Goal: Task Accomplishment & Management: Manage account settings

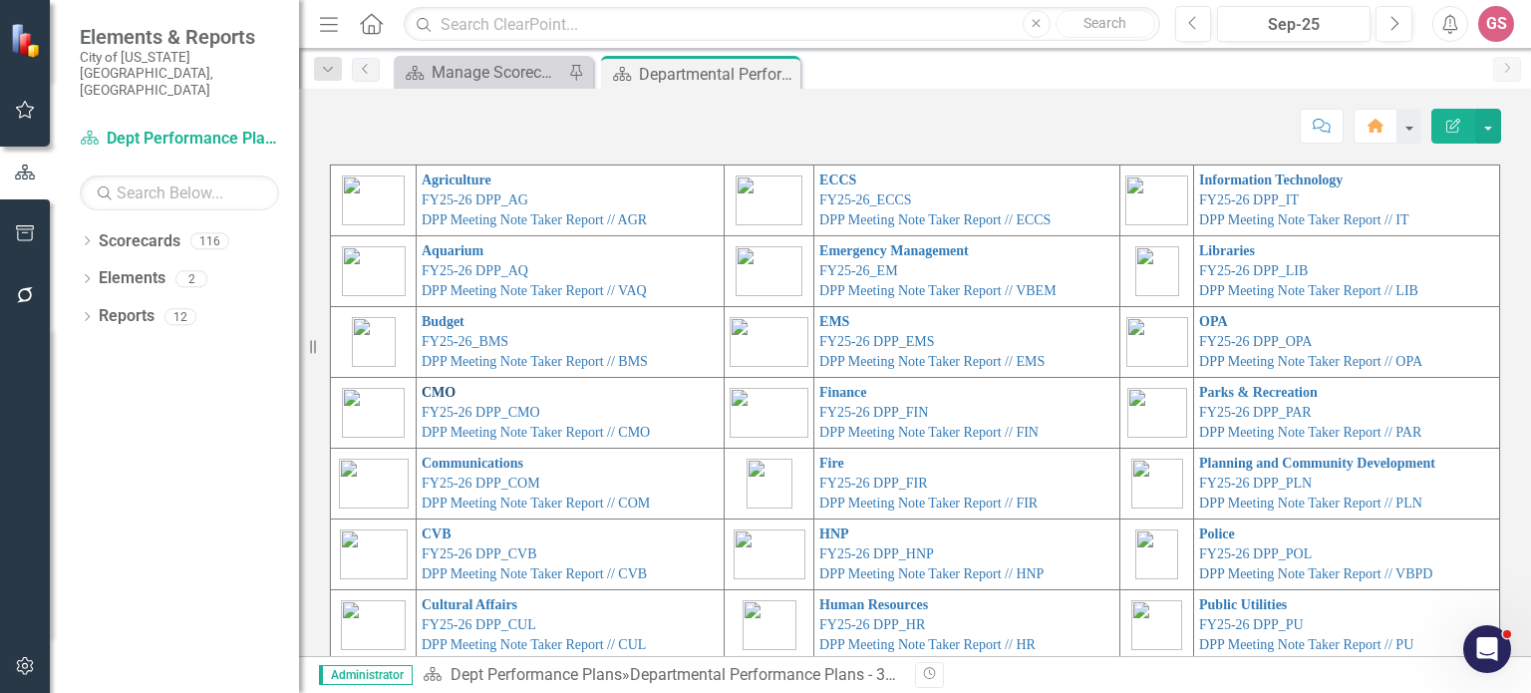
click at [422, 389] on link "CMO" at bounding box center [439, 392] width 34 height 15
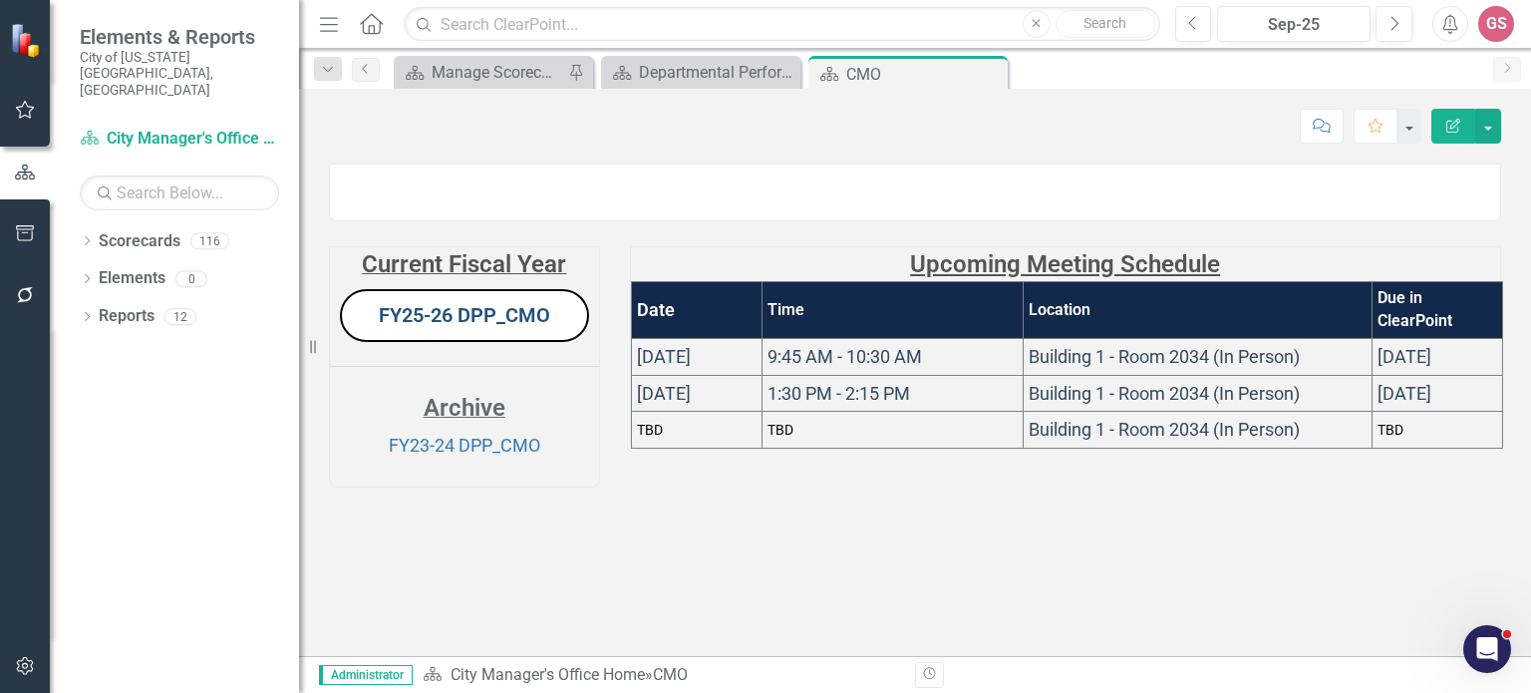
click at [435, 327] on link "FY25-26 DPP_CMO" at bounding box center [464, 315] width 171 height 24
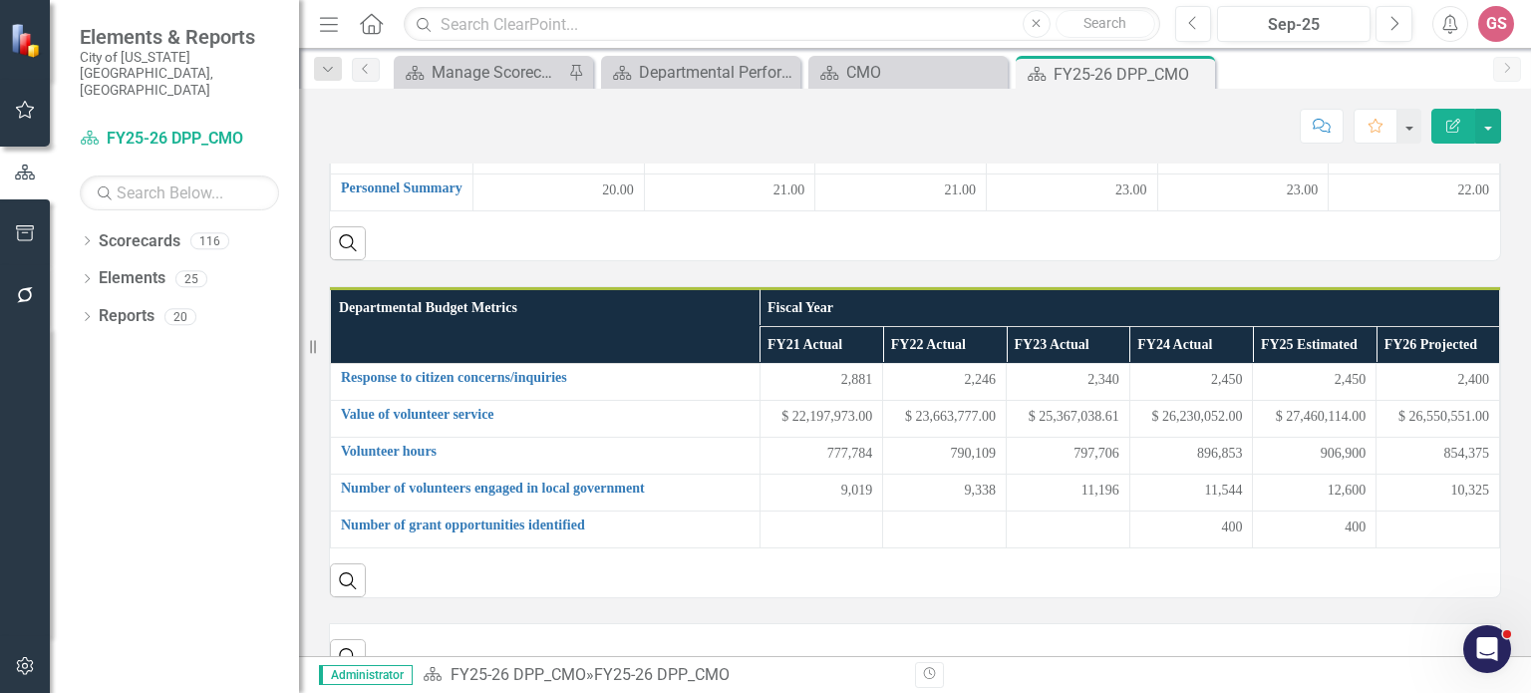
scroll to position [698, 0]
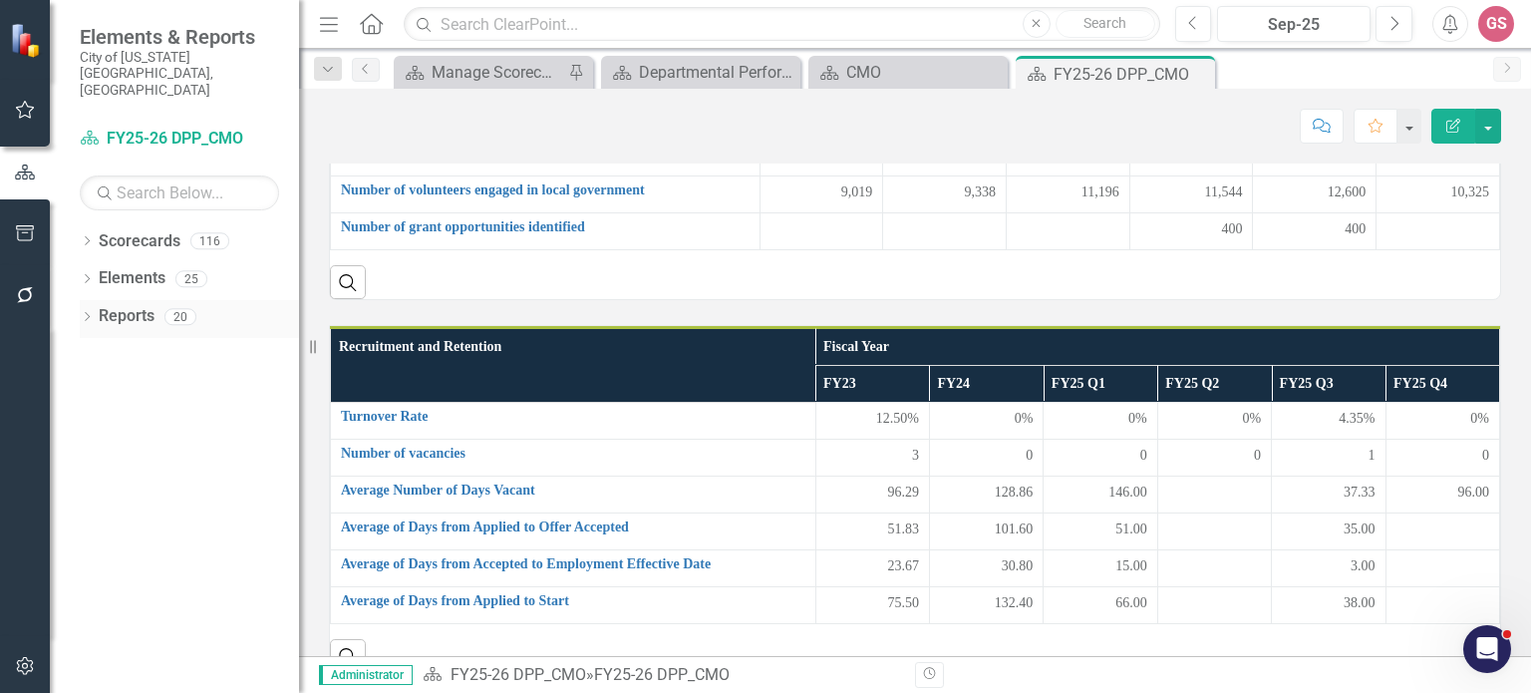
click at [130, 305] on link "Reports" at bounding box center [127, 316] width 56 height 23
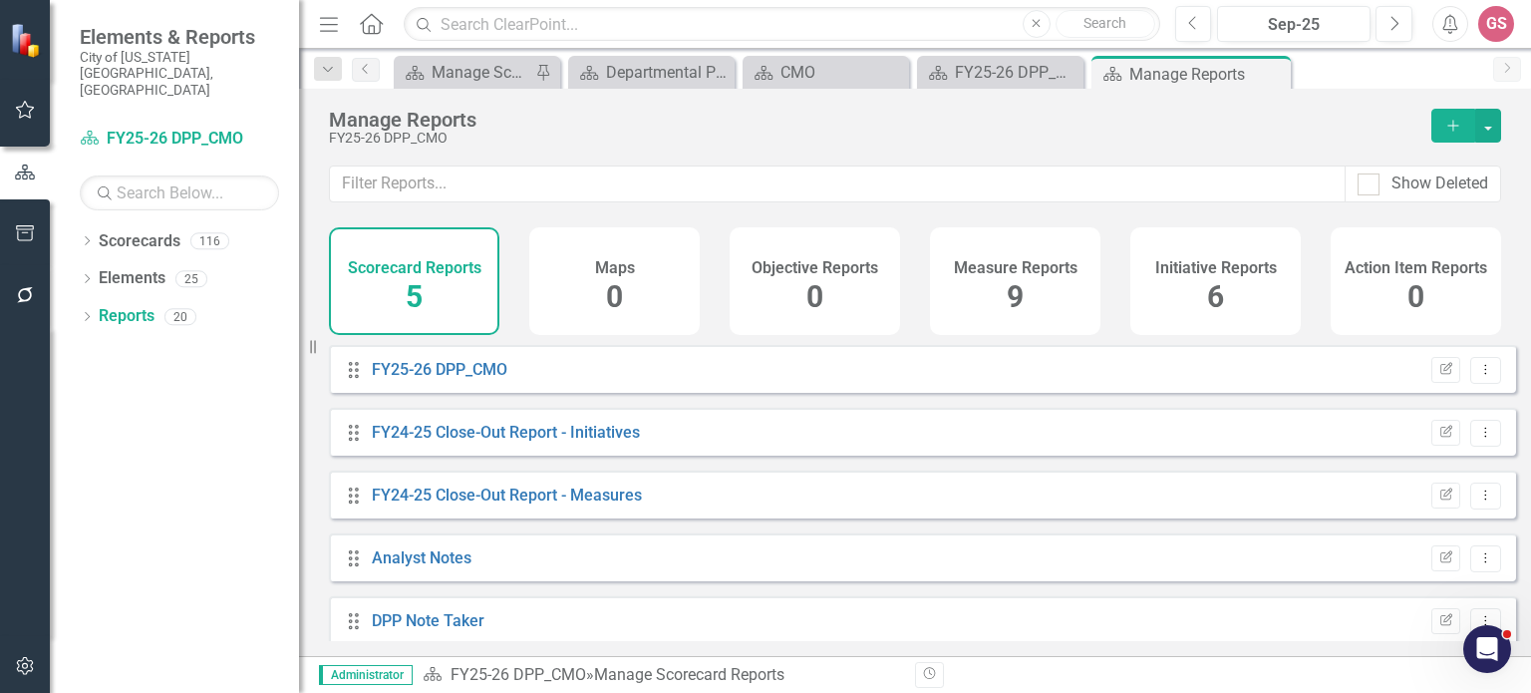
click at [1173, 265] on h4 "Initiative Reports" at bounding box center [1216, 268] width 122 height 18
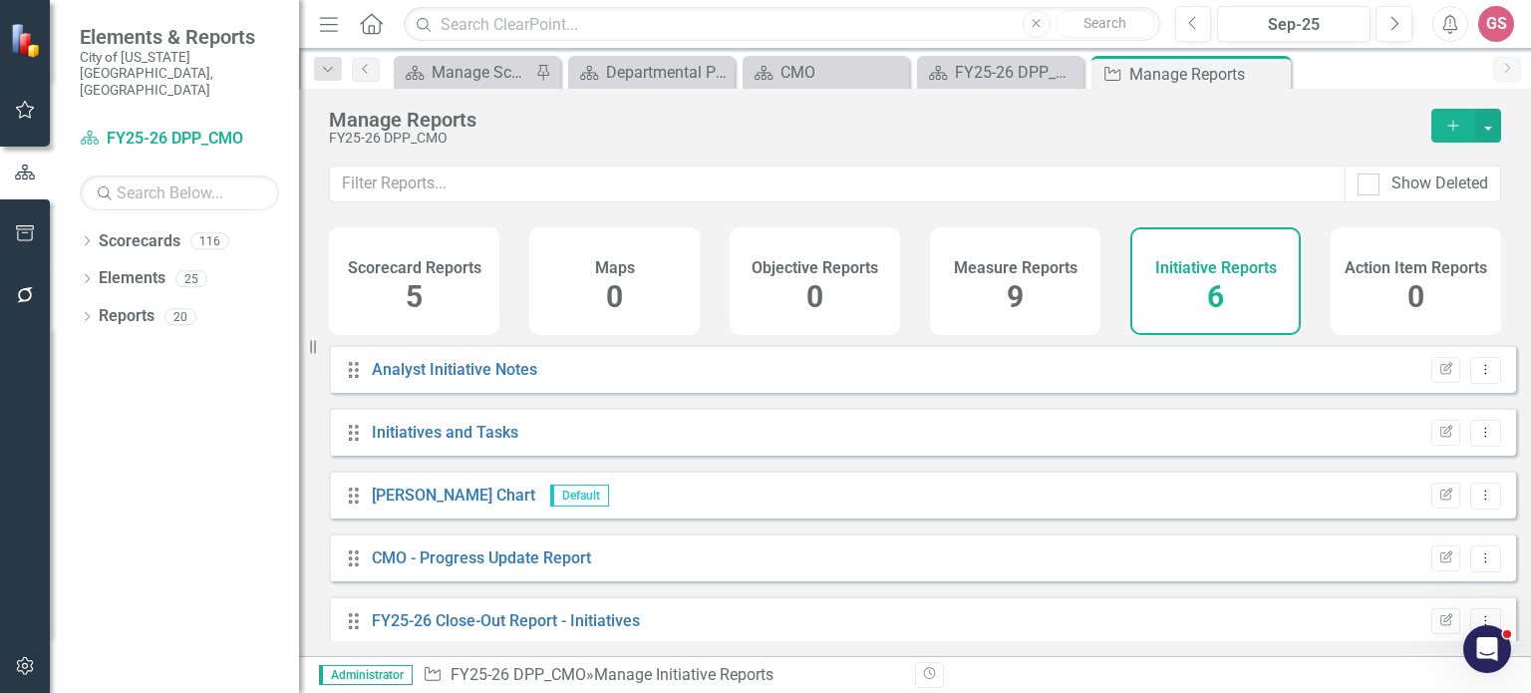
scroll to position [80, 0]
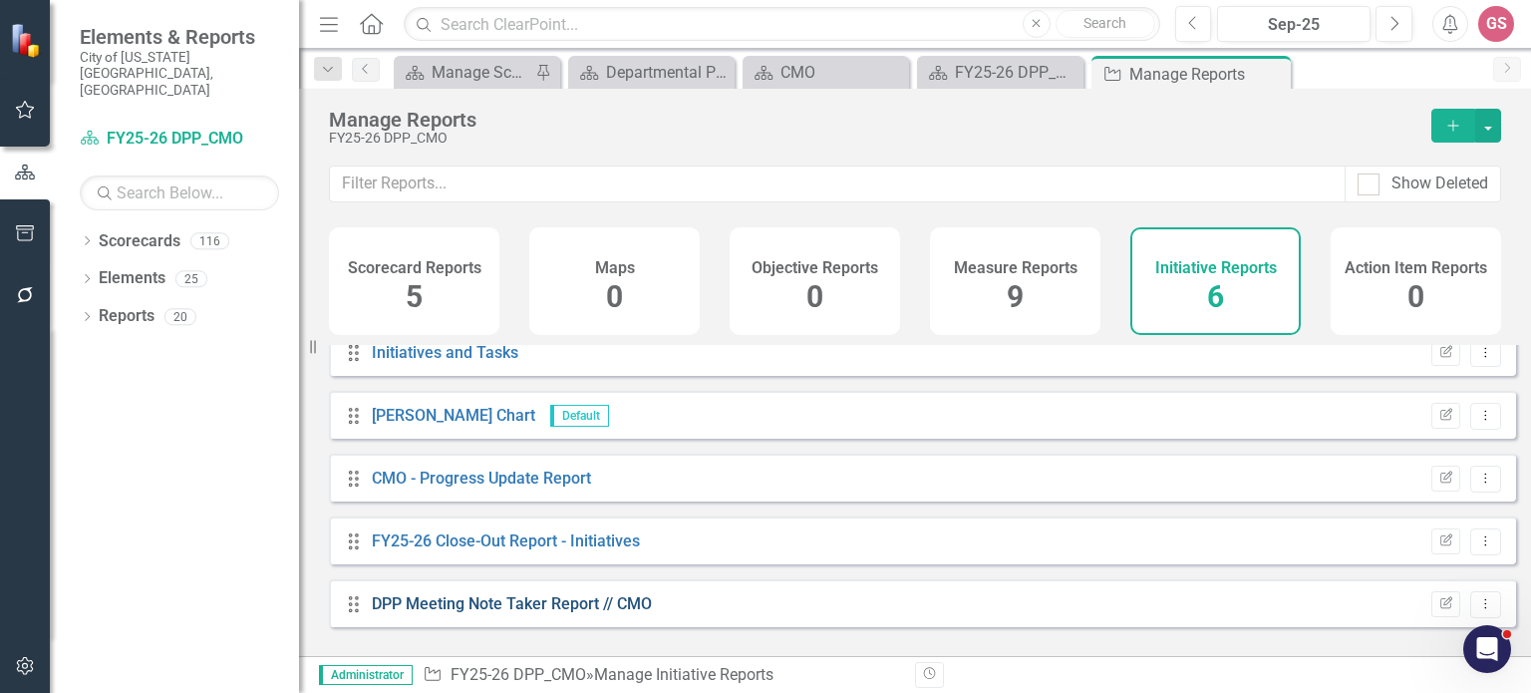
click at [556, 613] on link "DPP Meeting Note Taker Report // CMO" at bounding box center [512, 603] width 280 height 19
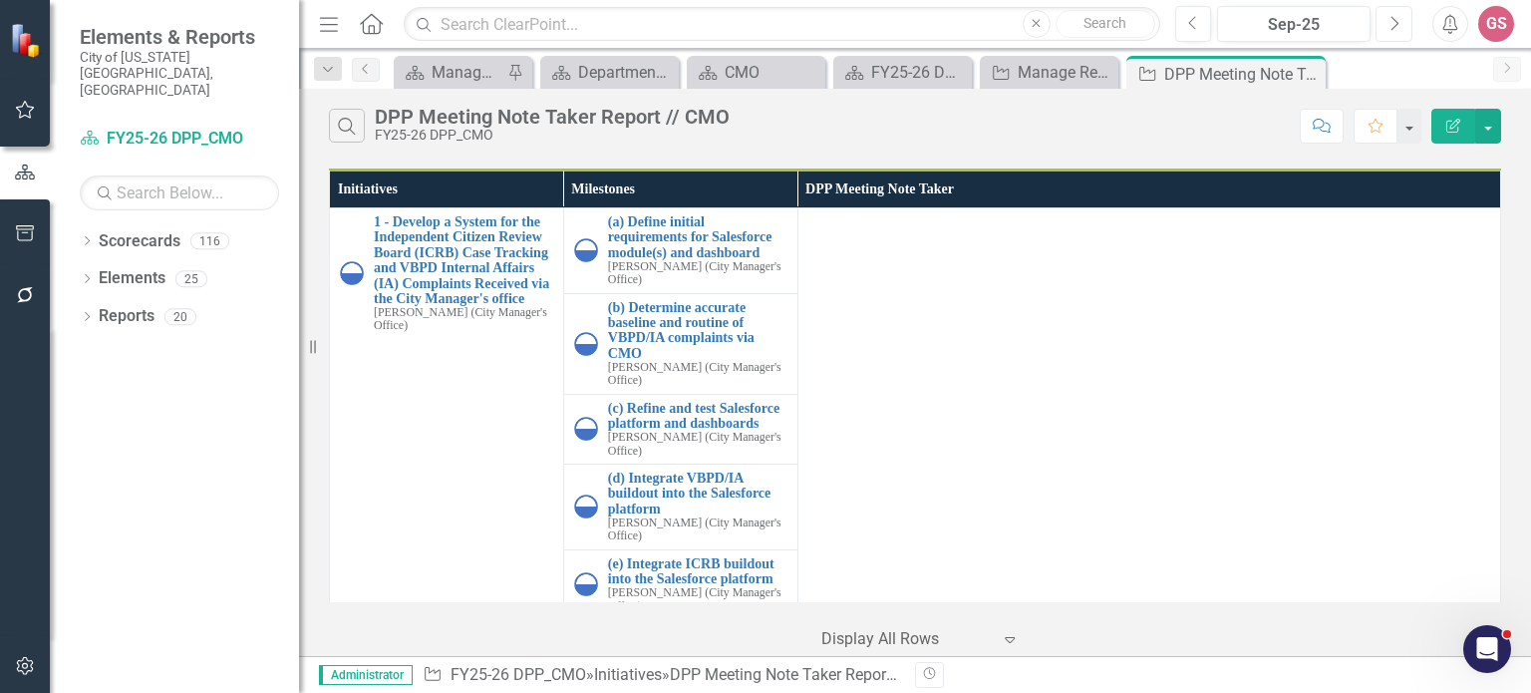
click at [1395, 21] on icon "Next" at bounding box center [1394, 24] width 11 height 18
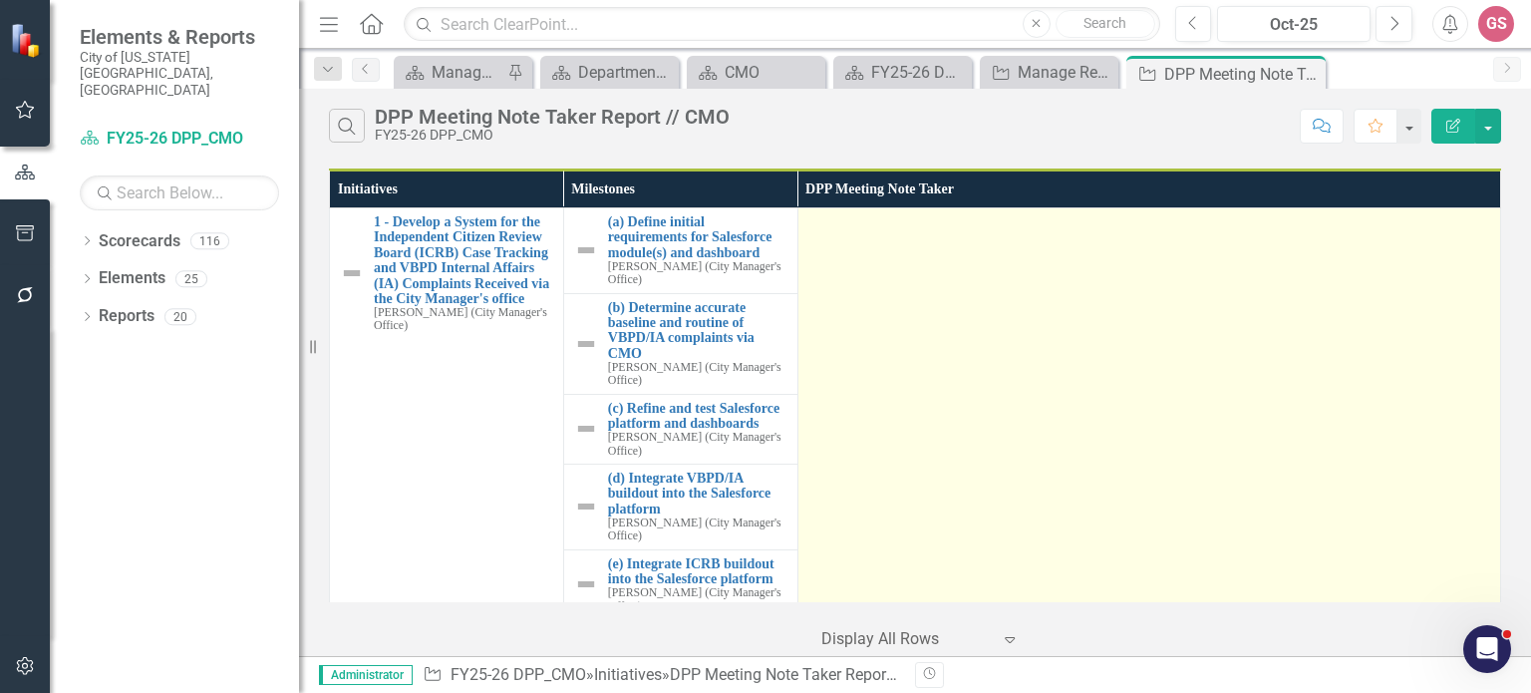
click at [871, 284] on td at bounding box center [1149, 464] width 703 height 512
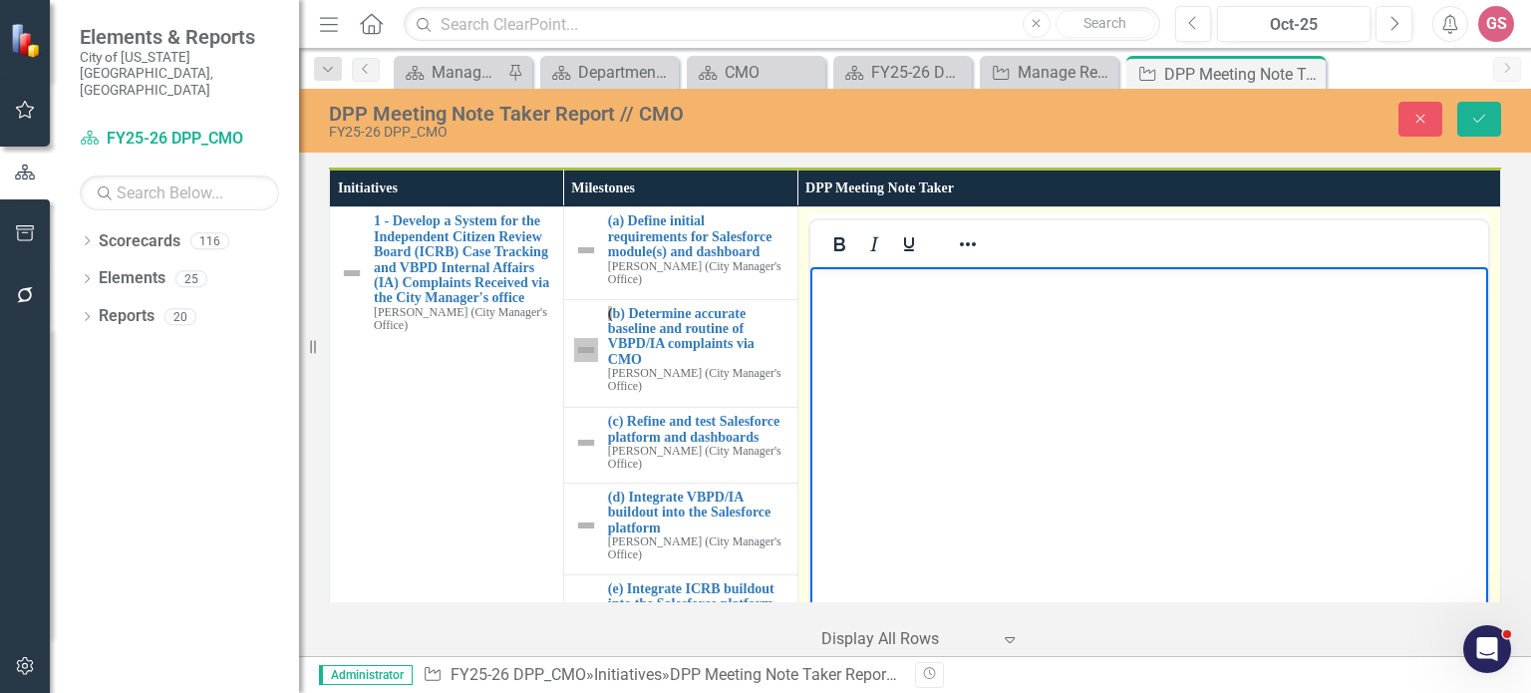
click at [868, 297] on body "Rich Text Area. Press ALT-0 for help." at bounding box center [1148, 416] width 678 height 299
click at [959, 246] on icon "Reveal or hide additional toolbar items" at bounding box center [968, 244] width 24 height 24
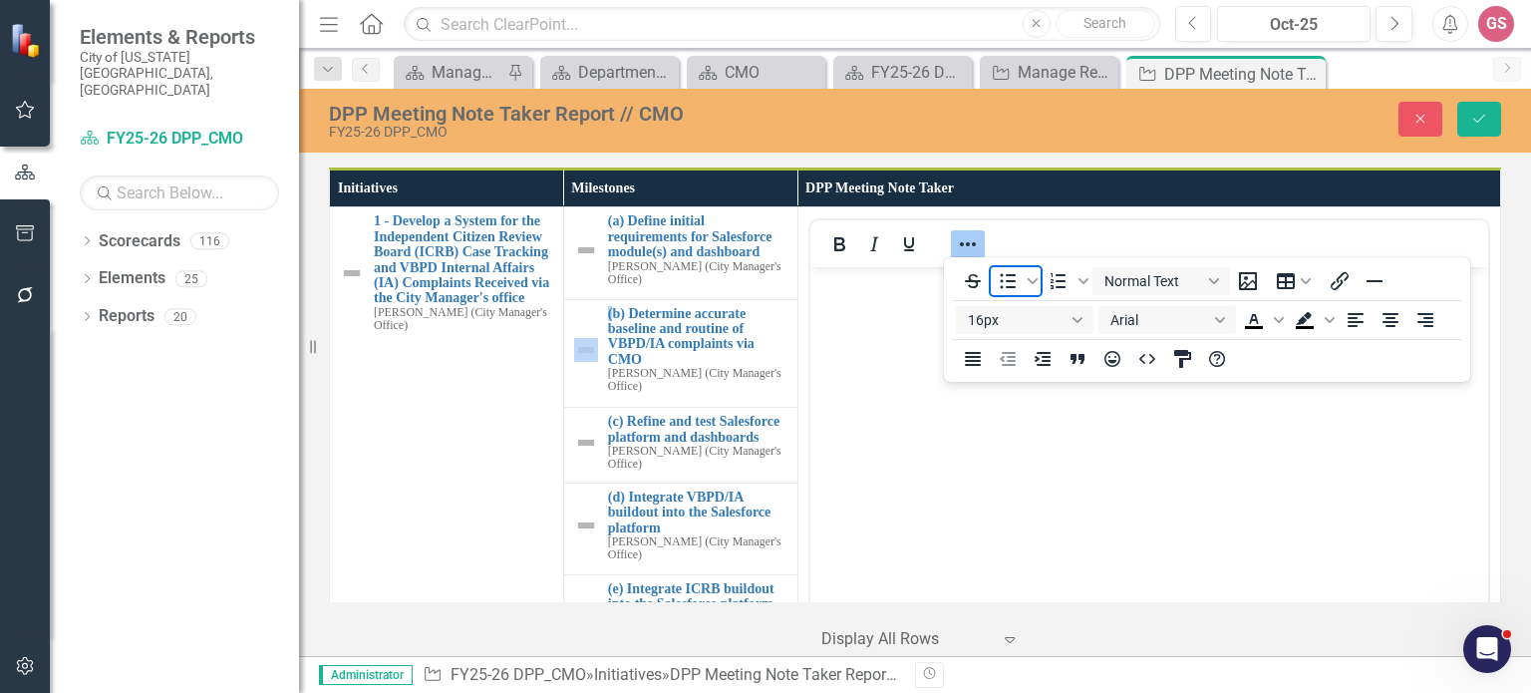
click at [1001, 280] on icon "Bullet list" at bounding box center [1008, 281] width 24 height 24
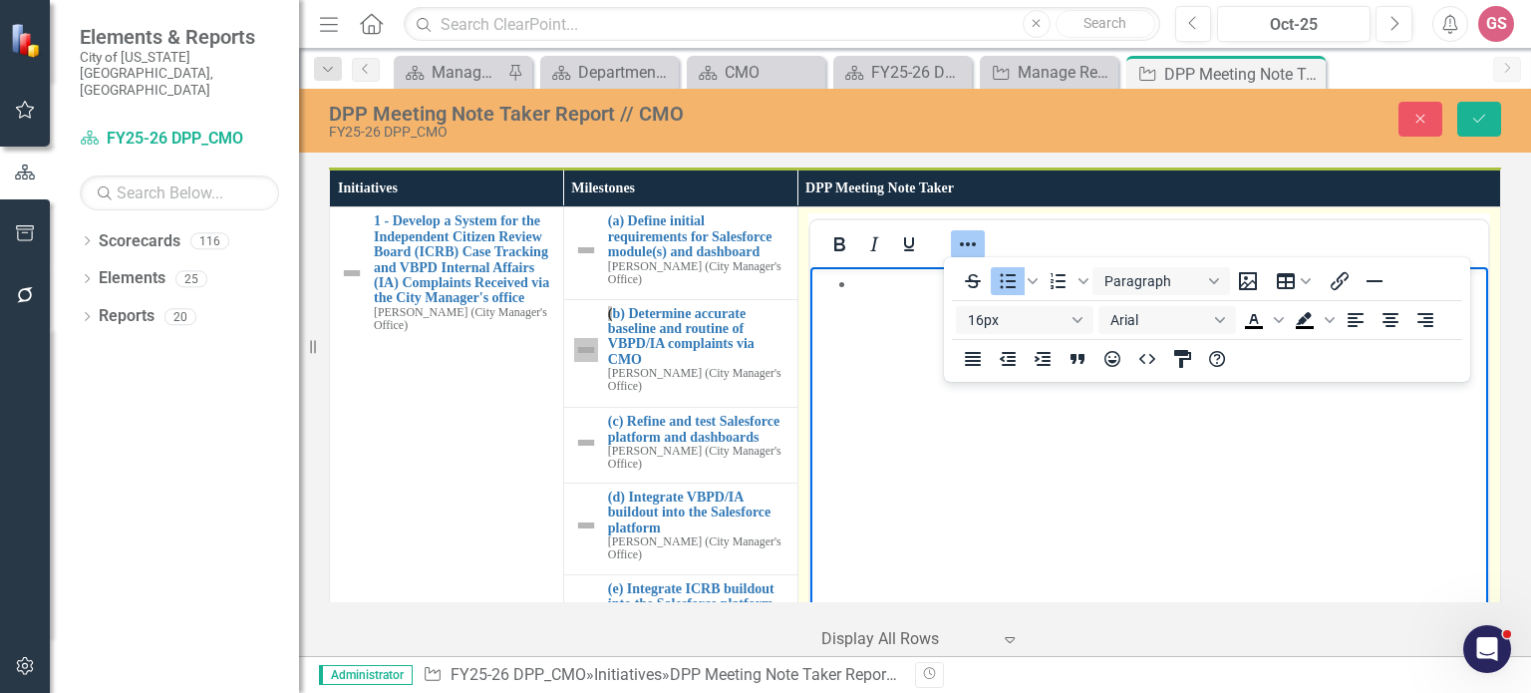
click at [879, 291] on li "Rich Text Area. Press ALT-0 for help." at bounding box center [1168, 284] width 628 height 24
click at [967, 234] on icon "Reveal or hide additional toolbar items" at bounding box center [968, 244] width 24 height 24
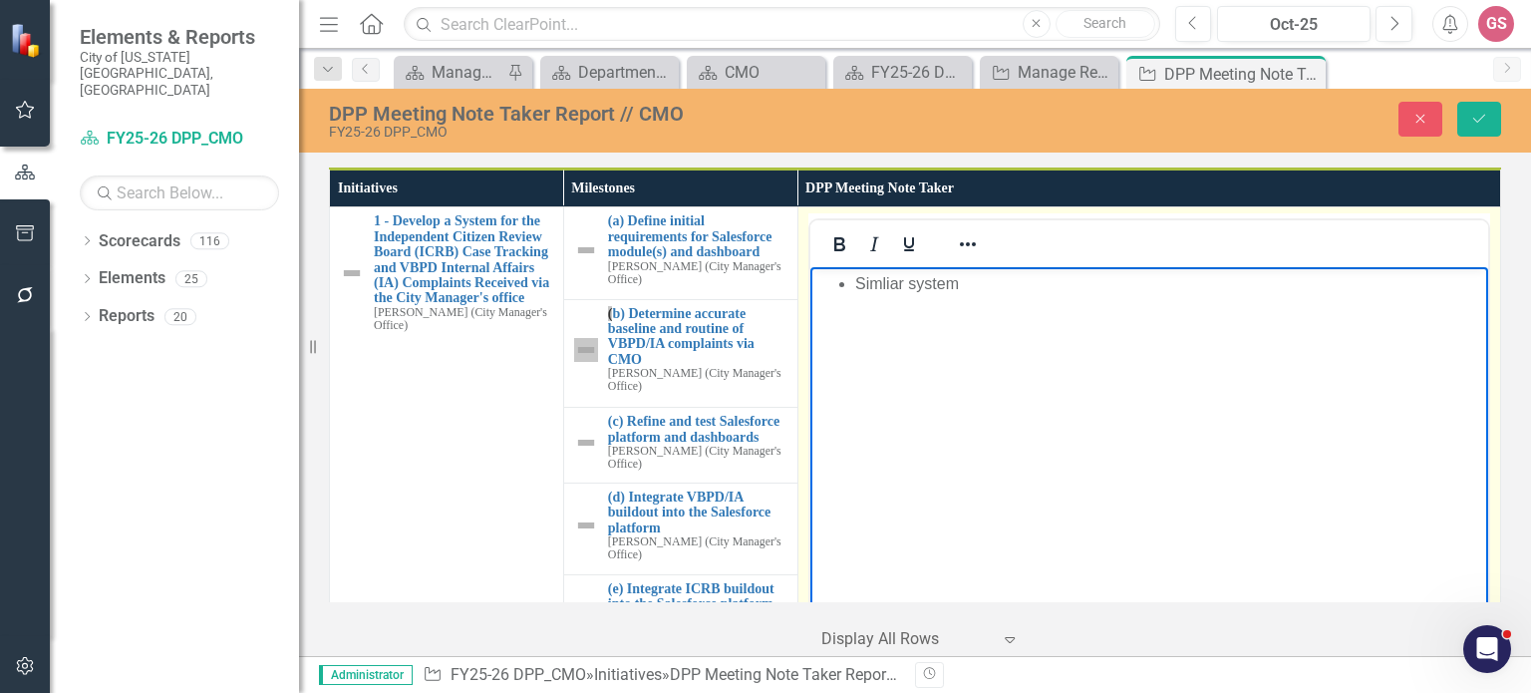
click at [885, 285] on li "Simliar system" at bounding box center [1168, 284] width 628 height 24
click at [965, 283] on li "Similar system" at bounding box center [1168, 284] width 628 height 24
drag, startPoint x: 1001, startPoint y: 280, endPoint x: 854, endPoint y: 284, distance: 146.6
click at [854, 284] on li "Similar system to the CRM - waiting for the community affairs piece" at bounding box center [1168, 284] width 628 height 24
click at [864, 307] on li "Rich Text Area. Press ALT-0 for help." at bounding box center [1168, 308] width 628 height 24
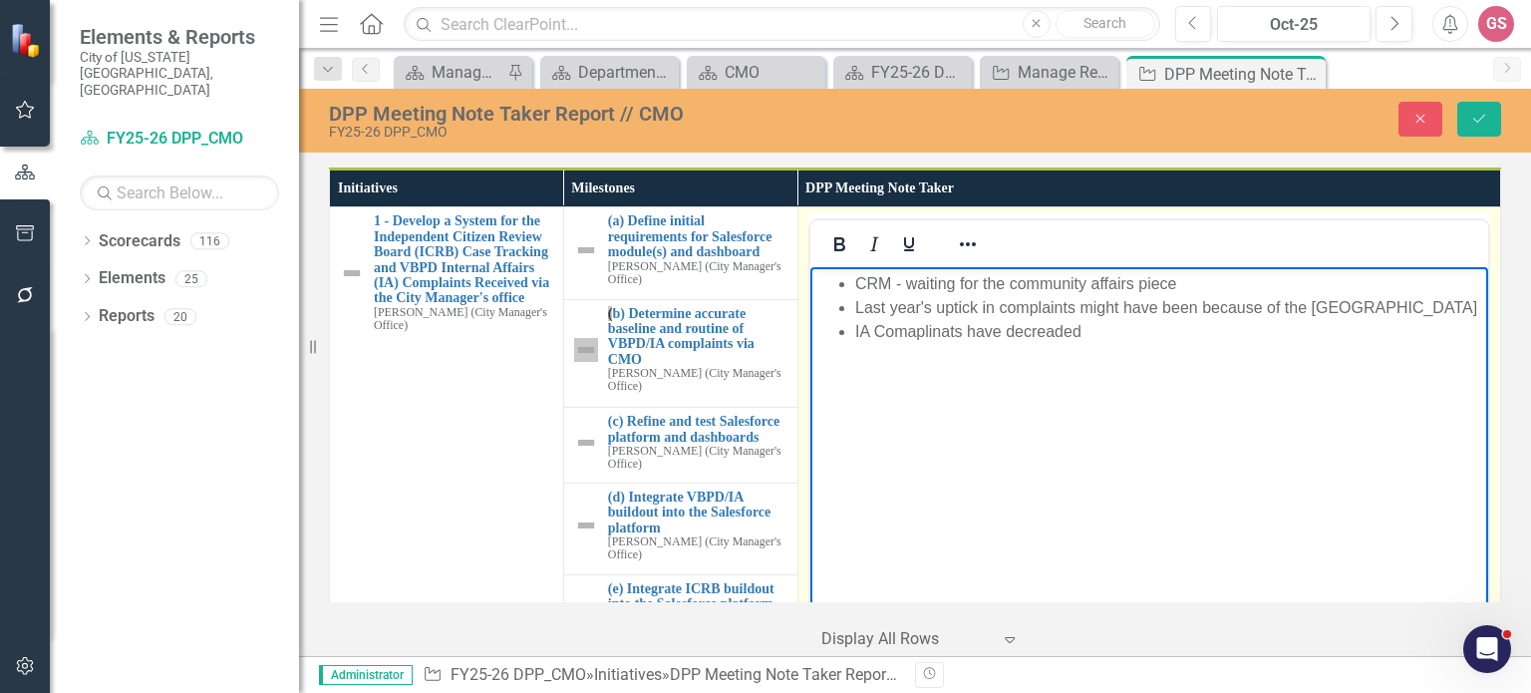
click at [912, 344] on li "IA Comaplinats have decreaded" at bounding box center [1168, 332] width 628 height 24
click at [1032, 344] on li "IA Complaints have decreaded" at bounding box center [1168, 332] width 628 height 24
click at [1123, 344] on li "IA Complaints have decreased" at bounding box center [1168, 332] width 628 height 24
click at [852, 344] on ul "CRM - waiting for the community affairs piece Last year's uptick in complaints …" at bounding box center [1148, 308] width 668 height 72
click at [1143, 344] on li "VBPD IA Complaints have decreased" at bounding box center [1168, 332] width 628 height 24
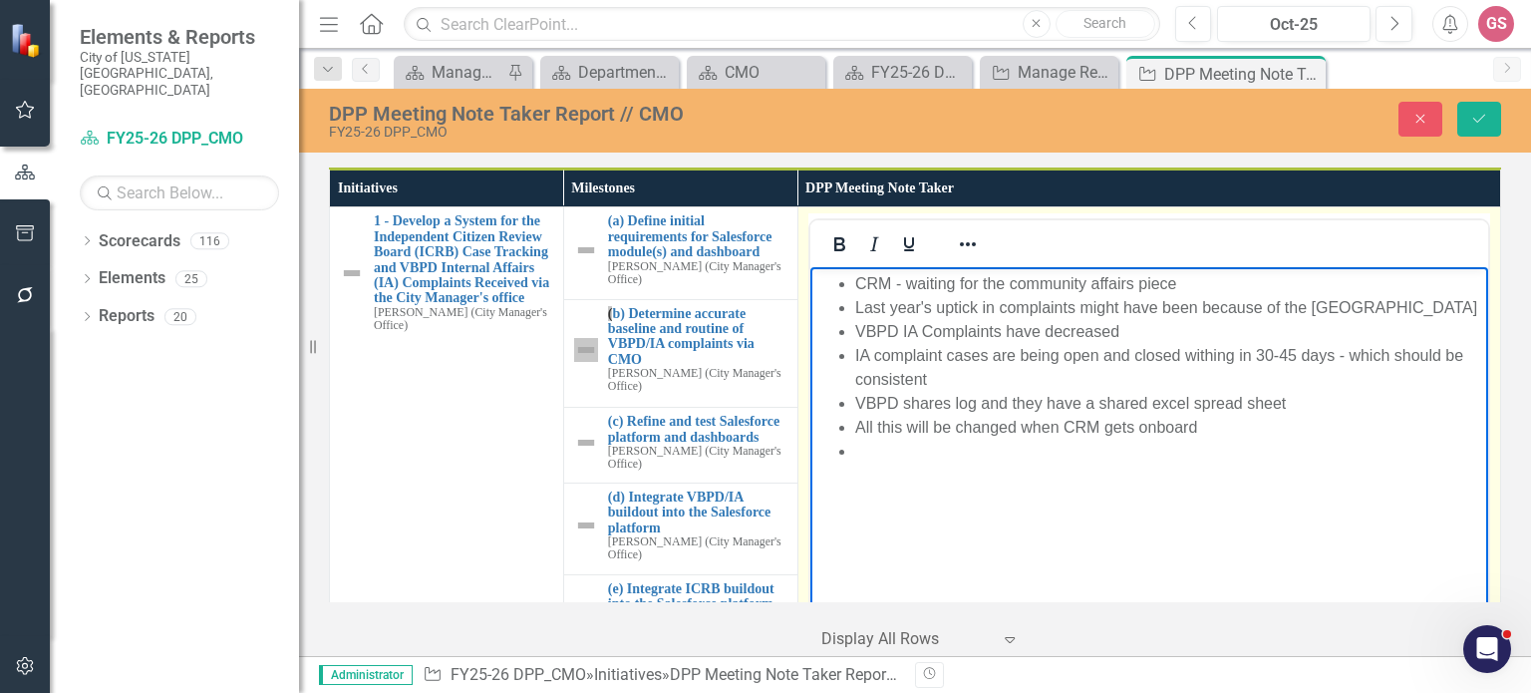
drag, startPoint x: 1218, startPoint y: 459, endPoint x: 1140, endPoint y: 456, distance: 77.8
click at [1140, 440] on li "All this will be changed when CRM gets onboard" at bounding box center [1168, 428] width 628 height 24
click at [890, 499] on body "CRM - waiting for the community affairs piece Last year's uptick in complaints …" at bounding box center [1148, 416] width 678 height 299
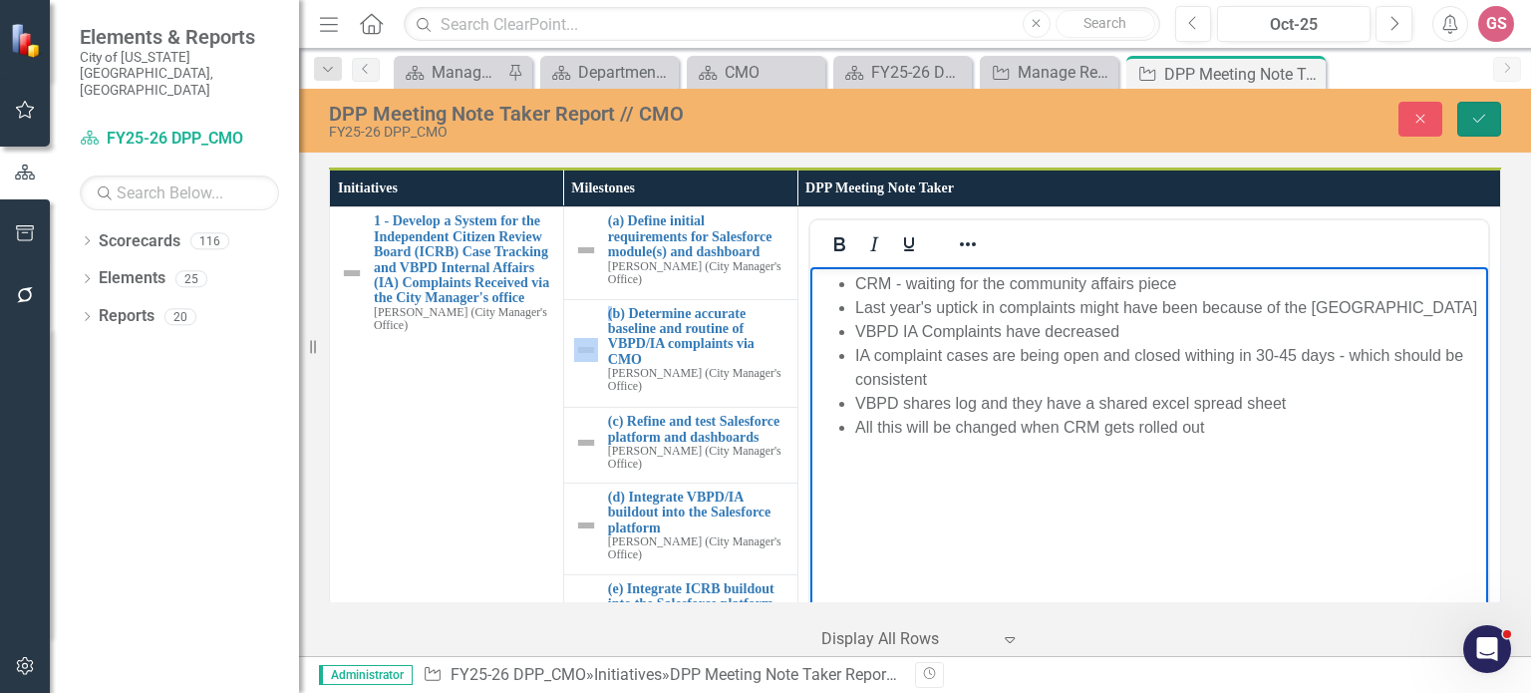
click at [1476, 123] on icon "Save" at bounding box center [1479, 119] width 18 height 14
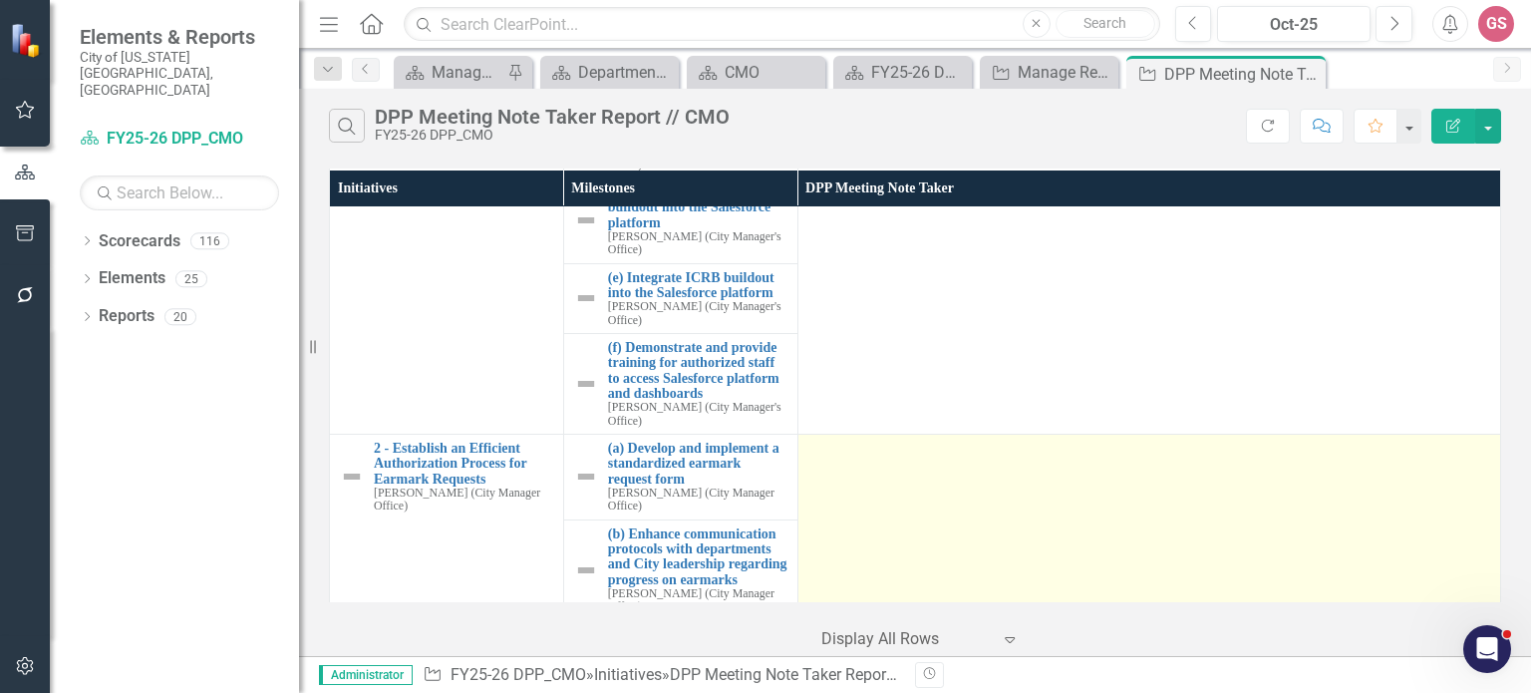
scroll to position [299, 0]
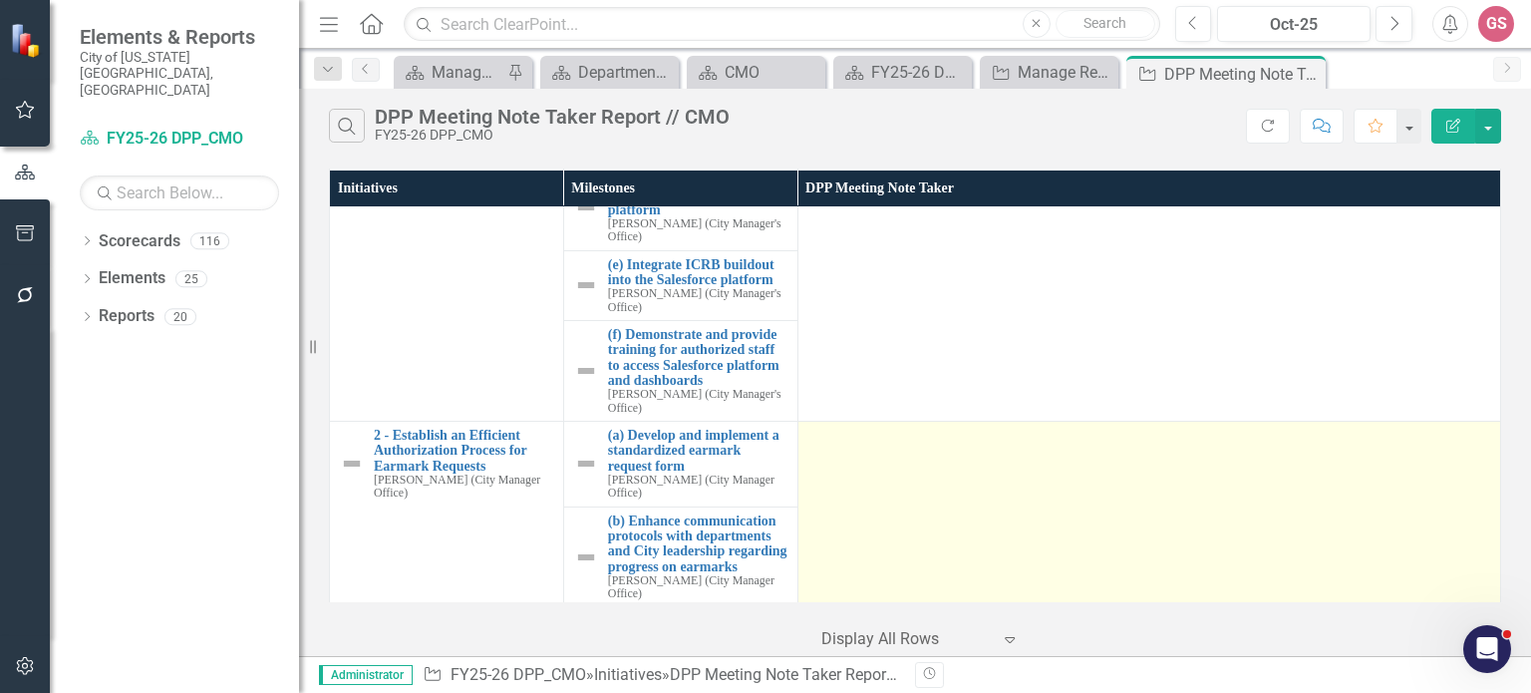
click at [962, 514] on td at bounding box center [1149, 627] width 703 height 412
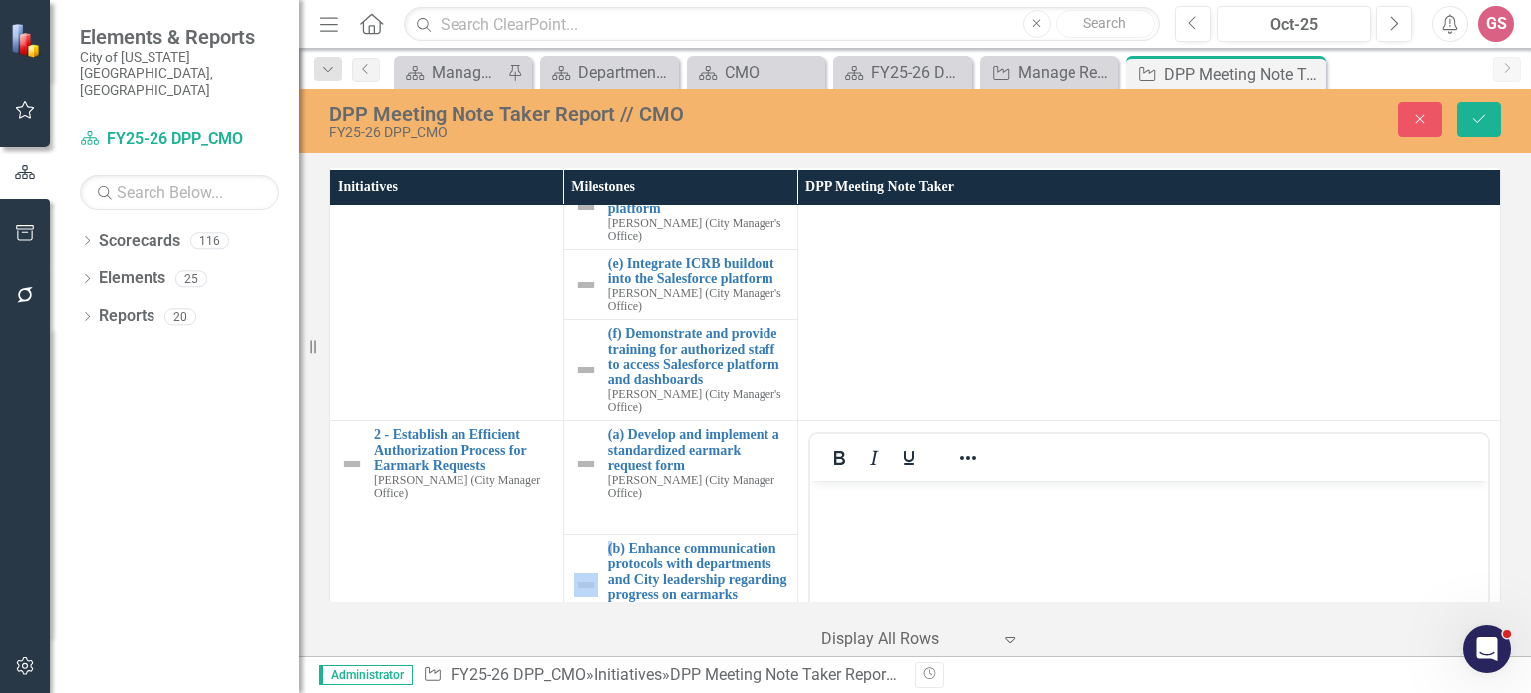
scroll to position [0, 0]
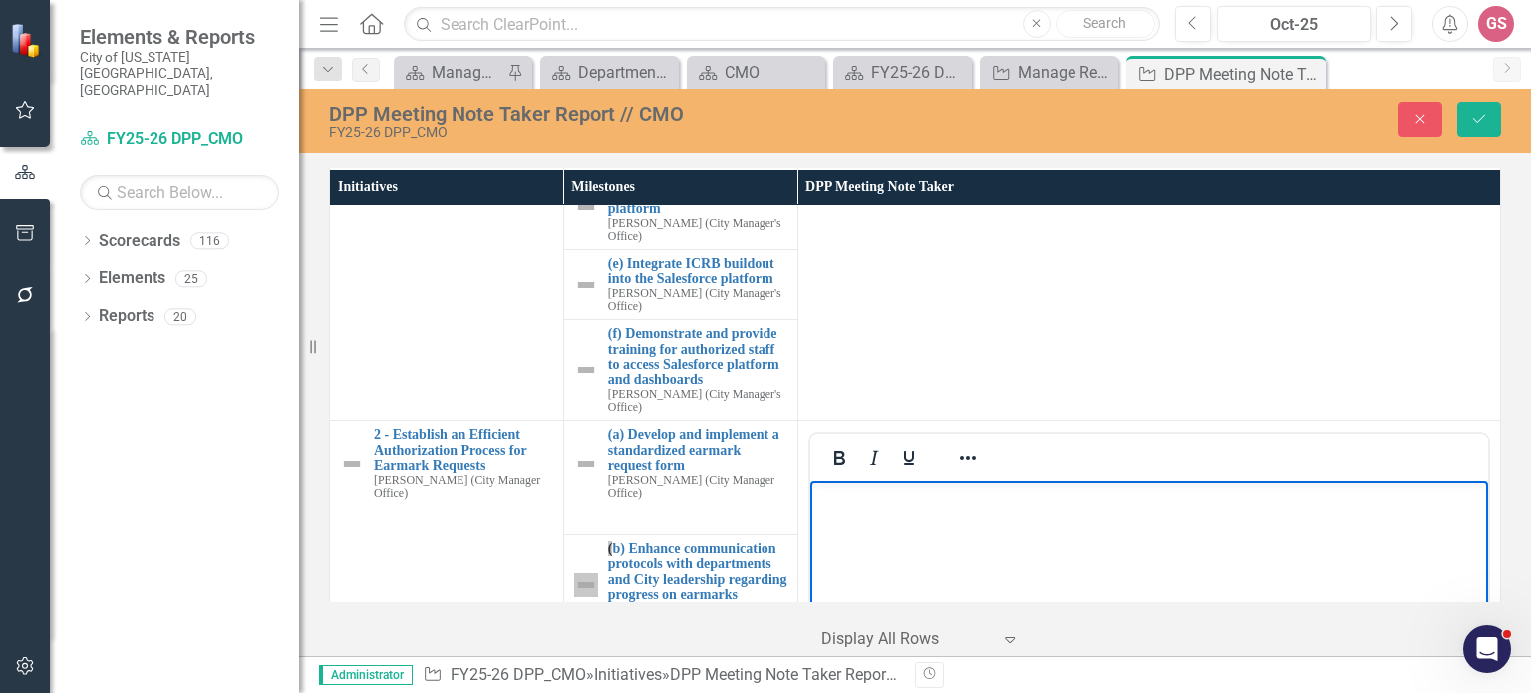
drag, startPoint x: 886, startPoint y: 541, endPoint x: 879, endPoint y: 523, distance: 19.3
click at [885, 539] on body "Rich Text Area. Press ALT-0 for help." at bounding box center [1148, 630] width 678 height 299
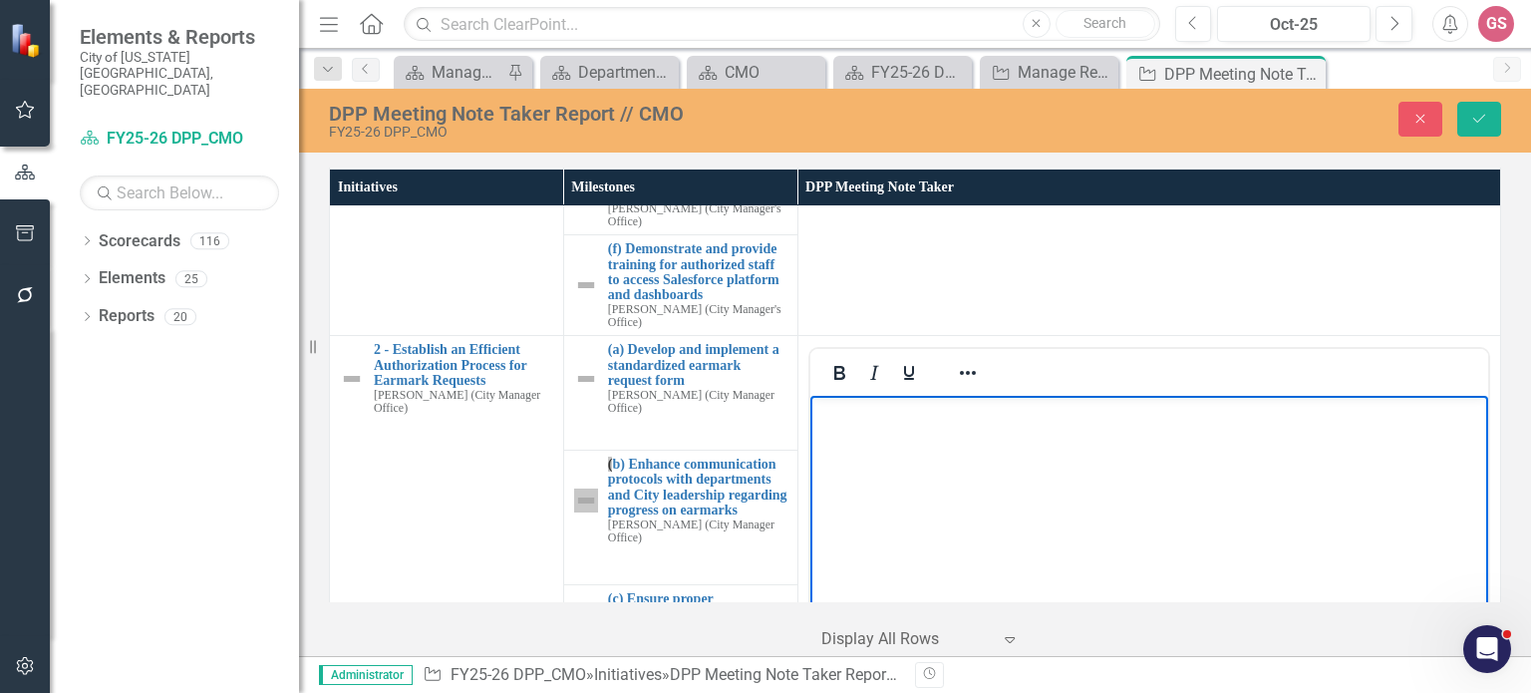
scroll to position [498, 0]
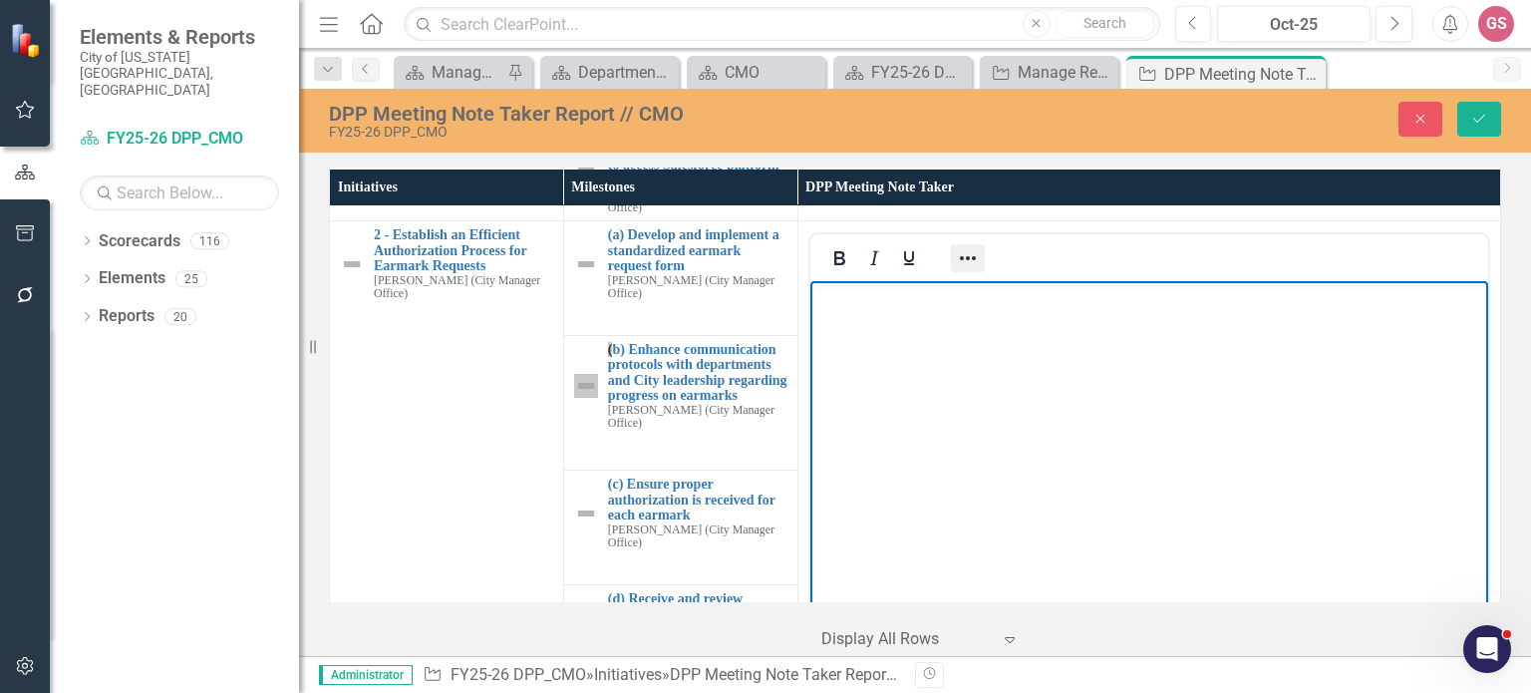
click at [964, 262] on icon "Reveal or hide additional toolbar items" at bounding box center [968, 258] width 24 height 24
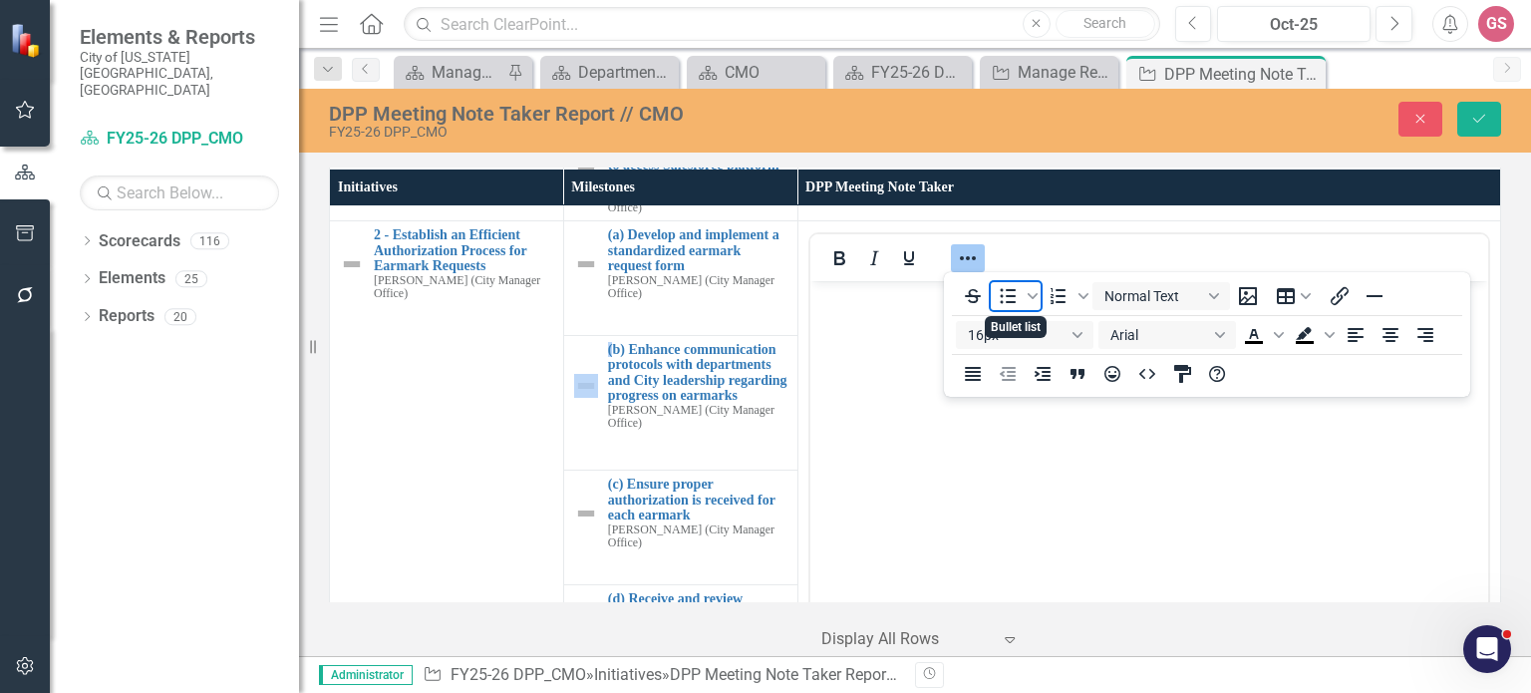
click at [1016, 302] on icon "Bullet list" at bounding box center [1008, 296] width 24 height 24
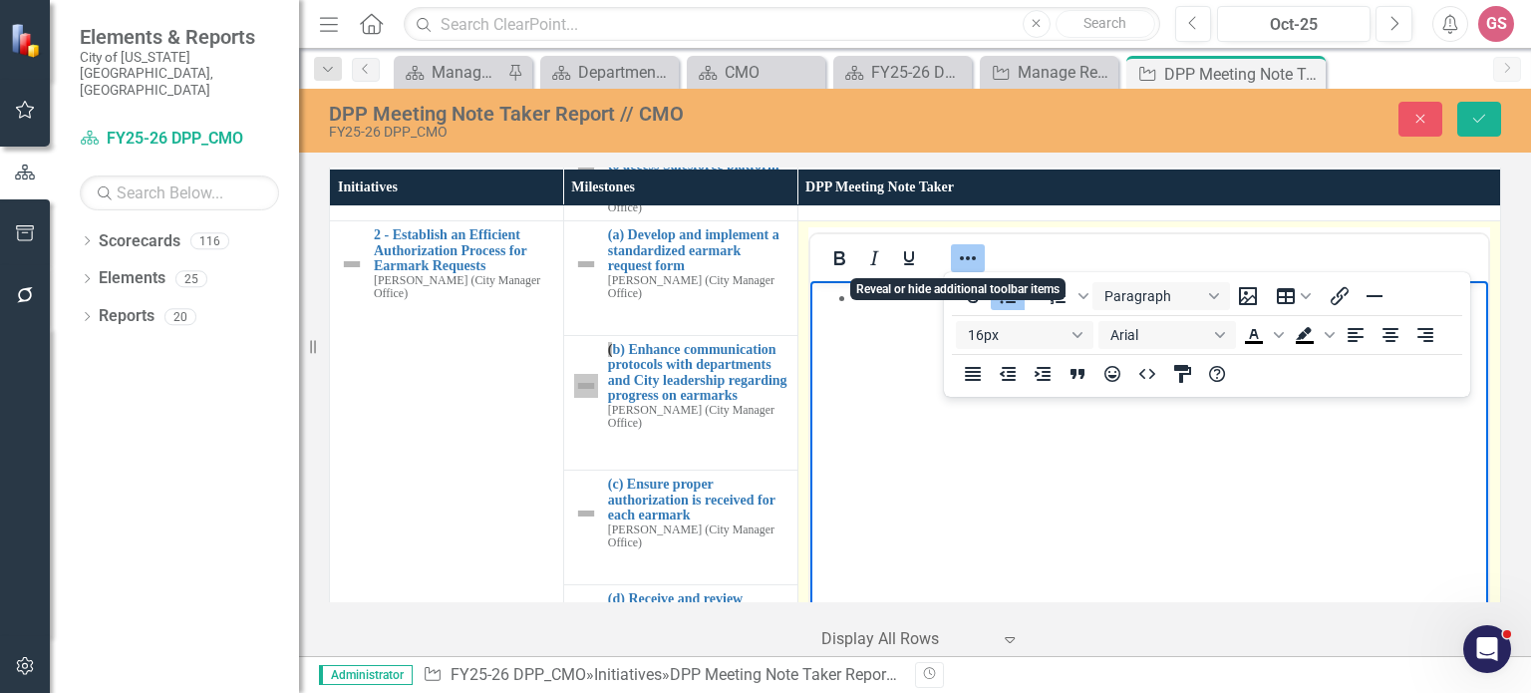
click at [962, 249] on icon "Reveal or hide additional toolbar items" at bounding box center [968, 258] width 24 height 24
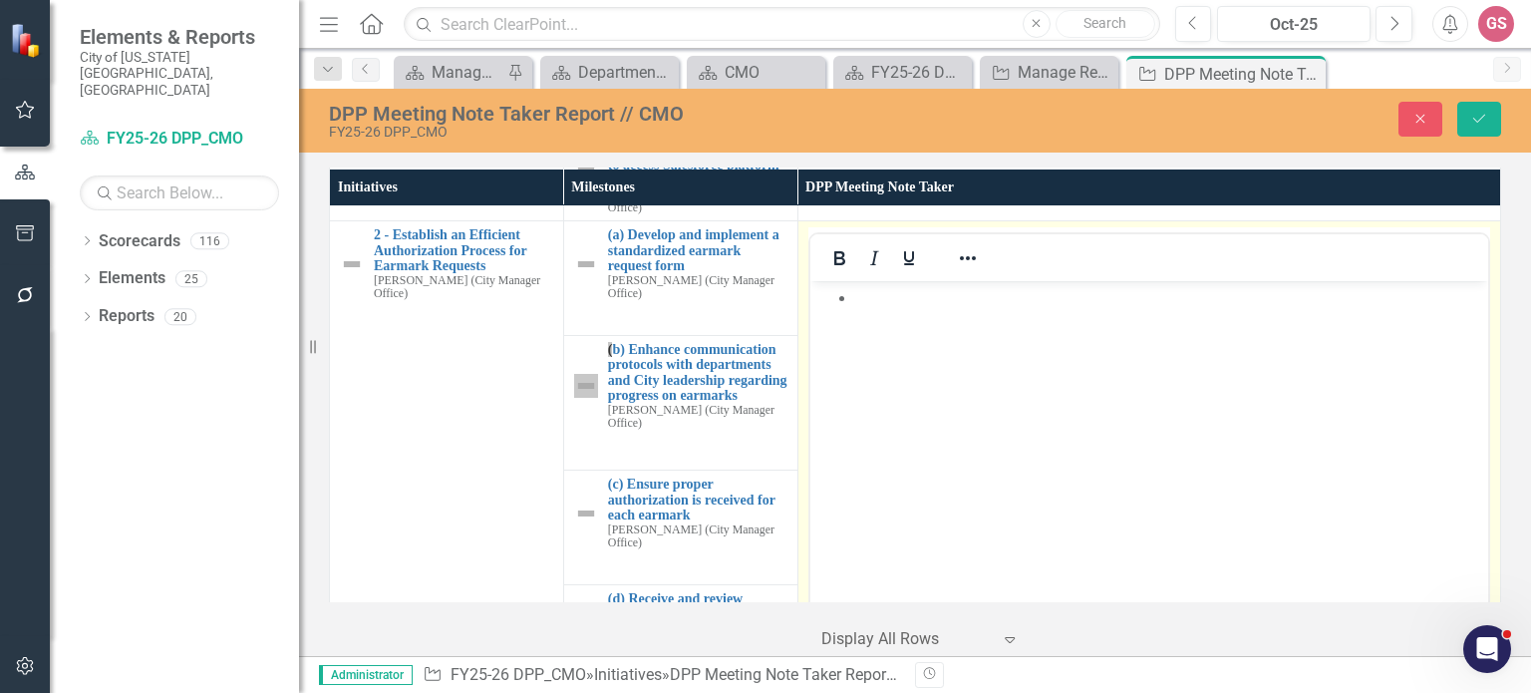
click at [862, 300] on li "Rich Text Area. Press ALT-0 for help." at bounding box center [1168, 298] width 628 height 24
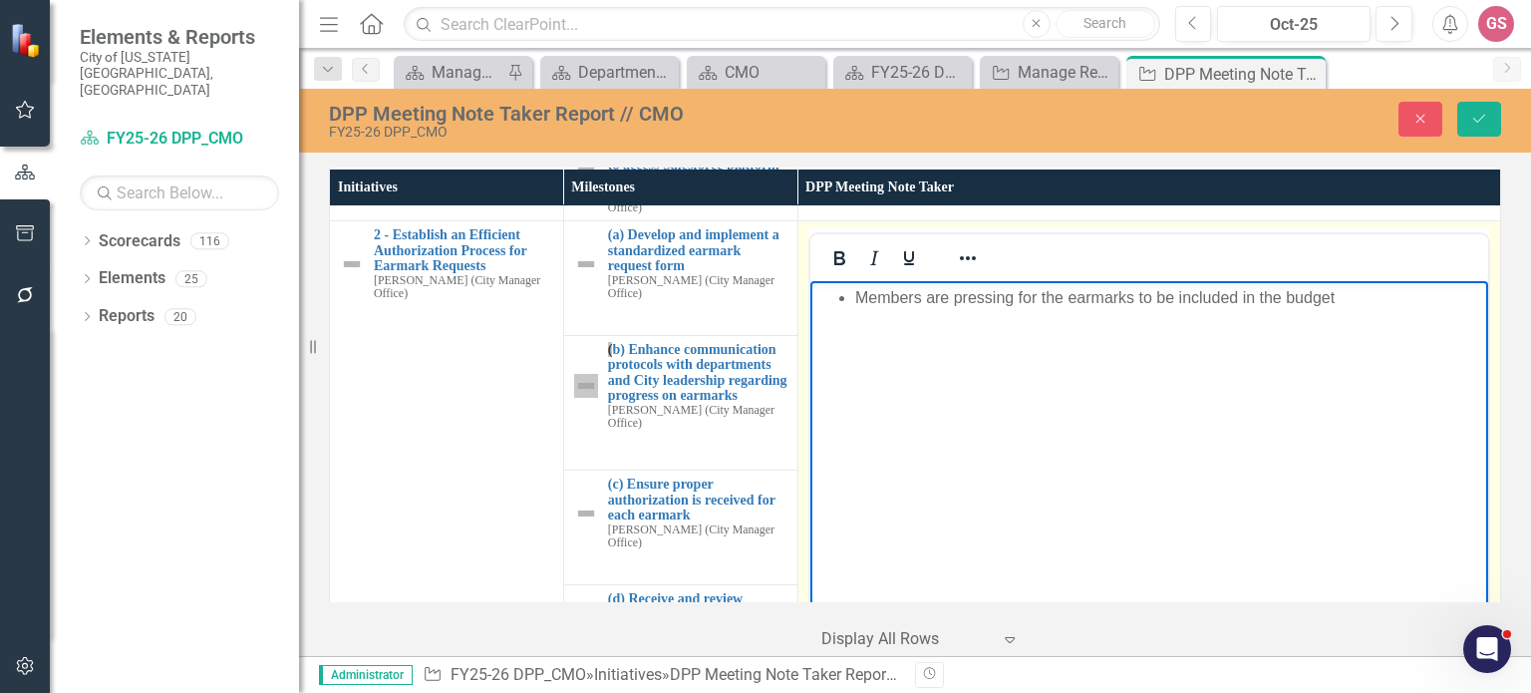
click at [1380, 303] on li "Members are pressing for the earmarks to be included in the budget" at bounding box center [1168, 298] width 628 height 24
drag, startPoint x: 1236, startPoint y: 346, endPoint x: 782, endPoint y: 349, distance: 454.6
click at [809, 349] on html "Members are pressing for the earmarks to be included in the budget - which is g…" at bounding box center [1148, 430] width 678 height 299
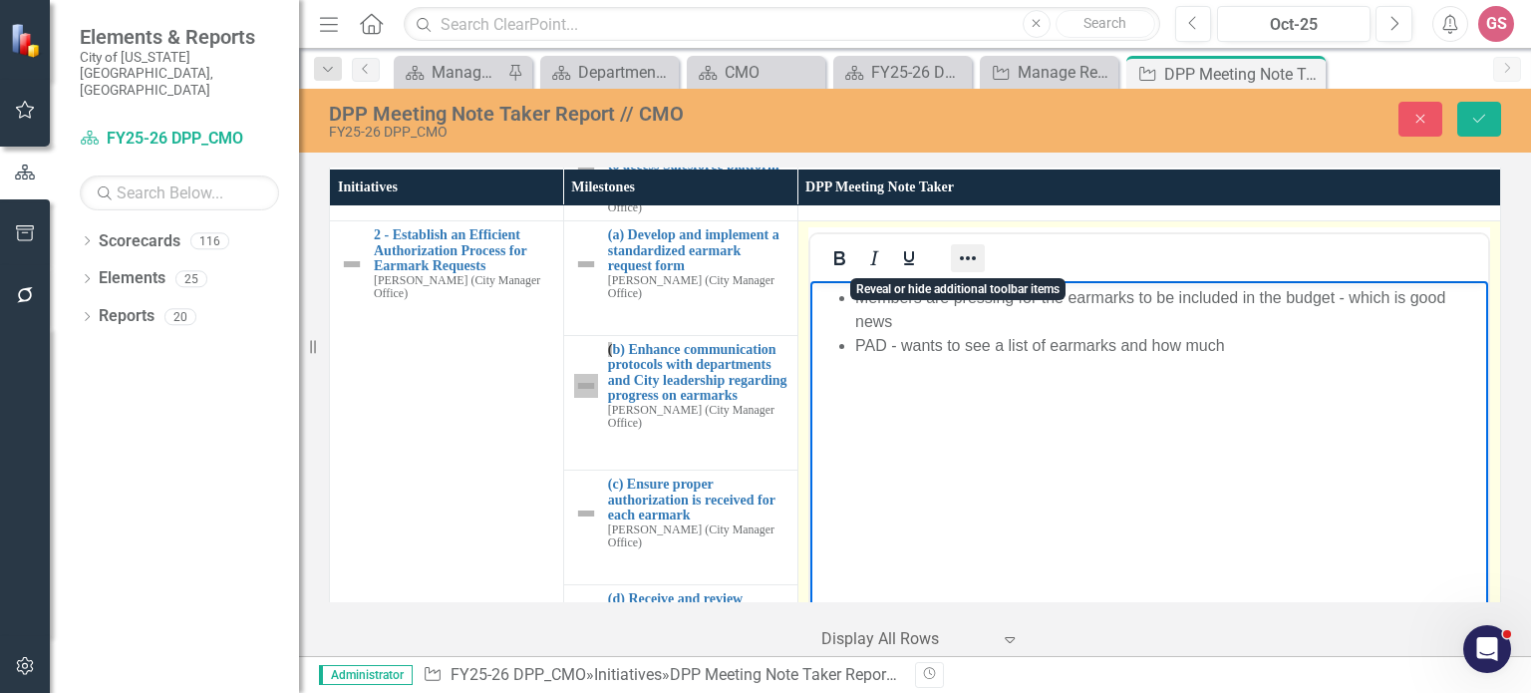
click at [957, 260] on icon "Reveal or hide additional toolbar items" at bounding box center [968, 258] width 24 height 24
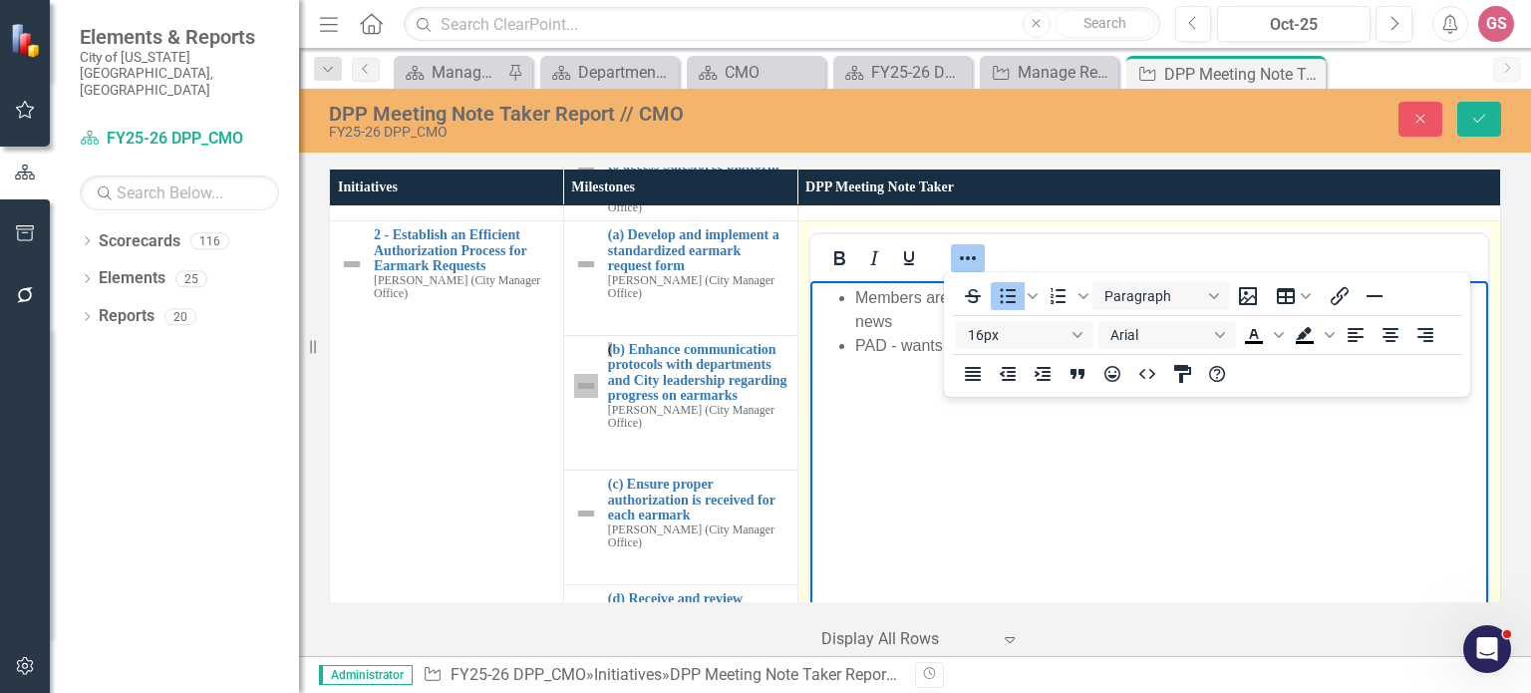
click at [1021, 452] on body "Members are pressing for the earmarks to be included in the budget - which is g…" at bounding box center [1148, 430] width 678 height 299
click at [951, 255] on button "Reveal or hide additional toolbar items" at bounding box center [968, 258] width 34 height 28
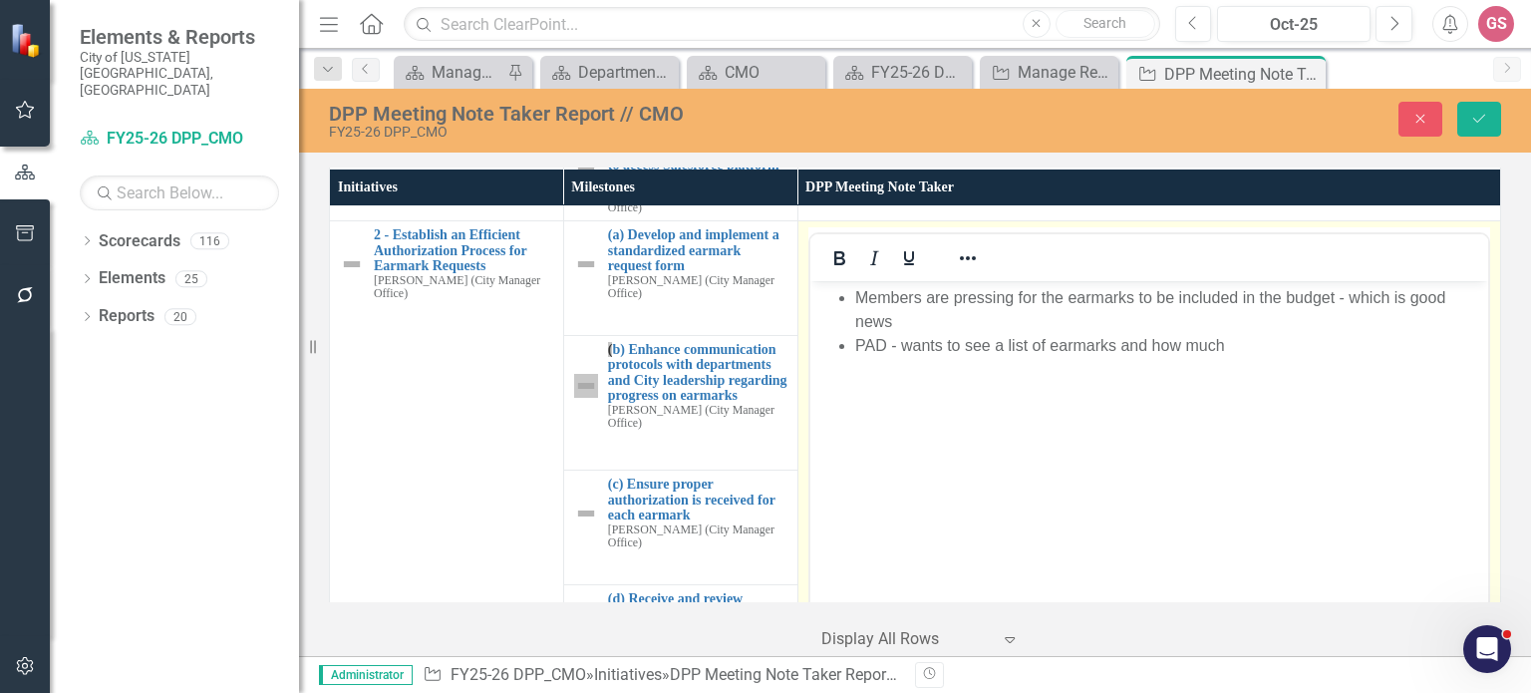
click at [1243, 344] on li "PAD - wants to see a list of earmarks and how much" at bounding box center [1168, 346] width 628 height 24
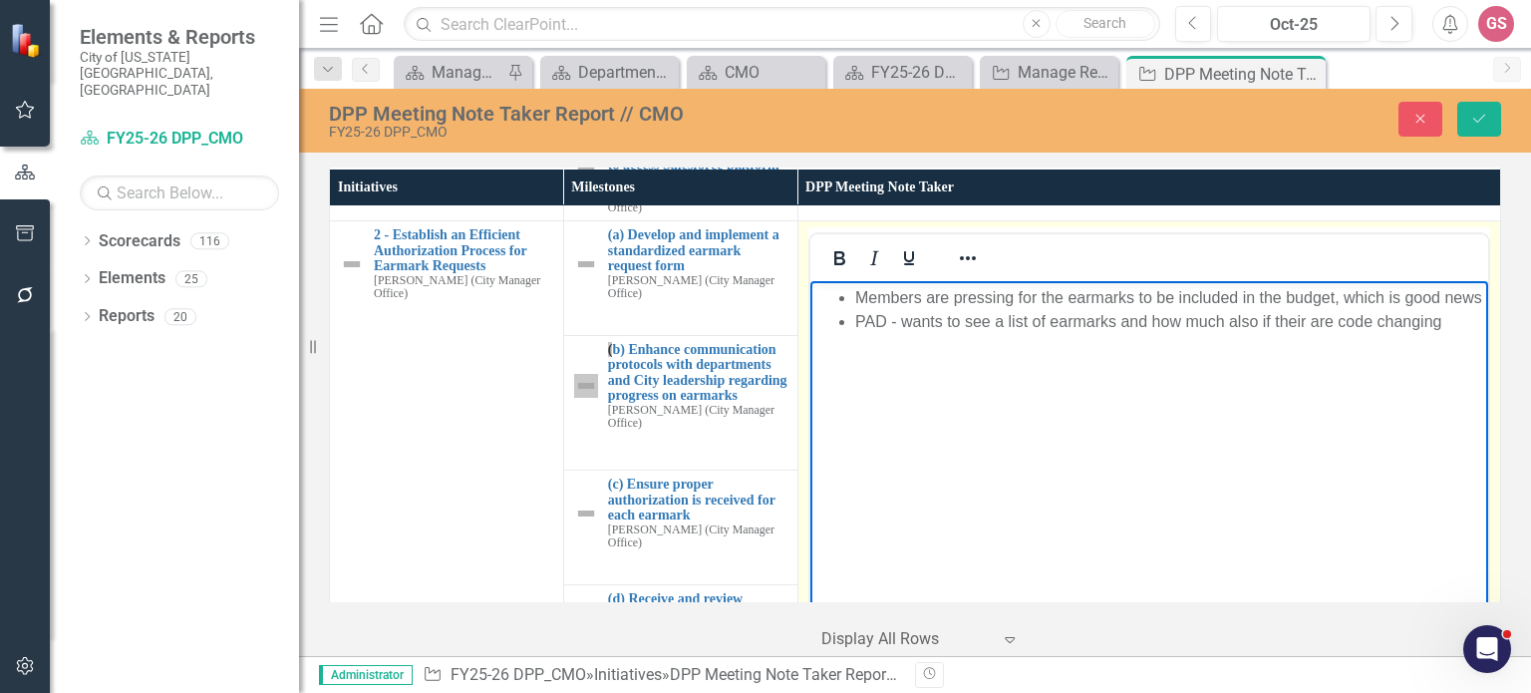
click at [1455, 334] on li "PAD - wants to see a list of earmarks and how much also if their are code chang…" at bounding box center [1168, 322] width 628 height 24
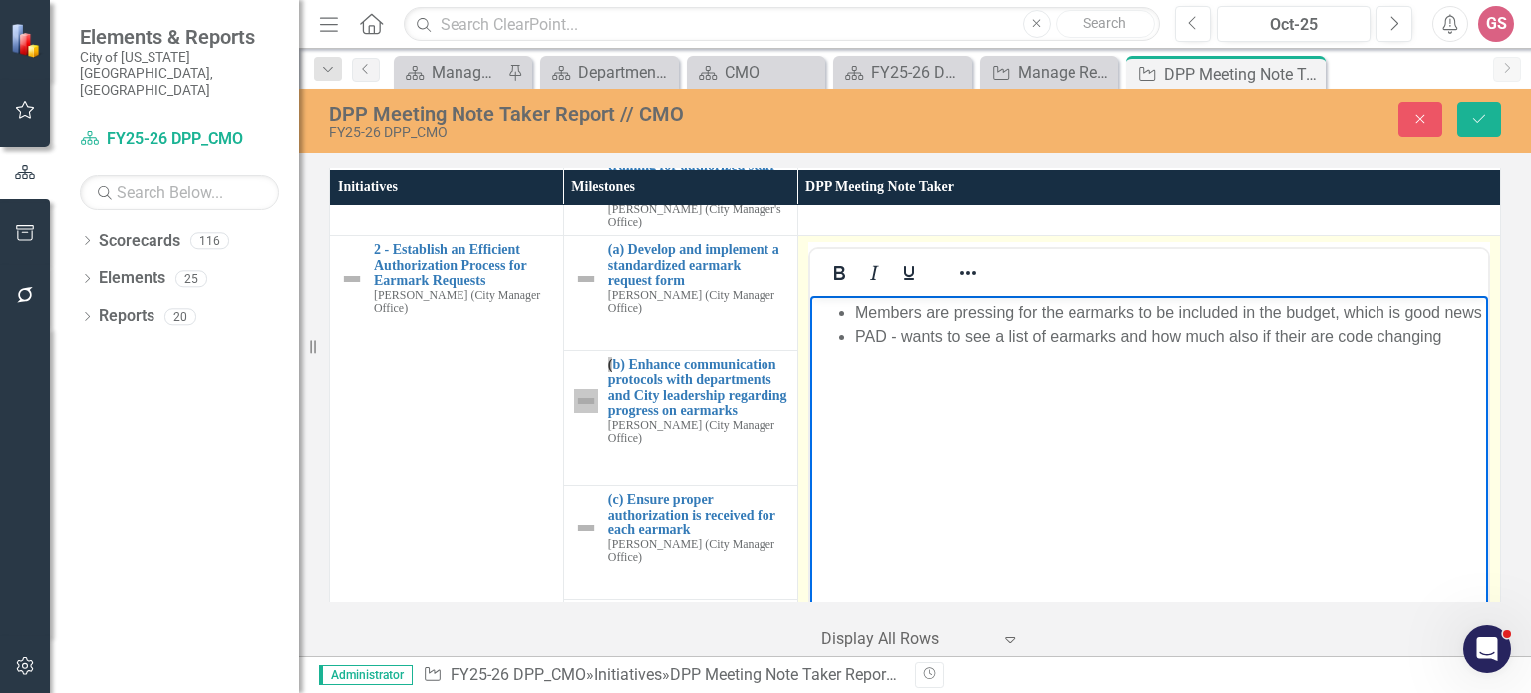
scroll to position [399, 0]
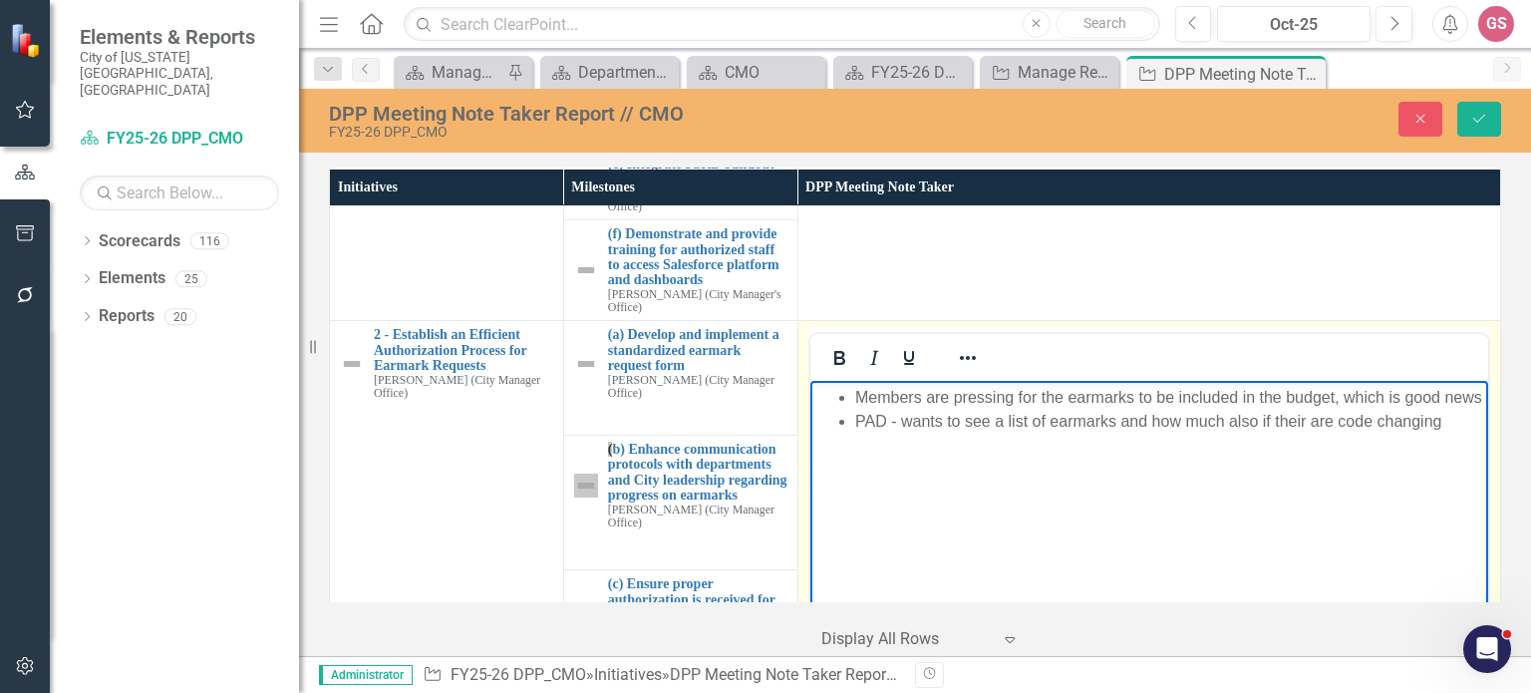
drag, startPoint x: 1452, startPoint y: 445, endPoint x: 851, endPoint y: 440, distance: 601.1
click at [851, 434] on ul "Members are pressing for the earmarks to be included in the budget, which is go…" at bounding box center [1148, 410] width 668 height 48
click at [960, 369] on icon "Reveal or hide additional toolbar items" at bounding box center [968, 358] width 24 height 24
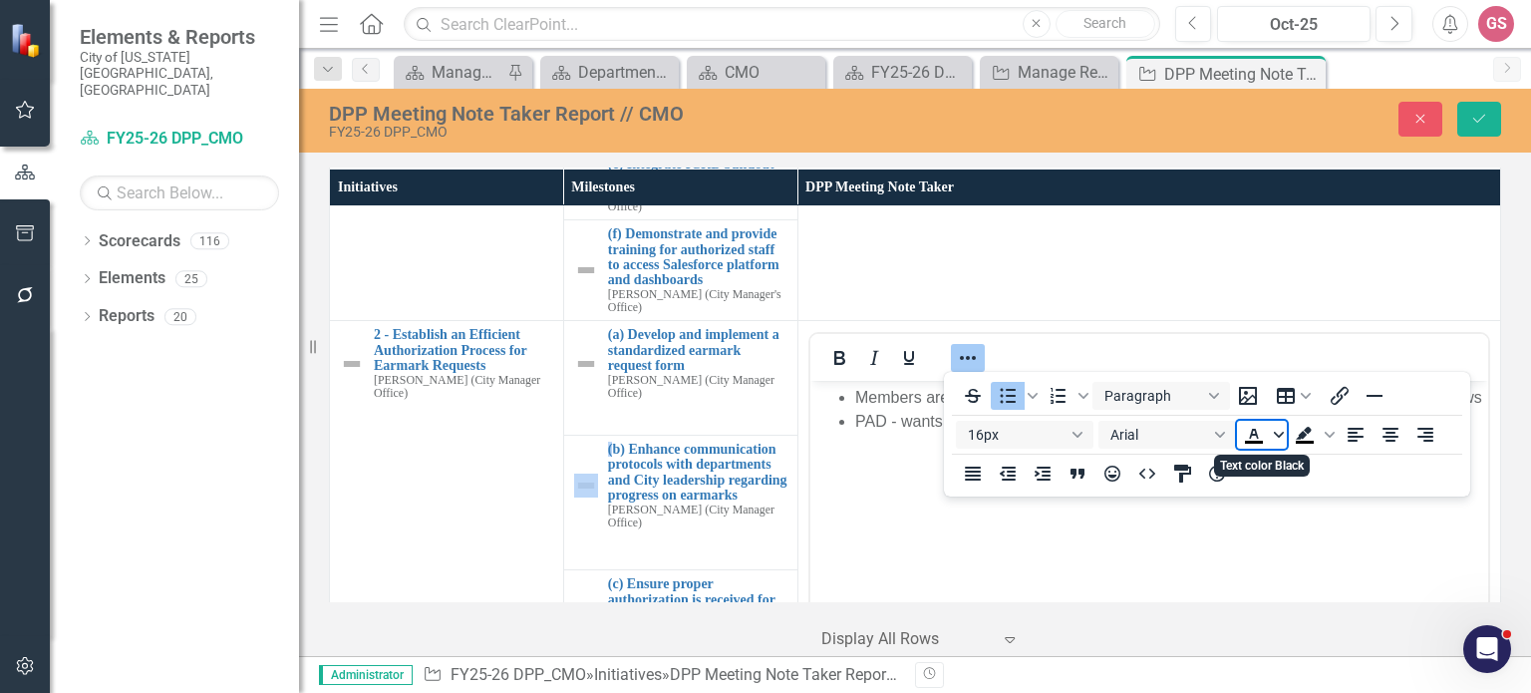
click at [1280, 435] on icon "Text color Black" at bounding box center [1279, 435] width 10 height 10
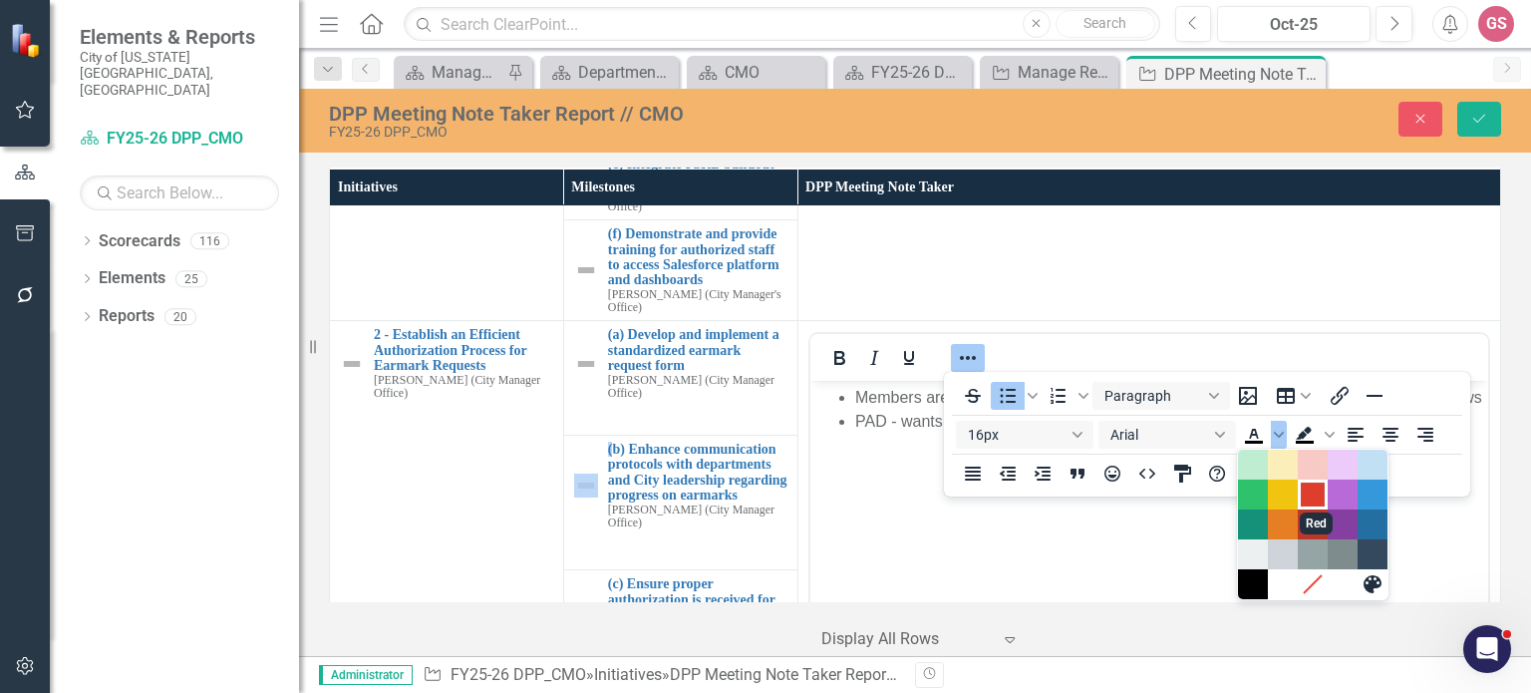
click at [1318, 498] on div "Red" at bounding box center [1313, 494] width 24 height 24
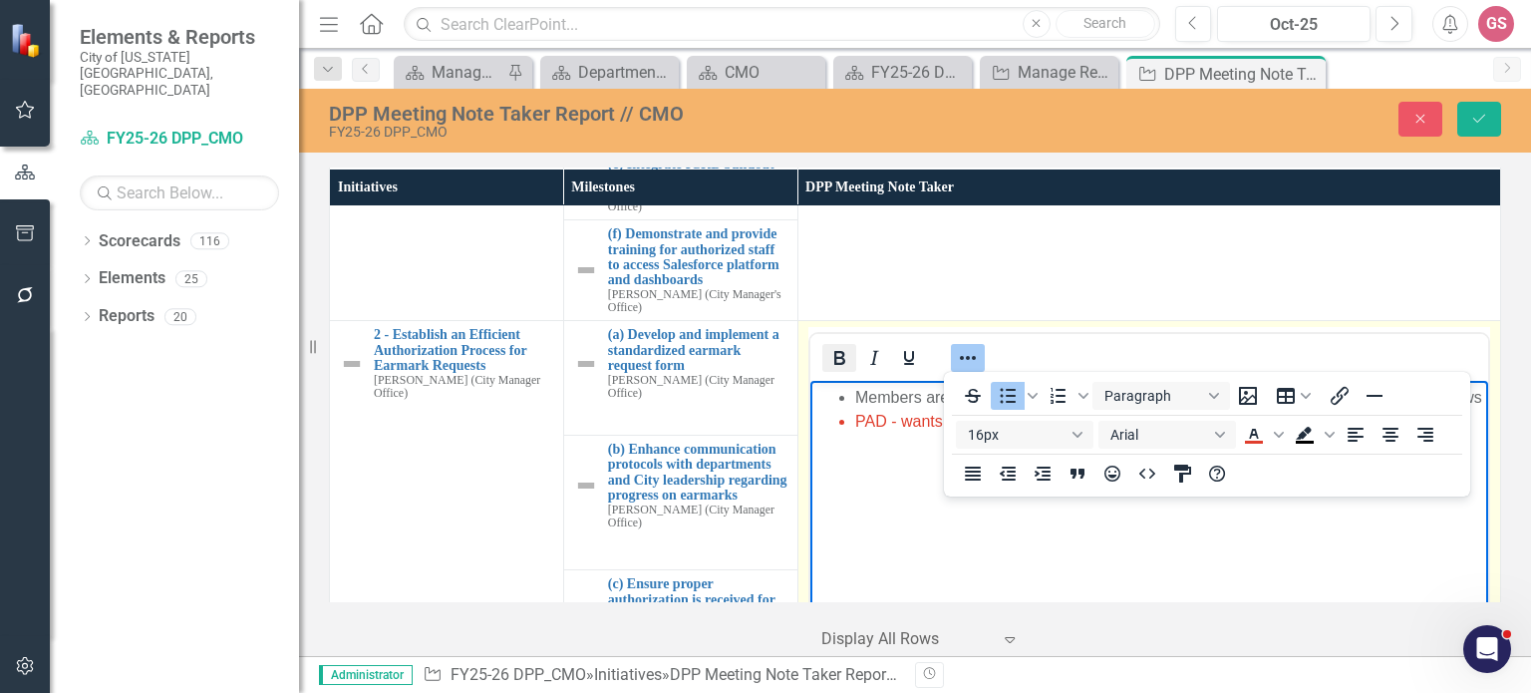
click at [833, 360] on icon "Bold" at bounding box center [839, 358] width 24 height 24
click at [956, 354] on icon "Reveal or hide additional toolbar items" at bounding box center [968, 358] width 24 height 24
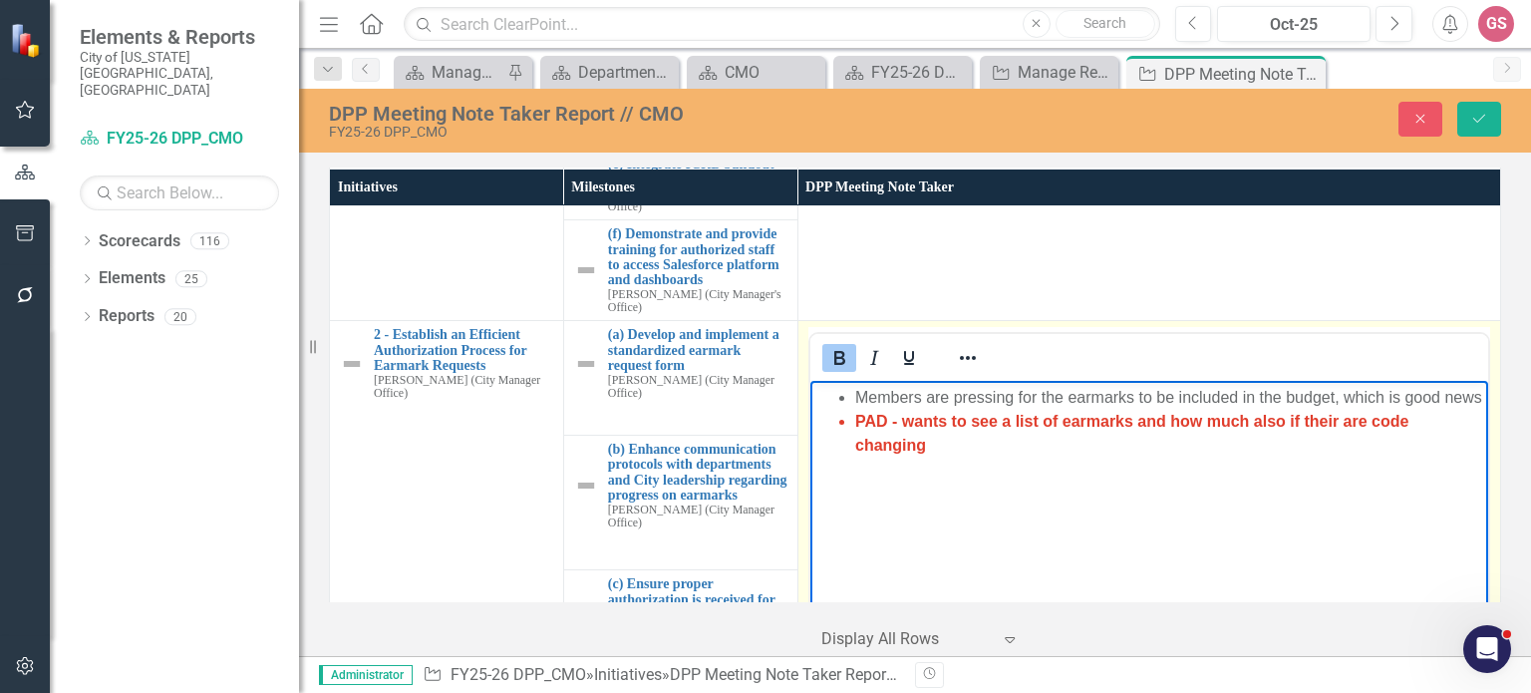
click at [1106, 519] on body "Members are pressing for the earmarks to be included in the budget, which is go…" at bounding box center [1148, 530] width 678 height 299
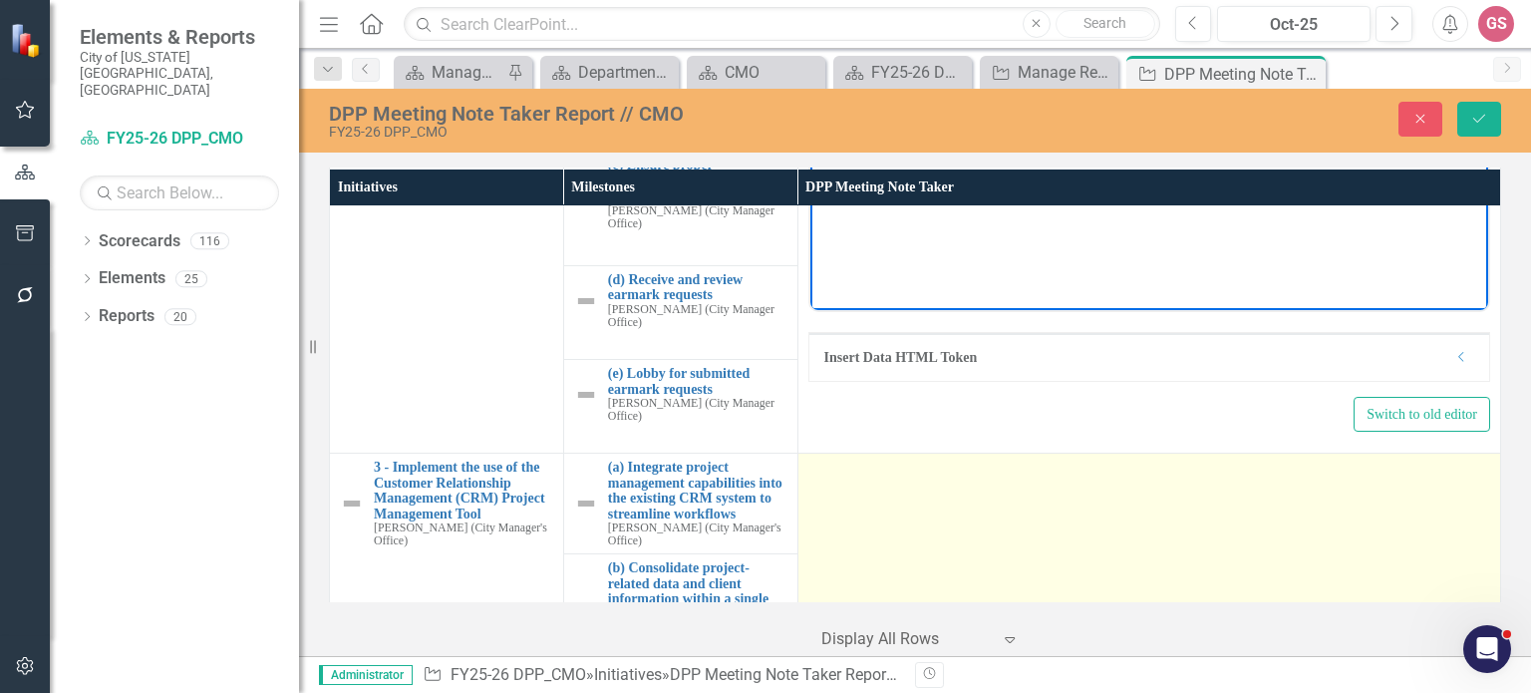
scroll to position [897, 0]
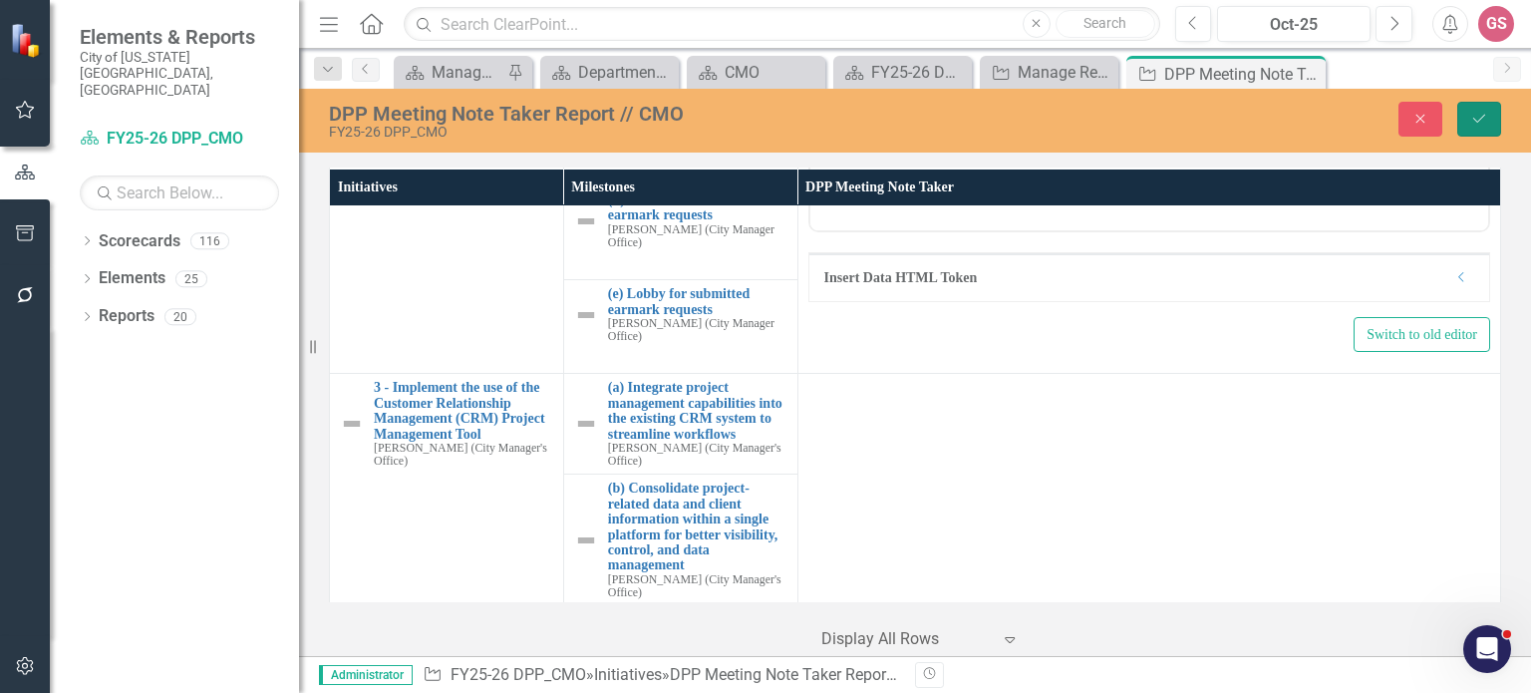
click at [1471, 106] on button "Save" at bounding box center [1479, 119] width 44 height 35
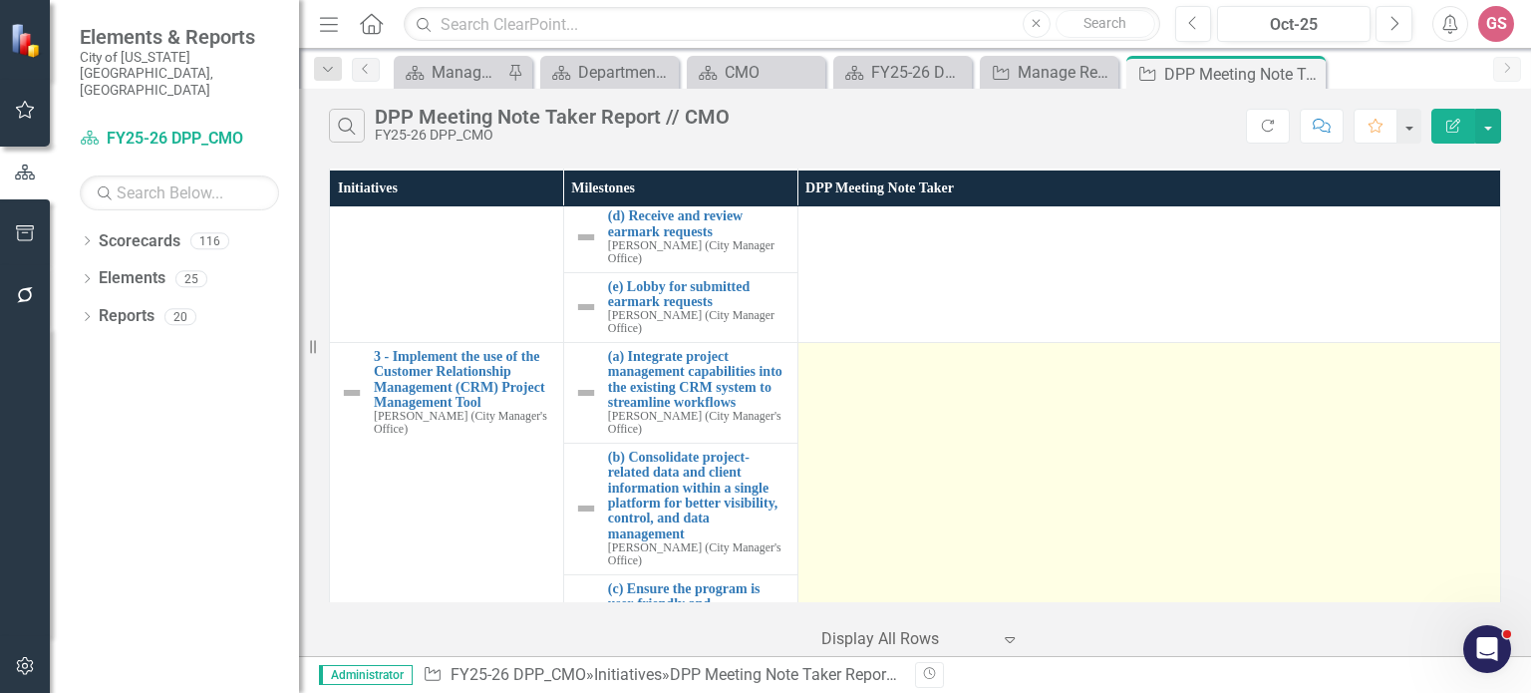
scroll to position [798, 0]
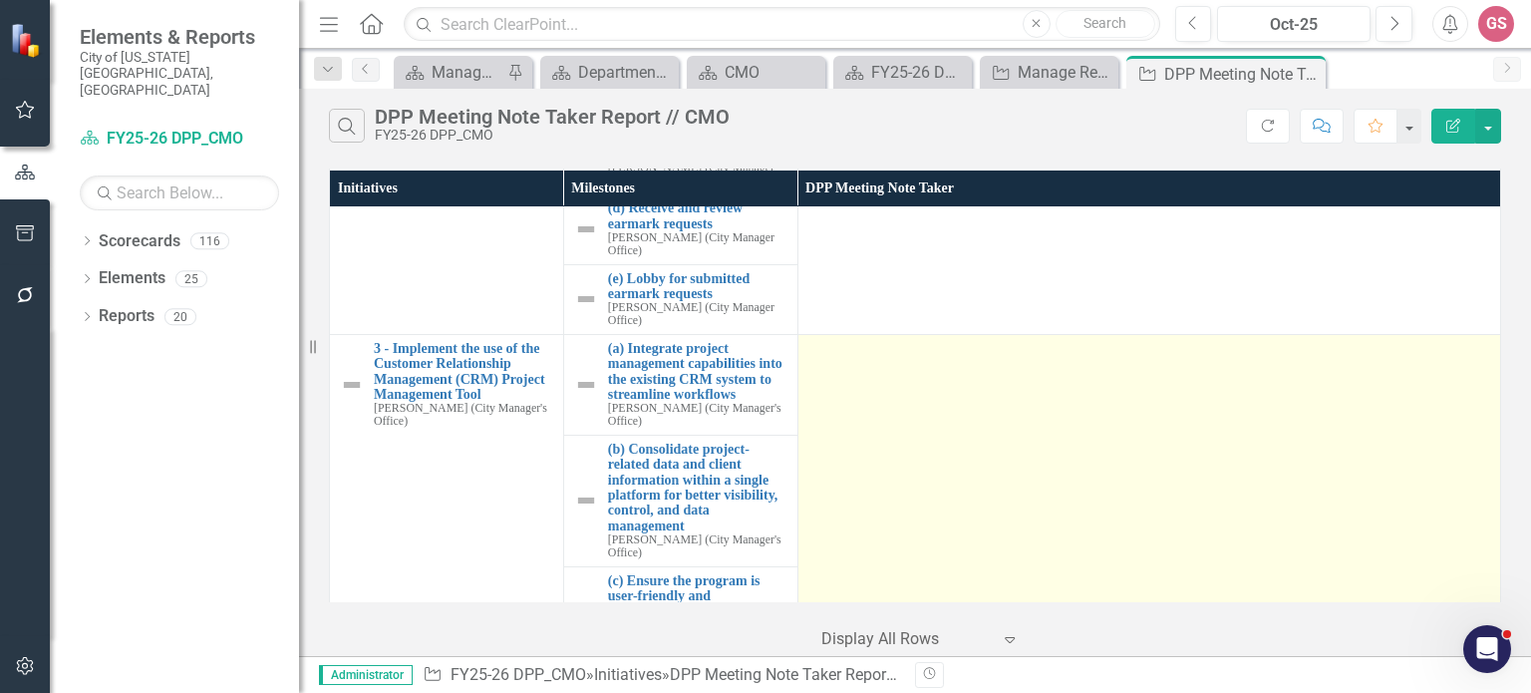
click at [898, 390] on td at bounding box center [1149, 493] width 703 height 318
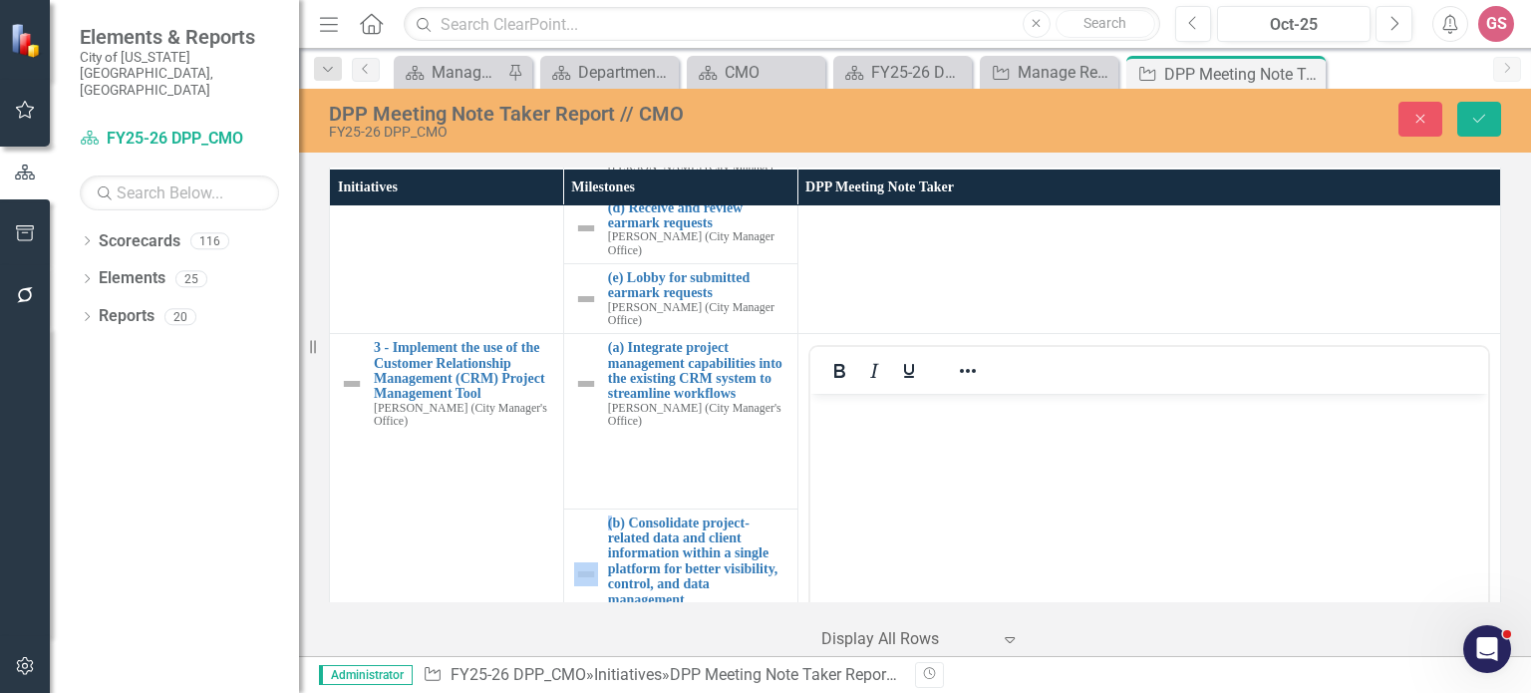
scroll to position [0, 0]
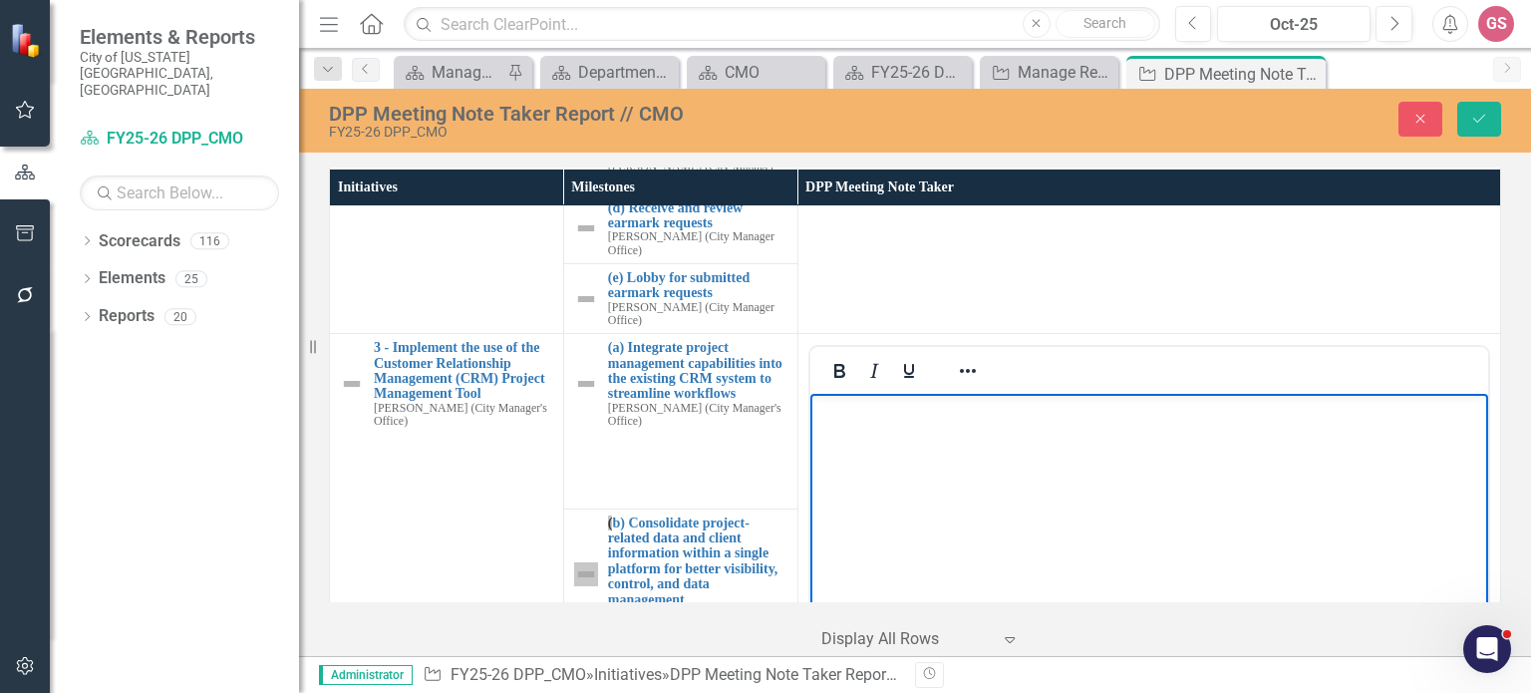
click at [875, 427] on body "Rich Text Area. Press ALT-0 for help." at bounding box center [1148, 543] width 678 height 299
click at [956, 383] on icon "Reveal or hide additional toolbar items" at bounding box center [968, 371] width 24 height 24
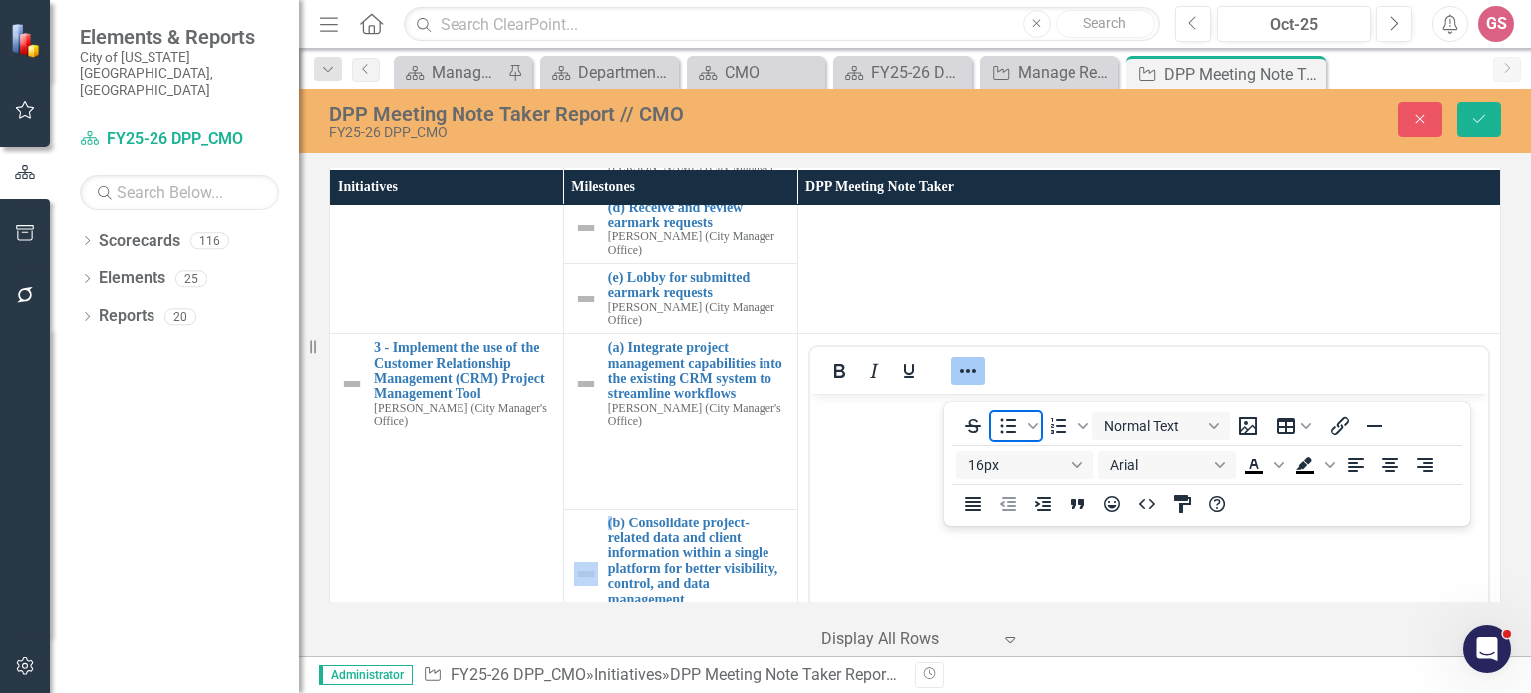
click at [1010, 426] on icon "Bullet list" at bounding box center [1008, 426] width 24 height 24
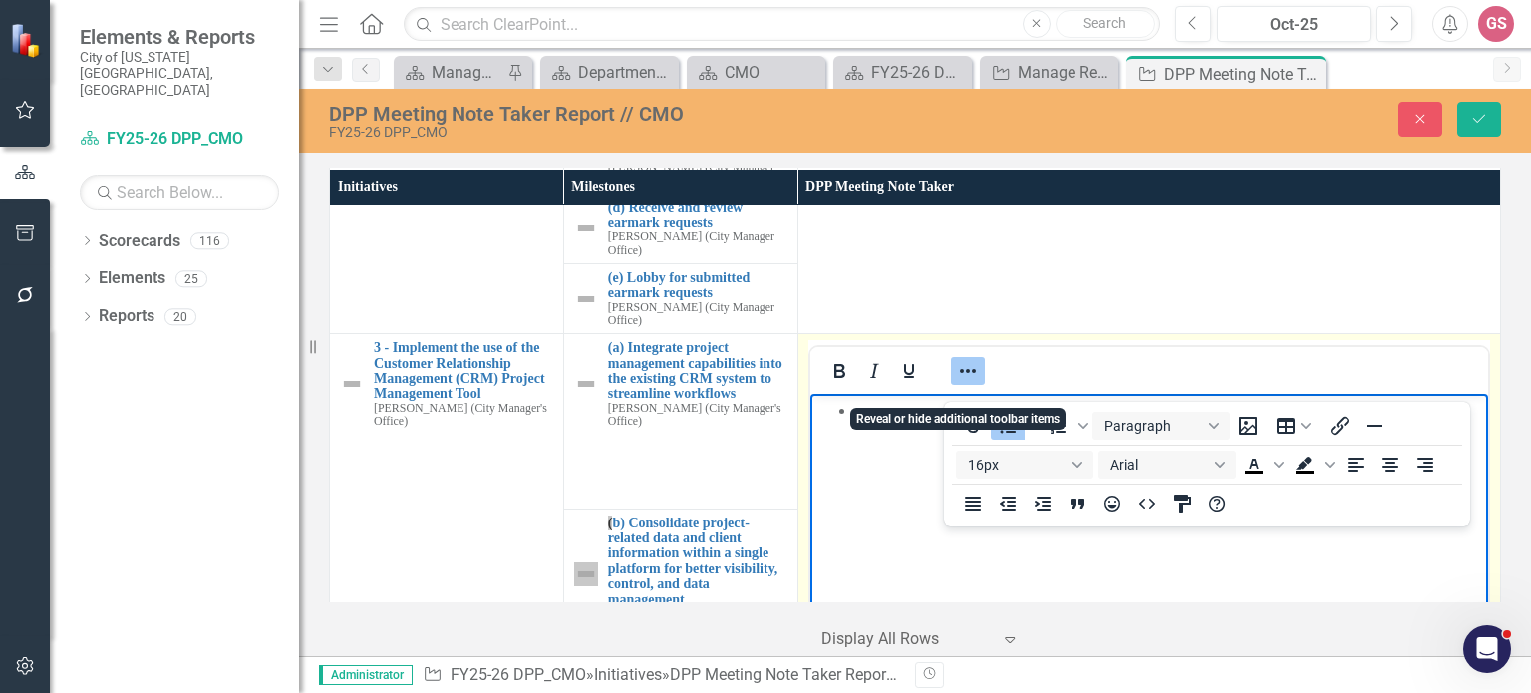
click at [960, 373] on icon "Reveal or hide additional toolbar items" at bounding box center [968, 371] width 16 height 4
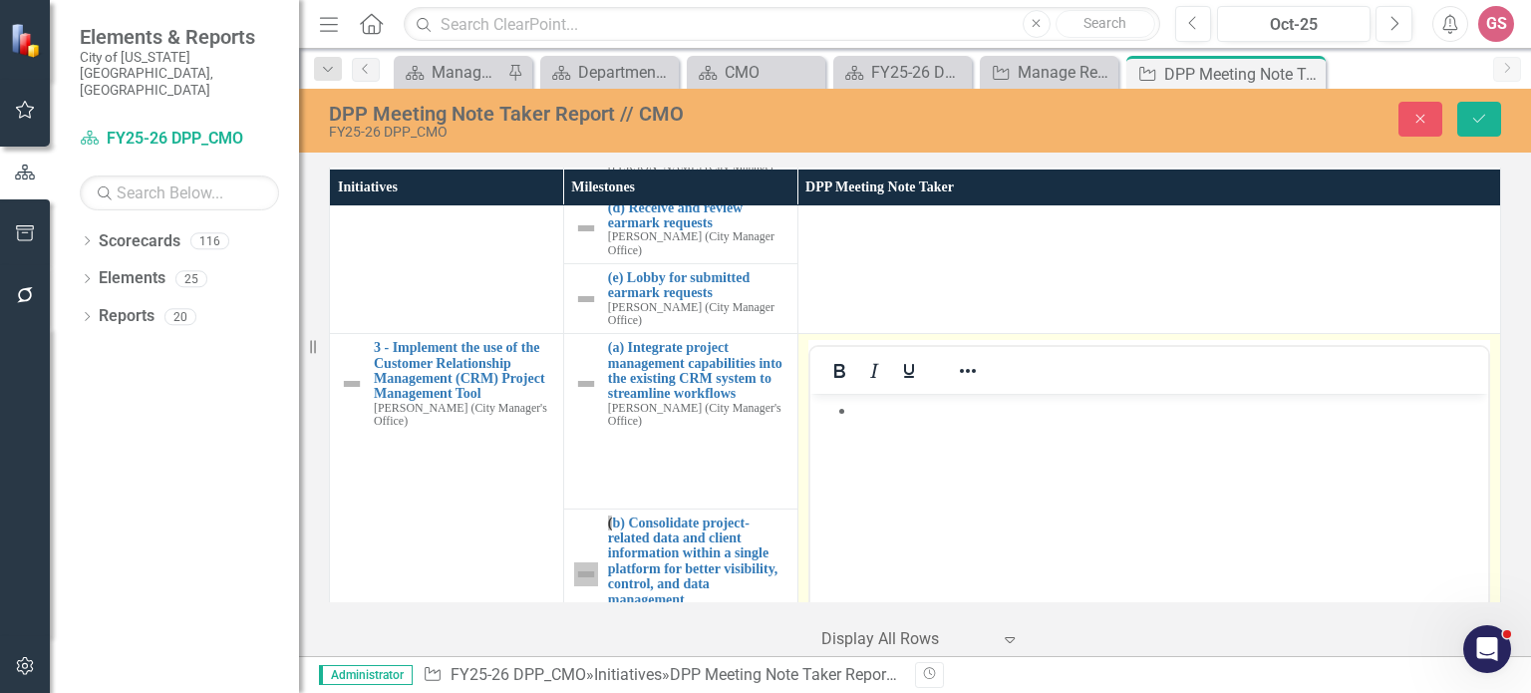
click at [890, 436] on body "Rich Text Area. Press ALT-0 for help." at bounding box center [1148, 543] width 678 height 299
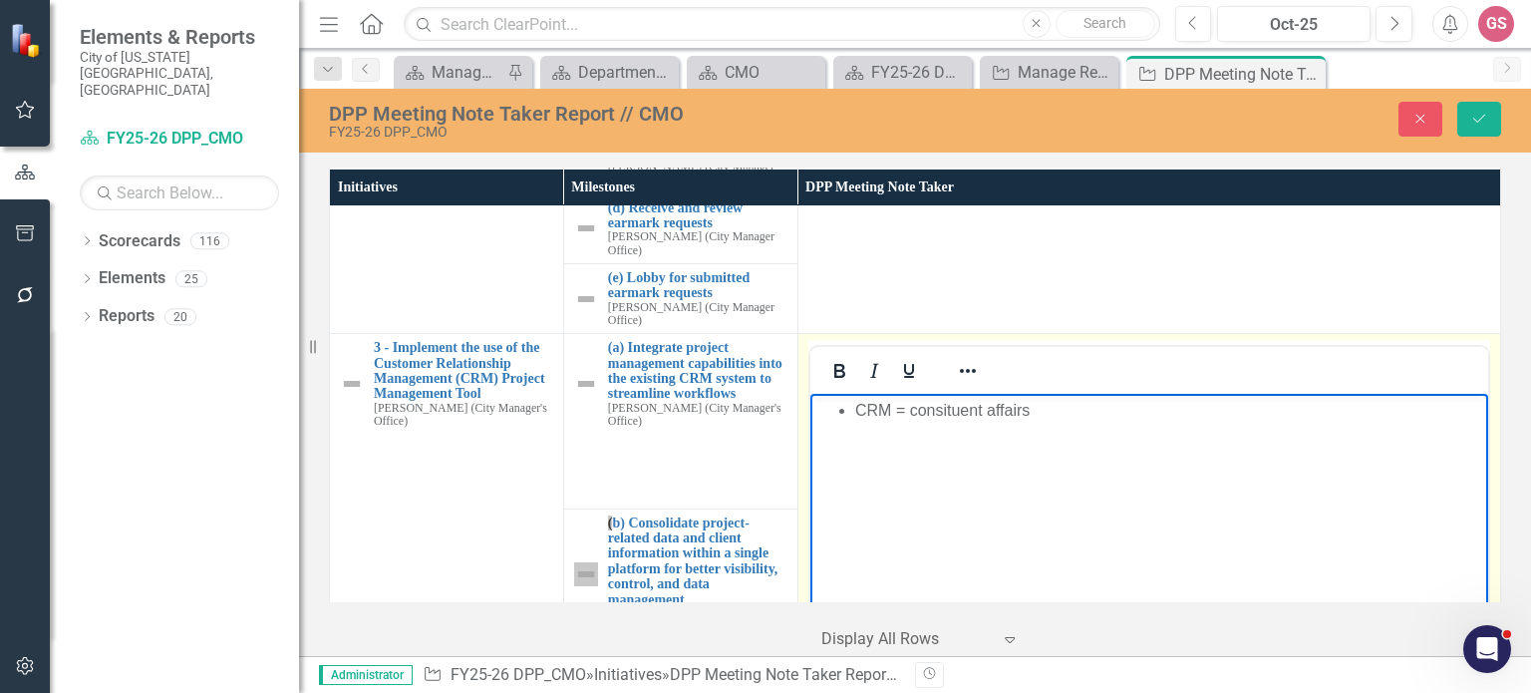
click at [957, 418] on li "CRM = consituent affairs" at bounding box center [1168, 411] width 628 height 24
click at [900, 407] on li "CRM = constituent affairs" at bounding box center [1168, 411] width 628 height 24
click at [1072, 418] on li "CRM - constituent affairs" at bounding box center [1168, 411] width 628 height 24
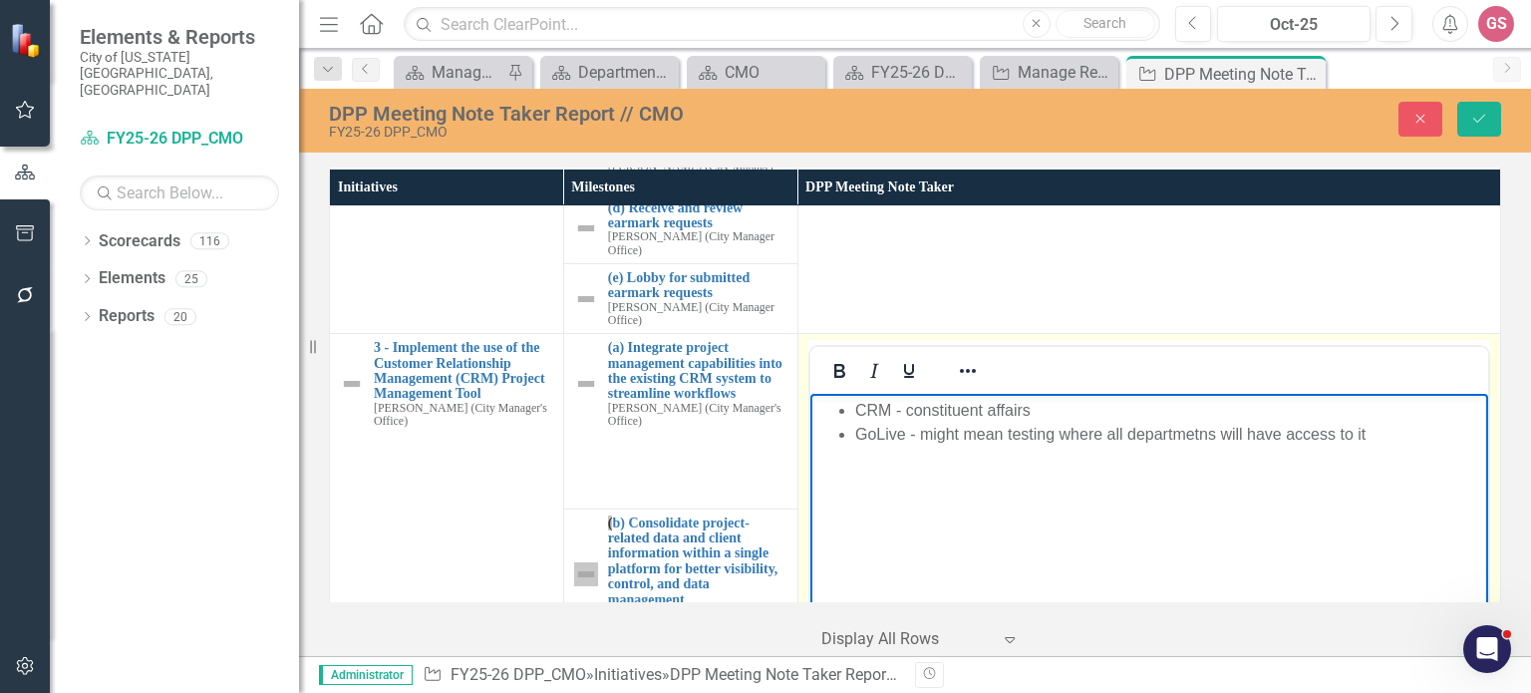
click at [1185, 489] on body "CRM - constituent affairs GoLive - might mean testing where all departmetns wil…" at bounding box center [1148, 543] width 678 height 299
click at [1392, 434] on li "GoLive - might mean testing where all departments will have access to it" at bounding box center [1168, 435] width 628 height 24
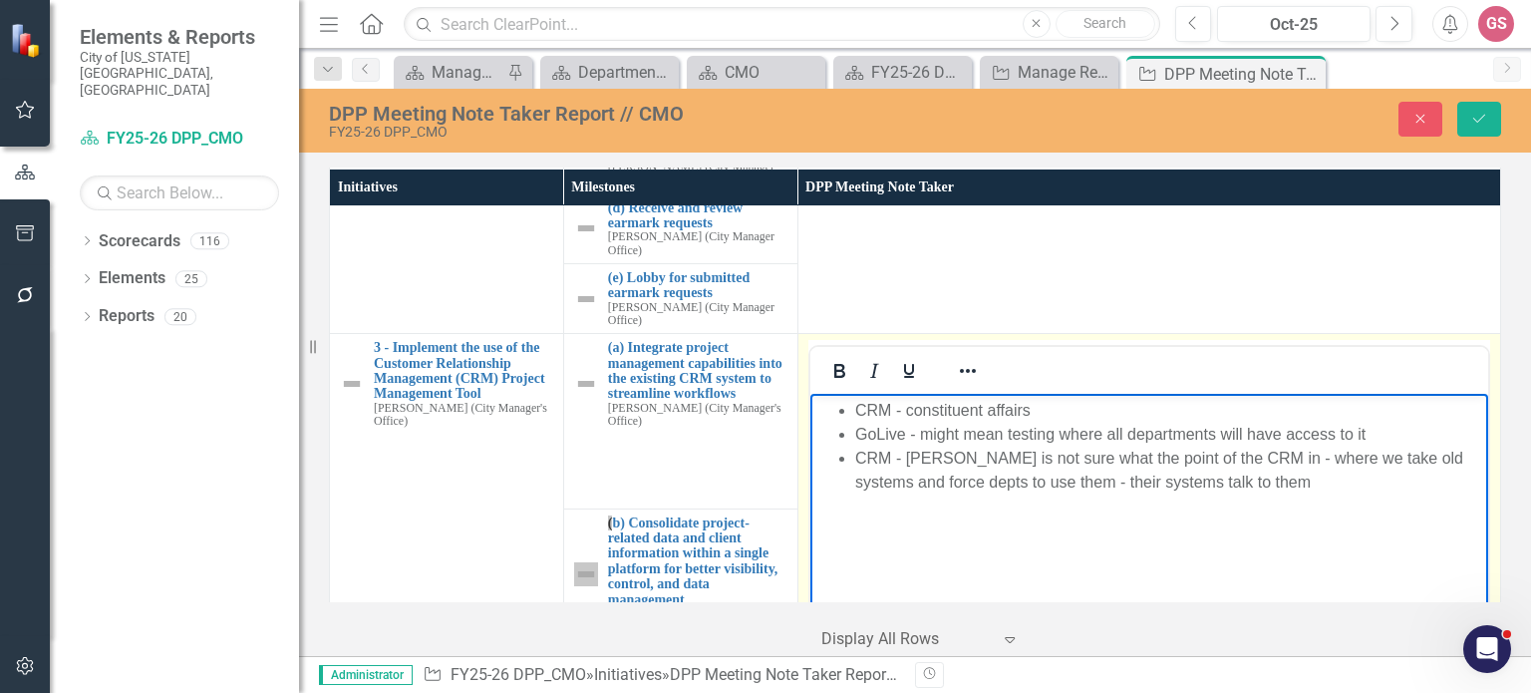
click at [1161, 487] on li "CRM - [PERSON_NAME] is not sure what the point of the CRM in - where we take ol…" at bounding box center [1168, 471] width 628 height 48
click at [1159, 486] on li "CRM - [PERSON_NAME] is not sure what the point of the CRM in - where we take ol…" at bounding box center [1168, 471] width 628 height 48
click at [1181, 485] on li "CRM - [PERSON_NAME] is not sure what the point of the CRM in - where we take ol…" at bounding box center [1168, 471] width 628 height 48
click at [1312, 495] on body "CRM - constituent affairs GoLive - might mean testing where all departments wil…" at bounding box center [1148, 543] width 678 height 299
drag, startPoint x: 1136, startPoint y: 523, endPoint x: 1579, endPoint y: 940, distance: 607.9
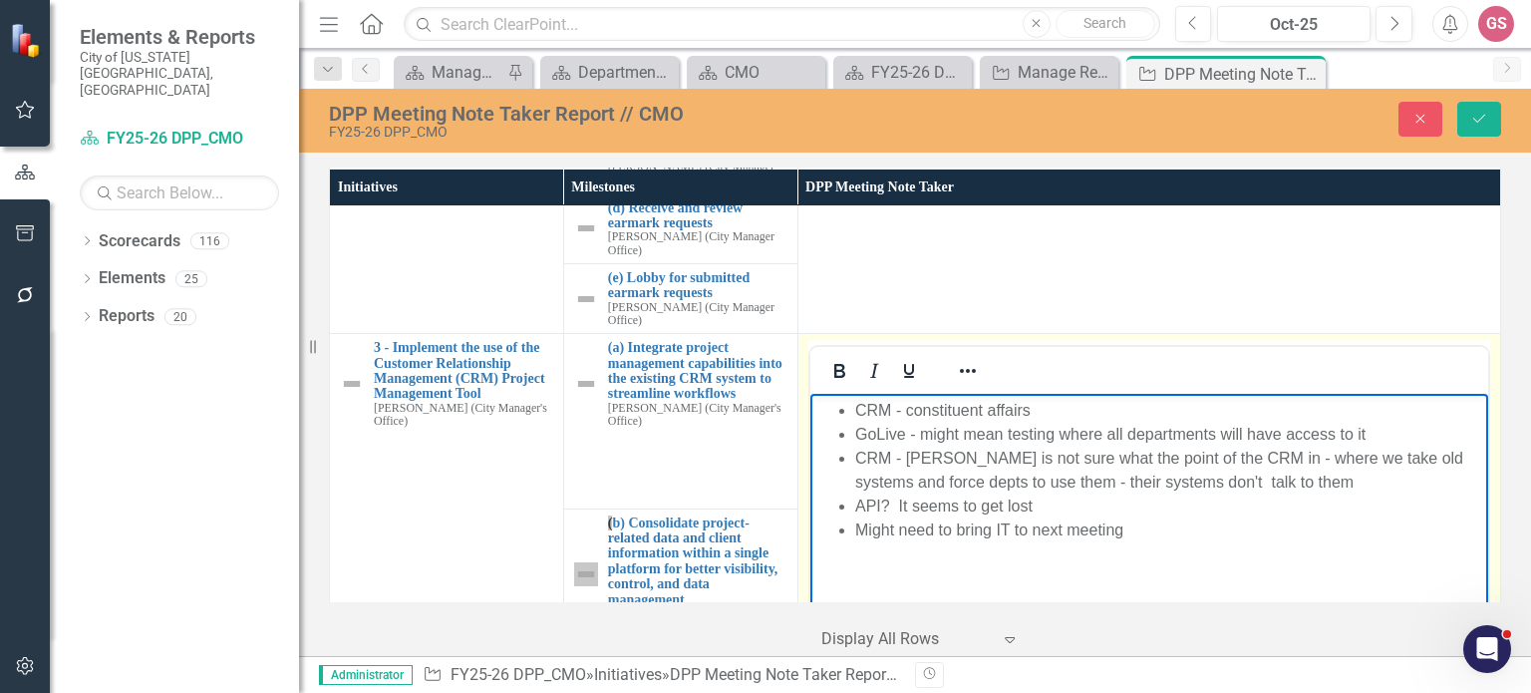
click at [809, 529] on html "CRM - constituent affairs GoLive - might mean testing where all departments wil…" at bounding box center [1148, 543] width 678 height 299
click at [956, 383] on icon "Reveal or hide additional toolbar items" at bounding box center [968, 371] width 24 height 24
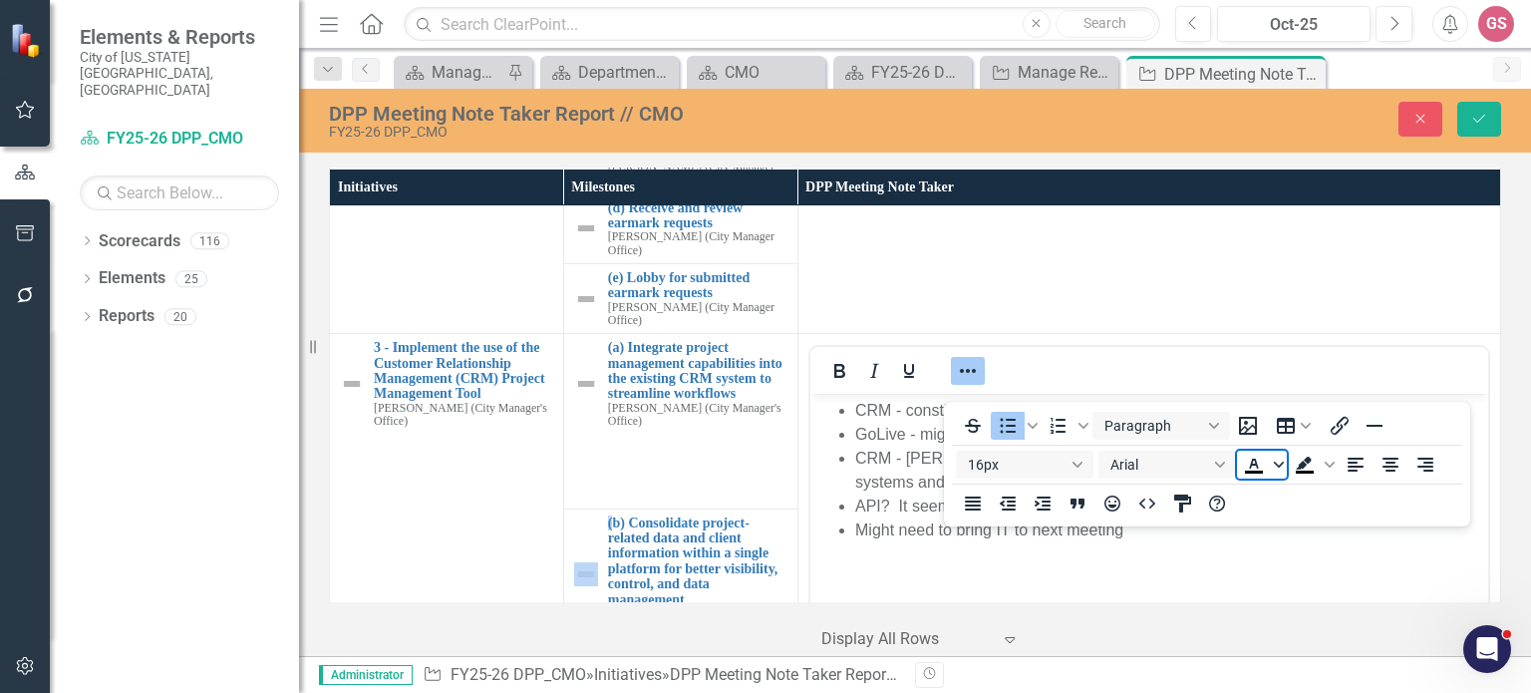
click at [1276, 465] on icon "Text color Black" at bounding box center [1279, 465] width 10 height 6
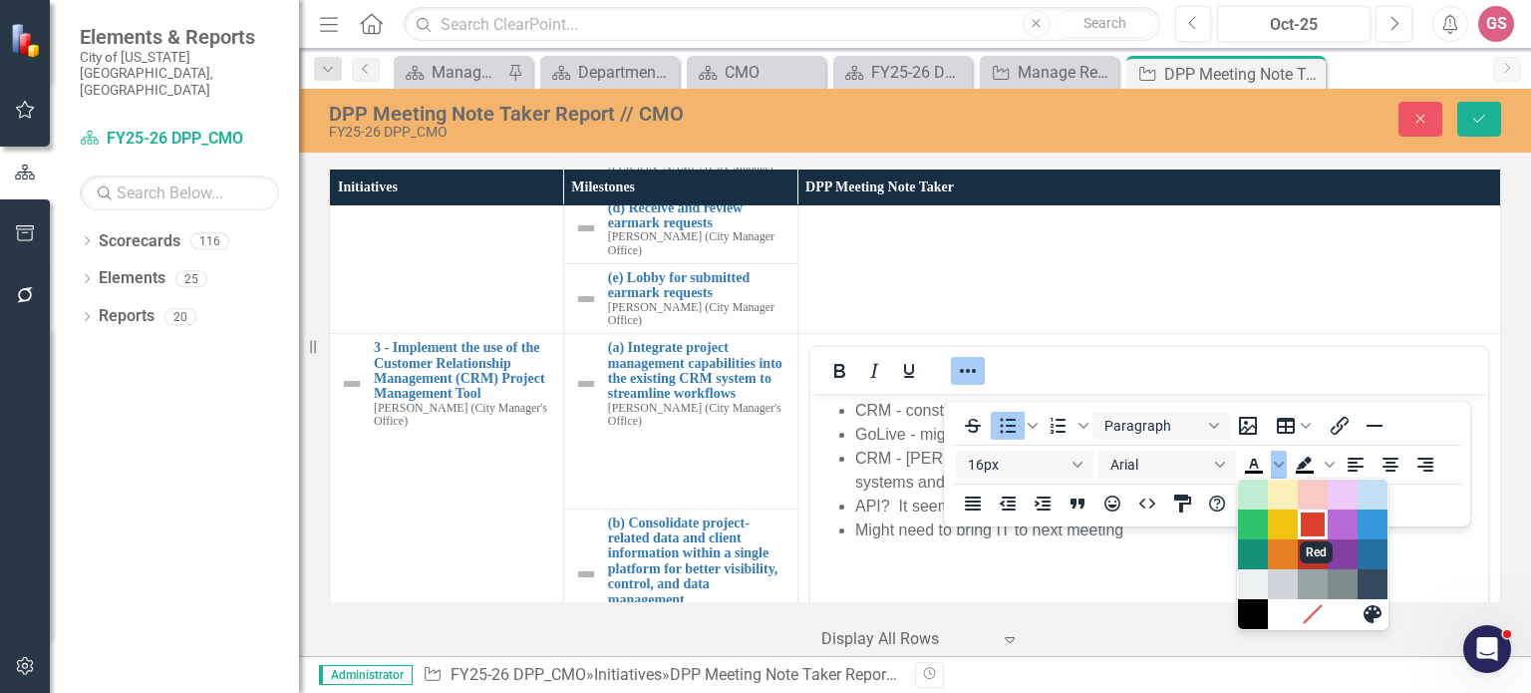
drag, startPoint x: 1316, startPoint y: 529, endPoint x: 370, endPoint y: 146, distance: 1020.9
click at [1316, 529] on div "Red" at bounding box center [1313, 524] width 24 height 24
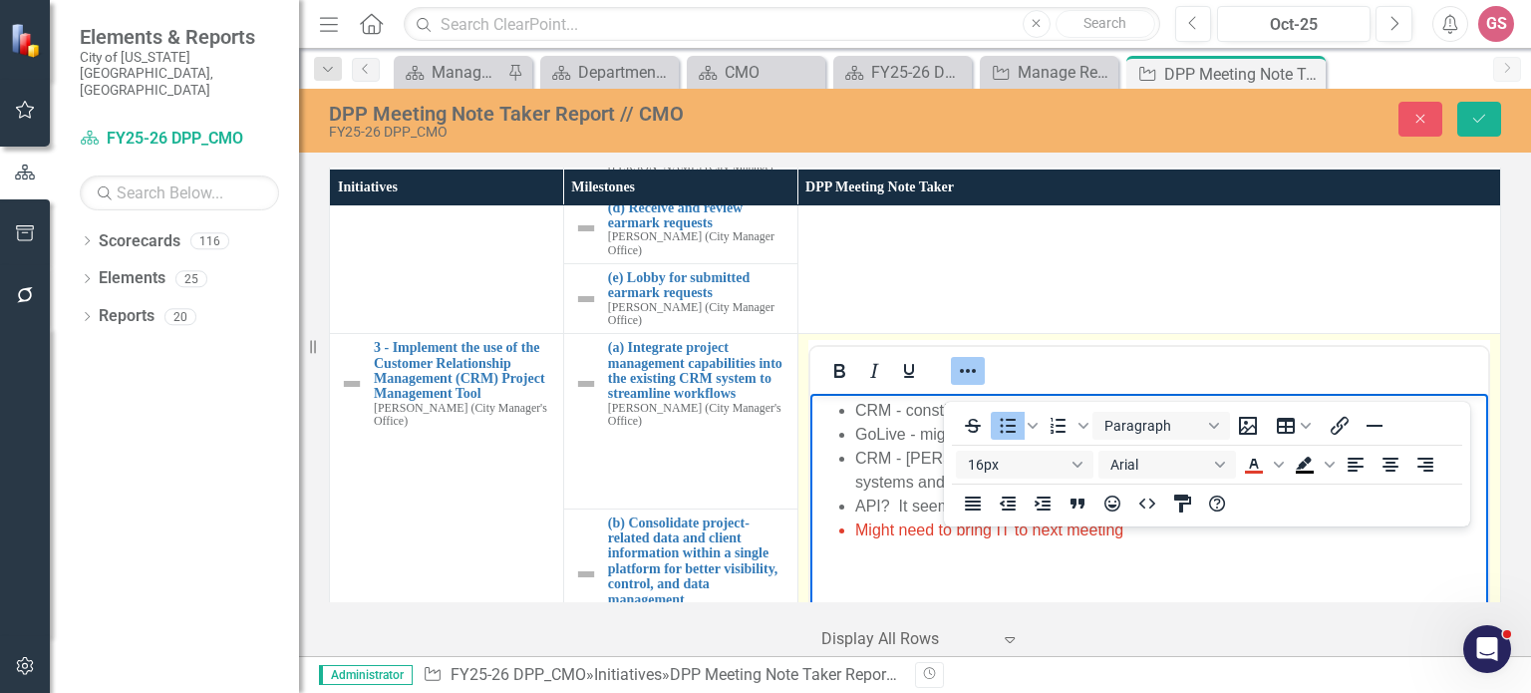
click at [1149, 549] on body "CRM - constituent affairs GoLive - might mean testing where all departments wil…" at bounding box center [1148, 543] width 678 height 299
drag, startPoint x: 1142, startPoint y: 538, endPoint x: 878, endPoint y: 539, distance: 264.2
click at [878, 538] on li "Might need to bring IT to next meeting" at bounding box center [1168, 530] width 628 height 24
click at [981, 566] on body "CRM - constituent affairs GoLive - might mean testing where all departments wil…" at bounding box center [1148, 543] width 678 height 299
click at [1145, 537] on li "Might need to bring IT to next meeting" at bounding box center [1168, 530] width 628 height 24
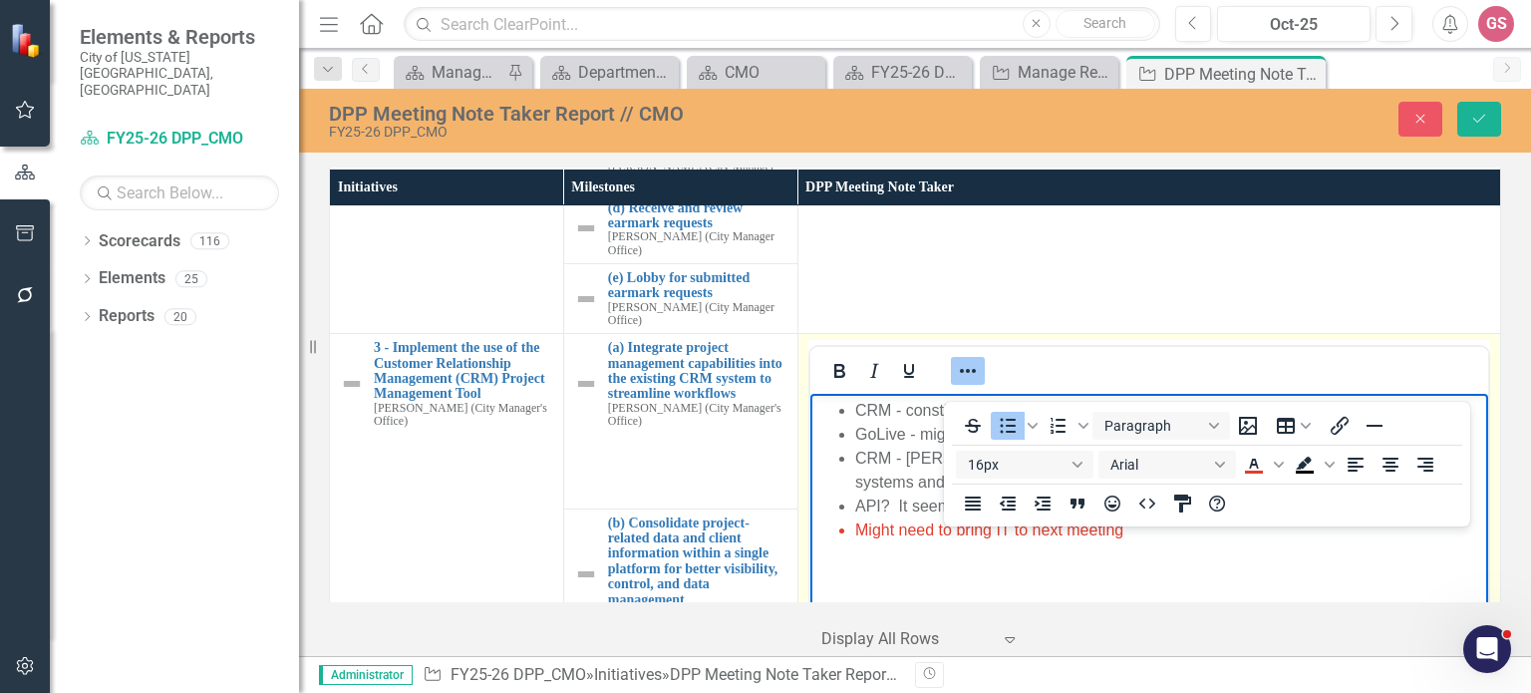
drag, startPoint x: 1135, startPoint y: 528, endPoint x: 845, endPoint y: 529, distance: 290.1
click at [845, 529] on ul "CRM - constituent affairs GoLive - might mean testing where all departments wil…" at bounding box center [1148, 471] width 668 height 144
click at [828, 379] on icon "Bold" at bounding box center [839, 371] width 24 height 24
click at [960, 382] on icon "Reveal or hide additional toolbar items" at bounding box center [968, 371] width 24 height 24
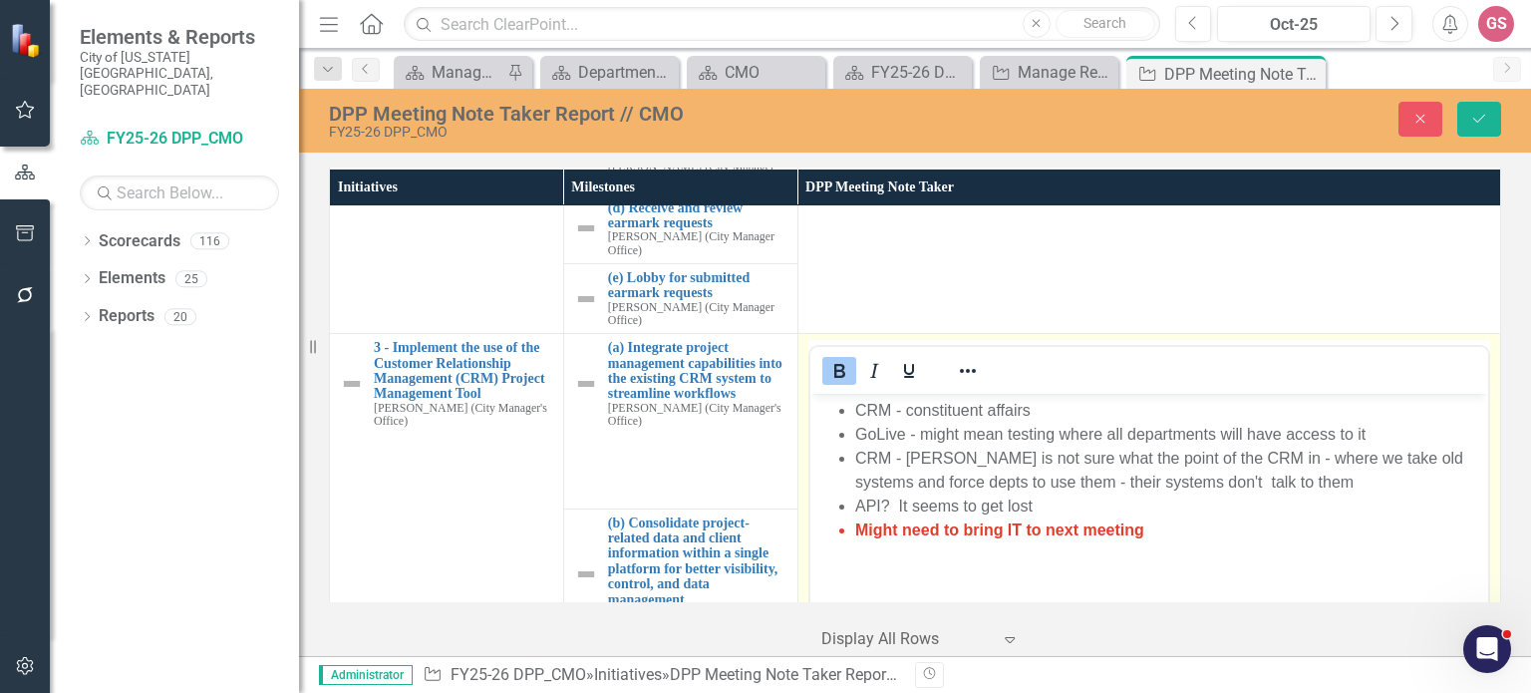
click at [1190, 544] on body "CRM - constituent affairs GoLive - might mean testing where all departments wil…" at bounding box center [1148, 543] width 678 height 299
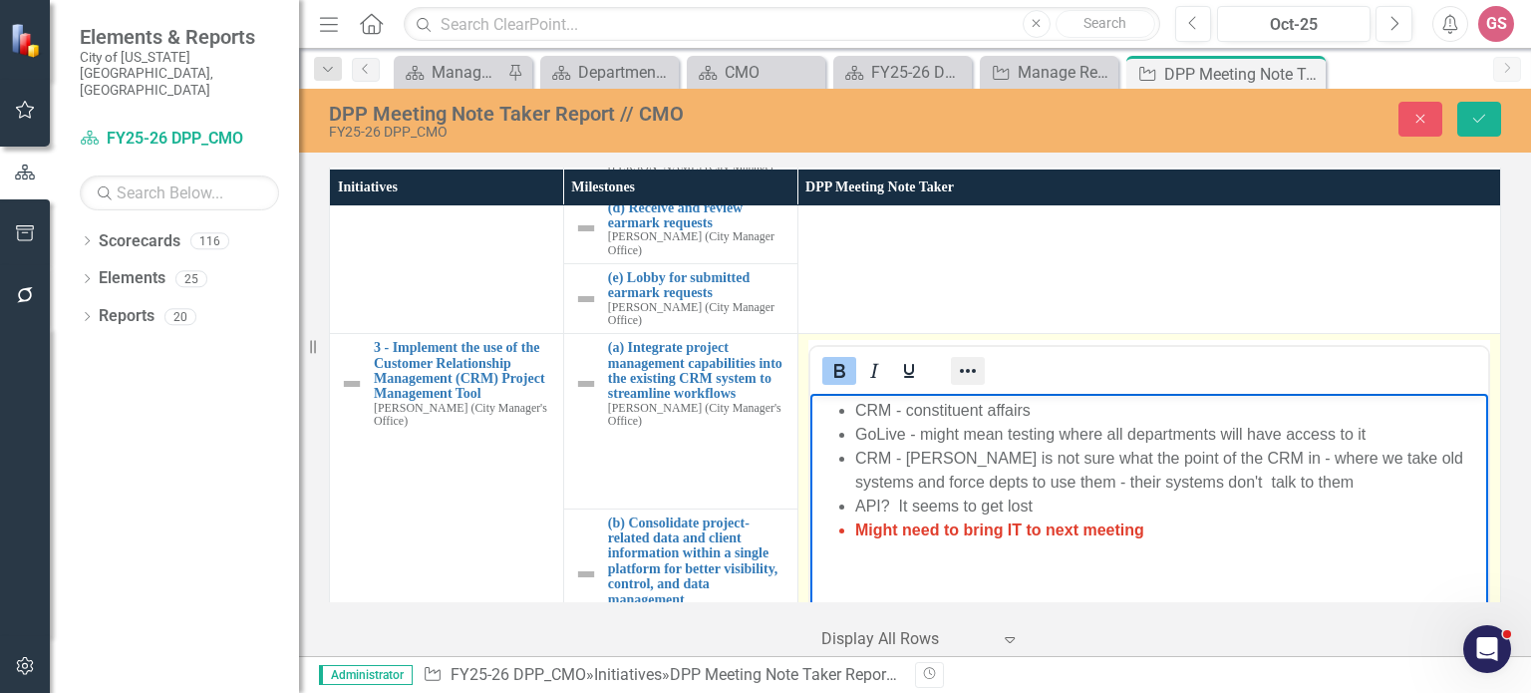
click at [956, 383] on icon "Reveal or hide additional toolbar items" at bounding box center [968, 371] width 24 height 24
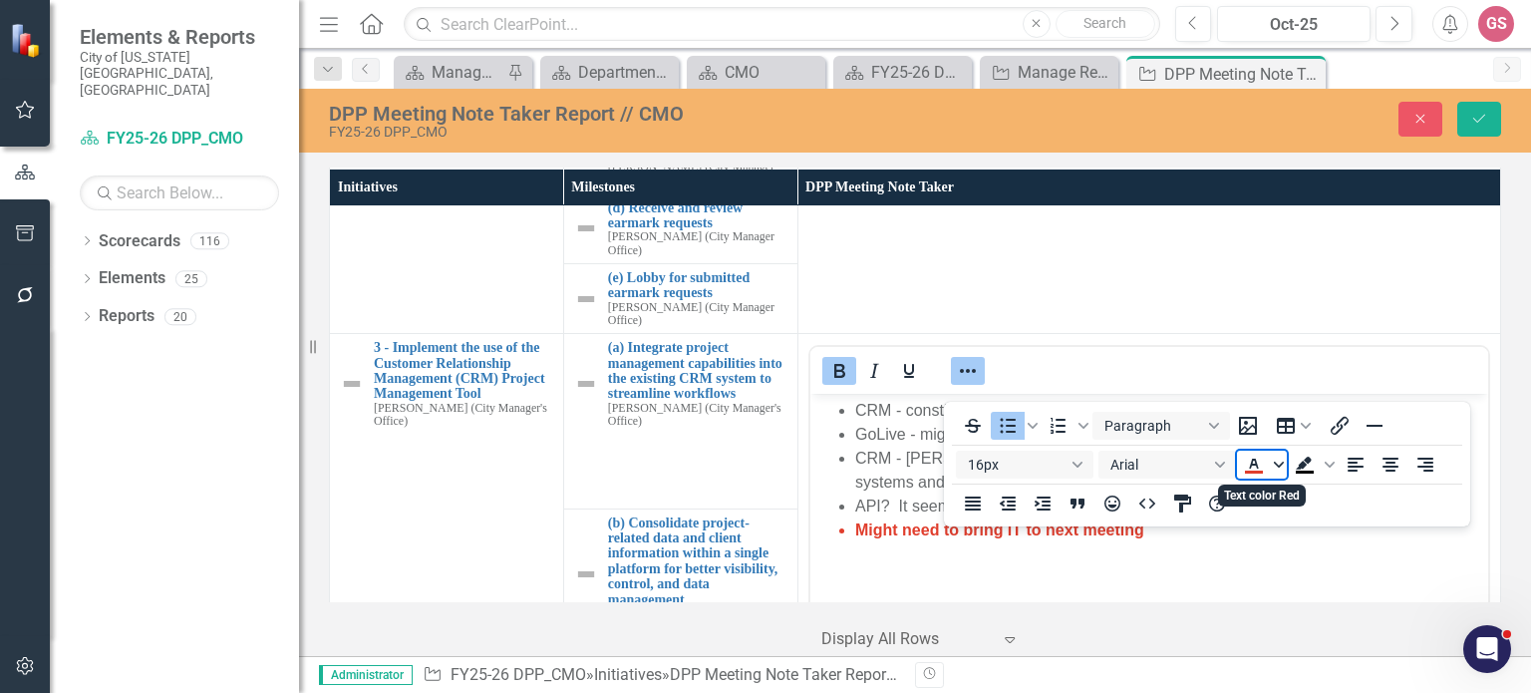
click at [1274, 464] on icon "Text color Red" at bounding box center [1279, 465] width 10 height 10
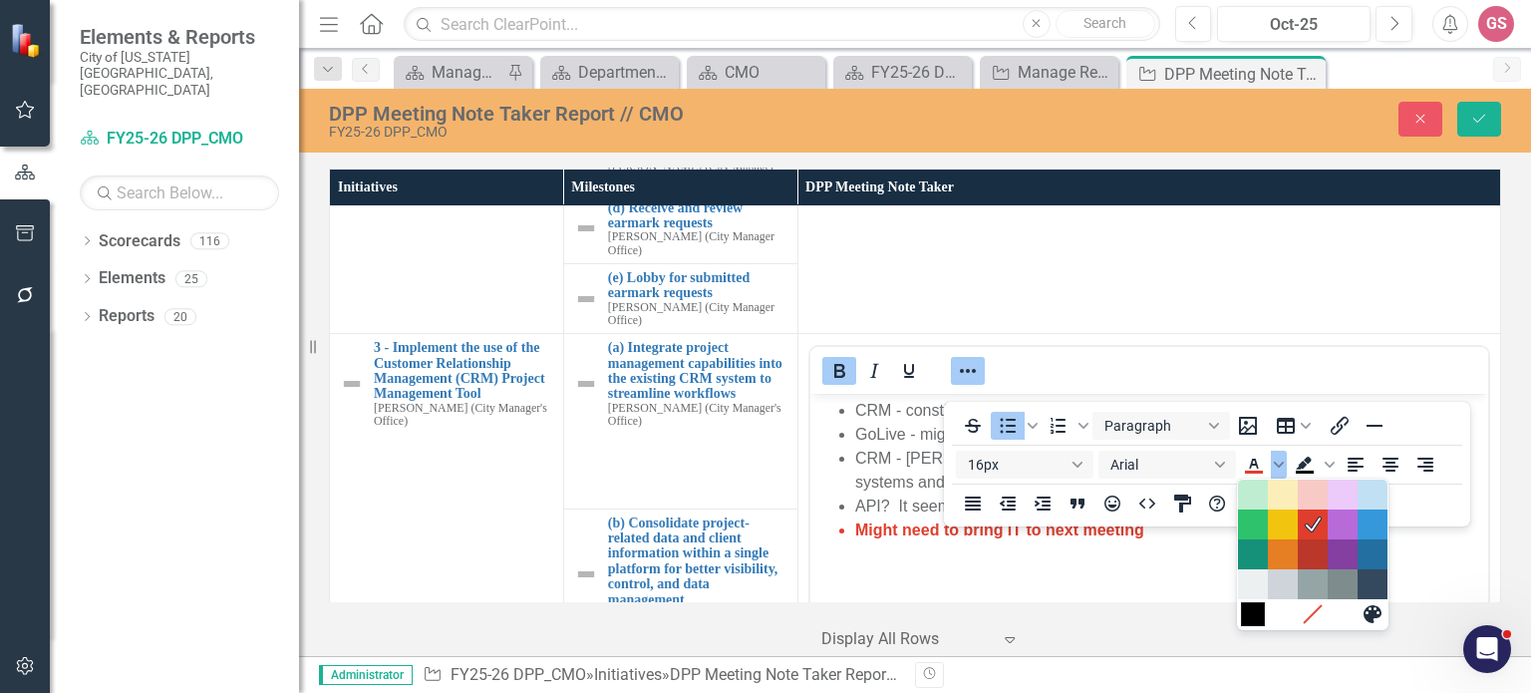
click at [1250, 614] on div "Black" at bounding box center [1253, 614] width 24 height 24
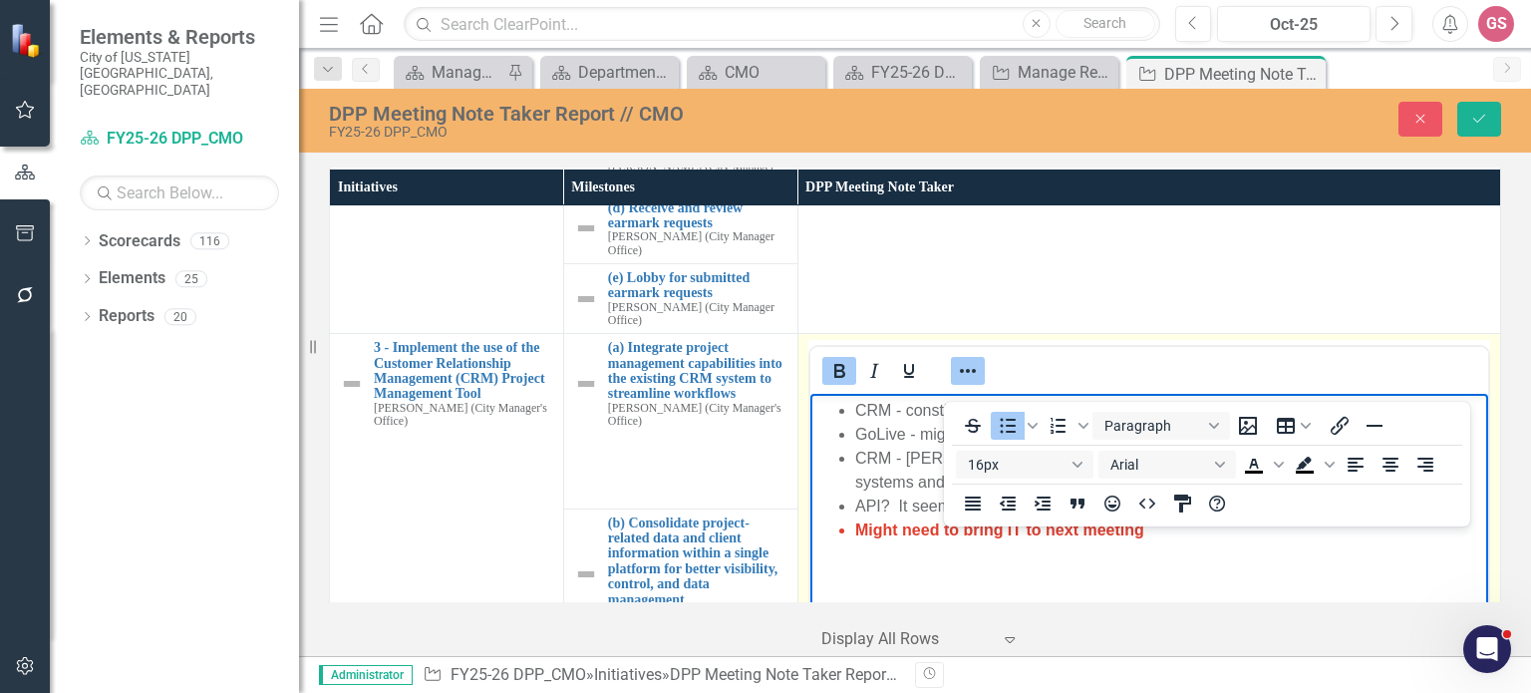
click at [866, 561] on body "CRM - constituent affairs GoLive - might mean testing where all departments wil…" at bounding box center [1148, 543] width 678 height 299
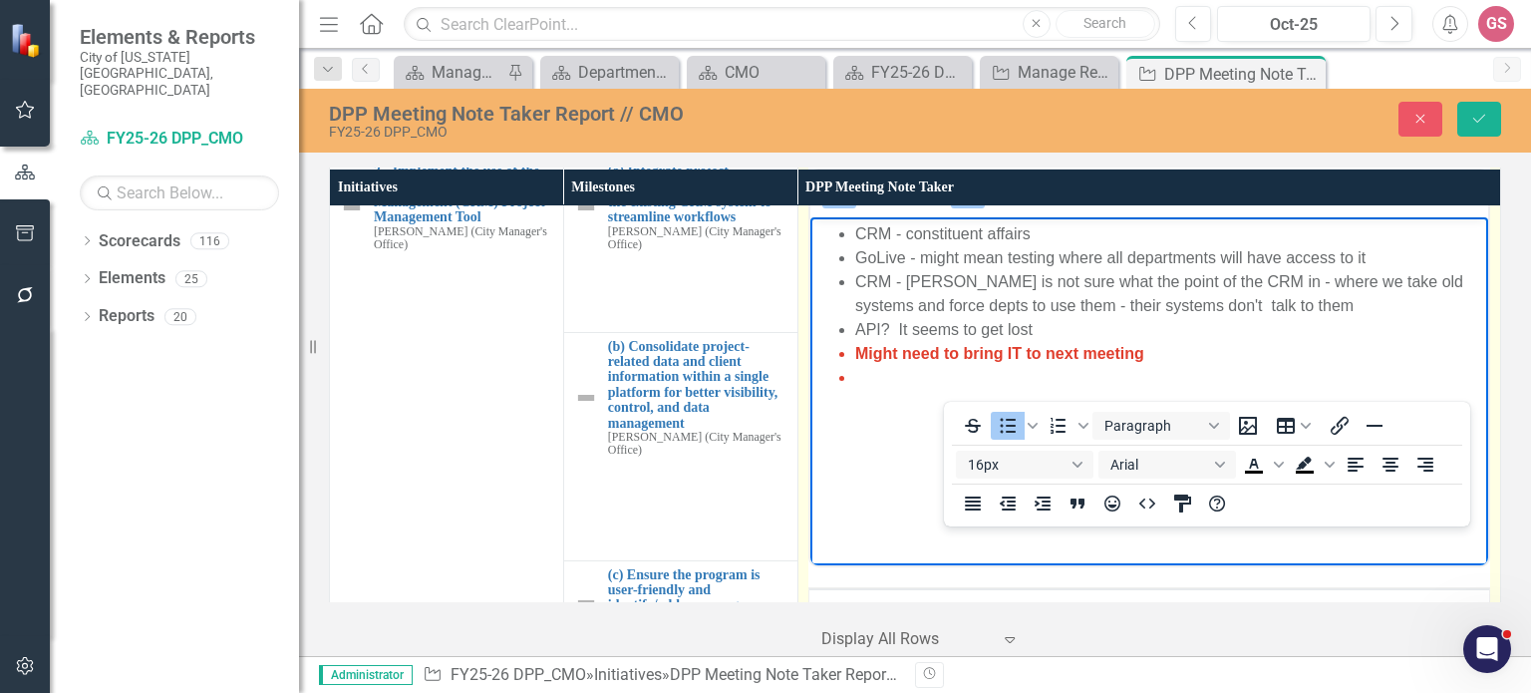
scroll to position [997, 0]
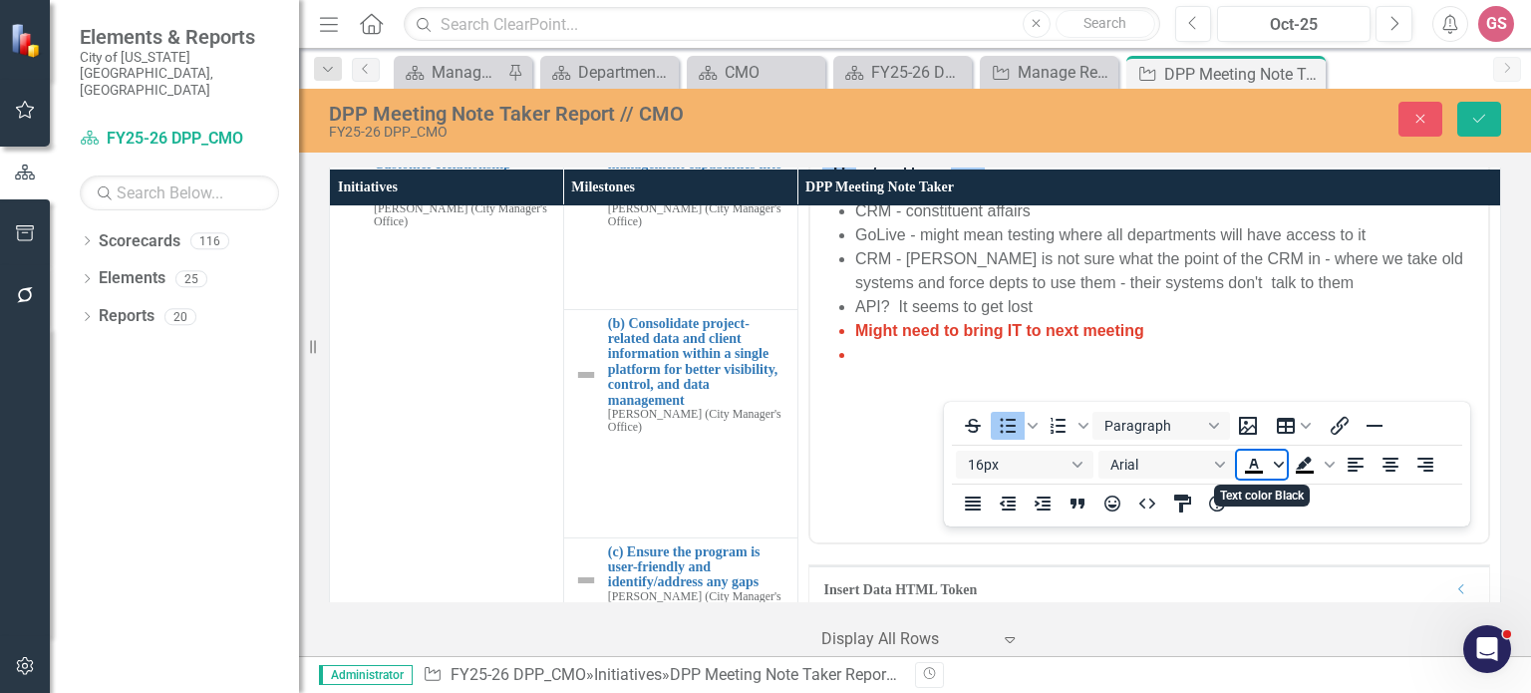
click at [1277, 465] on icon "Text color Black" at bounding box center [1279, 465] width 10 height 6
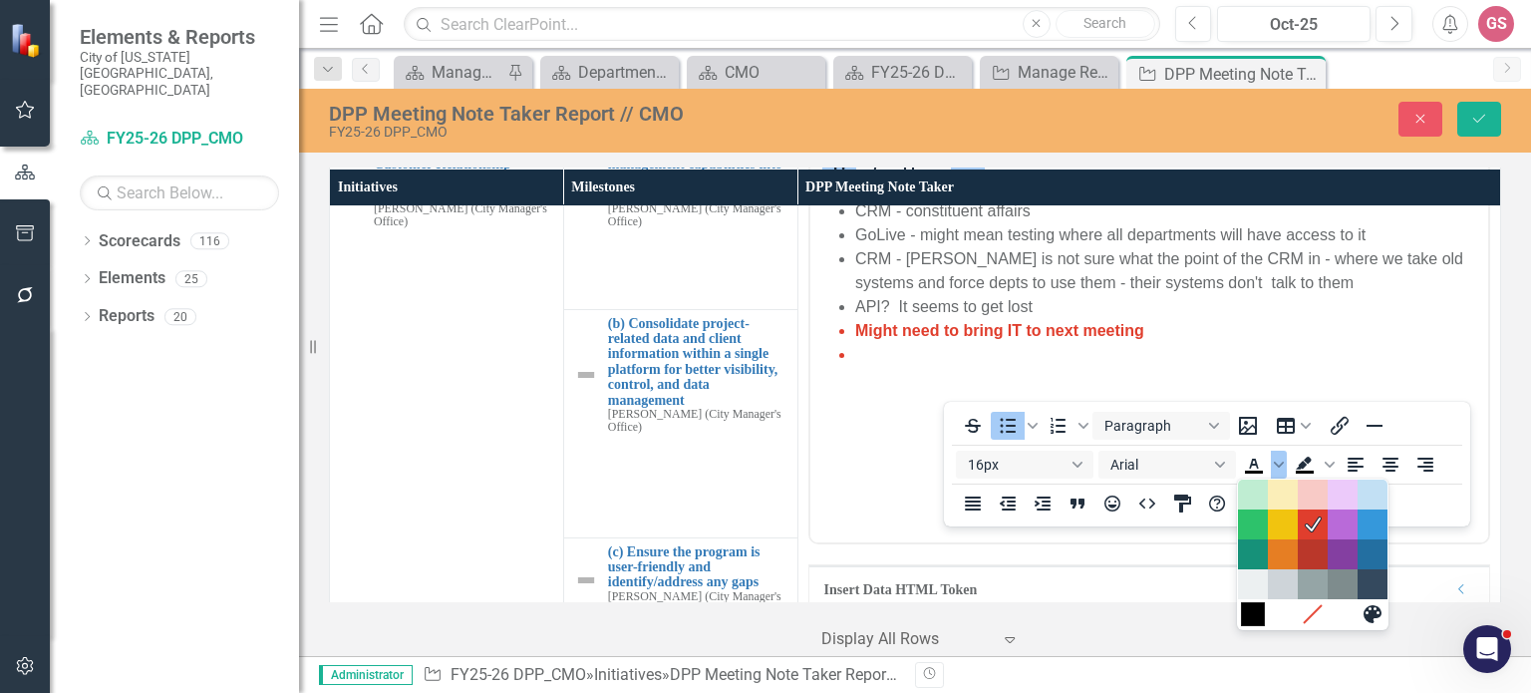
click at [1252, 613] on div "Black" at bounding box center [1253, 614] width 24 height 24
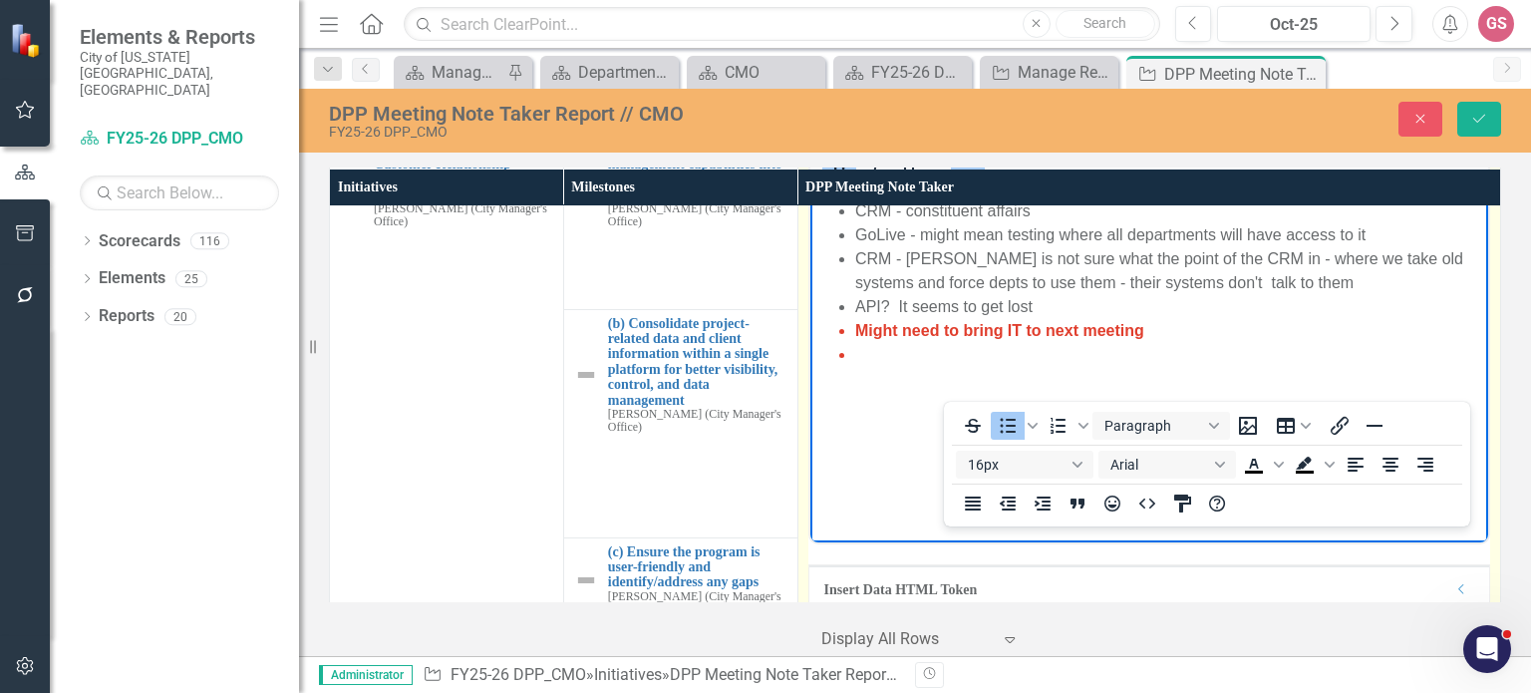
click at [858, 355] on li "﻿" at bounding box center [1168, 355] width 628 height 24
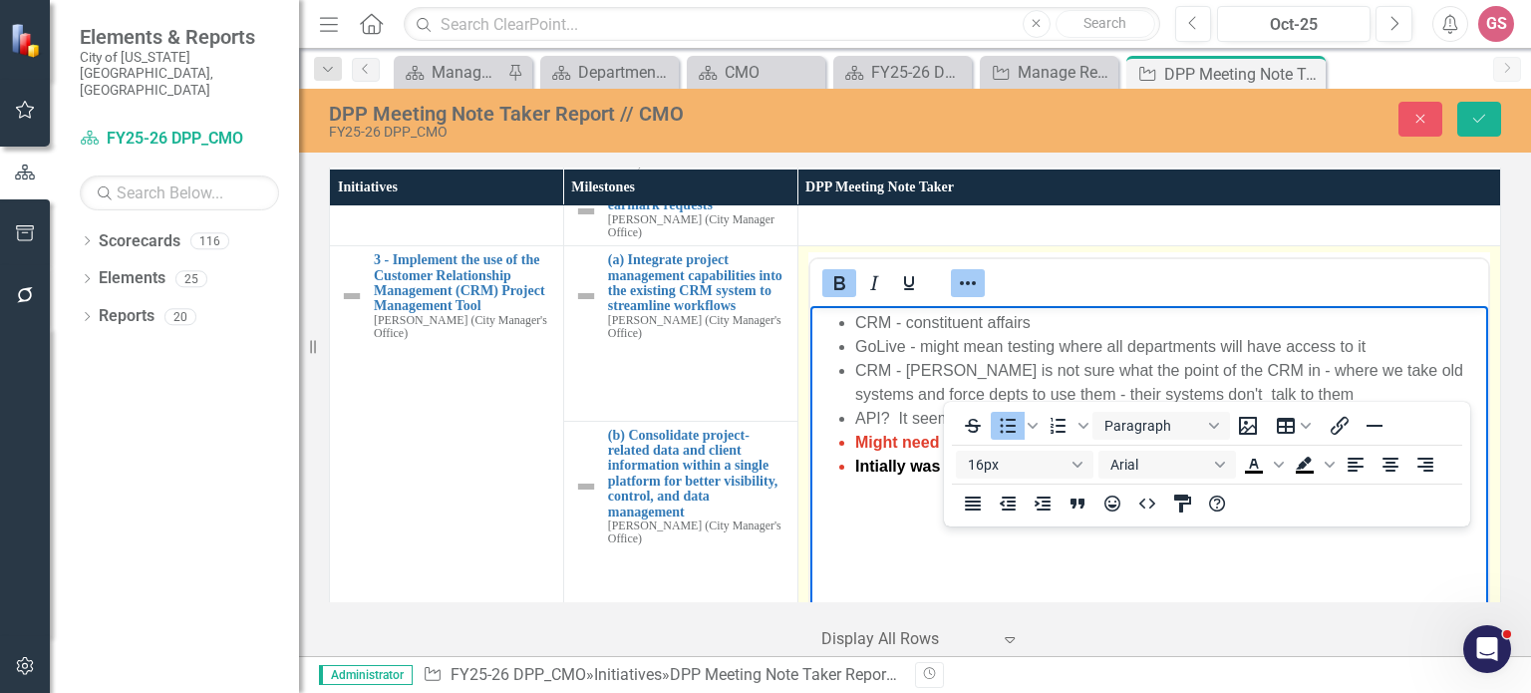
scroll to position [897, 0]
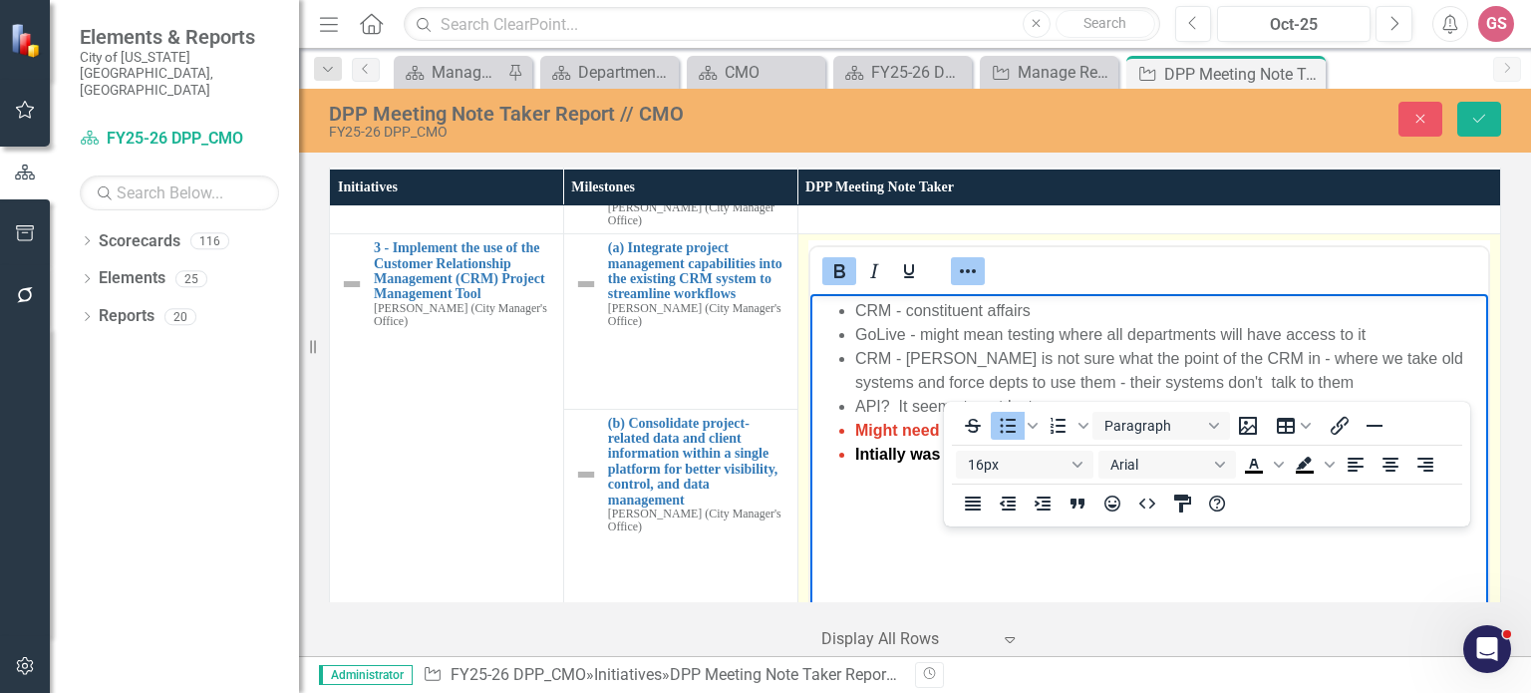
click at [974, 277] on button "Reveal or hide additional toolbar items" at bounding box center [968, 271] width 34 height 28
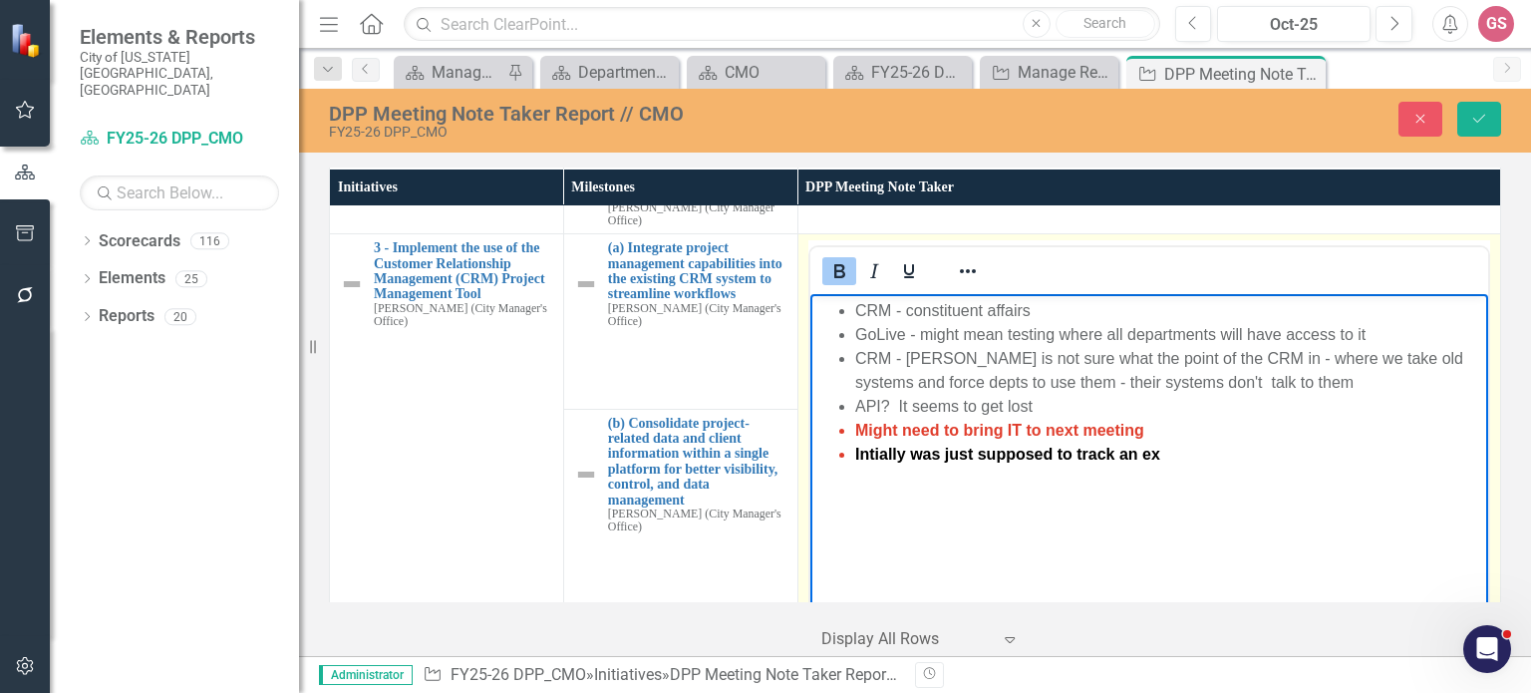
click at [1166, 458] on li "﻿Intially was just supposed to track an ex" at bounding box center [1168, 455] width 628 height 24
drag, startPoint x: 1163, startPoint y: 458, endPoint x: 825, endPoint y: 466, distance: 338.0
click at [825, 466] on ul "CRM - constituent affairs GoLive - might mean testing where all departments wil…" at bounding box center [1148, 382] width 668 height 167
click at [829, 279] on icon "Bold" at bounding box center [839, 271] width 24 height 24
click at [1151, 452] on li "﻿Intially was just supposed to track an ex" at bounding box center [1168, 455] width 628 height 24
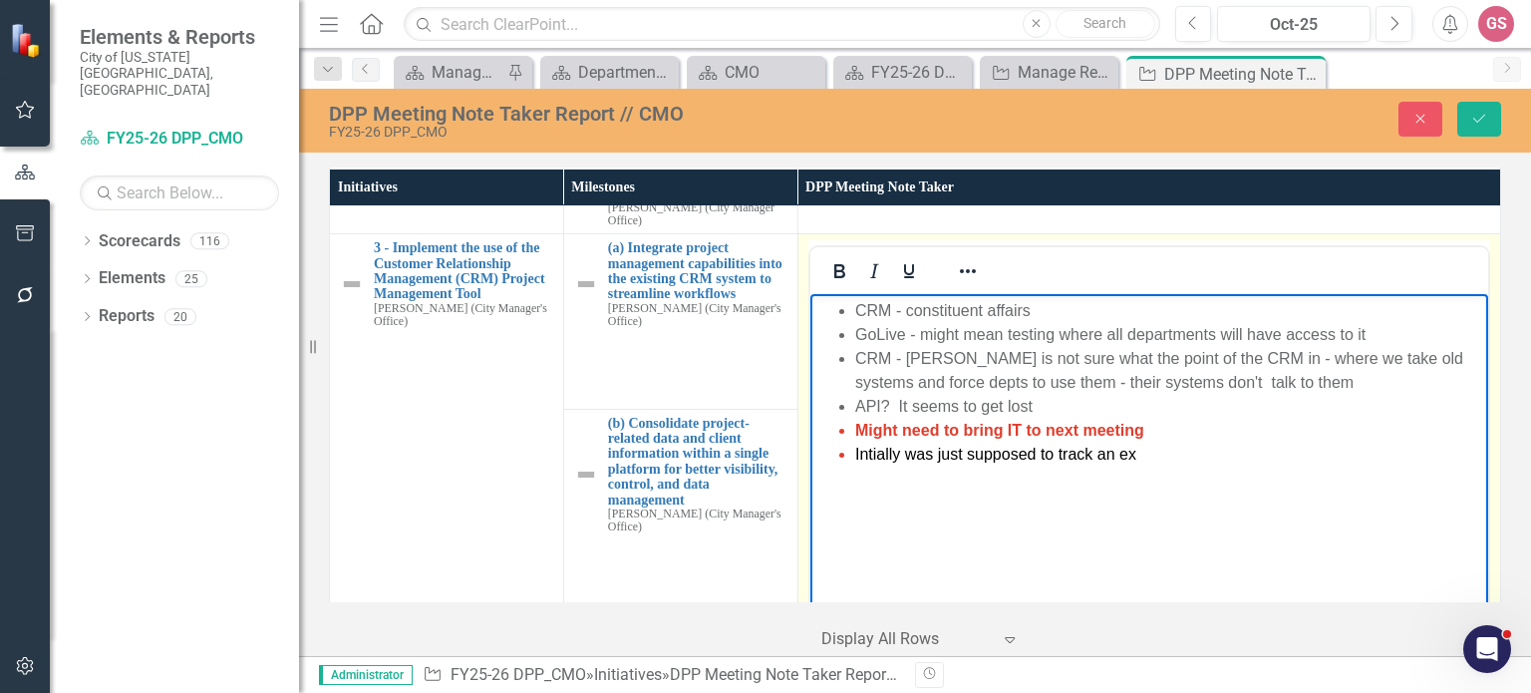
click at [881, 461] on span "﻿Intially was just supposed to track an ex" at bounding box center [994, 454] width 281 height 17
click at [1156, 454] on li "﻿Initially was just supposed to track an ex" at bounding box center [1168, 455] width 628 height 24
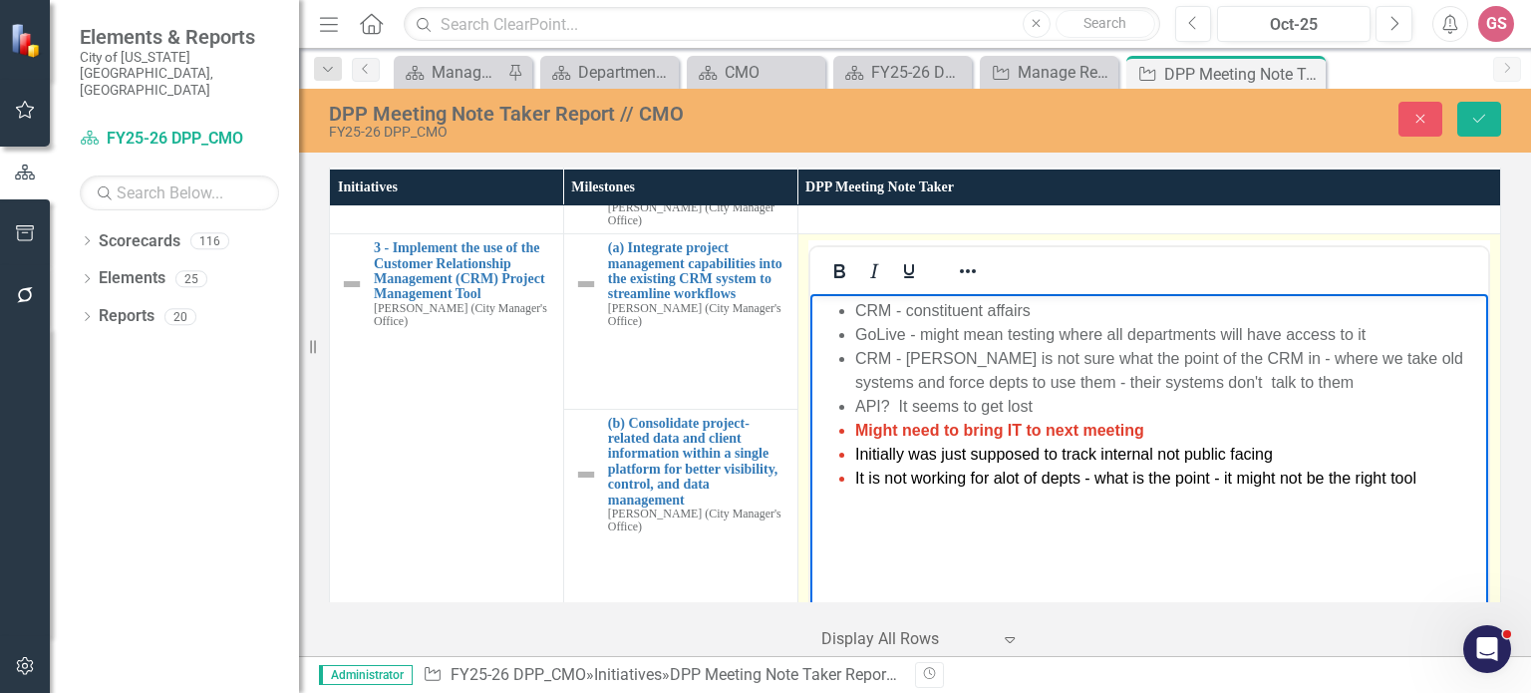
click at [851, 472] on ul "CRM - constituent affairs GoLive - might mean testing where all departments wil…" at bounding box center [1148, 394] width 668 height 191
click at [1468, 476] on li "PAD - It is not working for alot of depts - what is the point - it might not be…" at bounding box center [1168, 479] width 628 height 24
click at [905, 503] on li "Rich Text Area. Press ALT-0 for help." at bounding box center [1168, 502] width 628 height 24
click at [965, 507] on span "This is an orgnaizational discussion ﻿" at bounding box center [981, 501] width 255 height 17
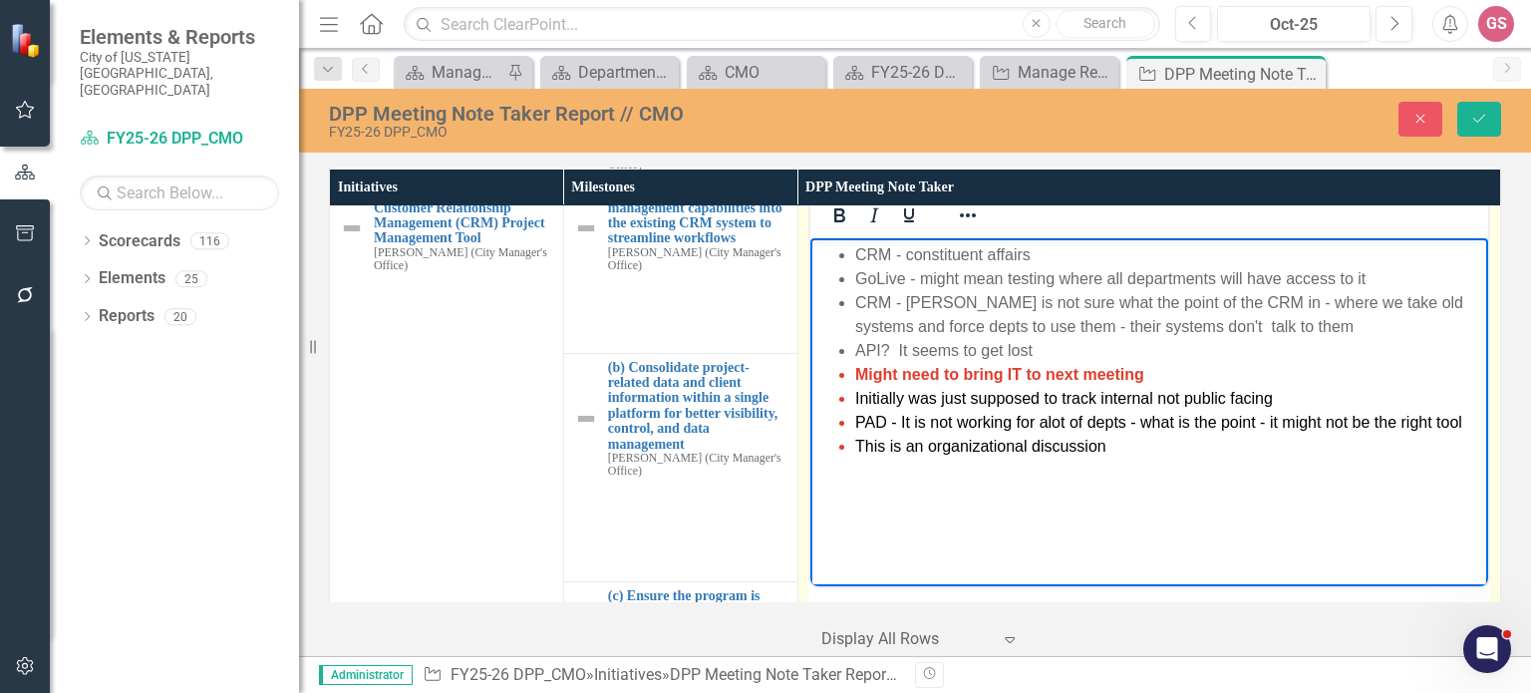
scroll to position [997, 0]
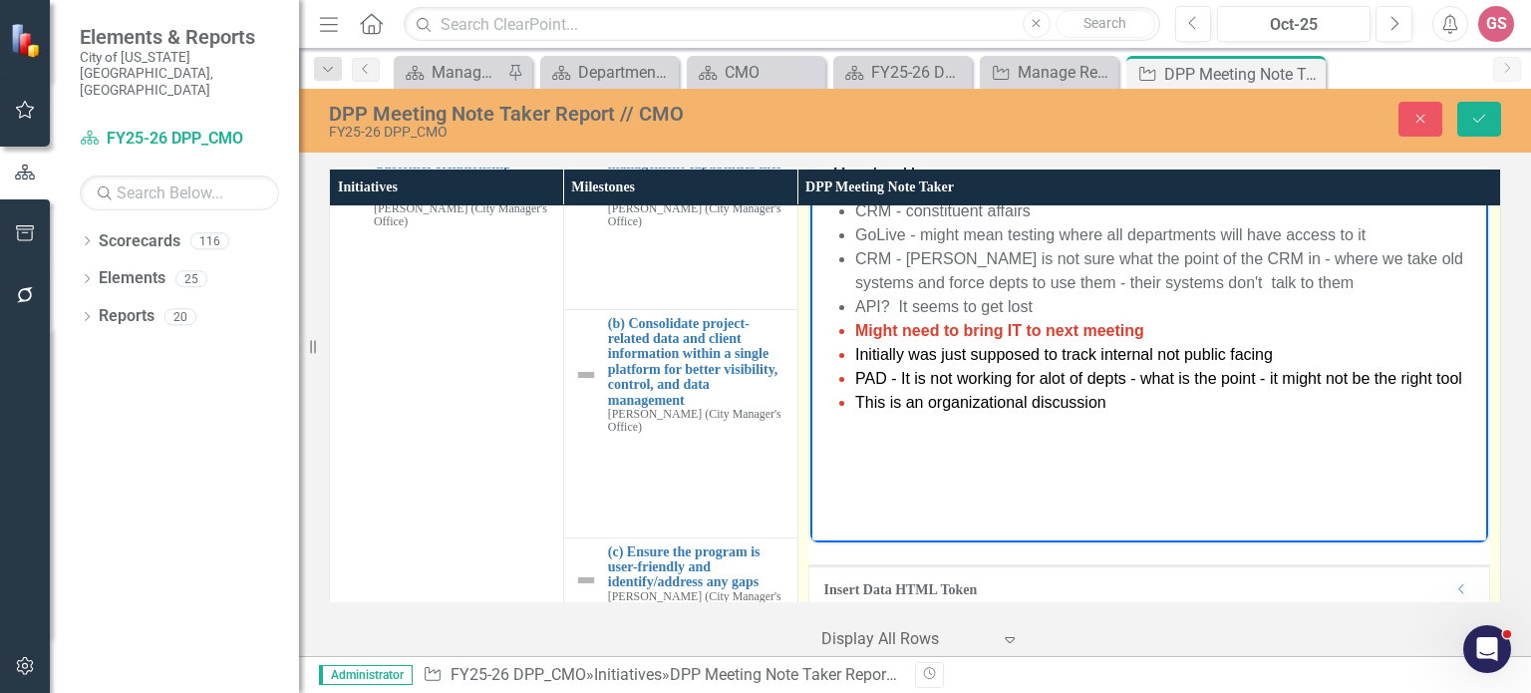
click at [1121, 403] on li "This is an organizational discussion ﻿" at bounding box center [1168, 403] width 628 height 24
click at [1295, 427] on span "[PERSON_NAME] - IT wants to use this to replace things and it can be intergrated" at bounding box center [1144, 426] width 580 height 17
click at [1366, 427] on li "[PERSON_NAME] - IT wants to use this to replace things and it can be integrated" at bounding box center [1168, 427] width 628 height 24
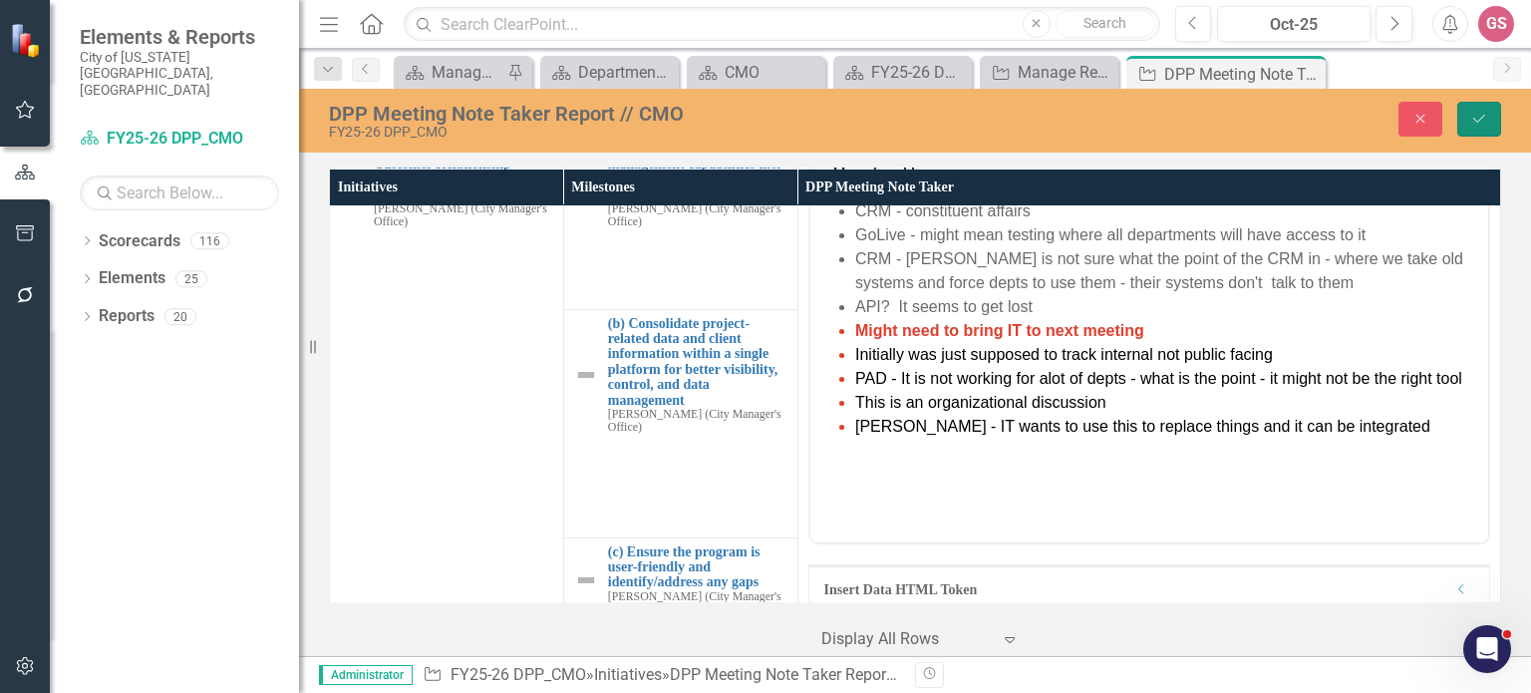
click at [1475, 126] on button "Save" at bounding box center [1479, 119] width 44 height 35
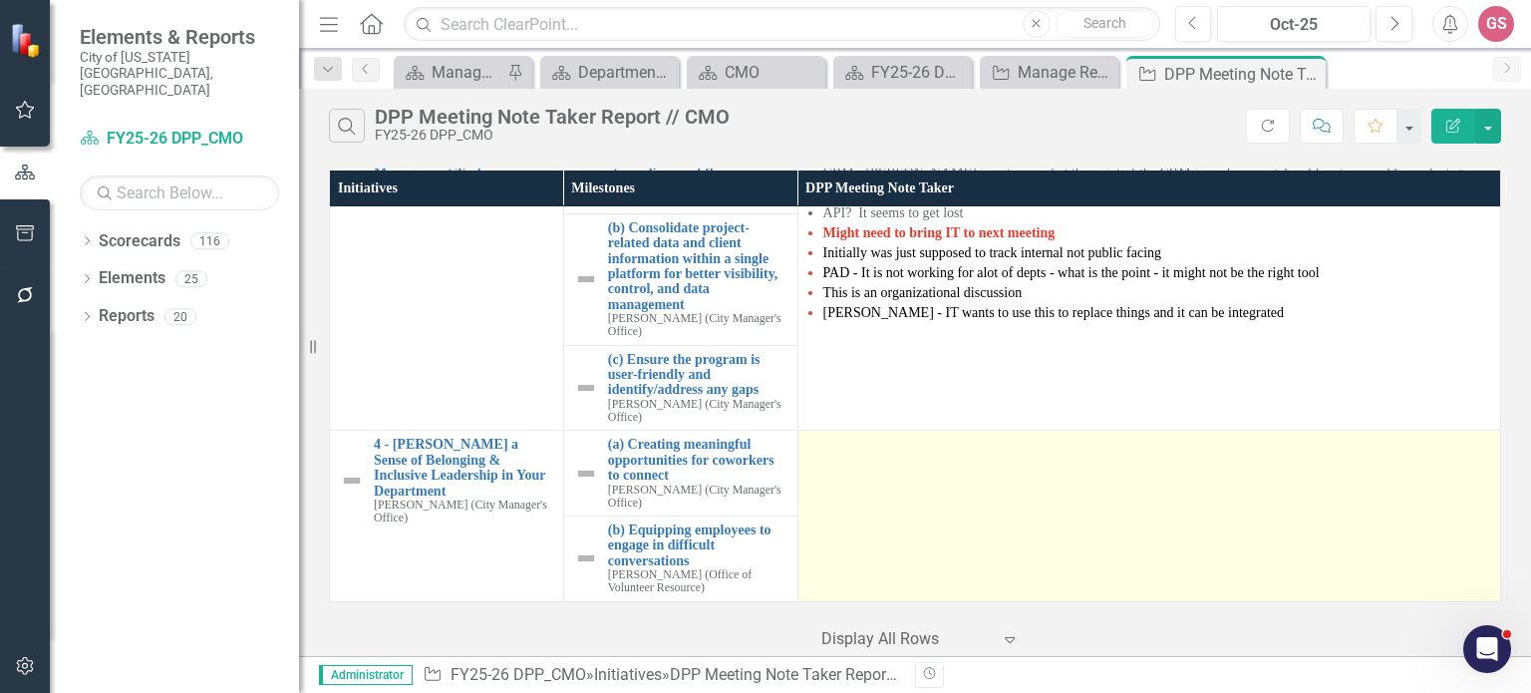
scroll to position [1035, 0]
click at [868, 482] on td at bounding box center [1149, 516] width 703 height 170
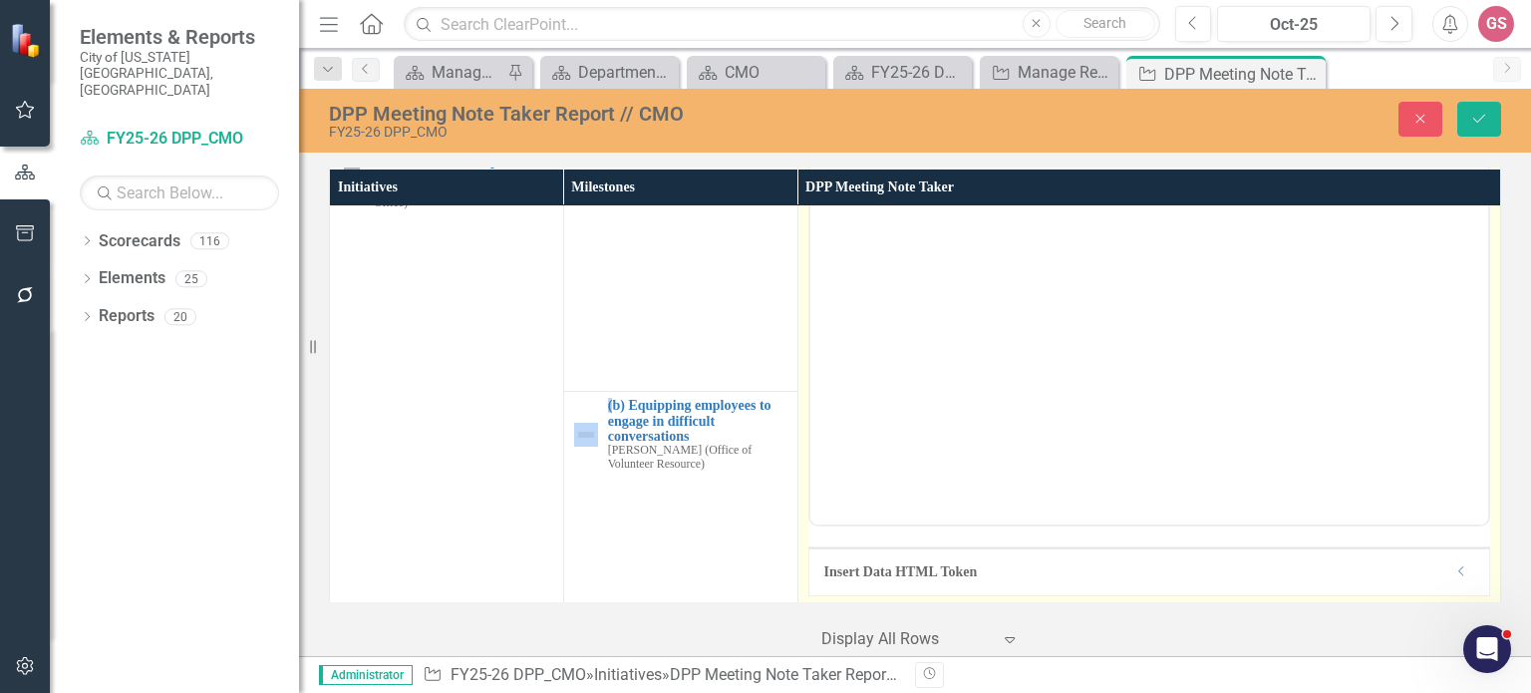
scroll to position [1334, 0]
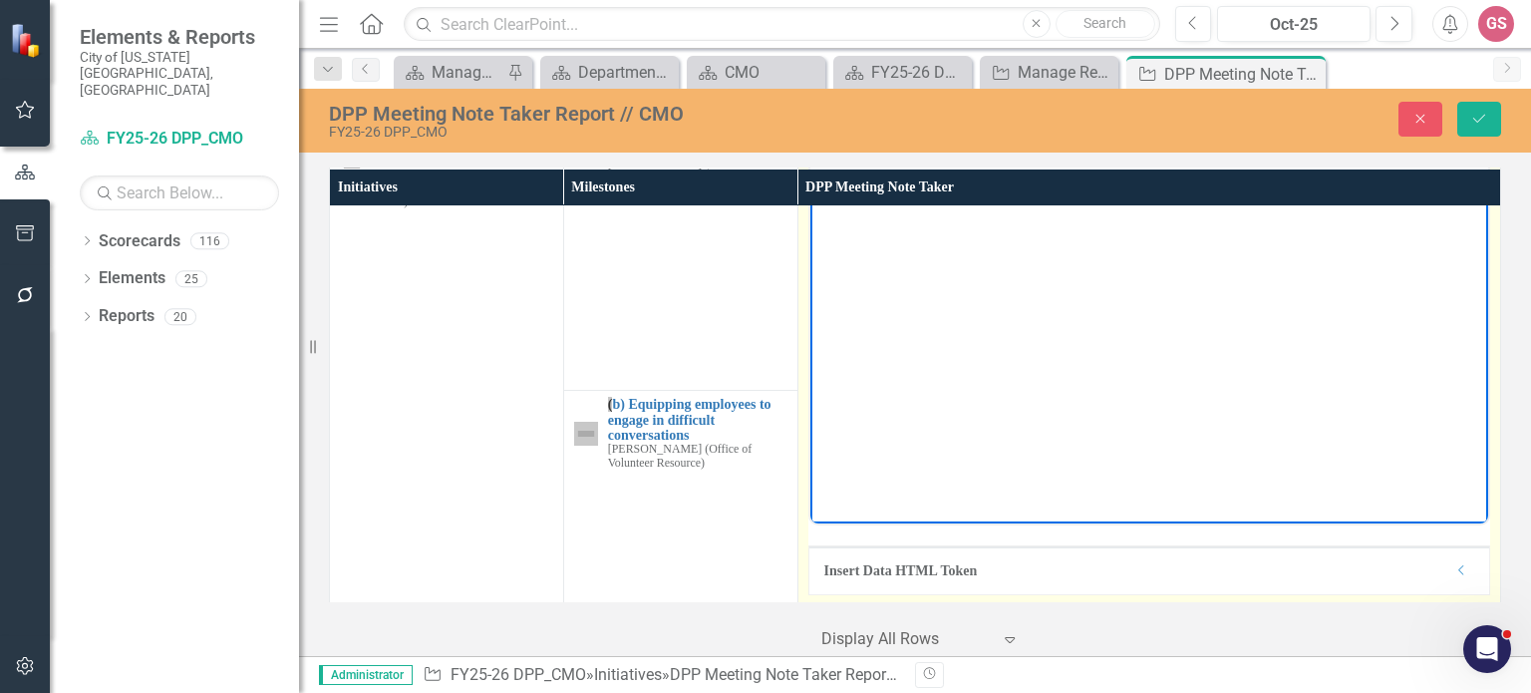
click at [841, 273] on body "Rich Text Area. Press ALT-0 for help." at bounding box center [1148, 323] width 678 height 299
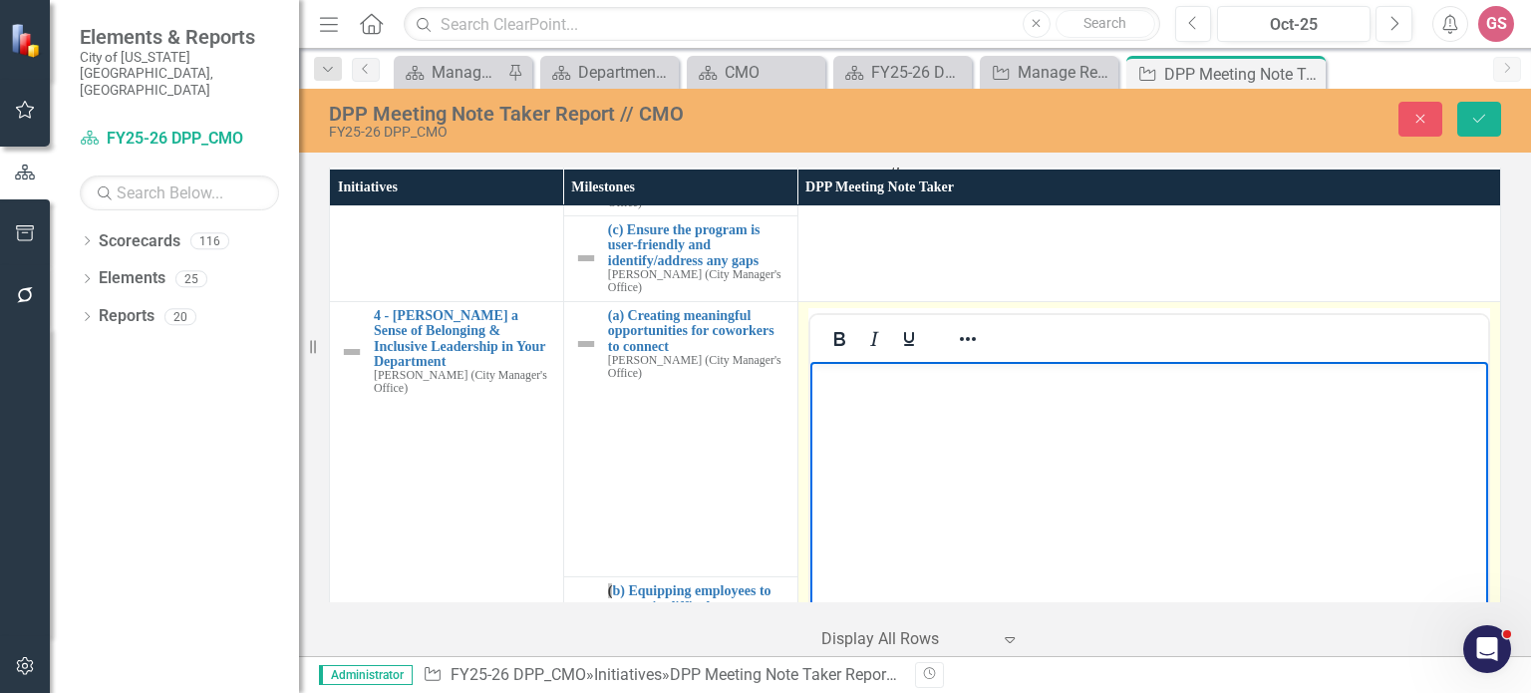
scroll to position [1134, 0]
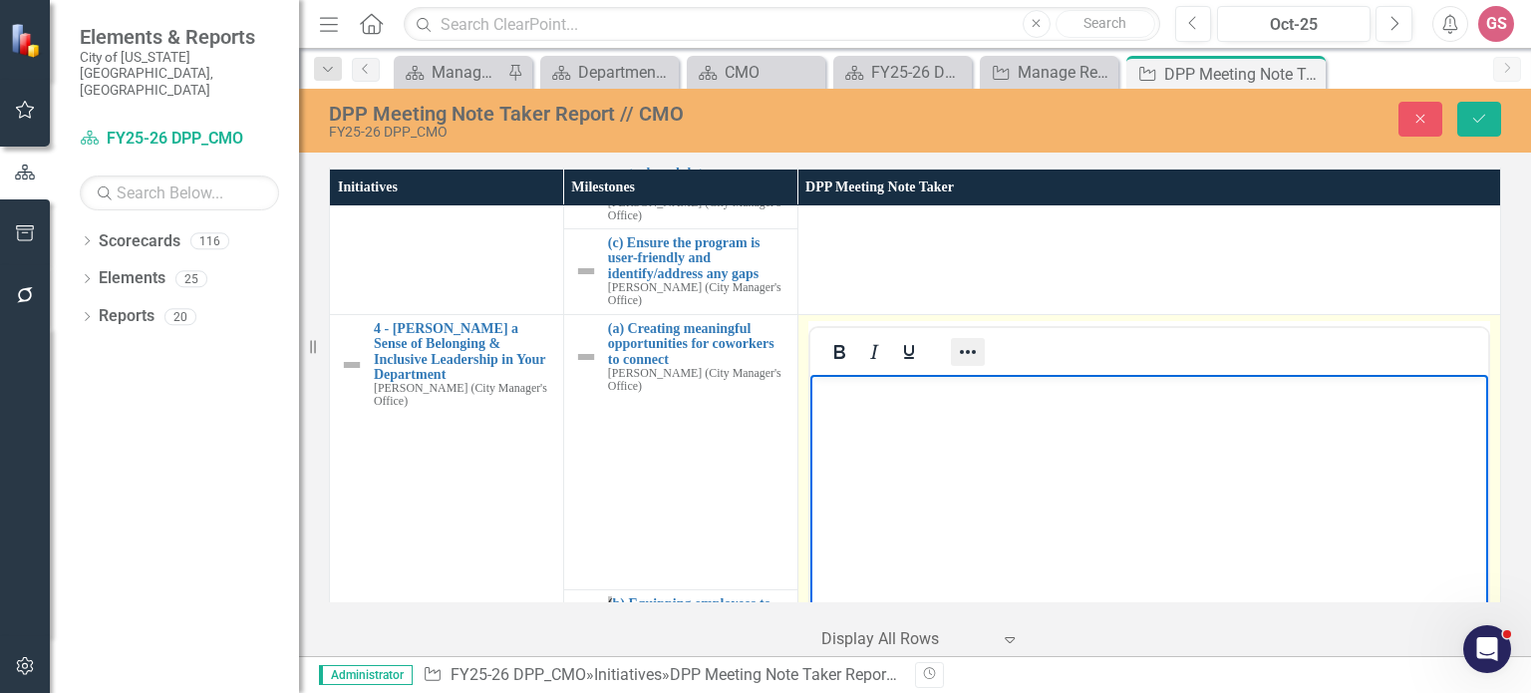
click at [965, 354] on icon "Reveal or hide additional toolbar items" at bounding box center [968, 352] width 16 height 4
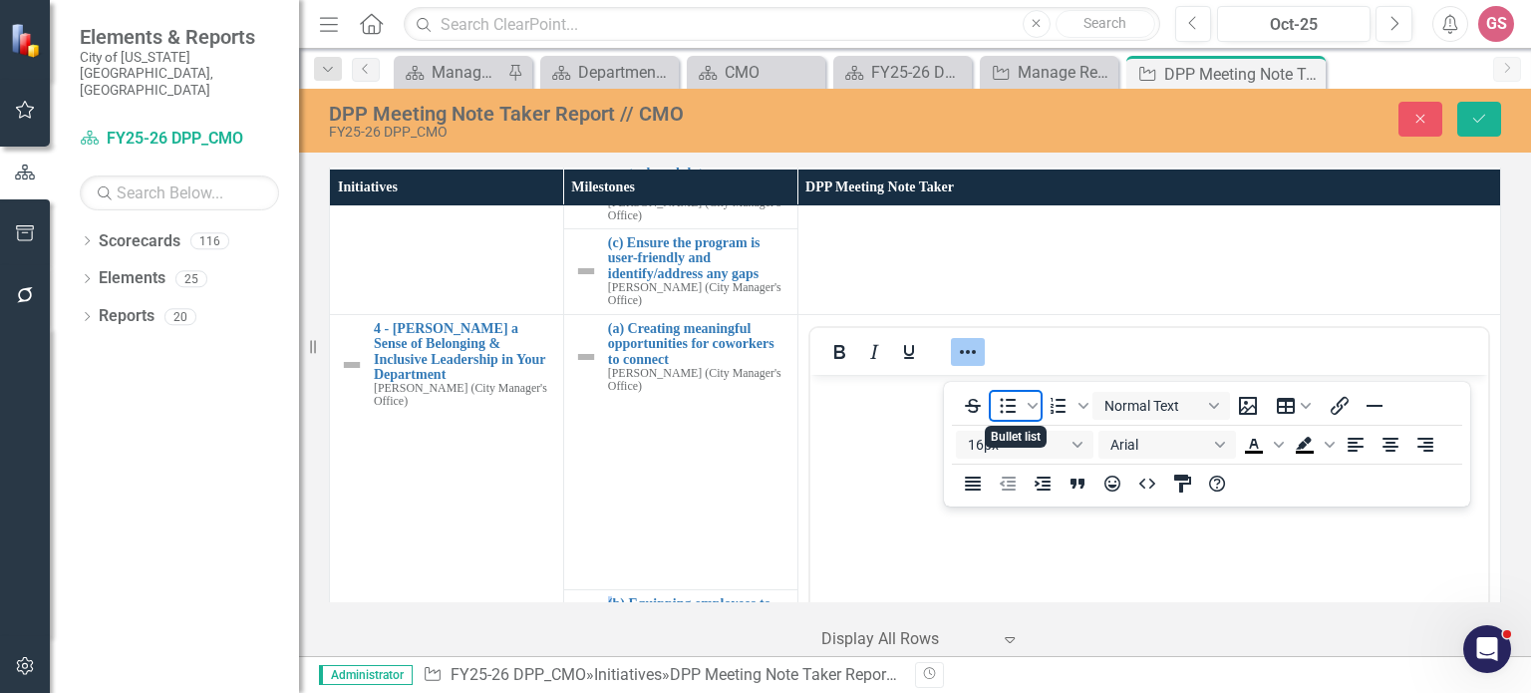
click at [1003, 410] on icon "Bullet list" at bounding box center [1008, 406] width 24 height 24
click at [1277, 451] on span "Text color Black" at bounding box center [1279, 445] width 16 height 28
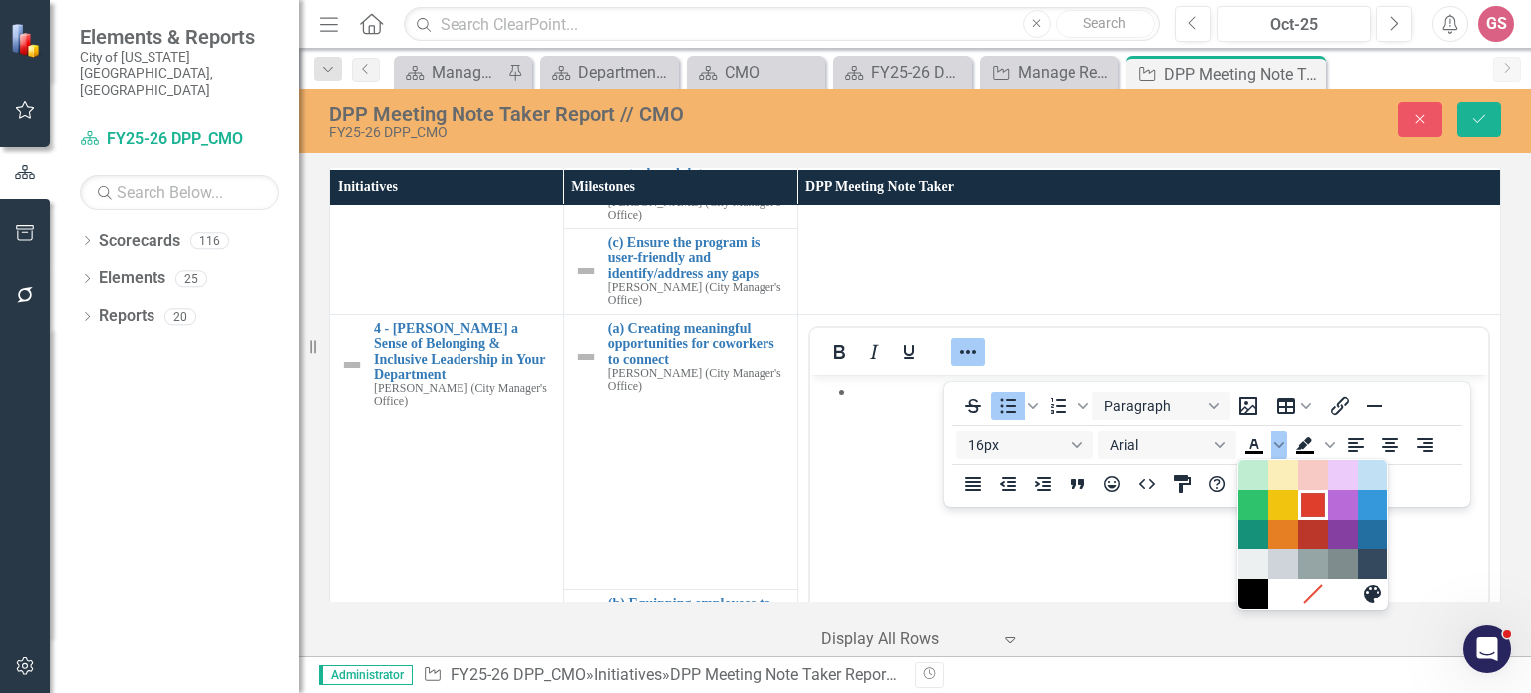
click at [1306, 513] on div "Red" at bounding box center [1313, 504] width 24 height 24
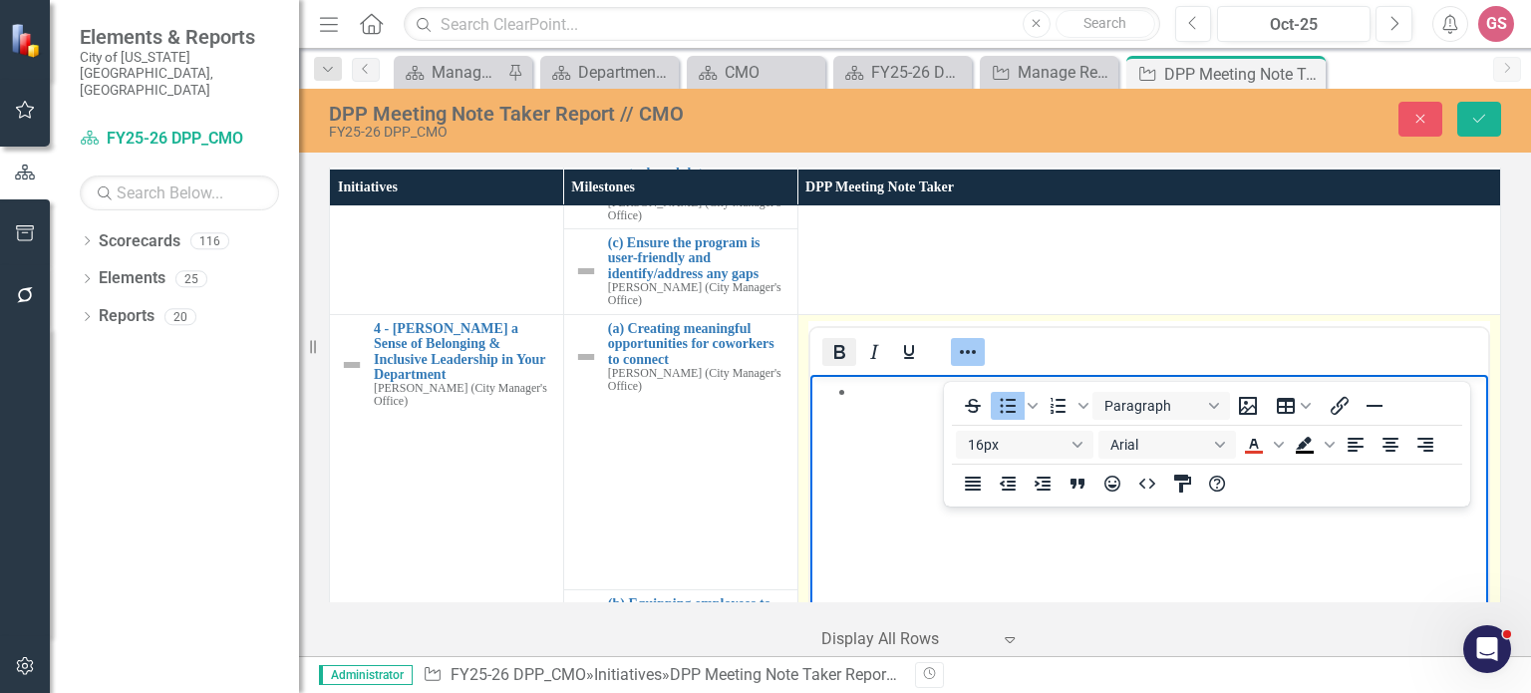
click at [834, 359] on icon "Bold" at bounding box center [839, 352] width 11 height 14
click at [956, 364] on icon "Reveal or hide additional toolbar items" at bounding box center [968, 352] width 24 height 24
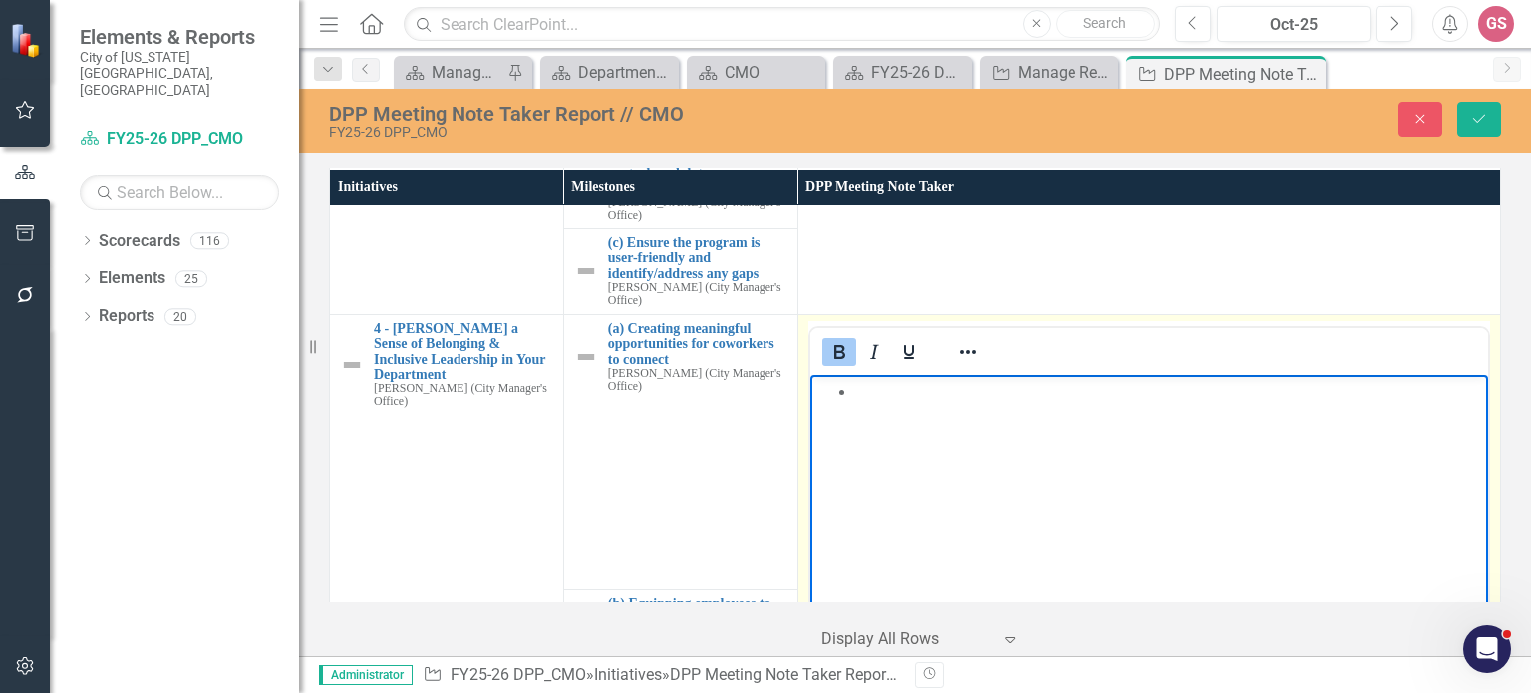
click at [865, 392] on li "﻿" at bounding box center [1168, 391] width 628 height 24
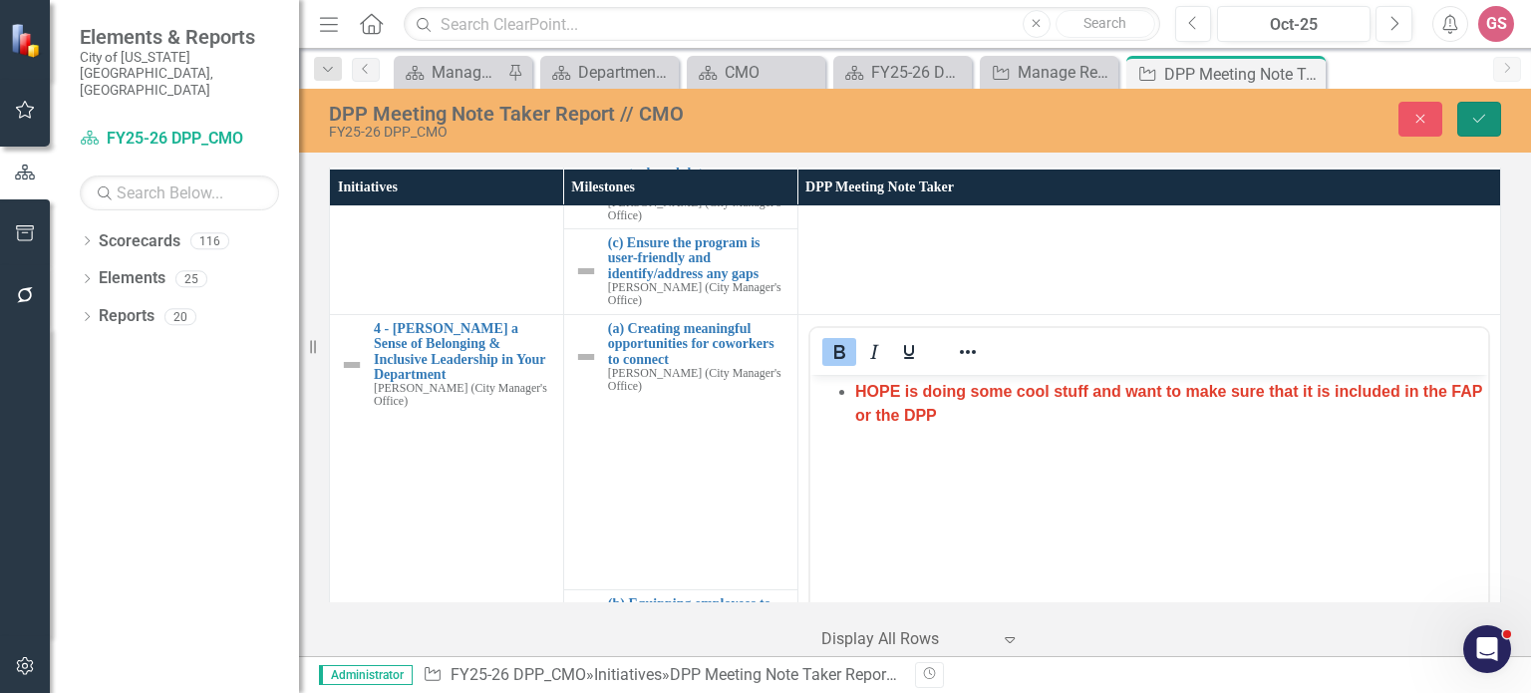
click at [1479, 113] on icon "Save" at bounding box center [1479, 119] width 18 height 14
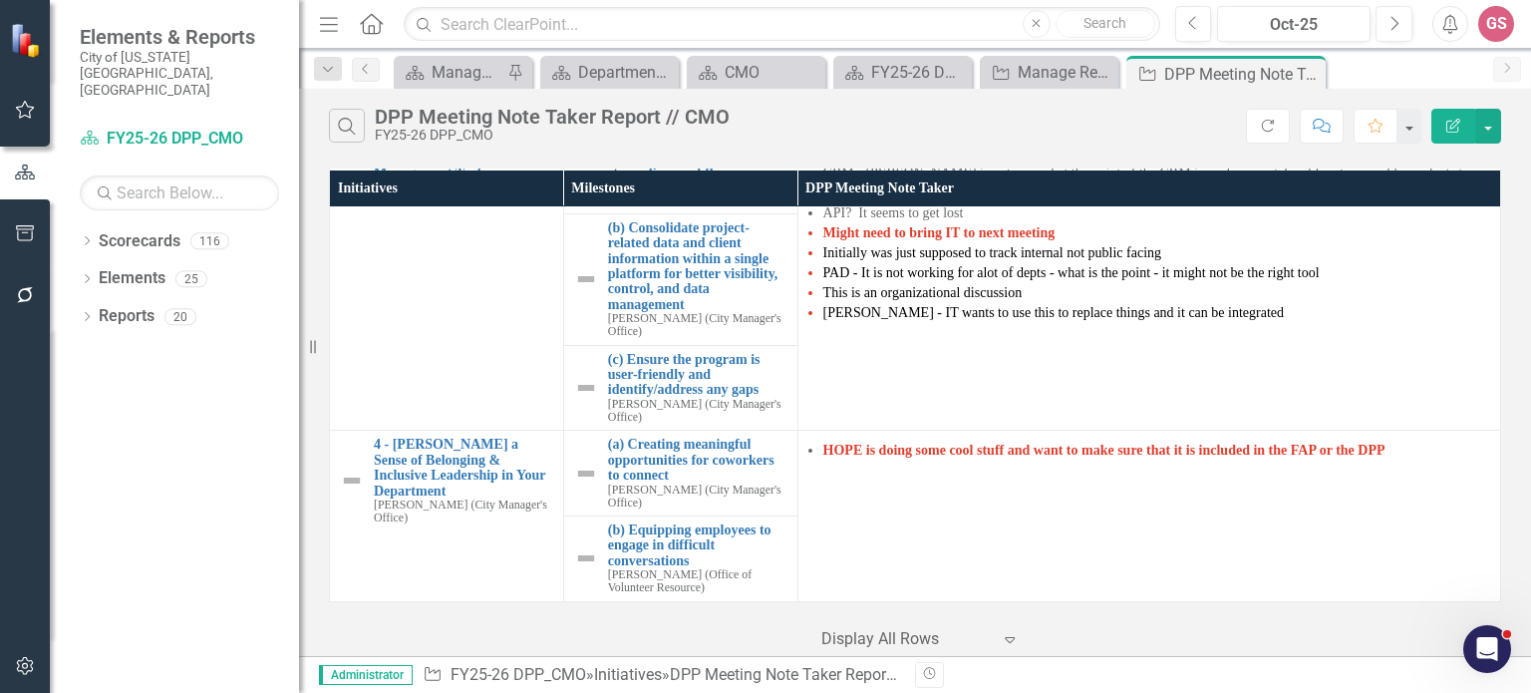
scroll to position [0, 0]
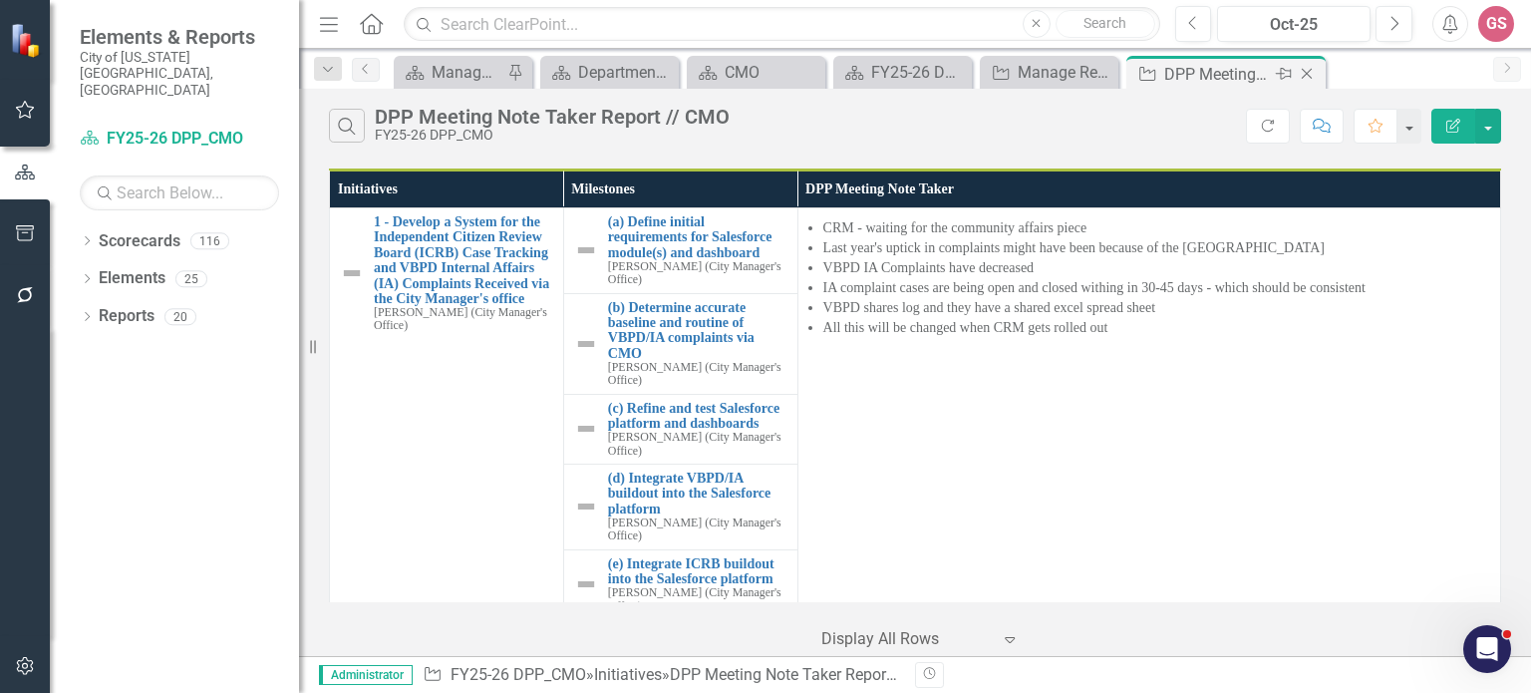
click at [1305, 73] on icon "Close" at bounding box center [1307, 74] width 20 height 16
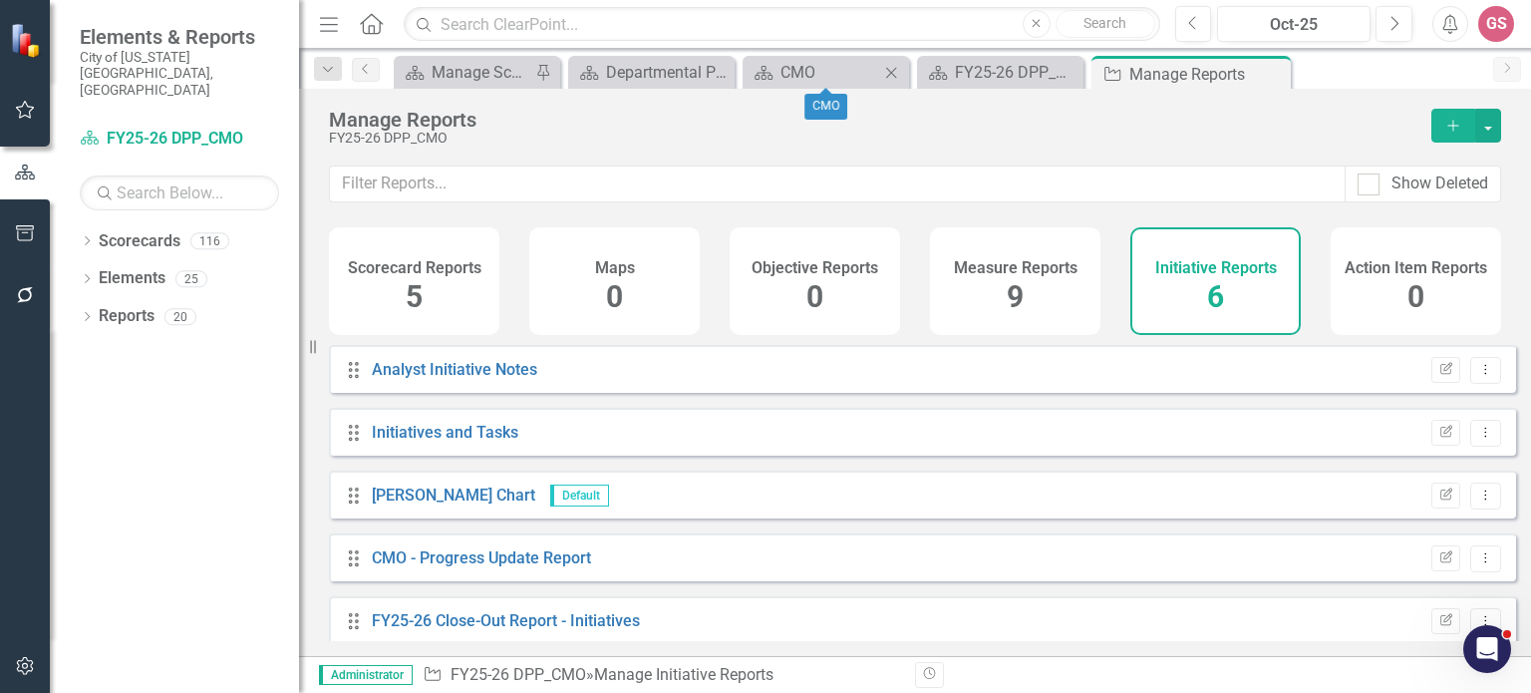
click at [891, 71] on icon "Close" at bounding box center [891, 73] width 20 height 16
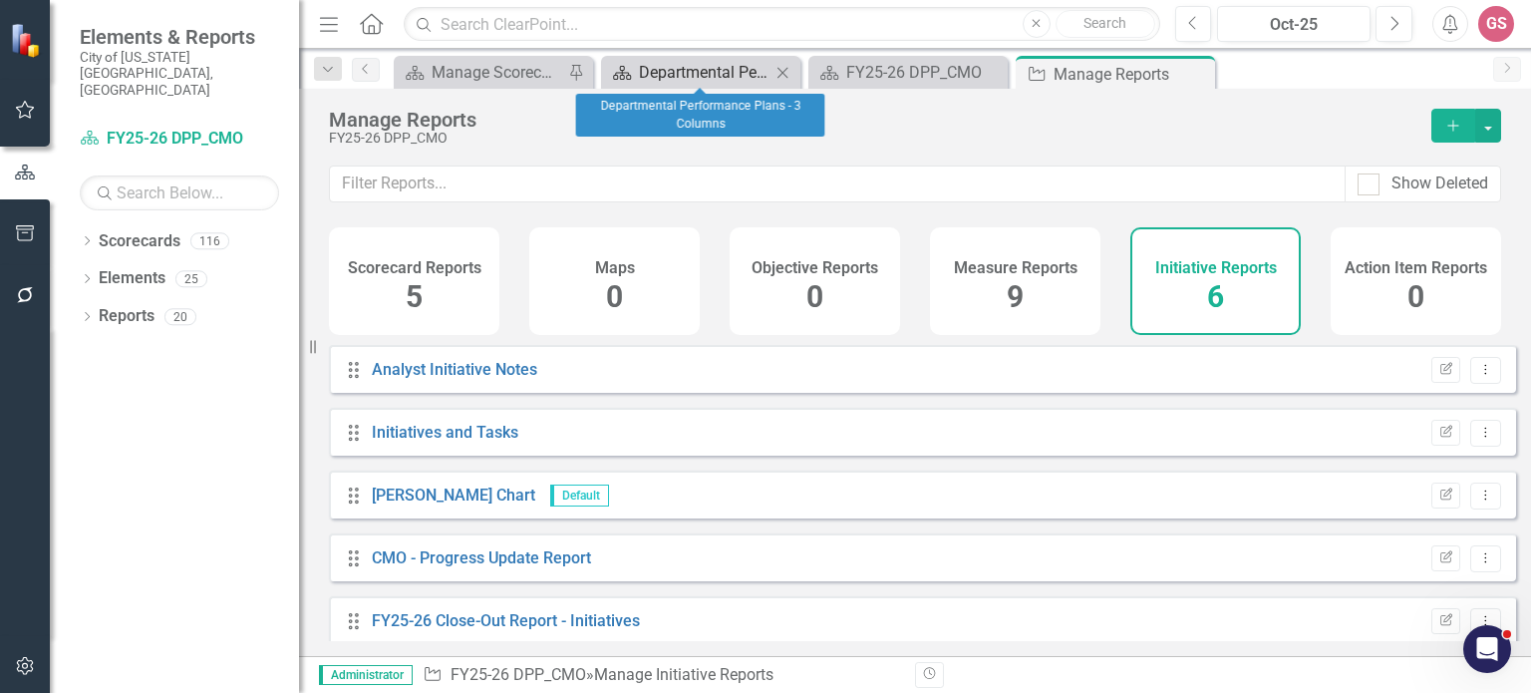
click at [710, 71] on div "Departmental Performance Plans - 3 Columns" at bounding box center [705, 72] width 132 height 25
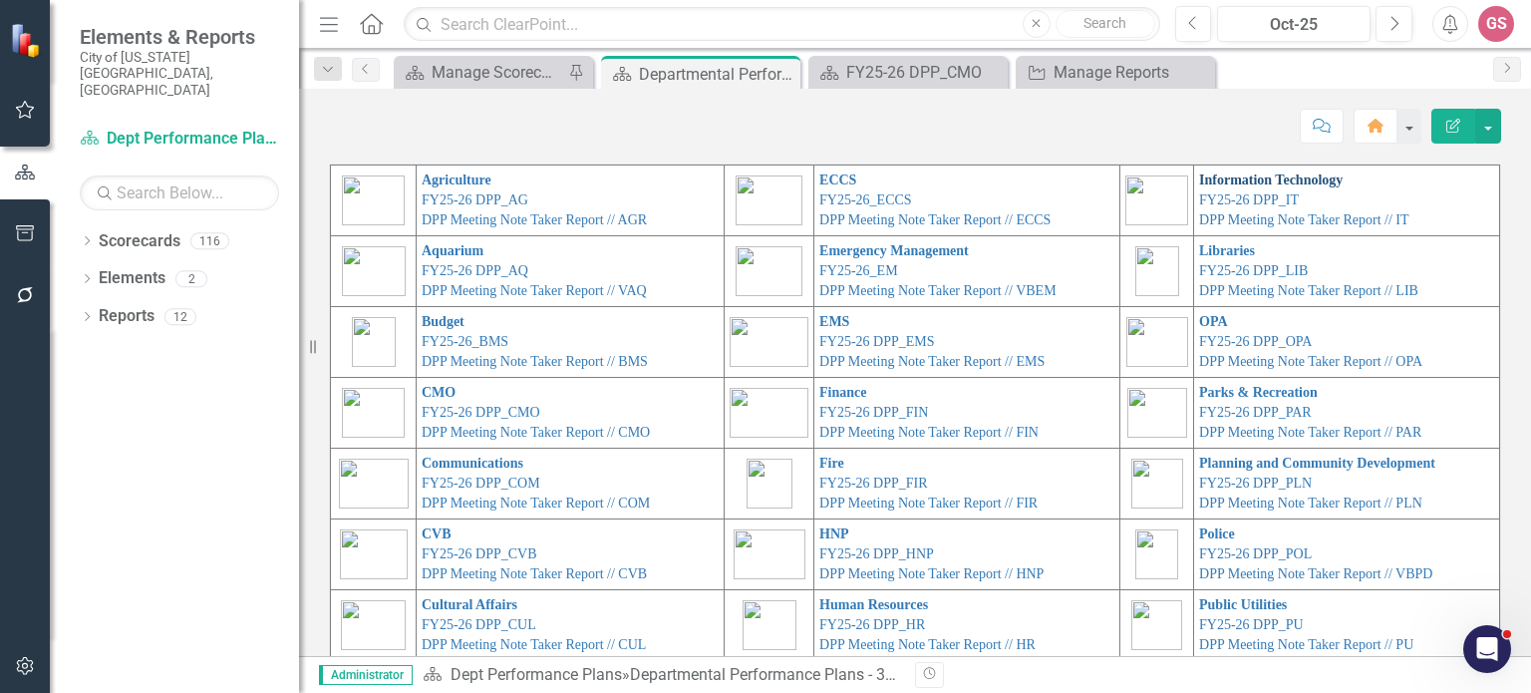
click at [1254, 175] on link "Information Technology" at bounding box center [1271, 179] width 144 height 15
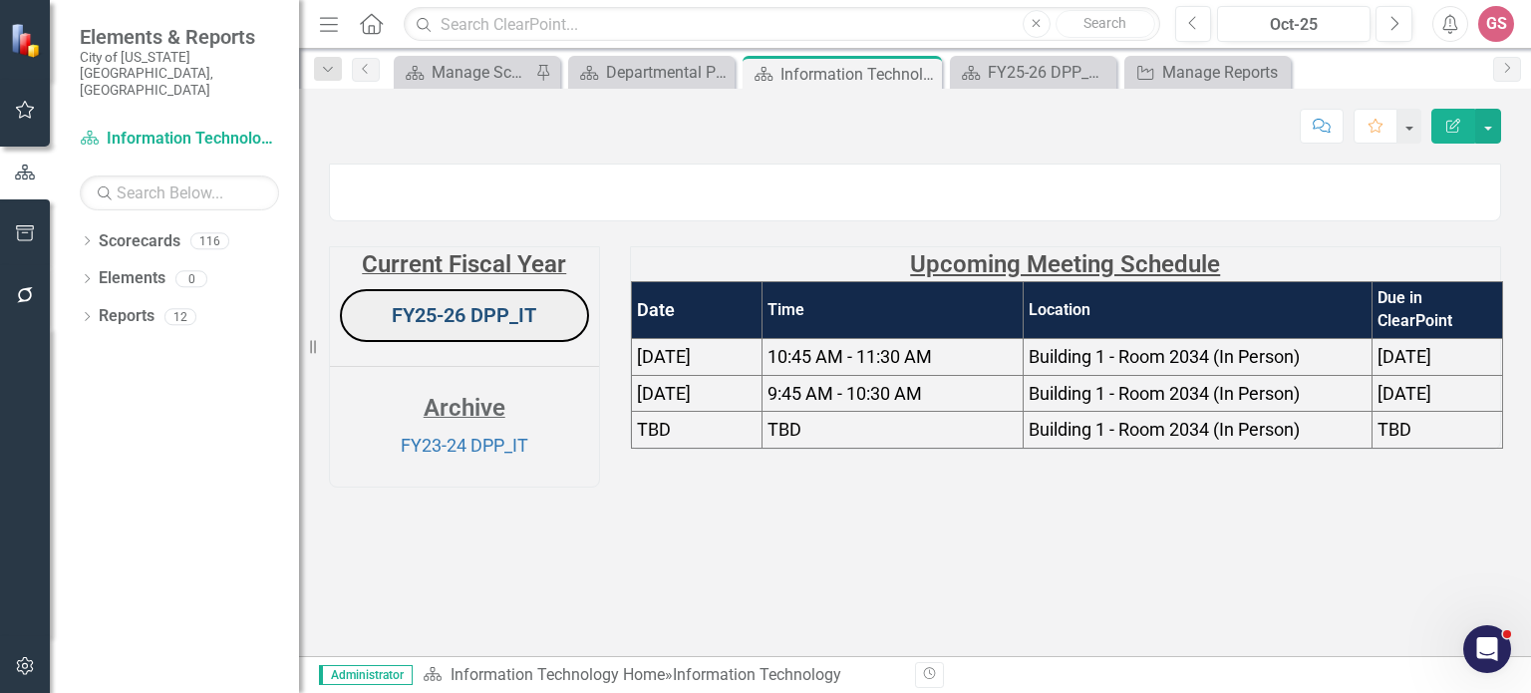
click at [462, 327] on link "FY25-26 DPP_IT" at bounding box center [464, 315] width 145 height 24
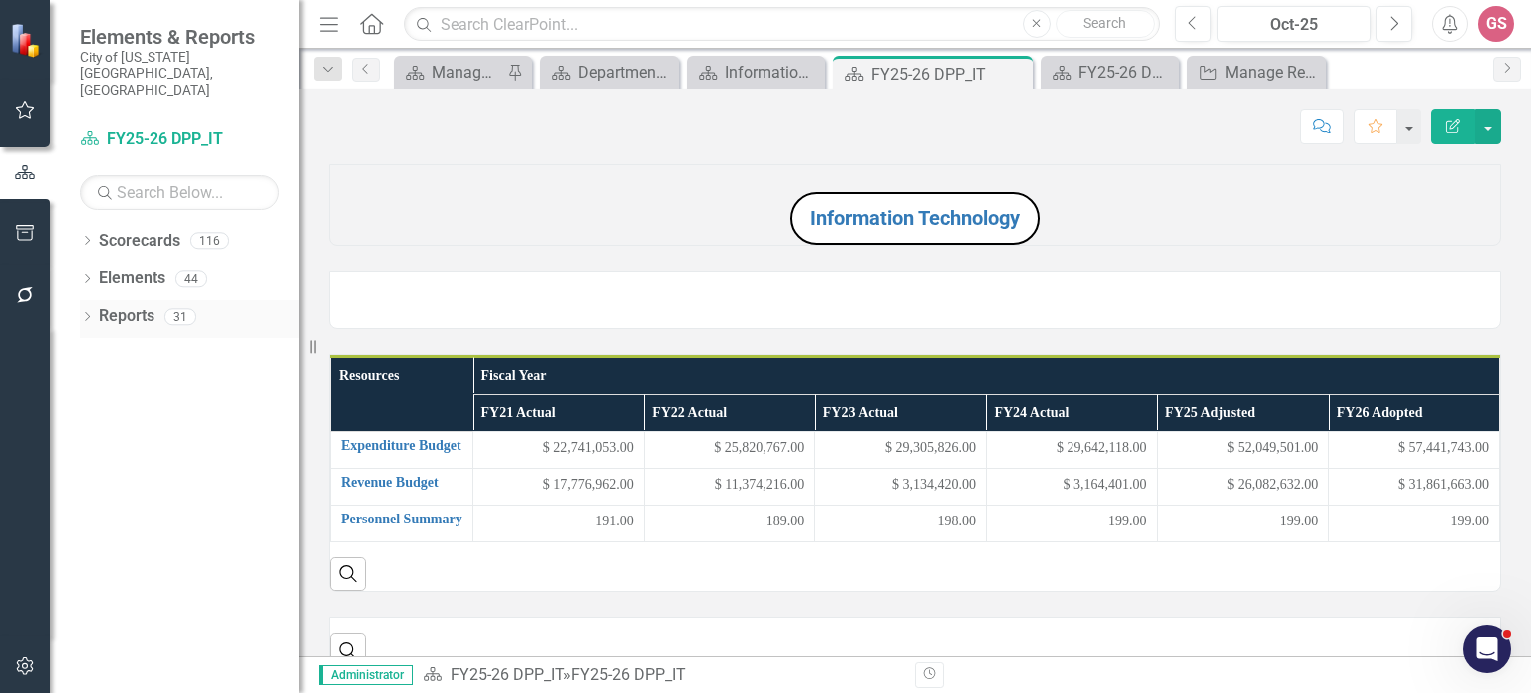
click at [138, 305] on link "Reports" at bounding box center [127, 316] width 56 height 23
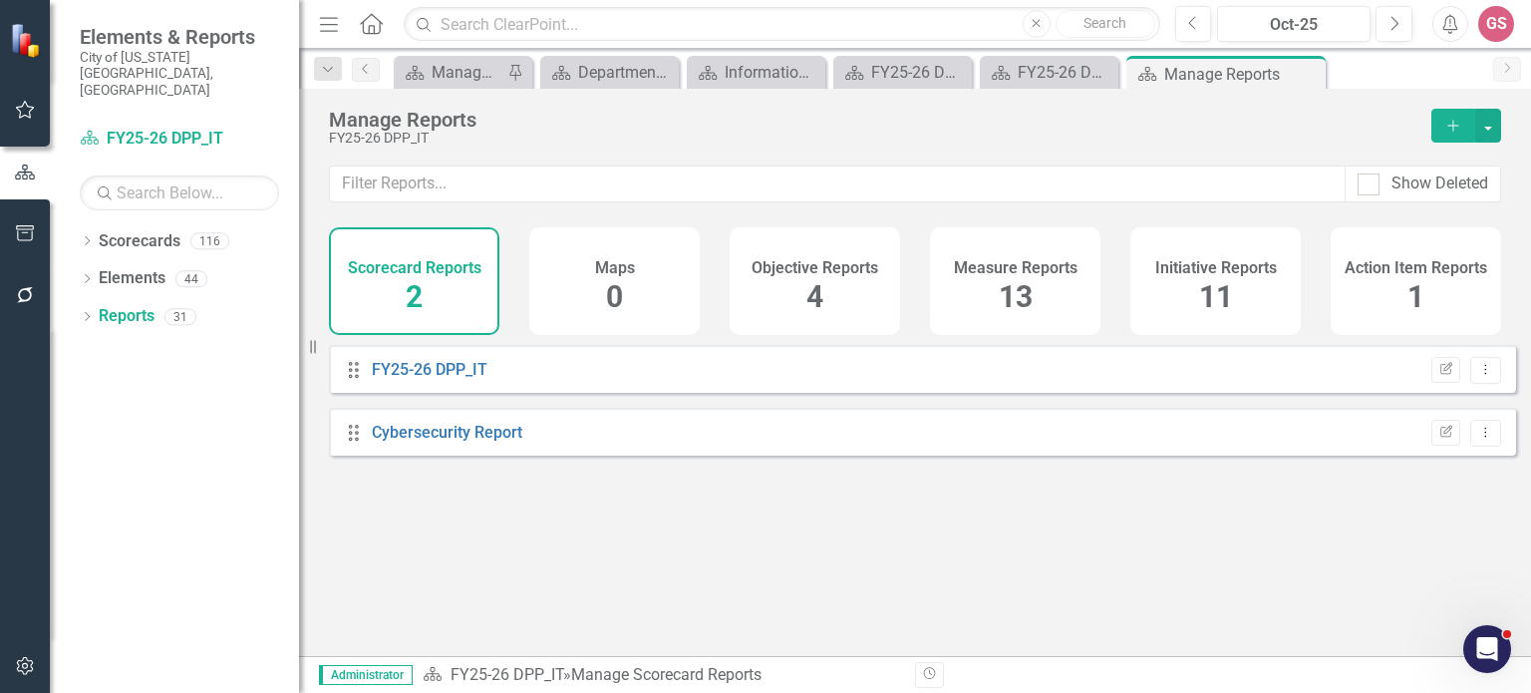
click at [1180, 273] on h4 "Initiative Reports" at bounding box center [1216, 268] width 122 height 18
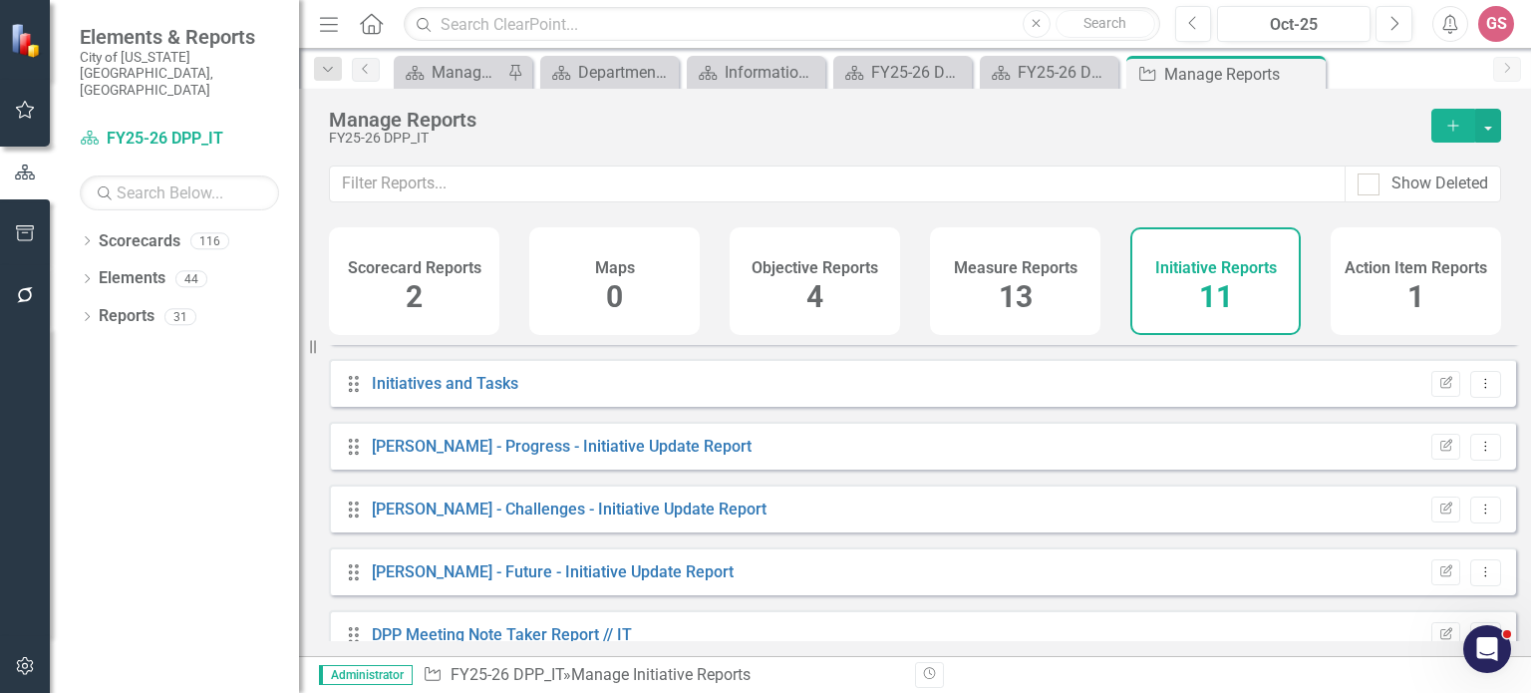
scroll to position [394, 0]
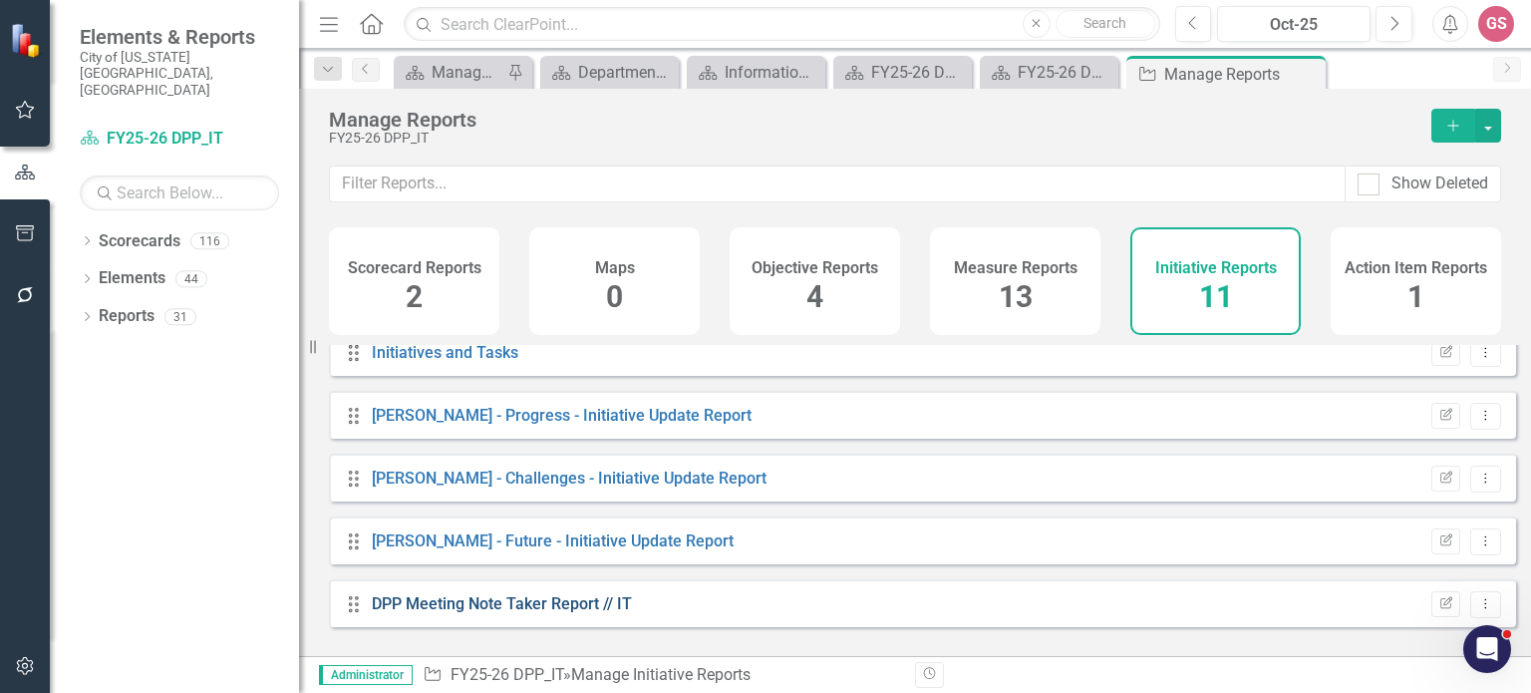
click at [542, 613] on link "DPP Meeting Note Taker Report // IT" at bounding box center [502, 603] width 260 height 19
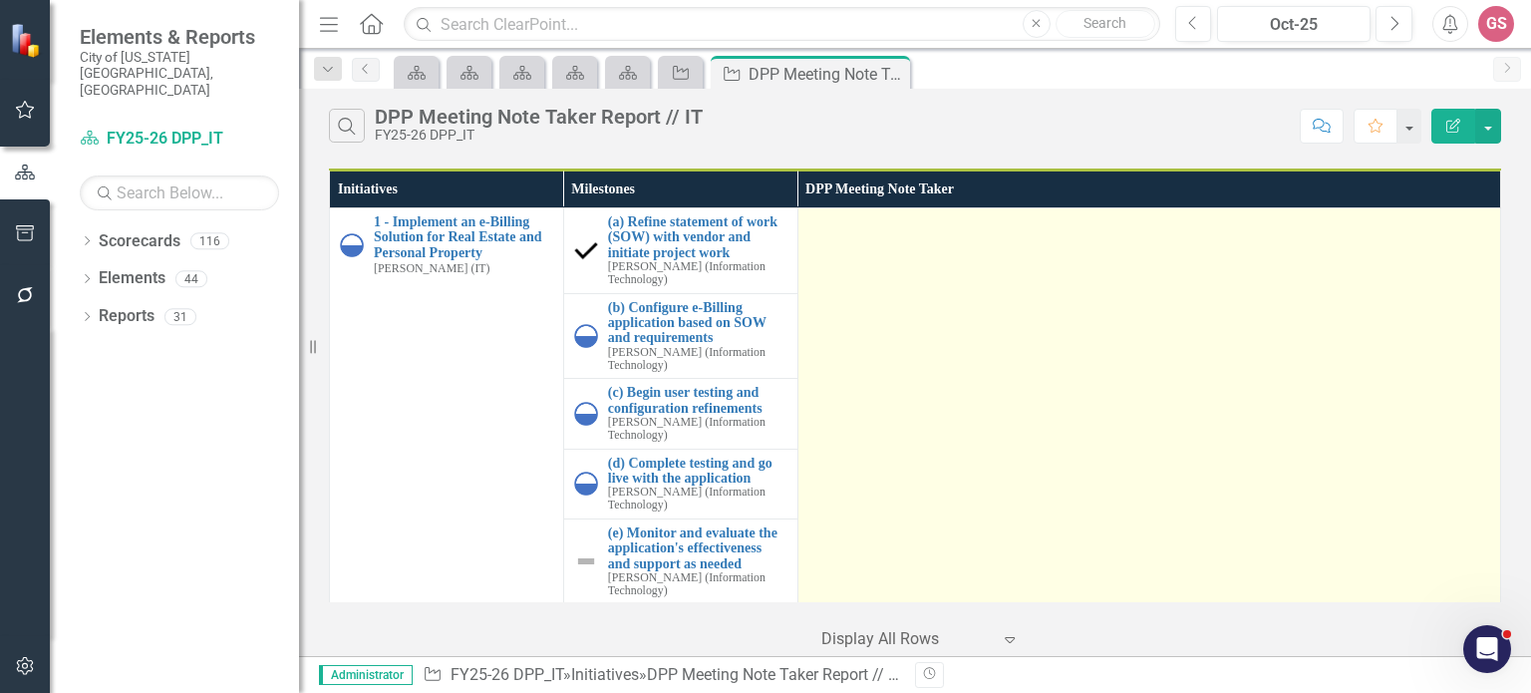
click at [885, 264] on td at bounding box center [1149, 406] width 703 height 397
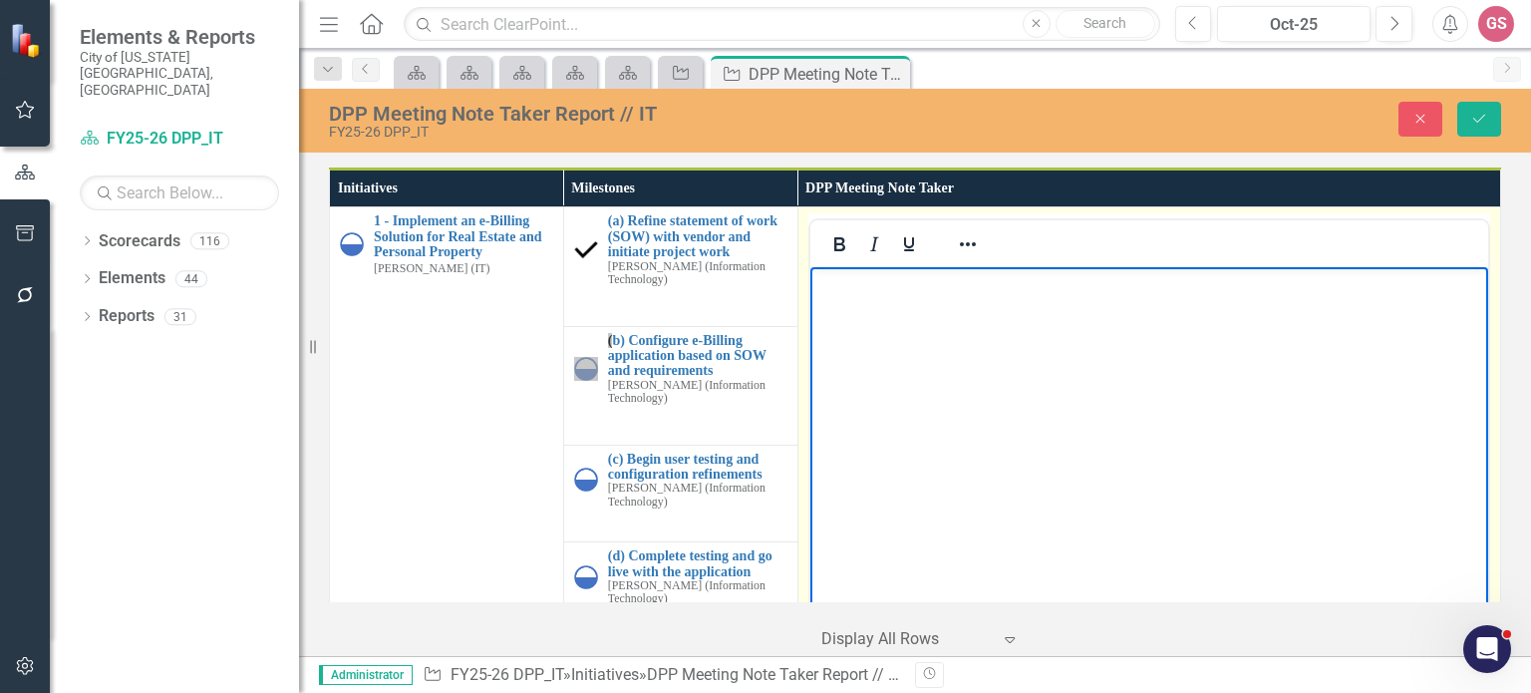
click at [871, 334] on body "Rich Text Area. Press ALT-0 for help." at bounding box center [1148, 416] width 678 height 299
click at [890, 304] on body "Rich Text Area. Press ALT-0 for help." at bounding box center [1148, 416] width 678 height 299
click at [952, 255] on button "Reveal or hide additional toolbar items" at bounding box center [968, 244] width 34 height 28
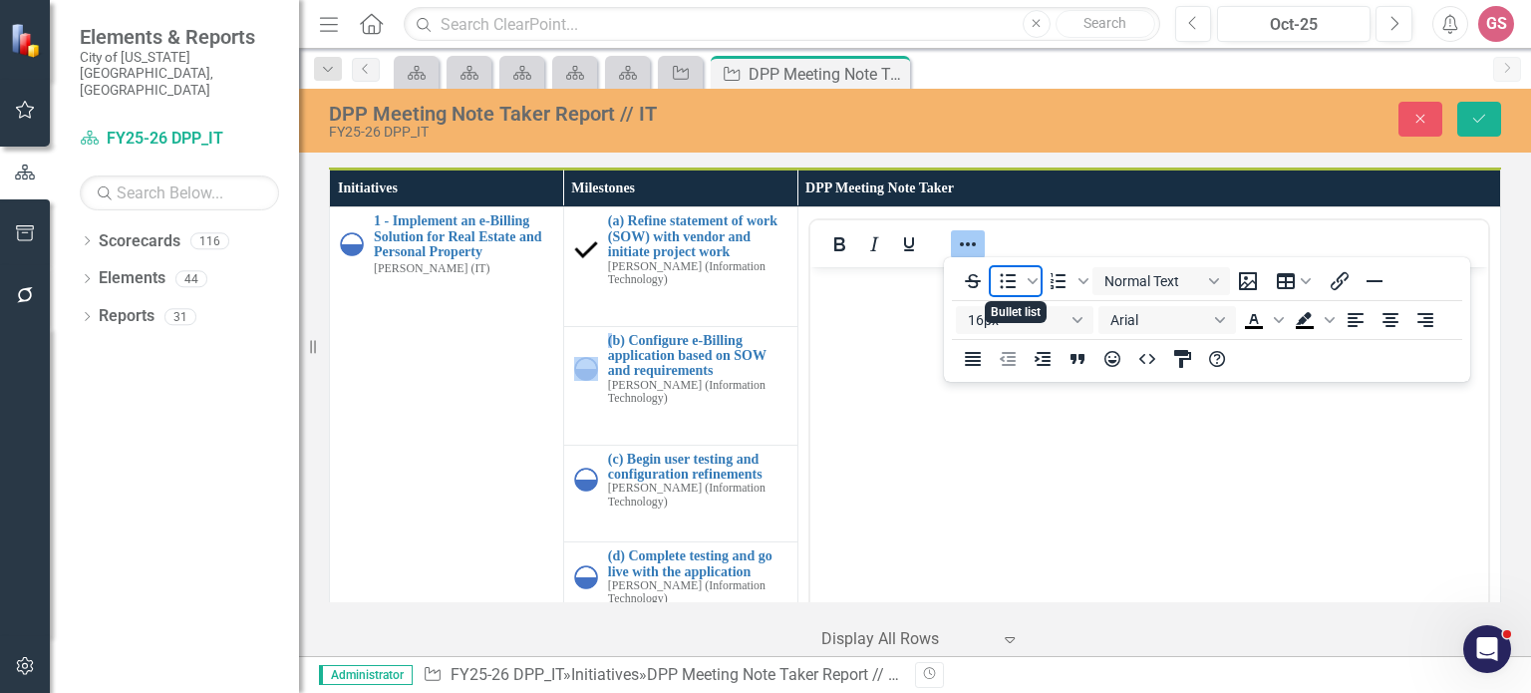
click at [1006, 286] on icon "Bullet list" at bounding box center [1009, 280] width 16 height 15
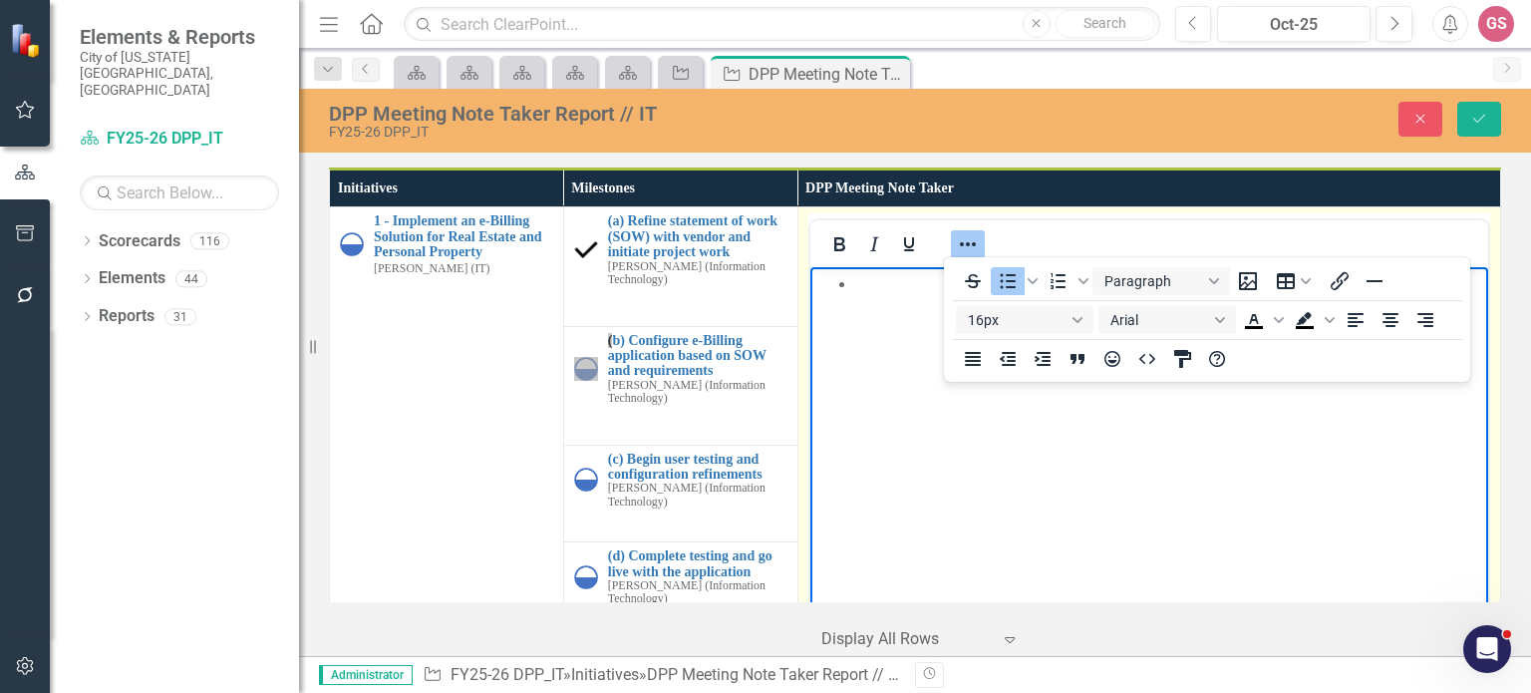
click at [969, 243] on icon "Reveal or hide additional toolbar items" at bounding box center [968, 244] width 24 height 24
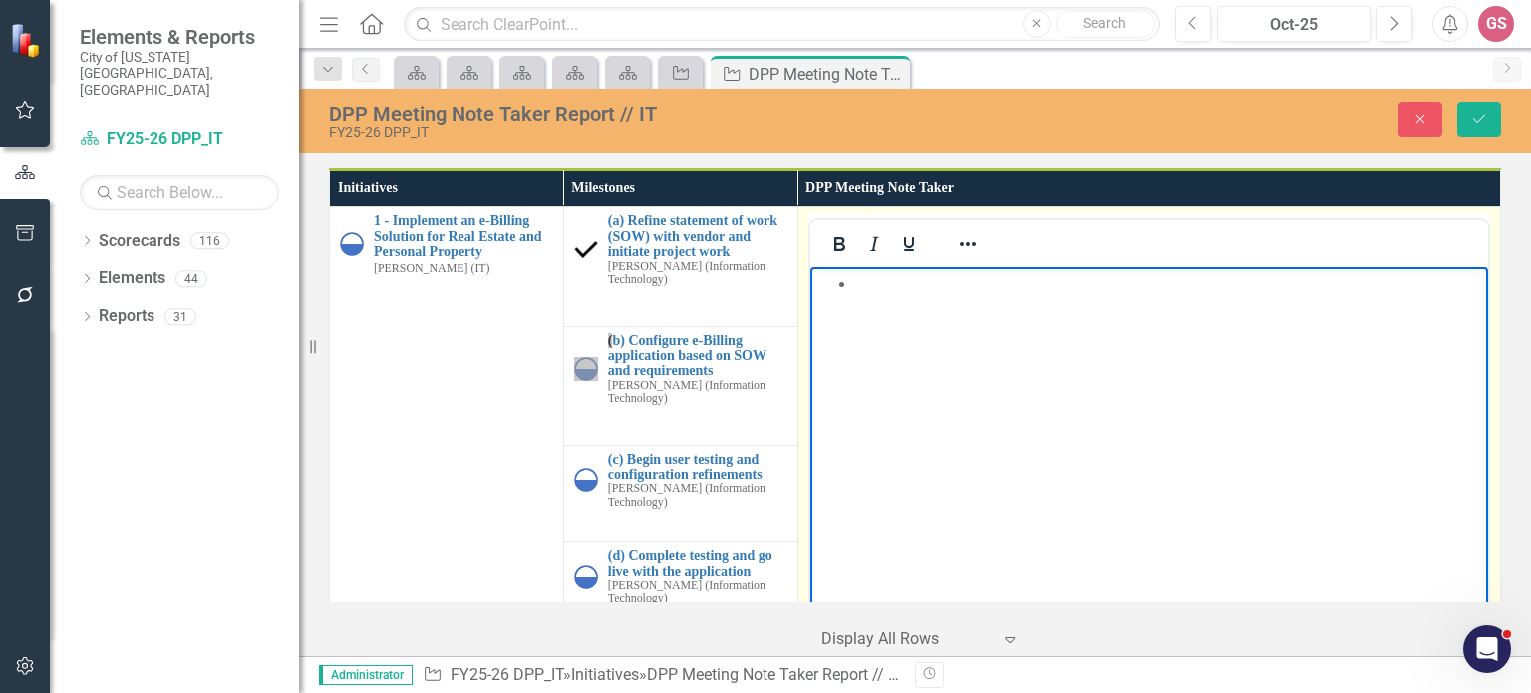
click at [889, 295] on body "Rich Text Area. Press ALT-0 for help." at bounding box center [1148, 416] width 678 height 299
click at [892, 312] on li "Realestate is a little more complicated" at bounding box center [1168, 308] width 628 height 24
click at [889, 305] on li "Realestate is a little more complicated" at bounding box center [1168, 308] width 628 height 24
click at [947, 352] on body "[DATE] is the target Real estate is a little more complicated" at bounding box center [1148, 416] width 678 height 299
click at [1204, 318] on li "Real estate is a little more complicated" at bounding box center [1168, 308] width 628 height 24
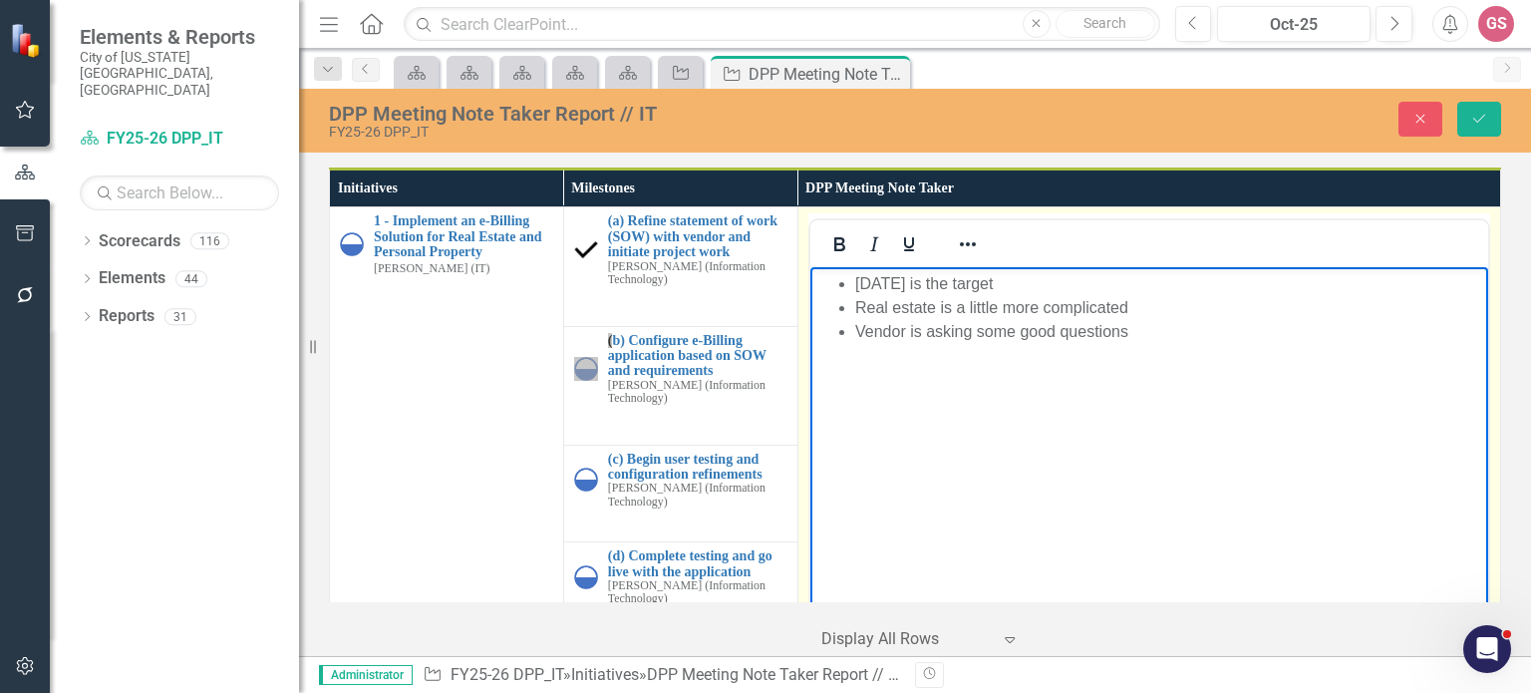
click at [1030, 276] on li "[DATE] is the target" at bounding box center [1168, 284] width 628 height 24
click at [985, 296] on li "[DATE] is the target for GoLive - trying to get it in before the June property …" at bounding box center [1168, 284] width 628 height 24
click at [1178, 344] on li "Vendor is asking some good questions" at bounding box center [1168, 332] width 628 height 24
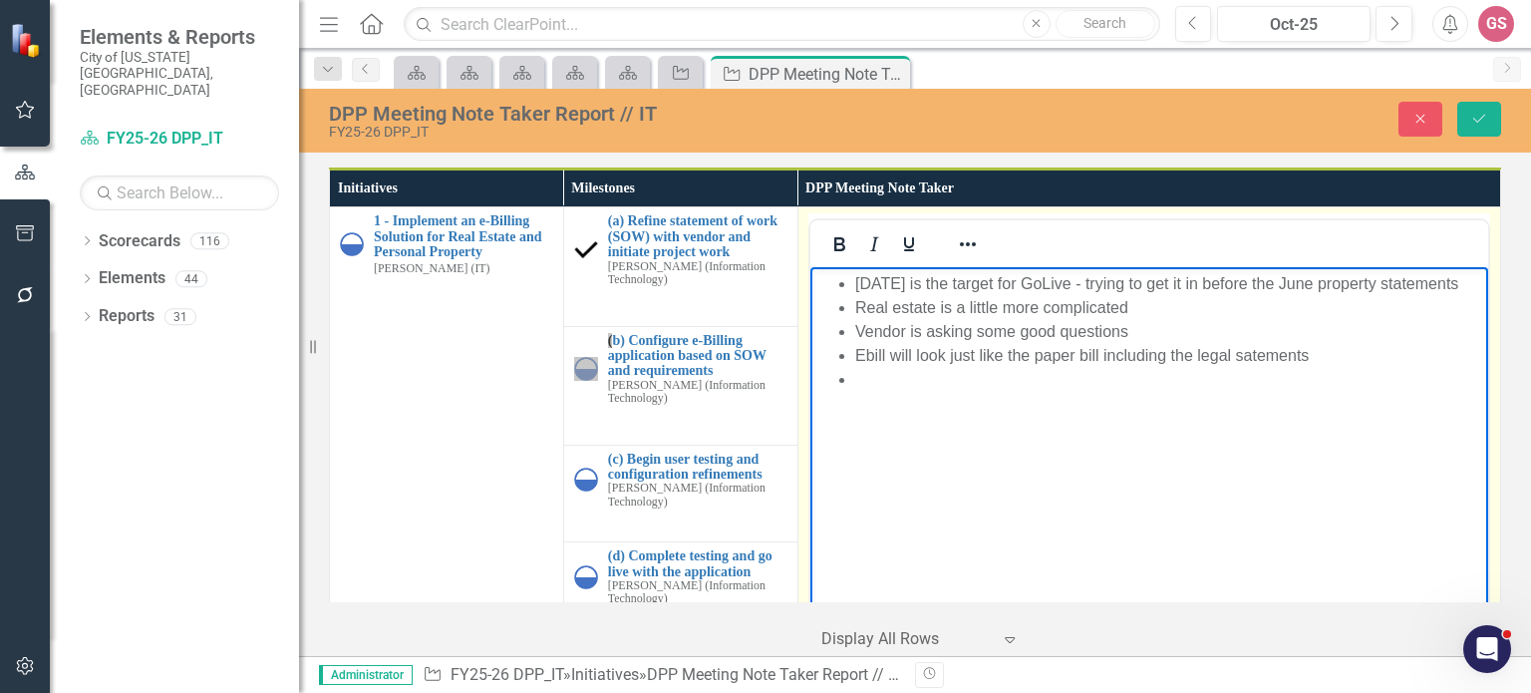
click at [1264, 368] on li "Ebill will look just like the paper bill including the legal satements" at bounding box center [1168, 356] width 628 height 24
click at [873, 392] on li "Rich Text Area. Press ALT-0 for help." at bounding box center [1168, 380] width 628 height 24
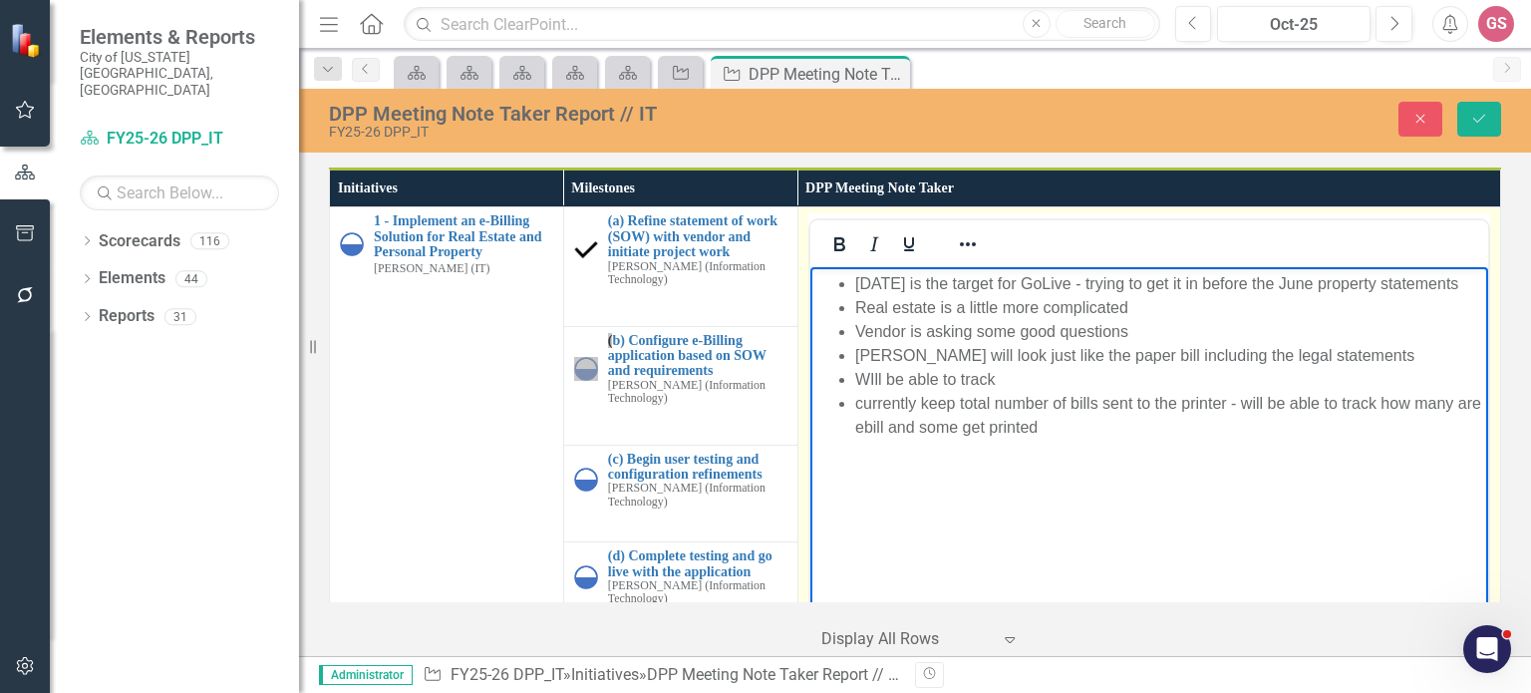
drag, startPoint x: 1019, startPoint y: 403, endPoint x: 842, endPoint y: 404, distance: 176.5
click at [854, 392] on li "WIll be able to track" at bounding box center [1168, 380] width 628 height 24
click at [1010, 392] on li "WIll be able to track" at bounding box center [1168, 380] width 628 height 24
click at [1081, 440] on li "currently keep total number of bills sent to the printer - will be able to trac…" at bounding box center [1168, 416] width 628 height 48
click at [878, 392] on li "WIll be able to track metrics" at bounding box center [1168, 380] width 628 height 24
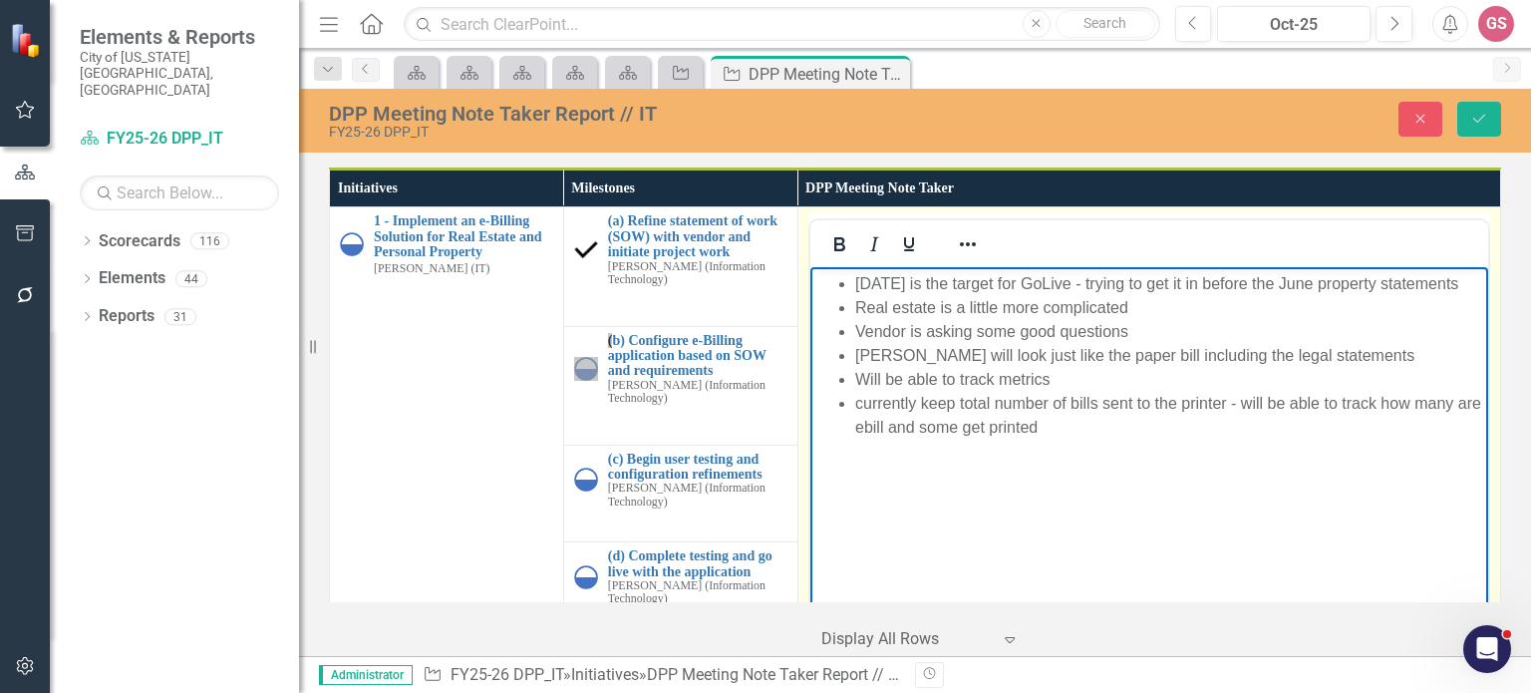
click at [1081, 440] on li "currently keep total number of bills sent to the printer - will be able to trac…" at bounding box center [1168, 416] width 628 height 48
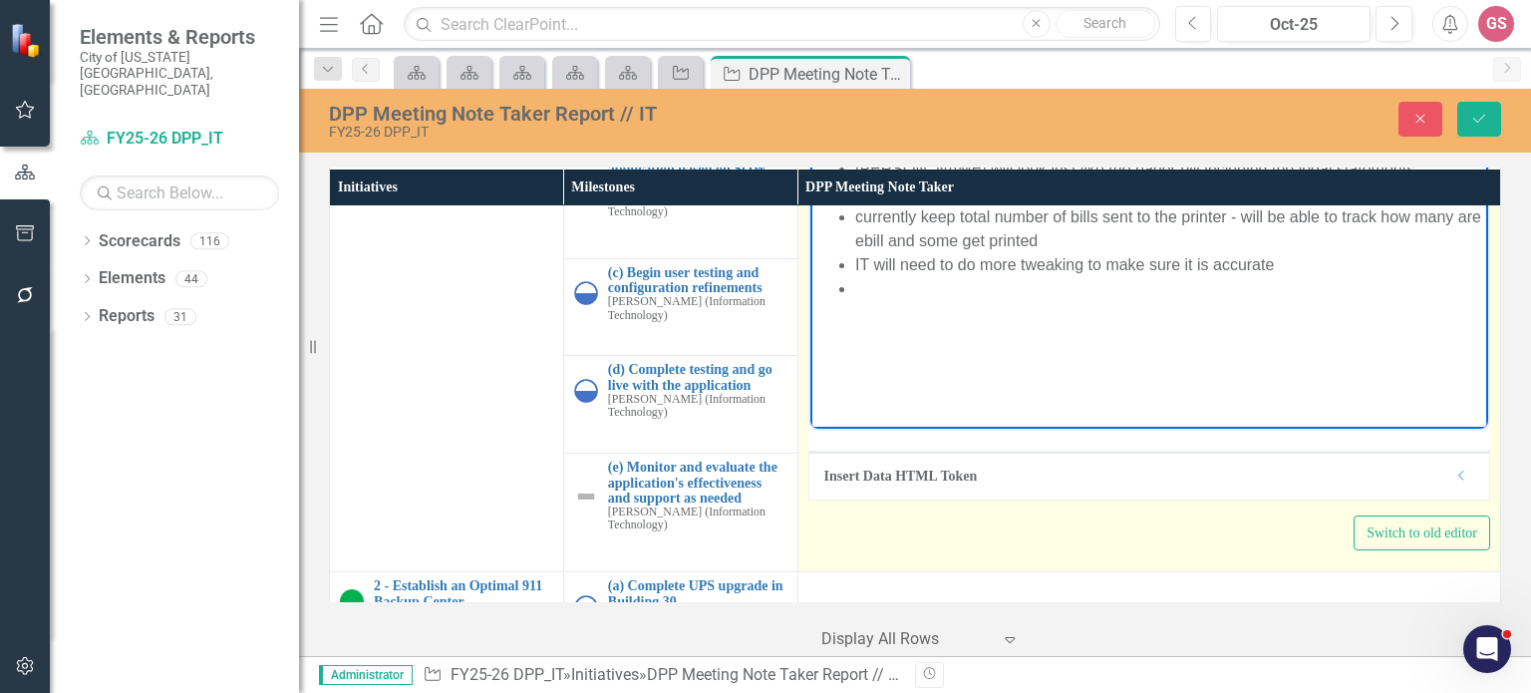
scroll to position [199, 0]
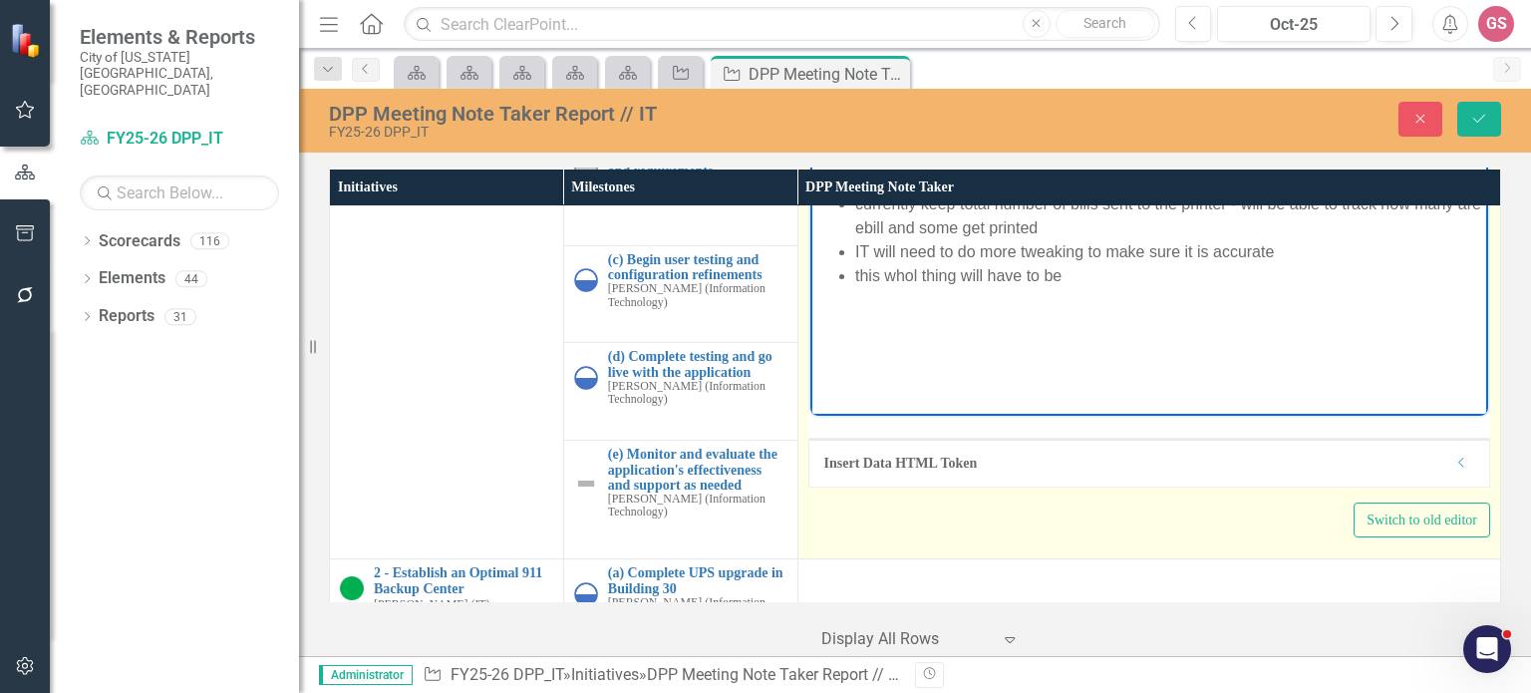
click at [902, 288] on li "this whol thing will have to be" at bounding box center [1168, 276] width 628 height 24
click at [1077, 288] on li "this whole thing will have to be" at bounding box center [1168, 276] width 628 height 24
click at [1240, 303] on li "this whole thing will have to be revamped with the realsteate - current is batc…" at bounding box center [1168, 288] width 628 height 48
click at [1403, 365] on body "[DATE] is the target for GoLive - trying to get it in before the June property …" at bounding box center [1148, 217] width 678 height 299
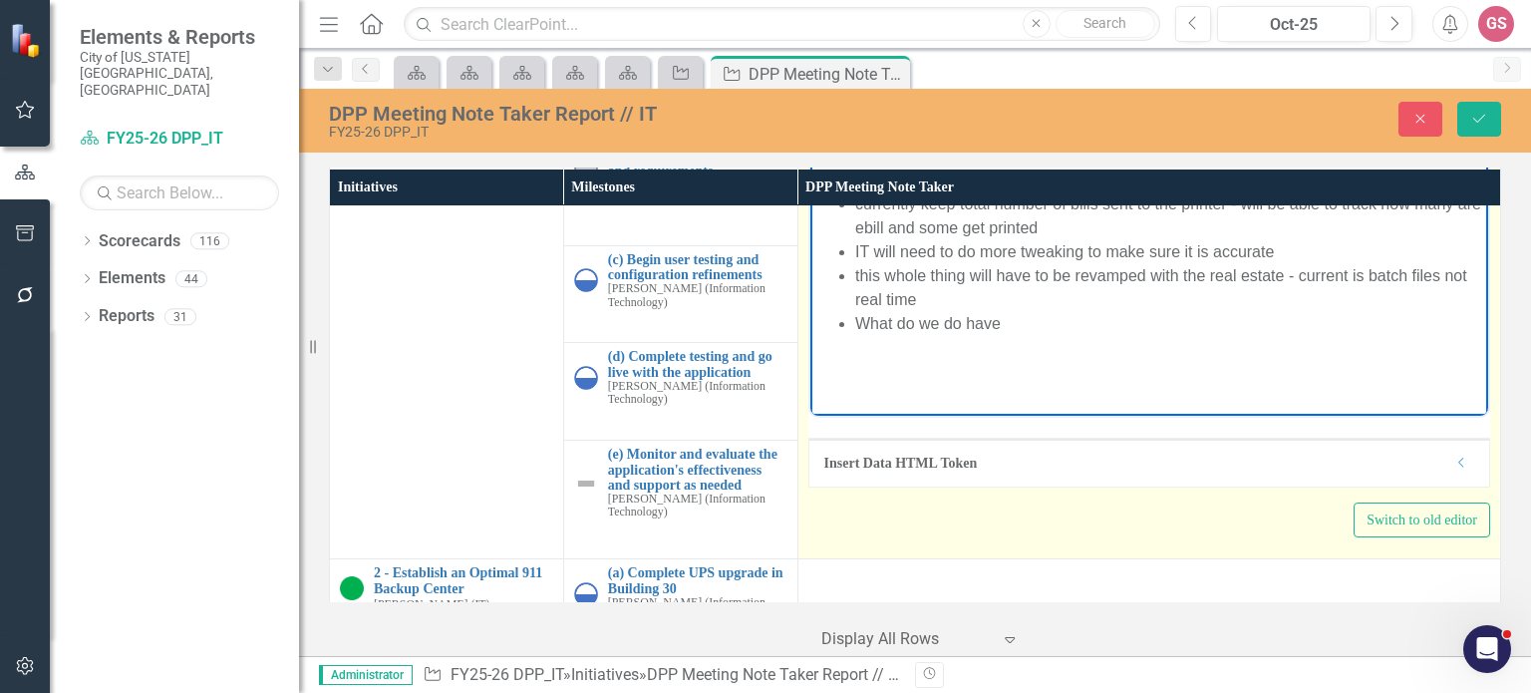
click at [1044, 336] on li "What do we do have" at bounding box center [1168, 324] width 628 height 24
click at [860, 367] on body "[DATE] is the target for GoLive - trying to get it in before the June property …" at bounding box center [1148, 217] width 678 height 299
click at [1459, 336] on li "What do we do for people who click the button after the bill gets sent to the p…" at bounding box center [1168, 324] width 628 height 24
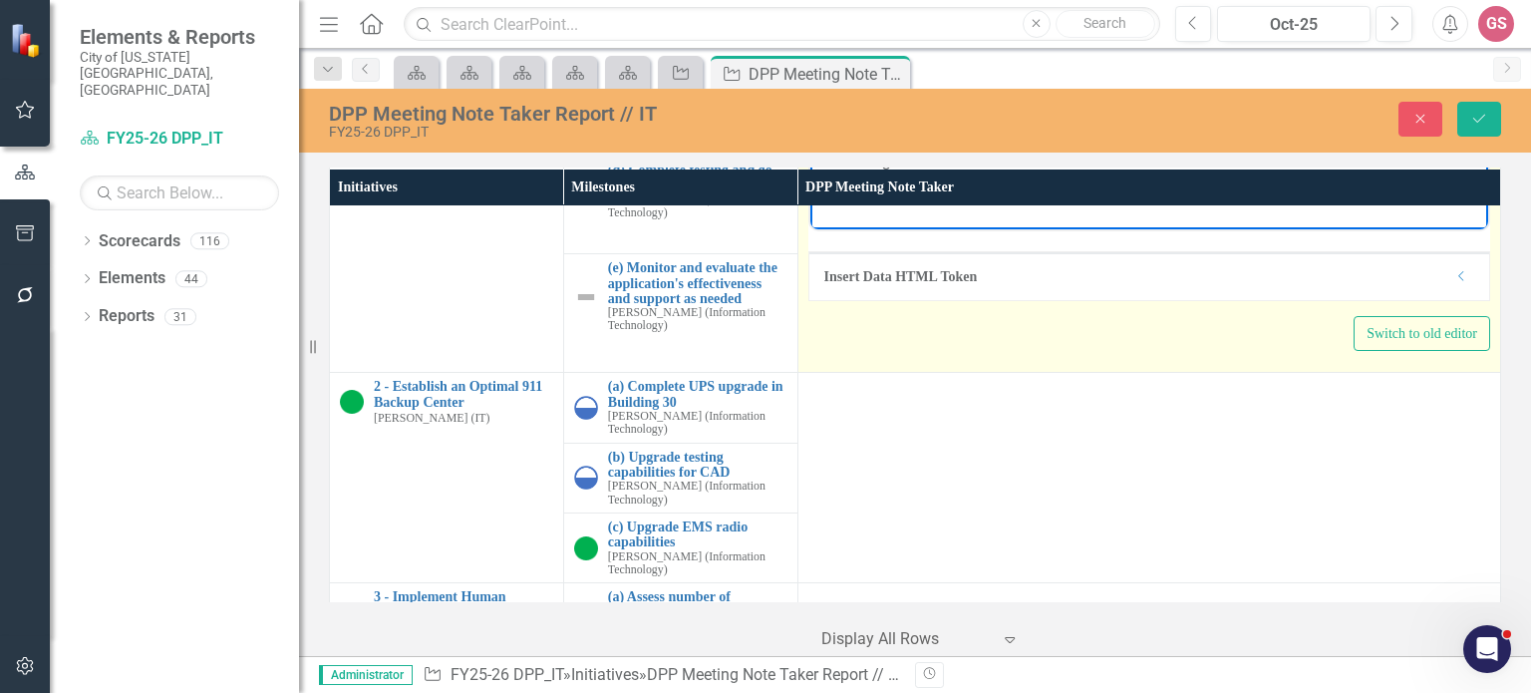
scroll to position [399, 0]
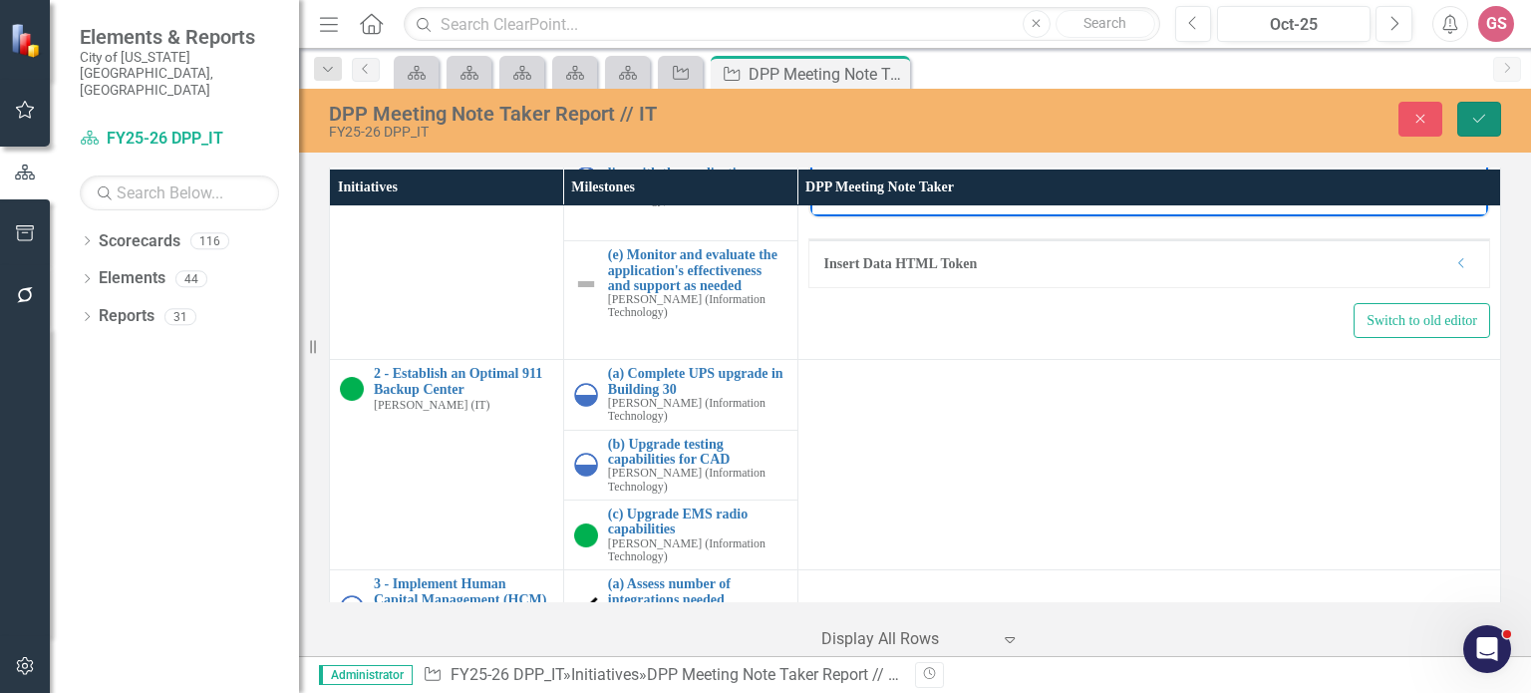
click at [1476, 117] on icon "Save" at bounding box center [1479, 119] width 18 height 14
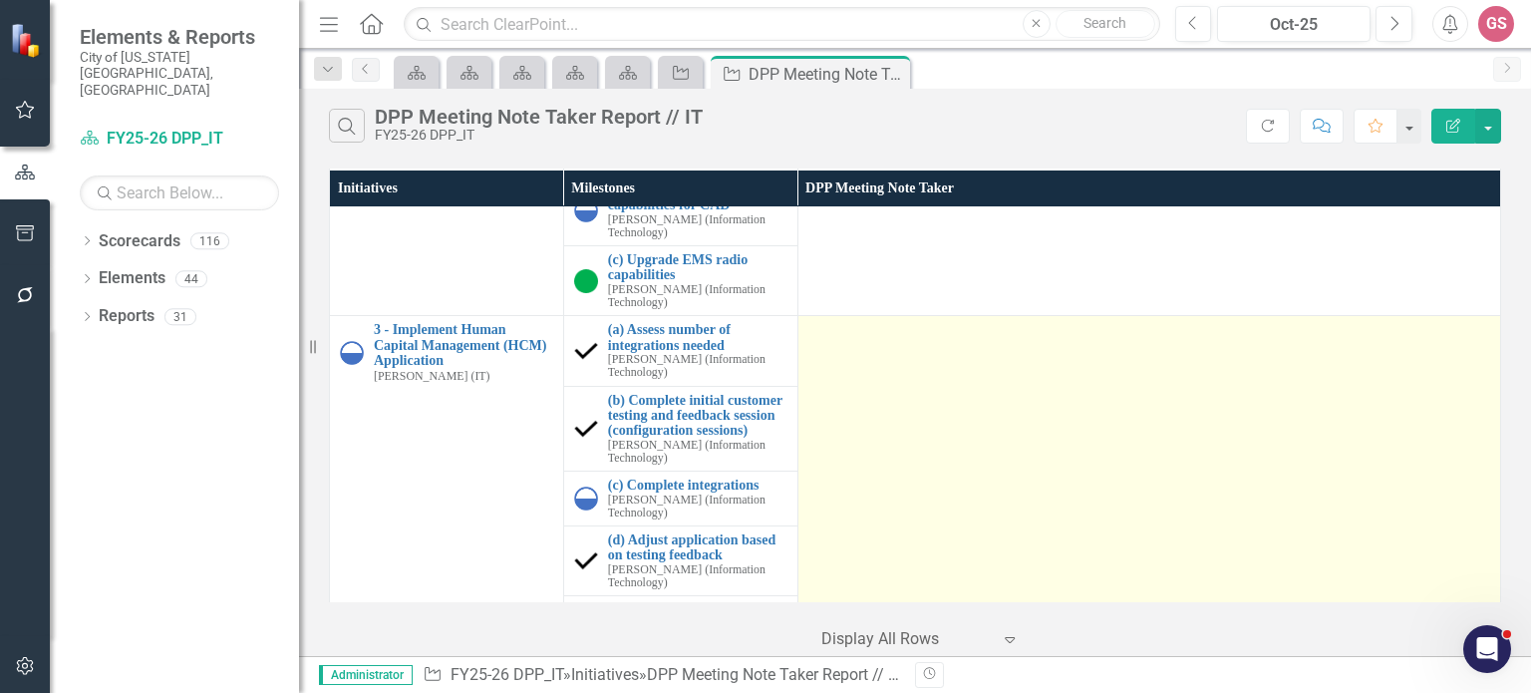
scroll to position [299, 0]
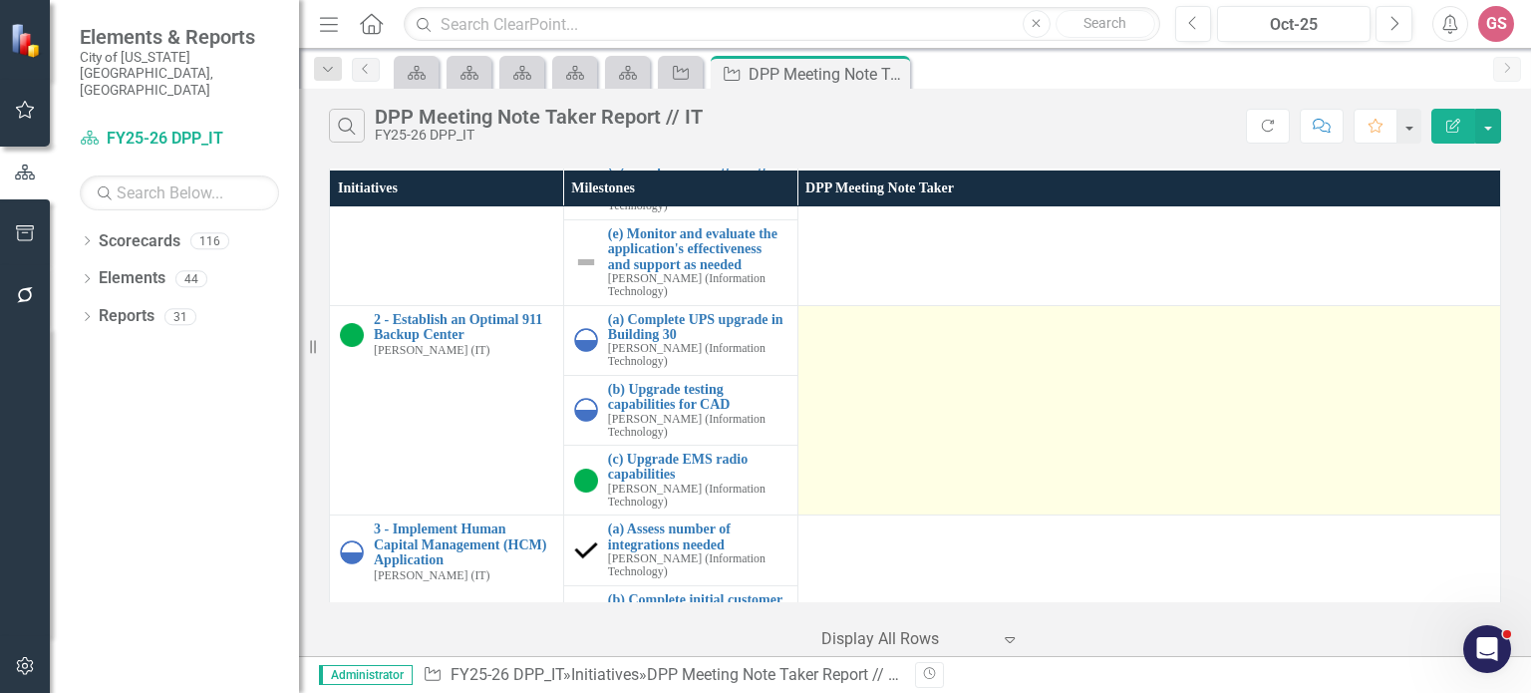
click at [897, 384] on td at bounding box center [1149, 410] width 703 height 210
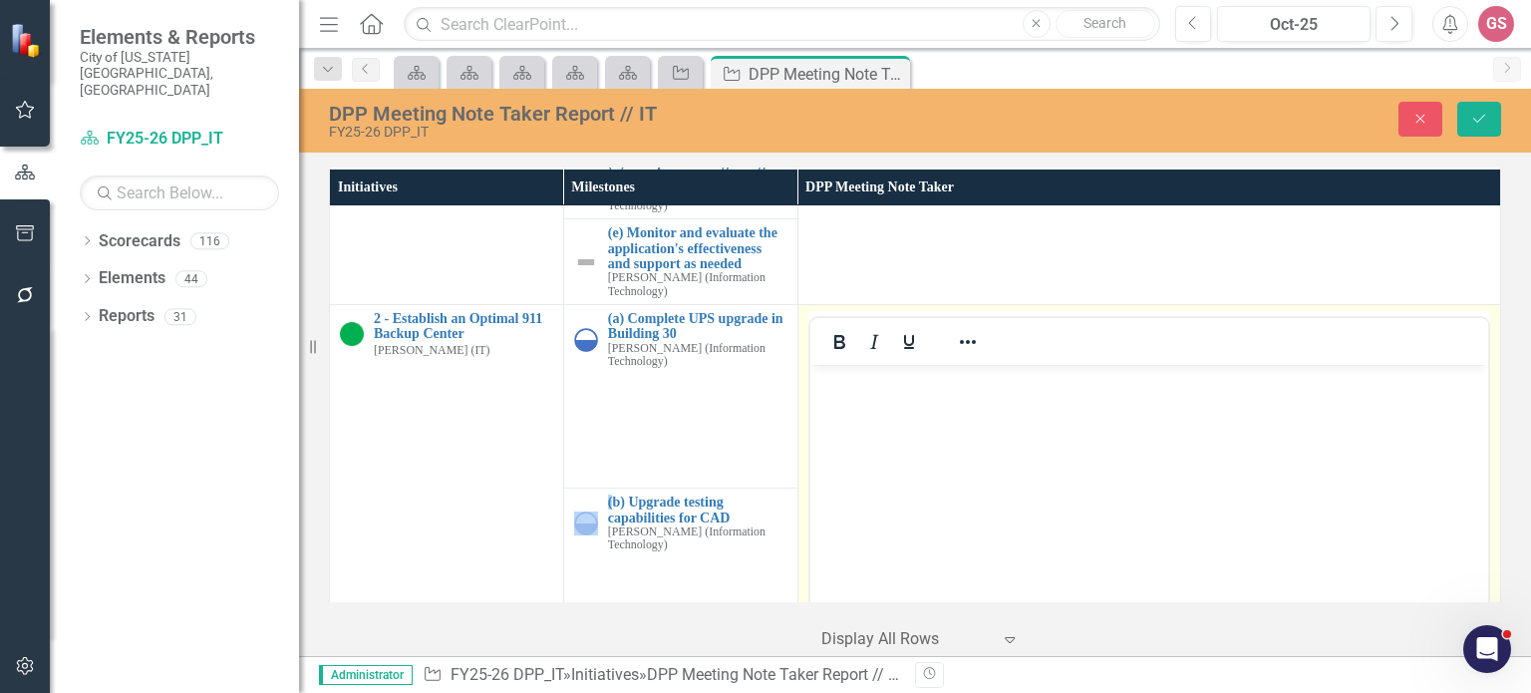
scroll to position [0, 0]
click at [877, 386] on p "Rich Text Area. Press ALT-0 for help." at bounding box center [1148, 381] width 668 height 24
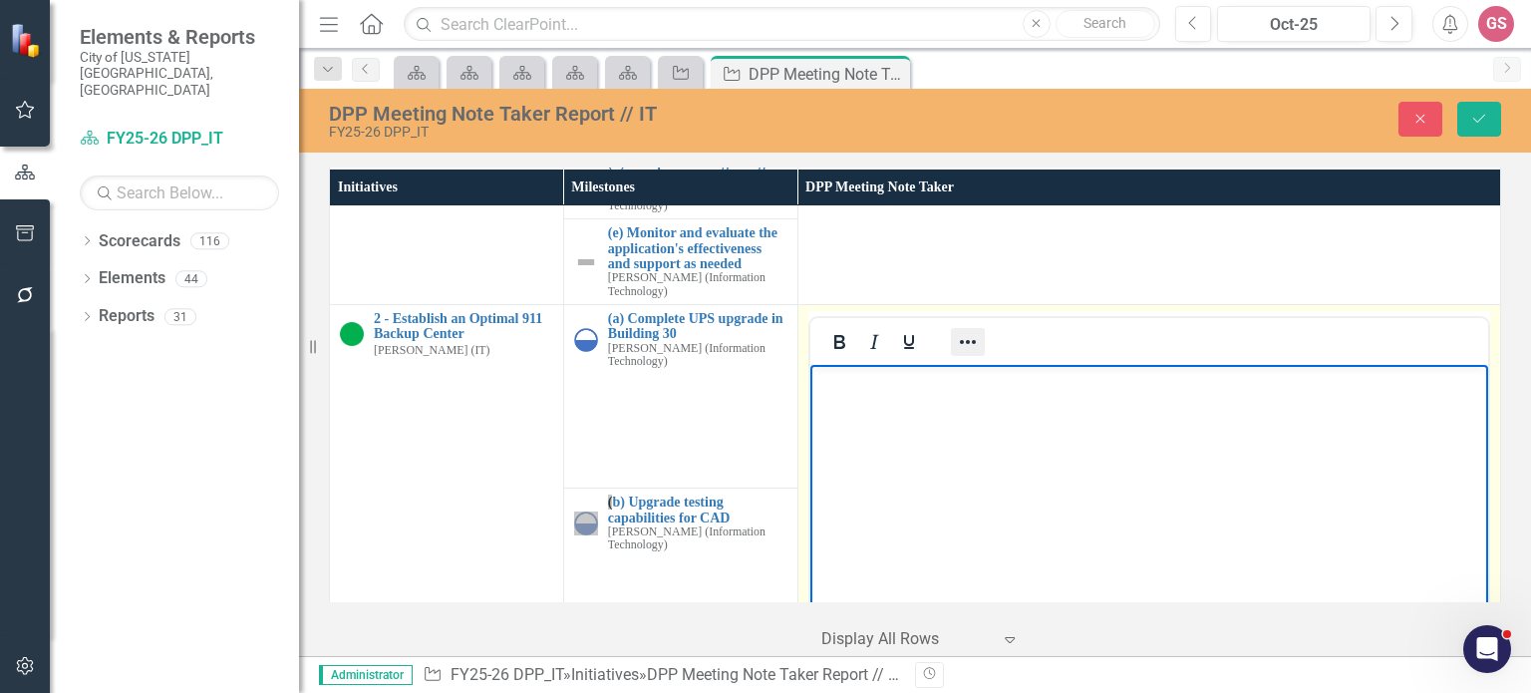
click at [956, 343] on icon "Reveal or hide additional toolbar items" at bounding box center [968, 342] width 24 height 24
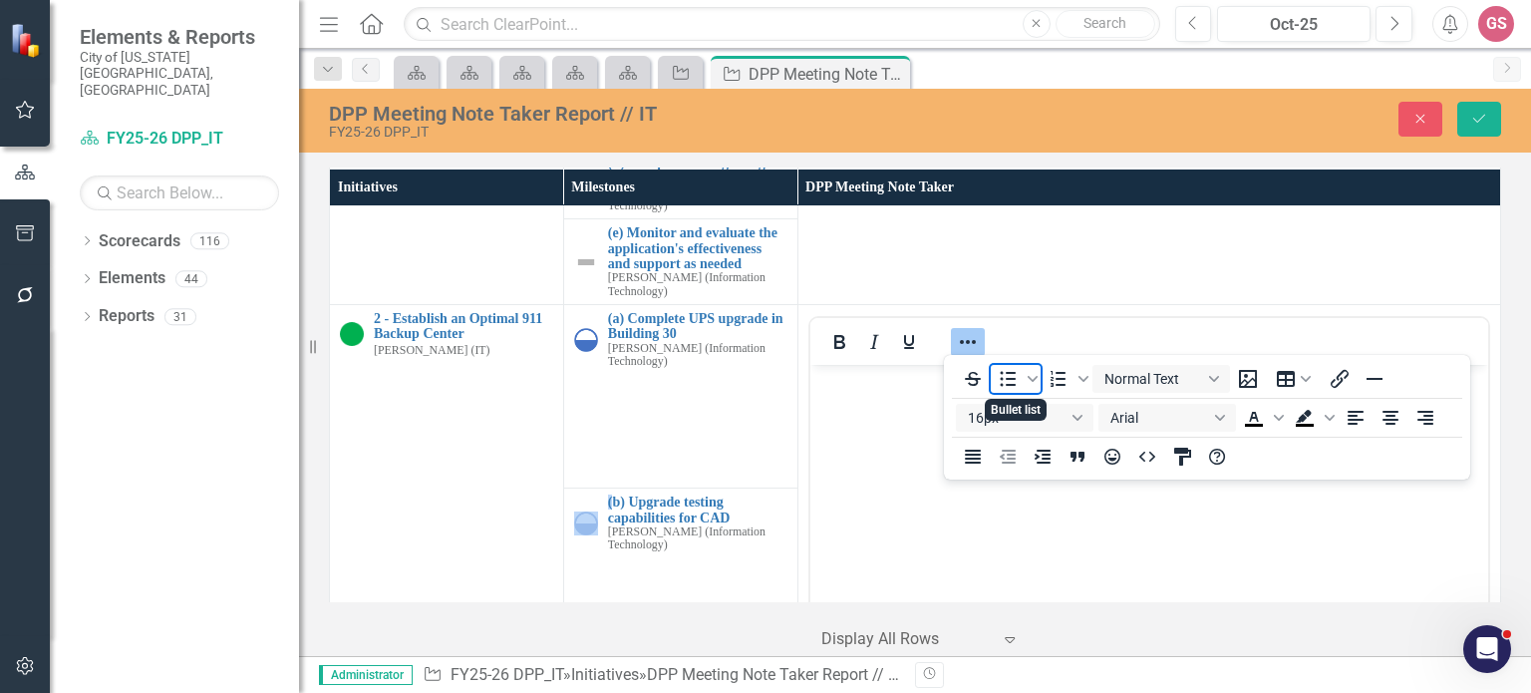
click at [1014, 381] on icon "Bullet list" at bounding box center [1008, 379] width 24 height 24
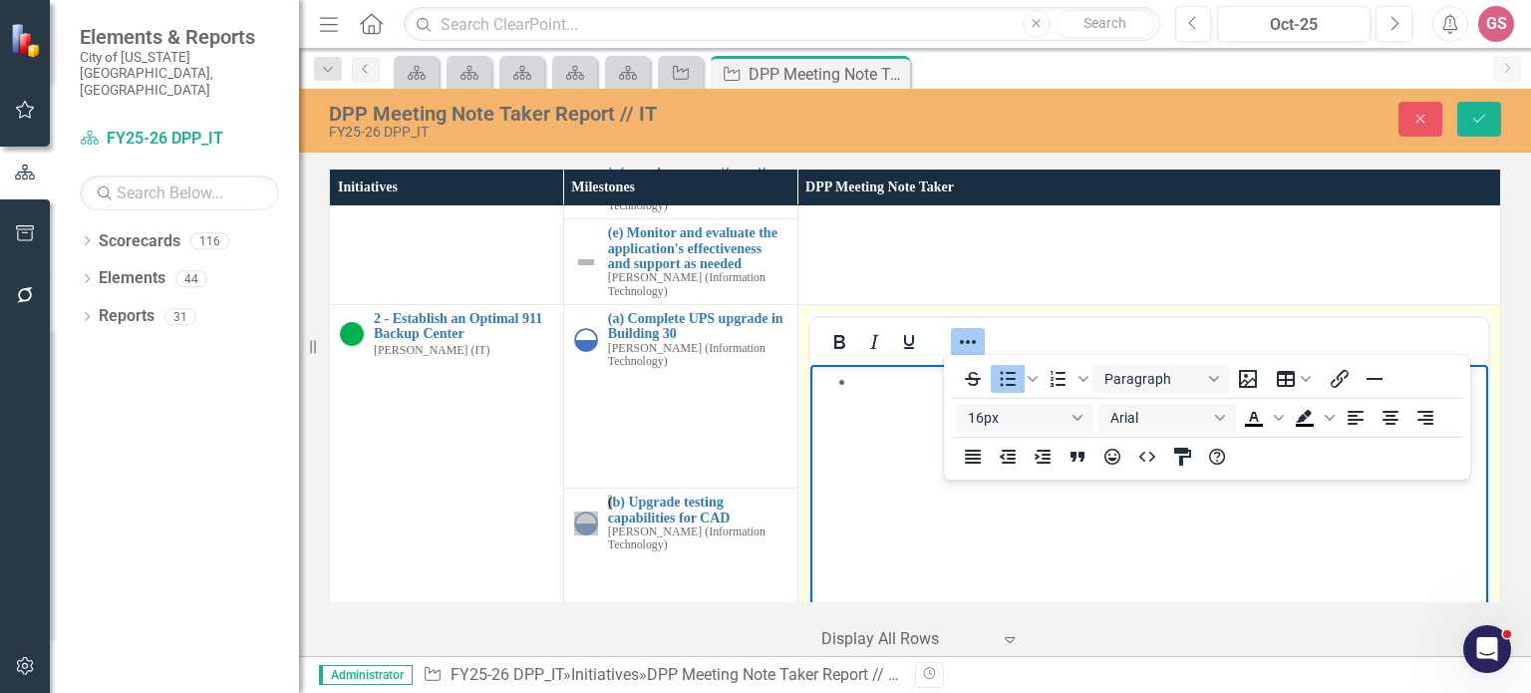
click at [964, 342] on icon "Reveal or hide additional toolbar items" at bounding box center [968, 342] width 24 height 24
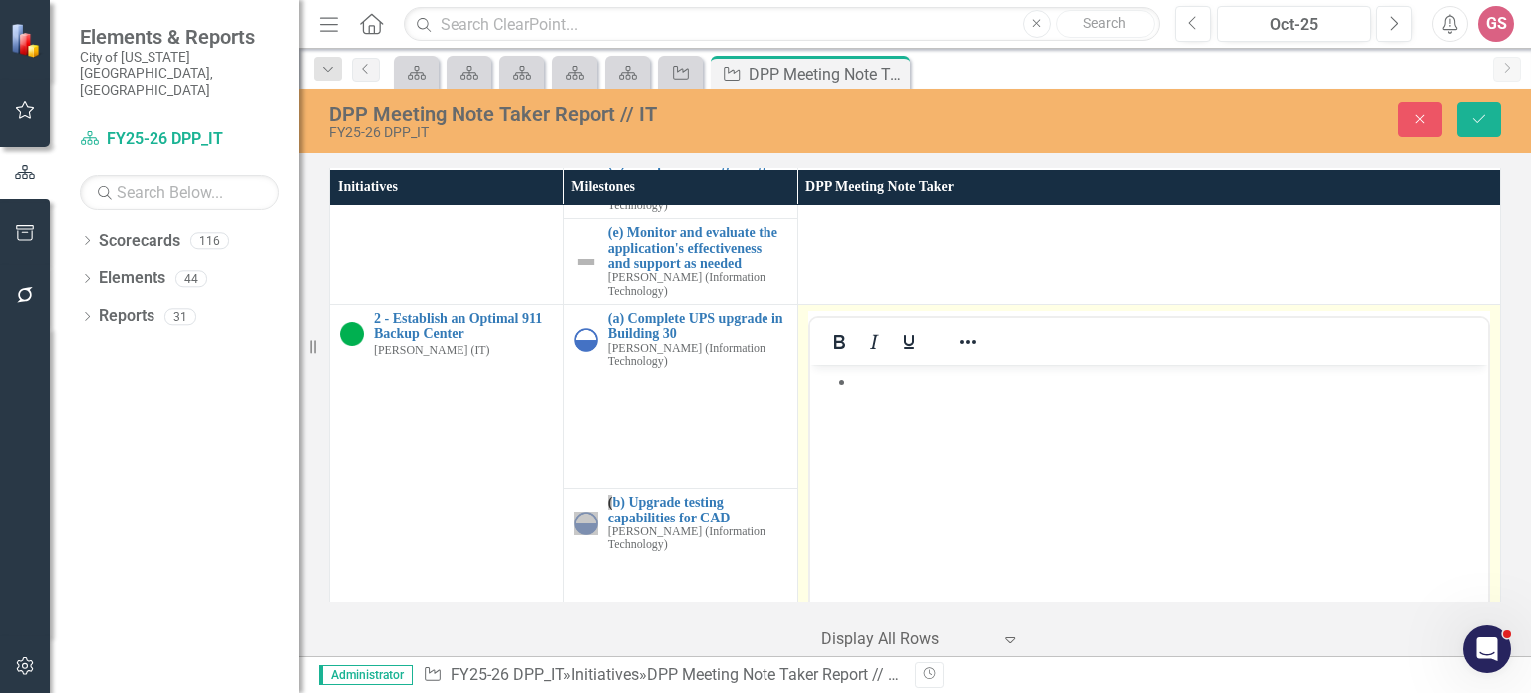
click at [906, 383] on li "Rich Text Area. Press ALT-0 for help." at bounding box center [1168, 381] width 628 height 24
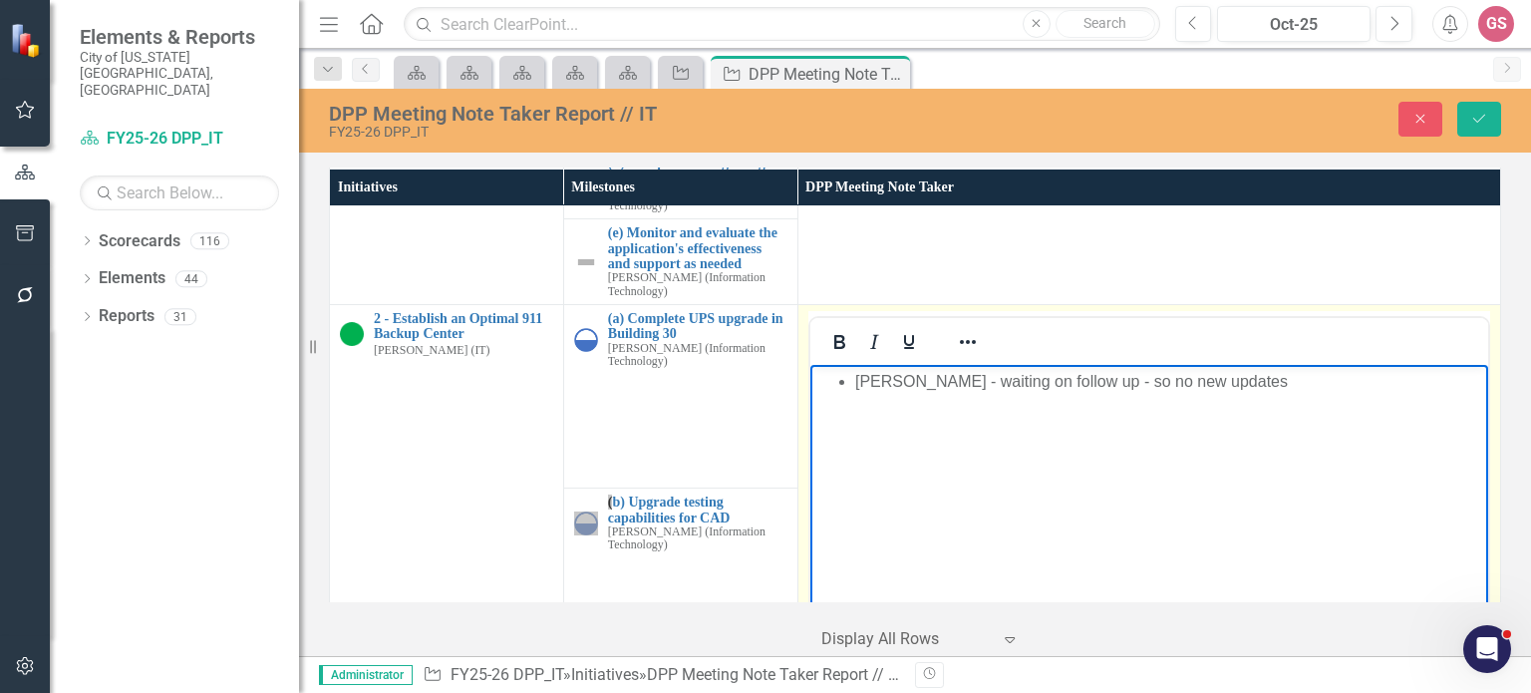
click at [1052, 378] on li "[PERSON_NAME] - waiting on follow up - so no new updates" at bounding box center [1168, 381] width 628 height 24
click at [1343, 378] on li "[PERSON_NAME] - waiting on follow-up - PO was cut... So no new updates" at bounding box center [1168, 381] width 628 height 24
click at [1109, 423] on li "Possible for public-facing and" at bounding box center [1168, 429] width 628 height 24
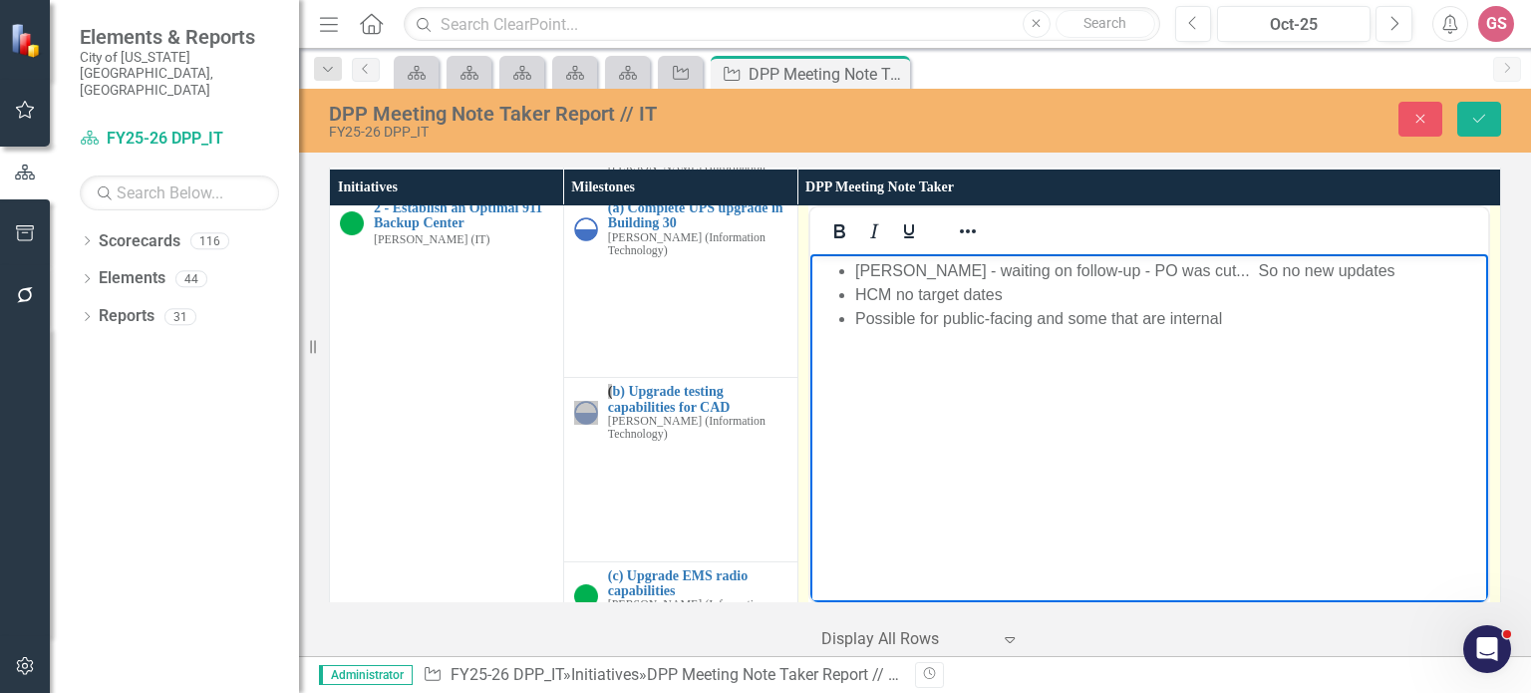
scroll to position [399, 0]
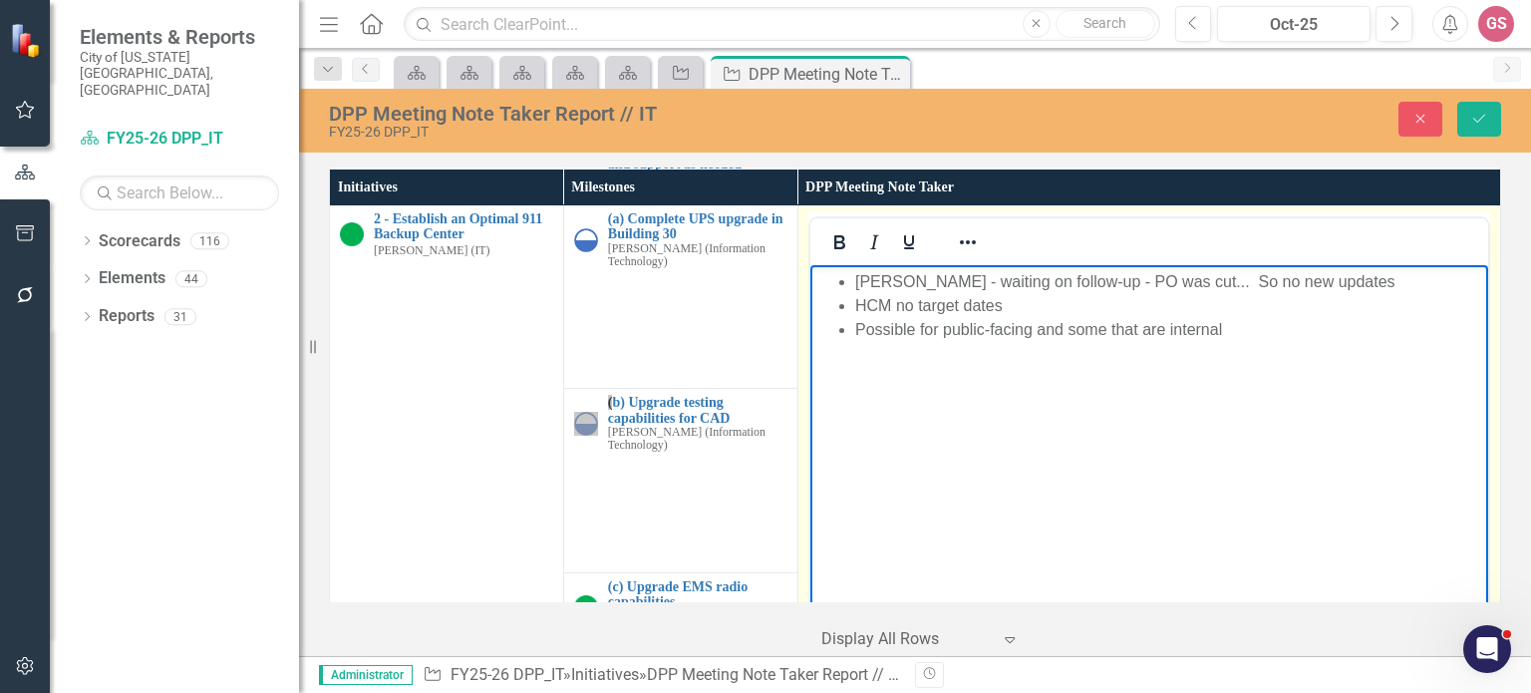
drag, startPoint x: 1252, startPoint y: 316, endPoint x: 907, endPoint y: 336, distance: 345.5
click at [873, 312] on ul "[PERSON_NAME] - waiting on follow-up - PO was cut... So no new updates HCM no t…" at bounding box center [1148, 305] width 668 height 72
click at [1213, 323] on li "Possible for public-facing and some that are internal" at bounding box center [1168, 329] width 628 height 24
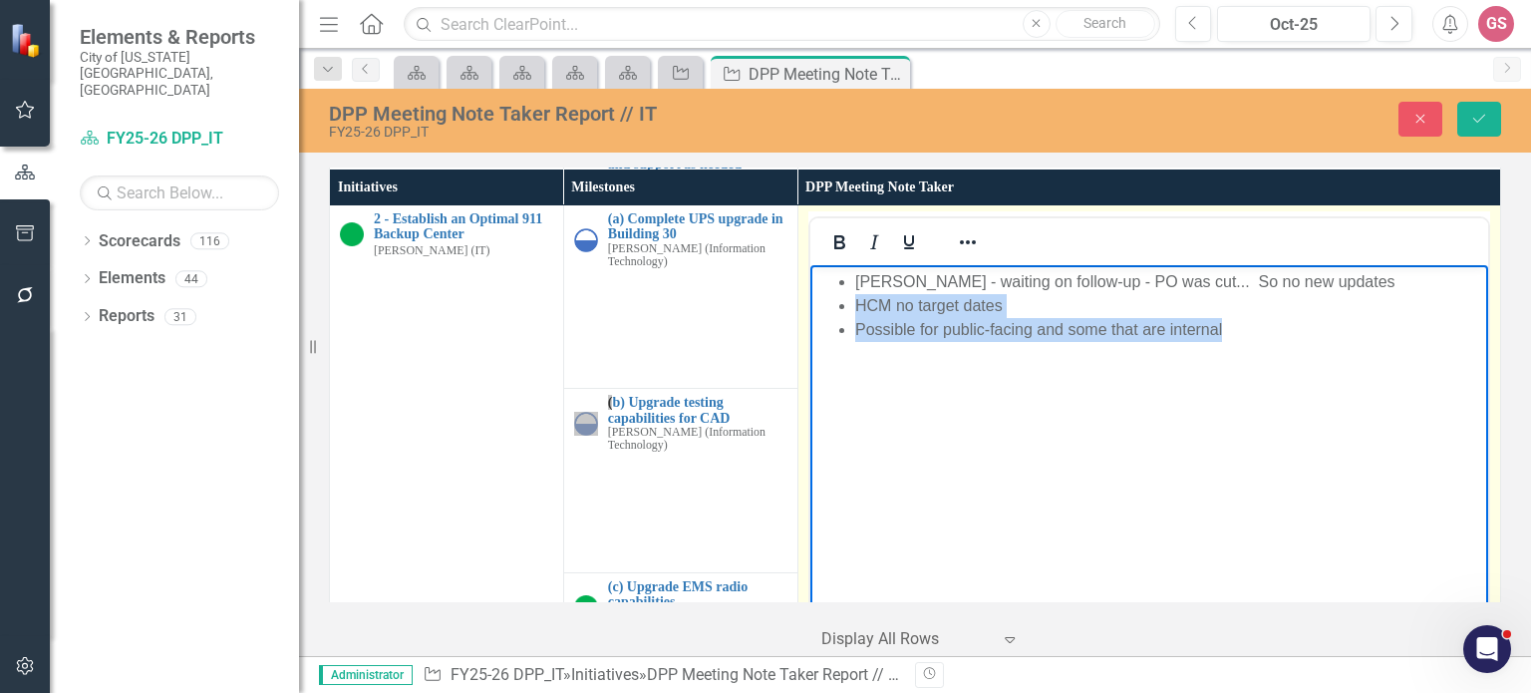
drag, startPoint x: 1223, startPoint y: 327, endPoint x: 848, endPoint y: 310, distance: 375.2
click at [848, 310] on ul "[PERSON_NAME] - waiting on follow-up - PO was cut... So no new updates HCM no t…" at bounding box center [1148, 305] width 668 height 72
copy ul "HCM no target dates Possible for public-facing and some that are internal"
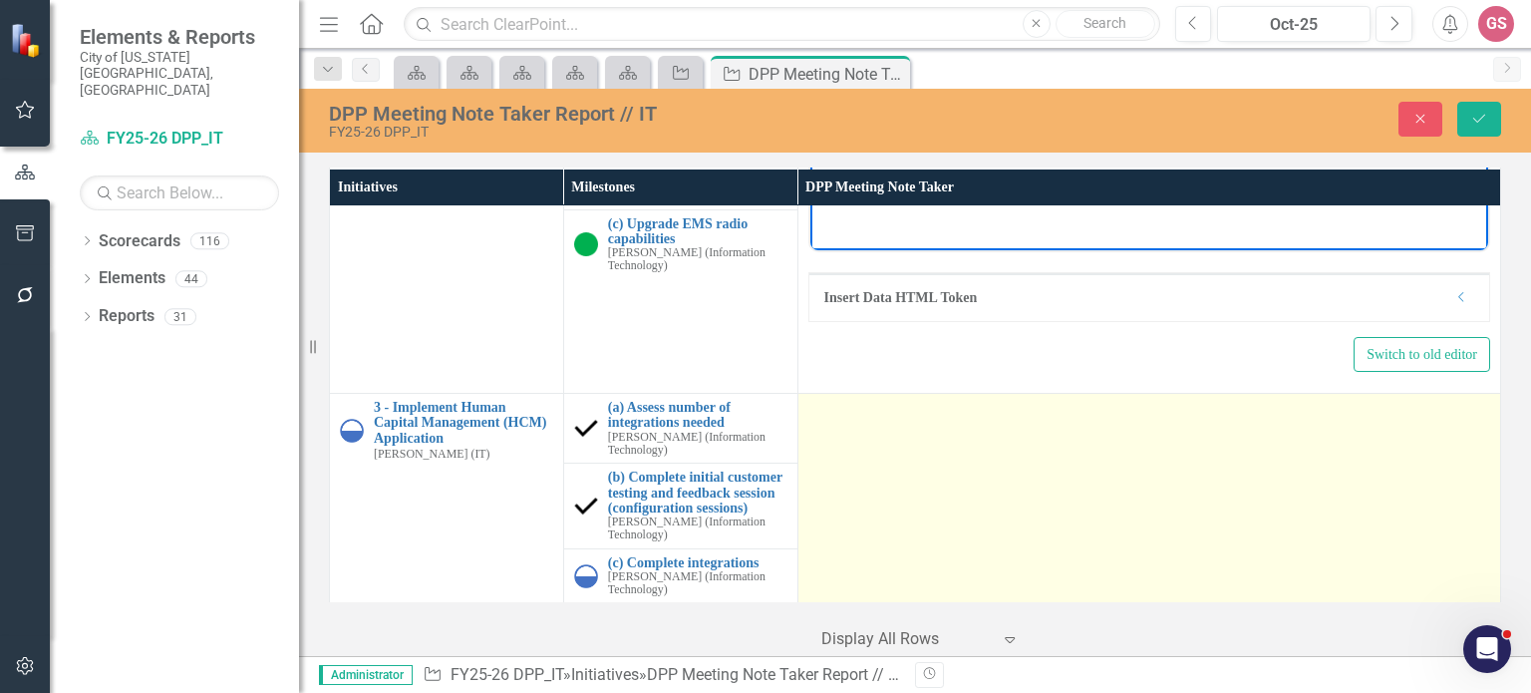
scroll to position [798, 0]
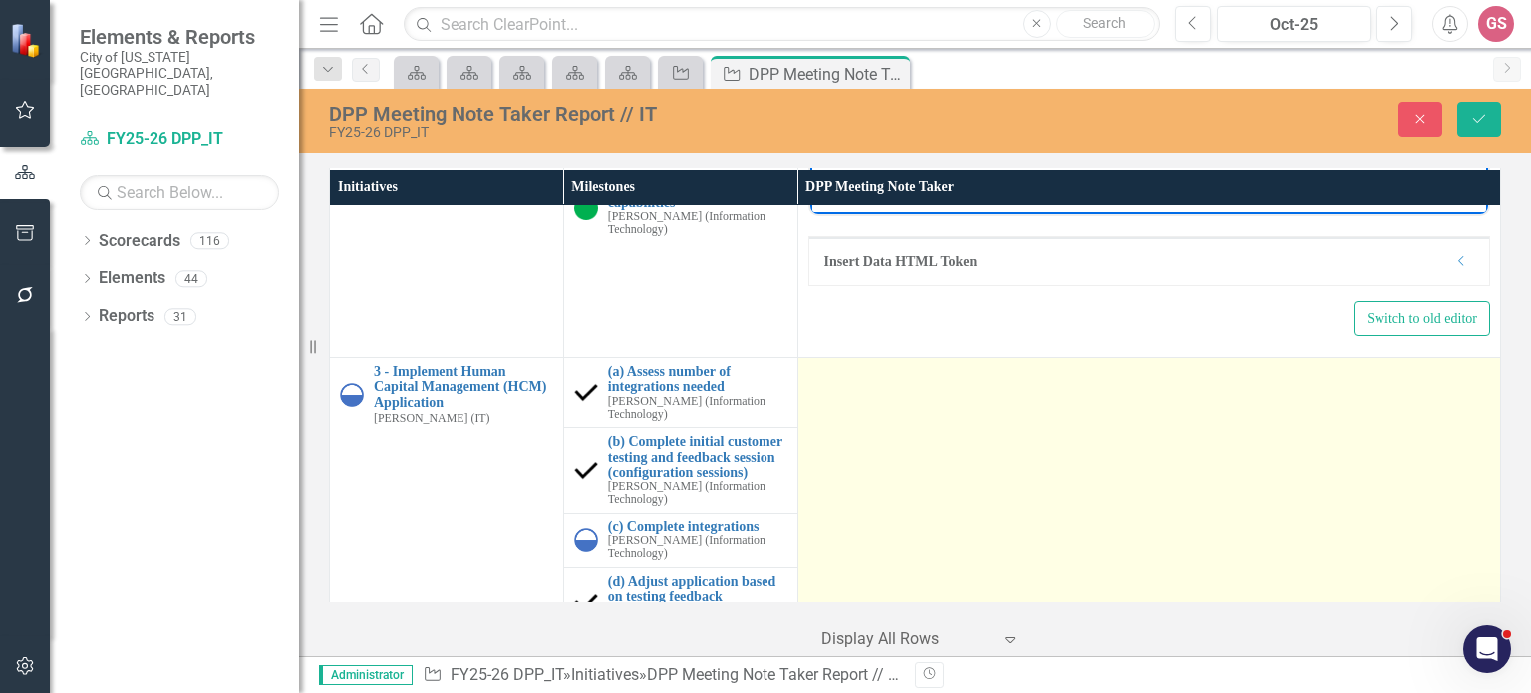
click at [881, 418] on td at bounding box center [1149, 562] width 703 height 410
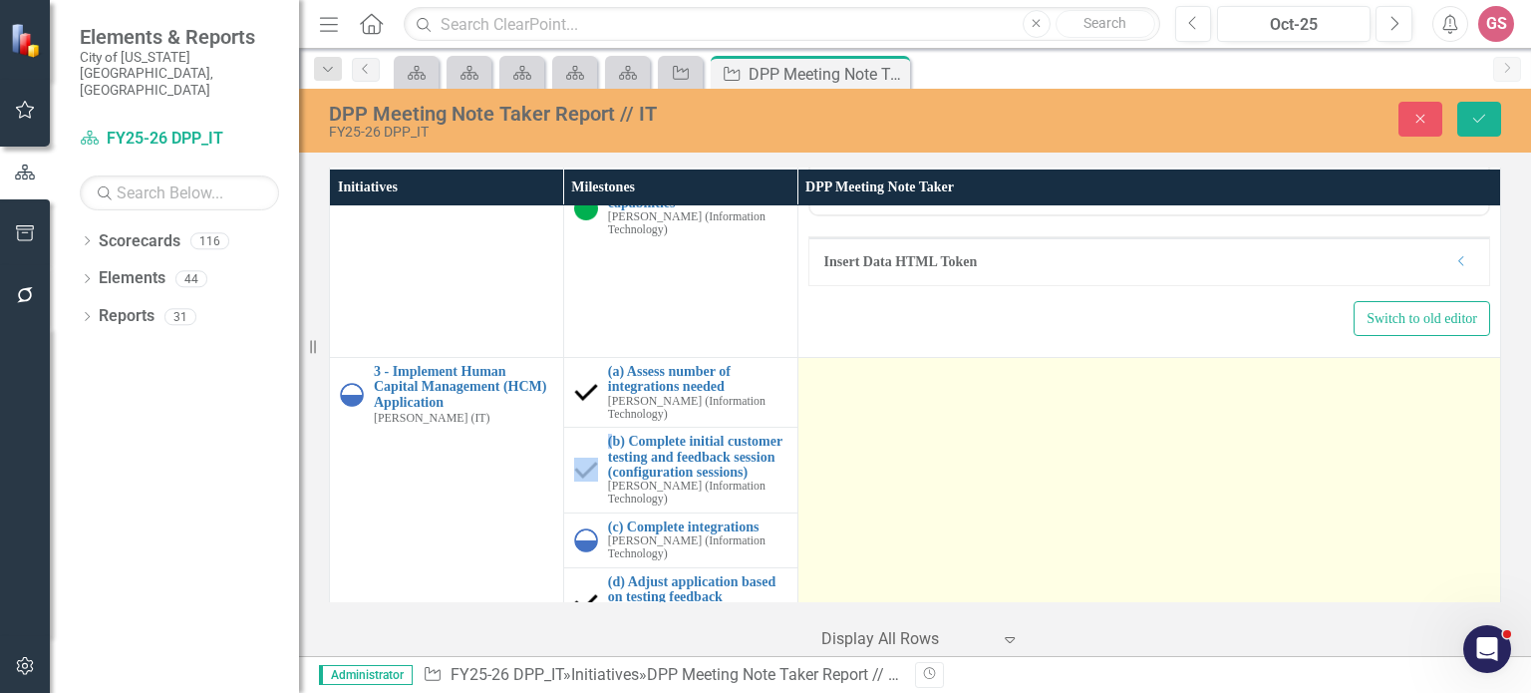
click at [881, 418] on td at bounding box center [1149, 562] width 703 height 410
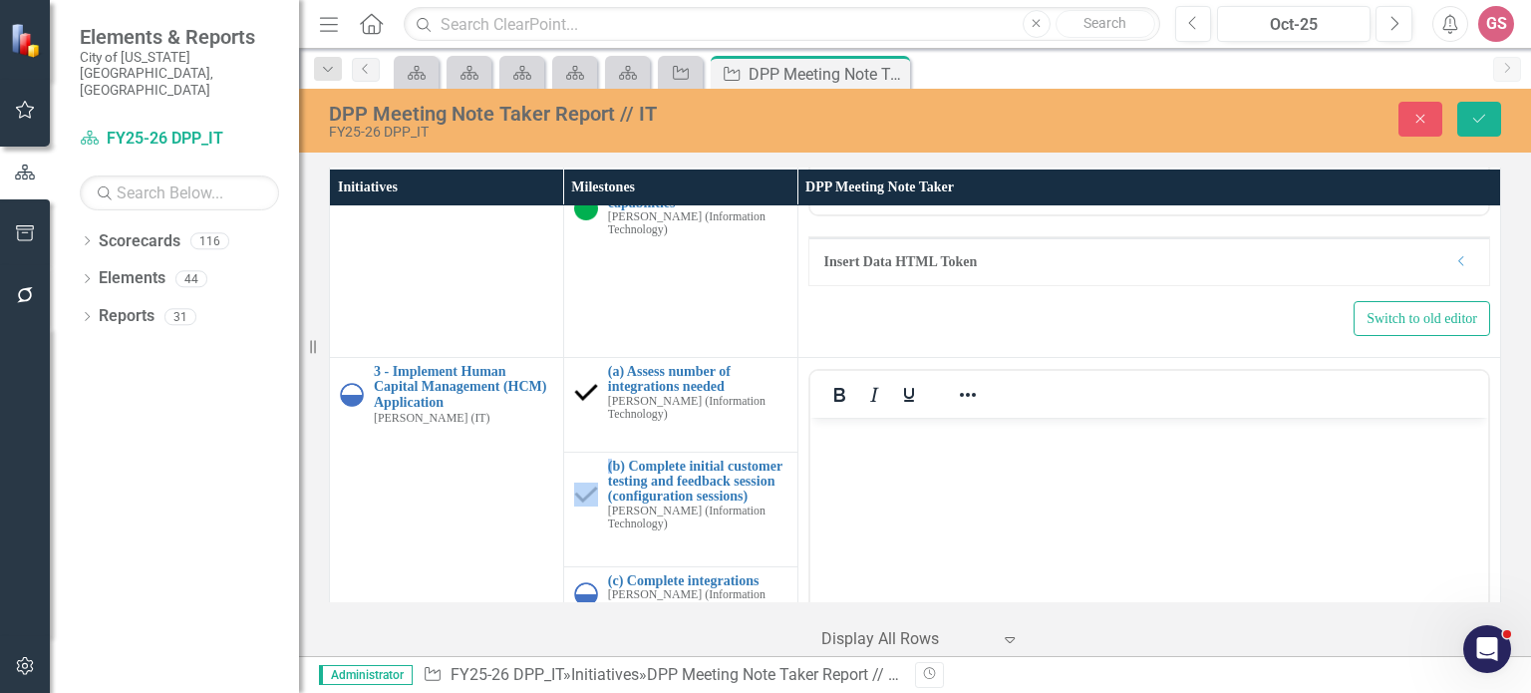
scroll to position [0, 0]
click at [882, 448] on body "Rich Text Area. Press ALT-0 for help." at bounding box center [1148, 566] width 678 height 299
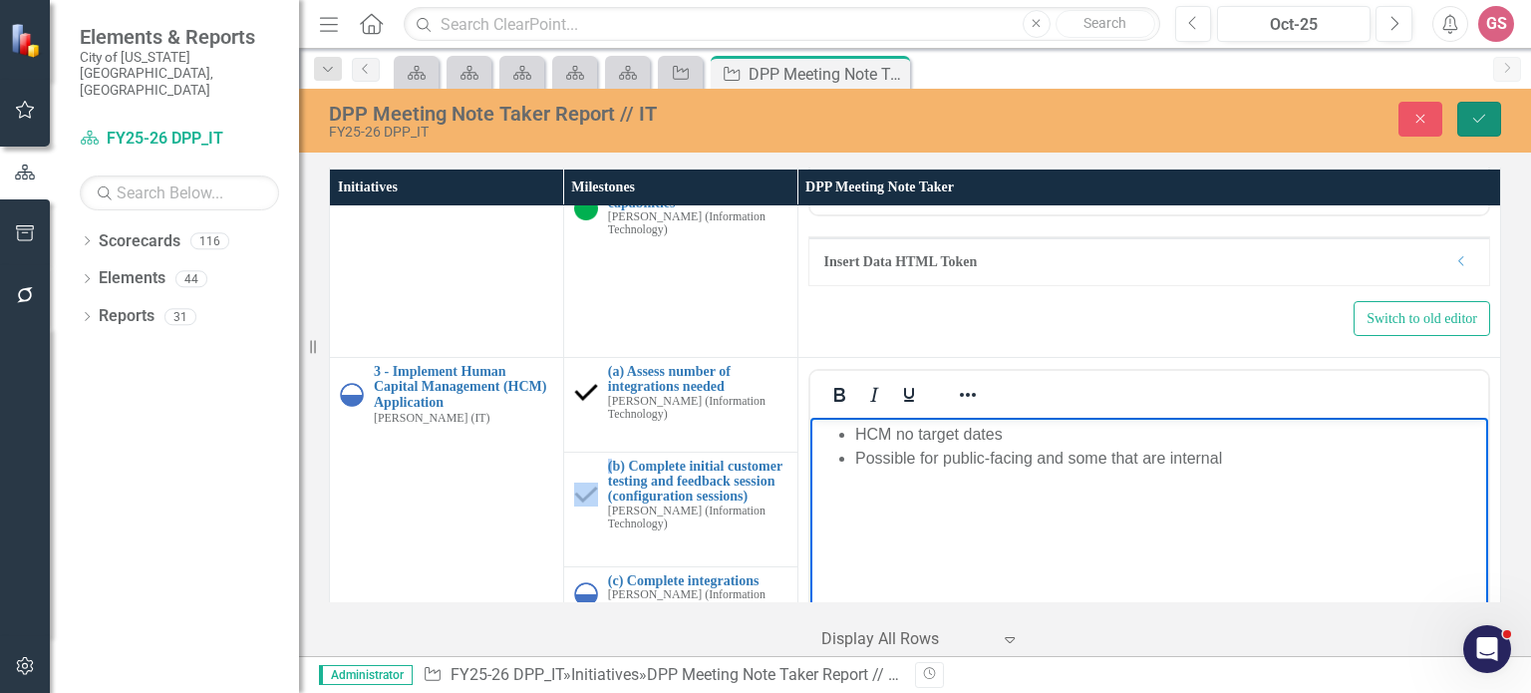
click at [1479, 109] on button "Save" at bounding box center [1479, 119] width 44 height 35
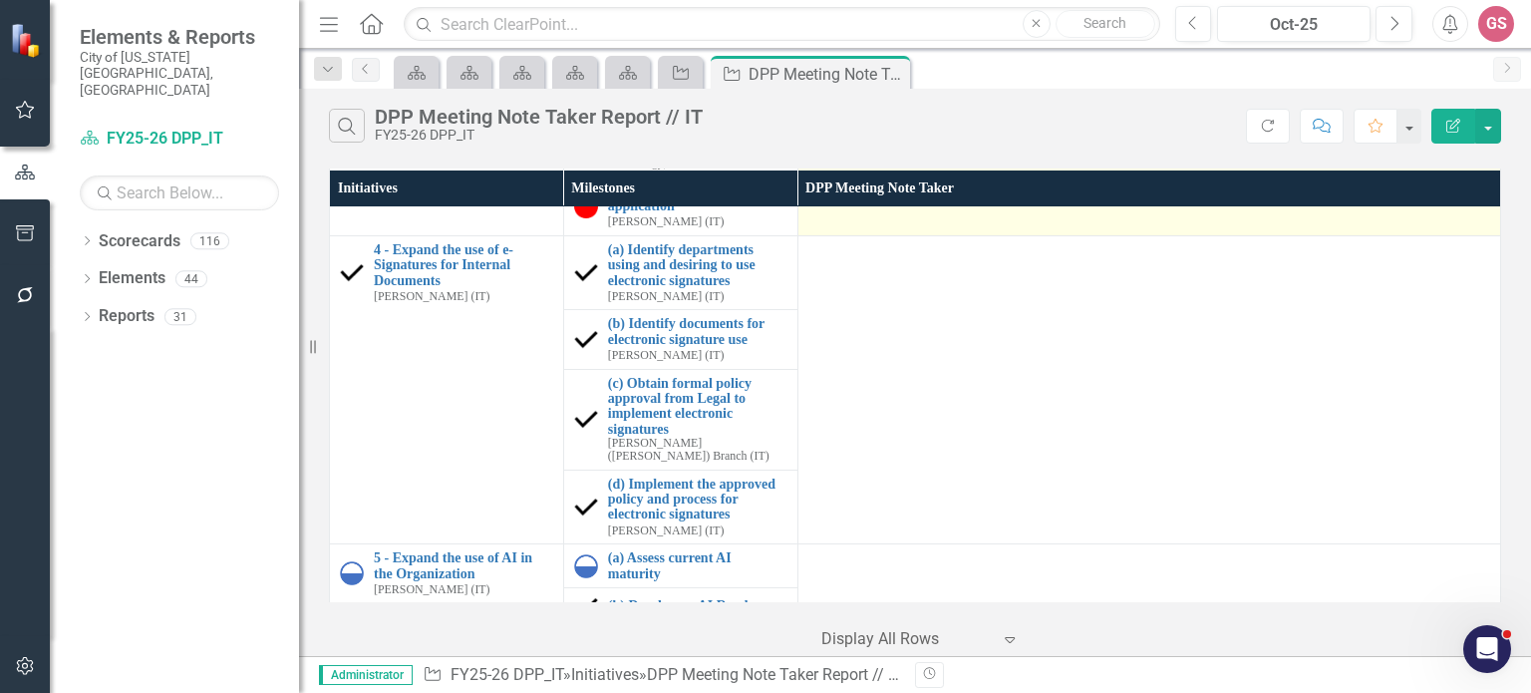
scroll to position [997, 0]
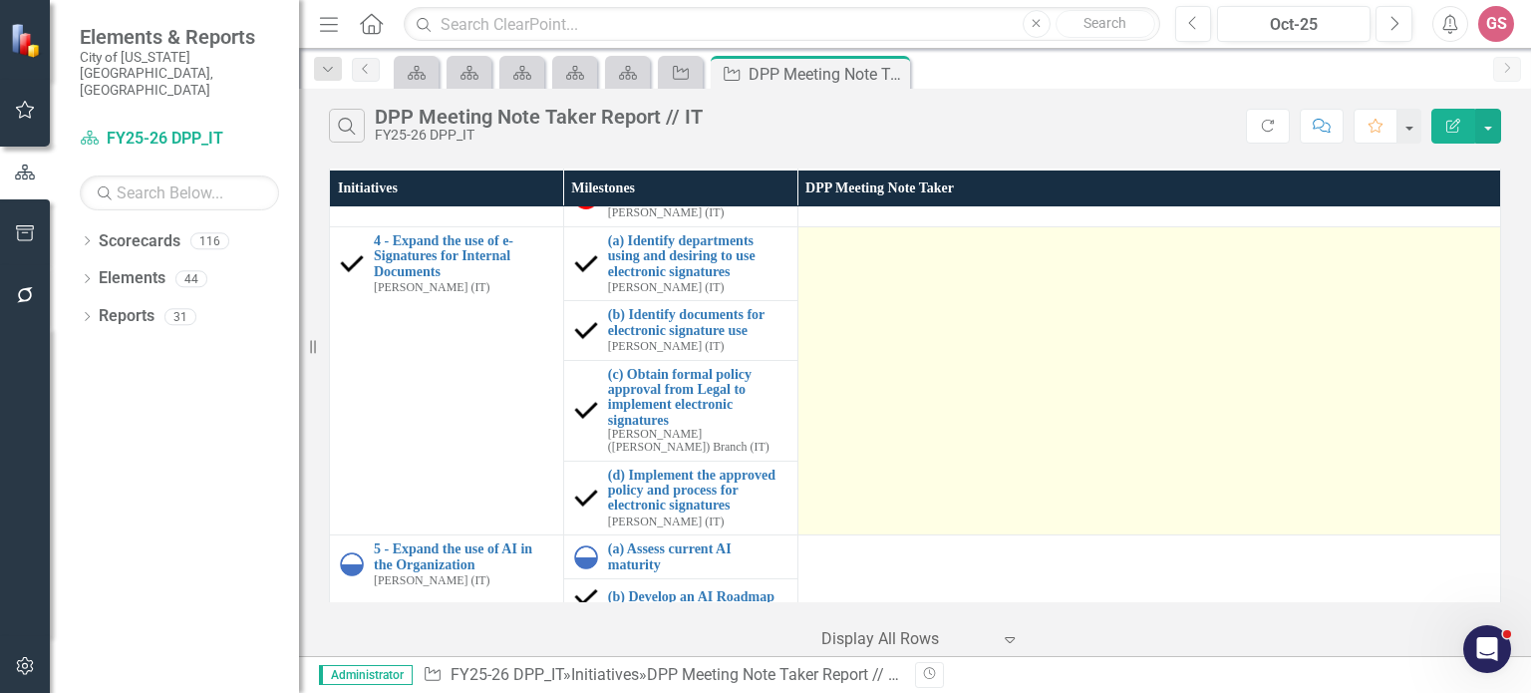
click at [1045, 318] on td at bounding box center [1149, 380] width 703 height 308
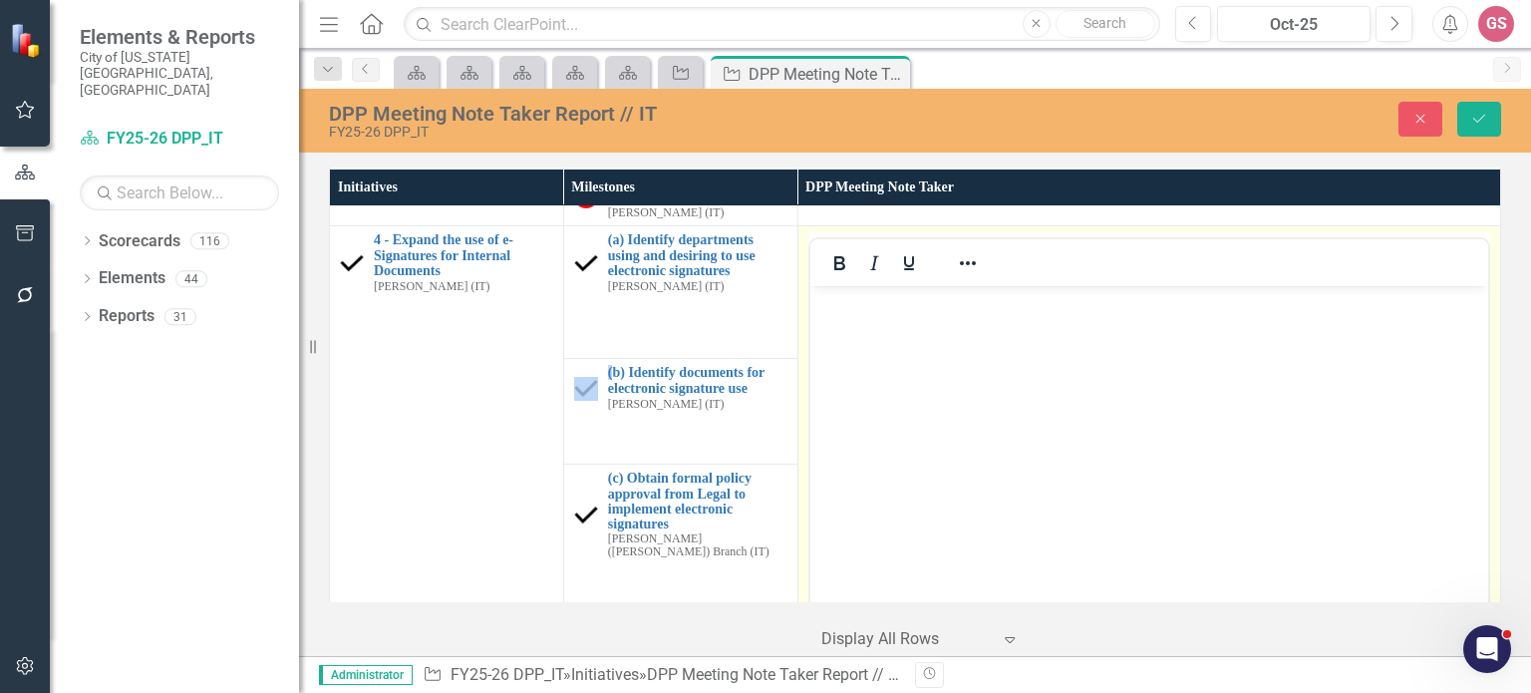
scroll to position [0, 0]
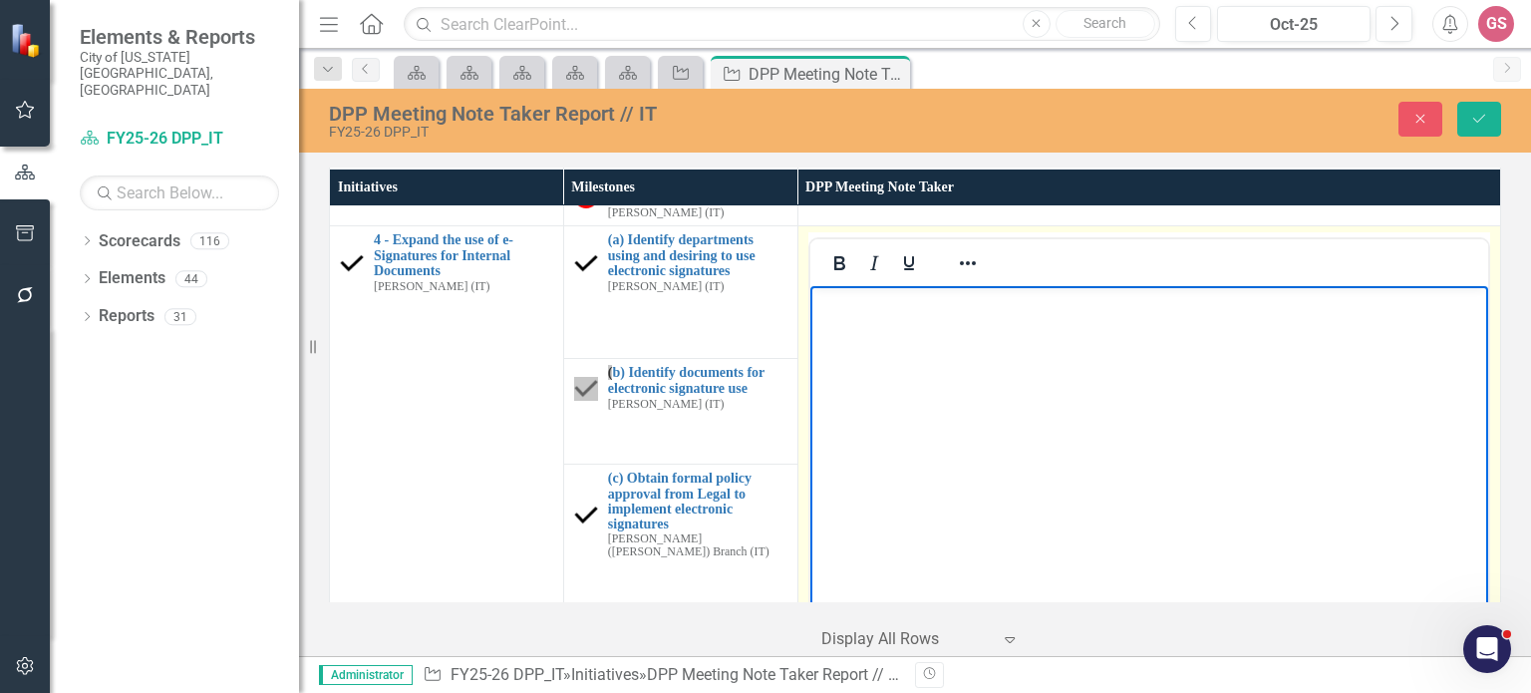
click at [925, 365] on body "Rich Text Area. Press ALT-0 for help." at bounding box center [1148, 435] width 678 height 299
click at [964, 258] on icon "Reveal or hide additional toolbar items" at bounding box center [968, 263] width 24 height 24
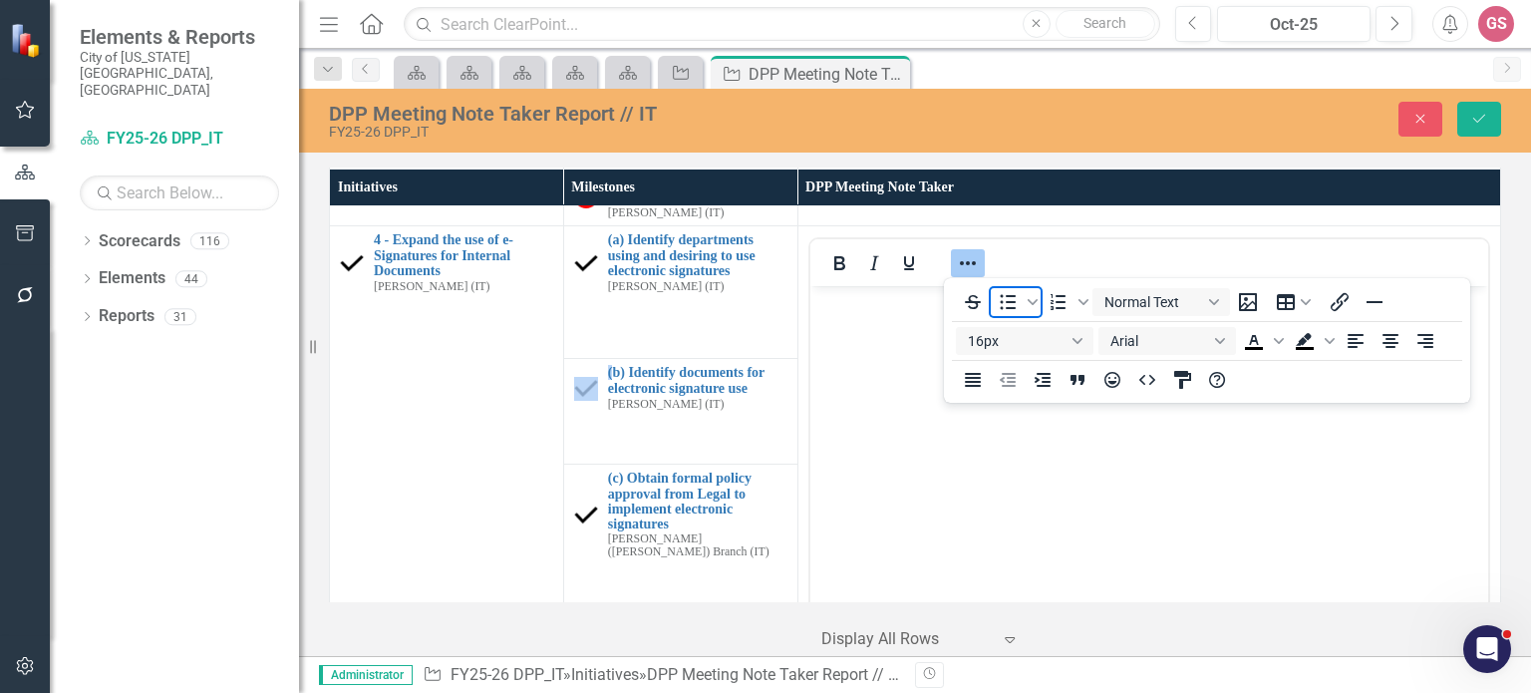
click at [1005, 304] on icon "Bullet list" at bounding box center [1008, 302] width 24 height 24
click at [941, 261] on div at bounding box center [968, 262] width 58 height 39
click at [957, 262] on icon "Reveal or hide additional toolbar items" at bounding box center [968, 263] width 24 height 24
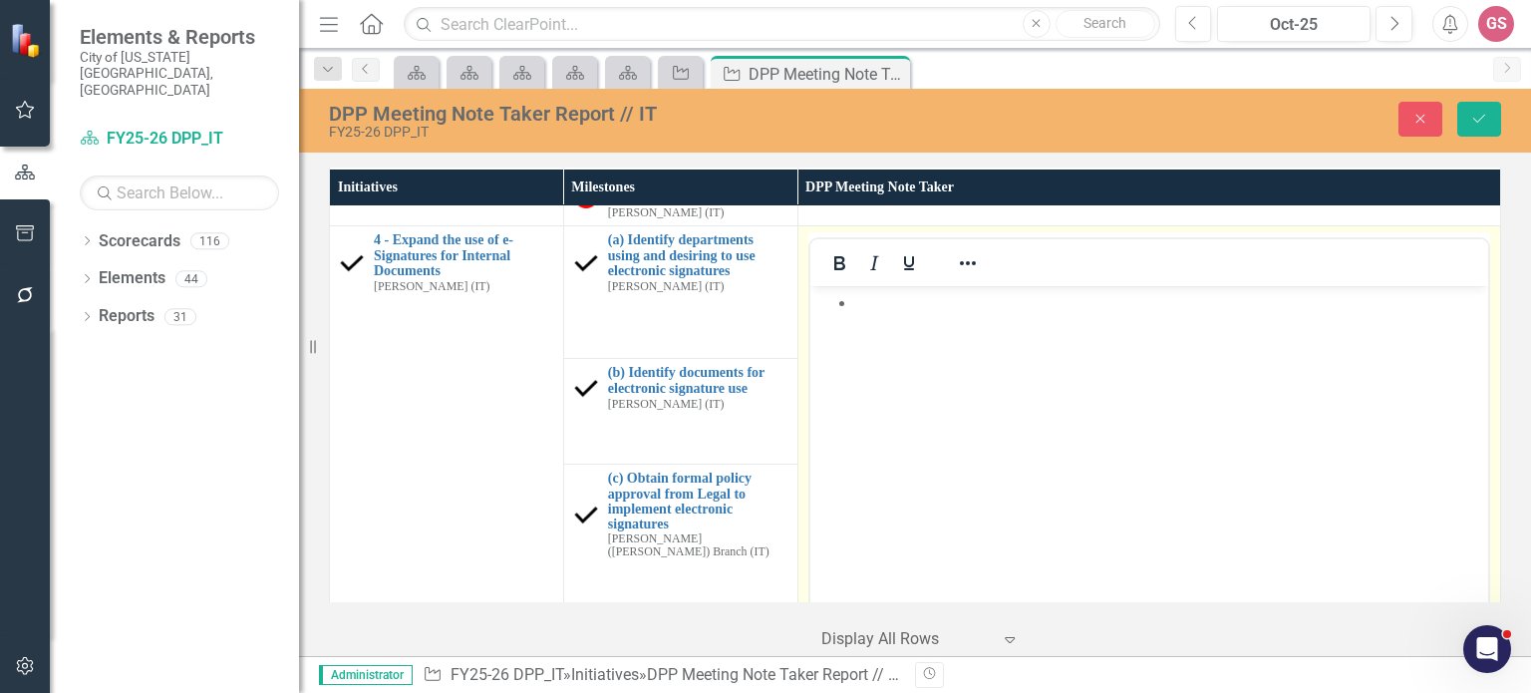
click at [893, 319] on body "Rich Text Area. Press ALT-0 for help." at bounding box center [1148, 435] width 678 height 299
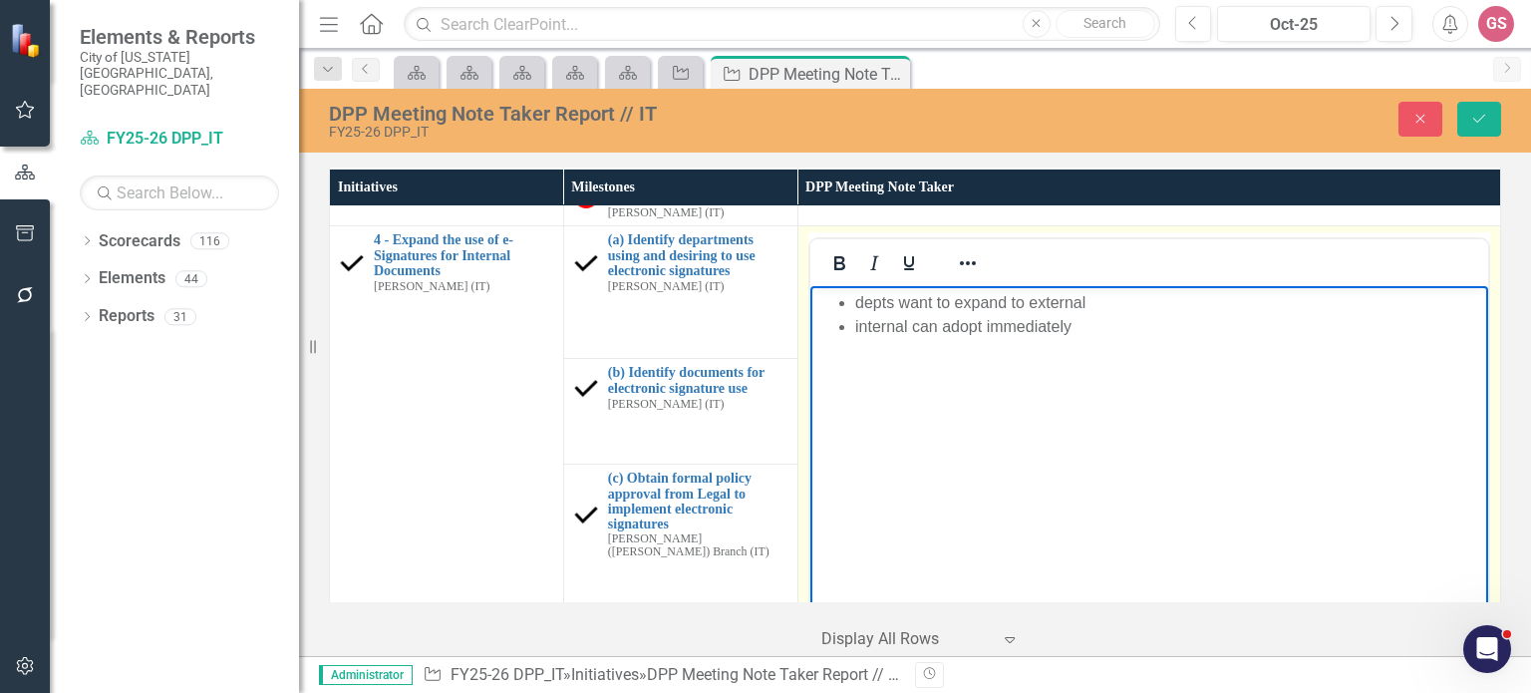
click at [1104, 302] on li "depts want to expand to external" at bounding box center [1168, 303] width 628 height 24
click at [1078, 322] on li "internal can adopt immediately" at bounding box center [1168, 327] width 628 height 24
click at [1124, 327] on li "internal can adopt immediately - poweruses have adopted well" at bounding box center [1168, 327] width 628 height 24
click at [1308, 329] on li "internal can adopt immediately - power users have adopted well" at bounding box center [1168, 327] width 628 height 24
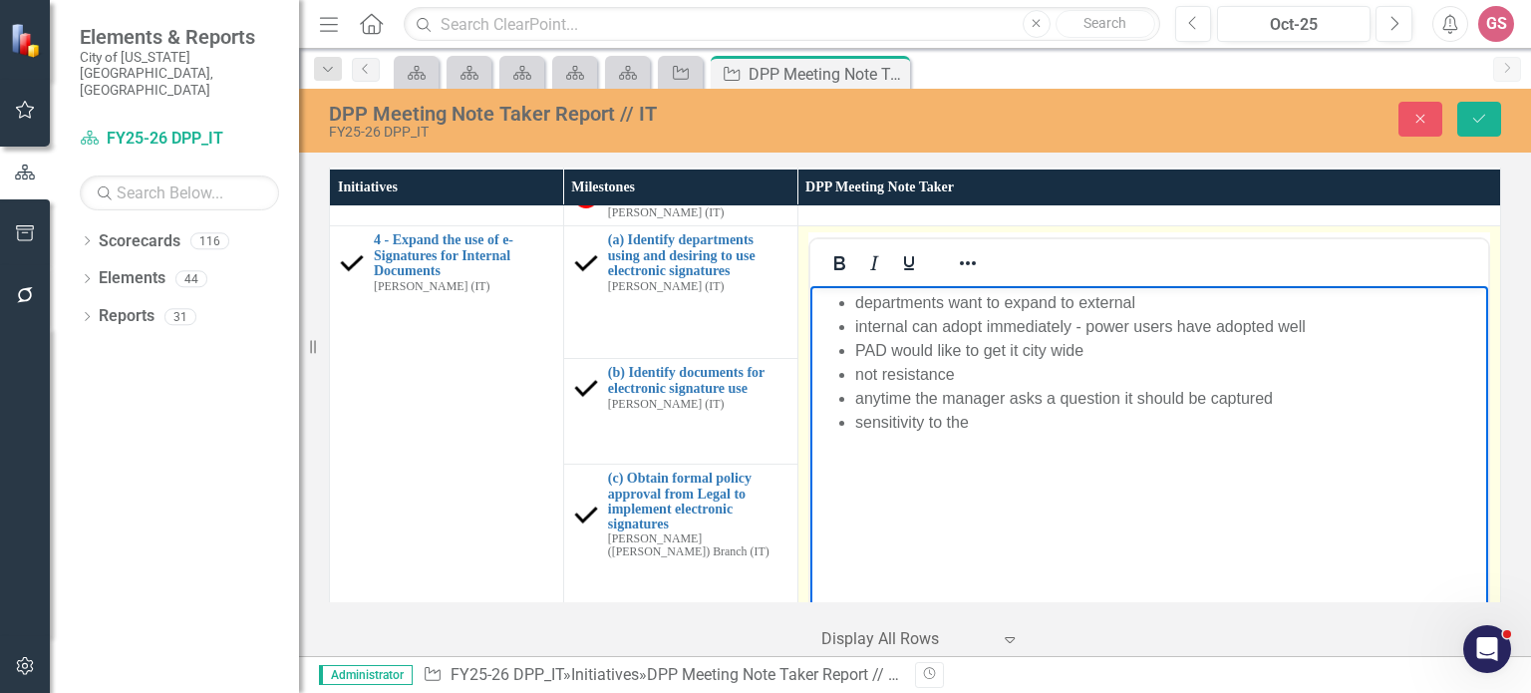
drag, startPoint x: 1300, startPoint y: 396, endPoint x: 842, endPoint y: 406, distance: 457.7
click at [854, 406] on li "anytime the manager asks a question it should be captured" at bounding box center [1168, 399] width 628 height 24
click at [964, 263] on icon "Reveal or hide additional toolbar items" at bounding box center [968, 263] width 24 height 24
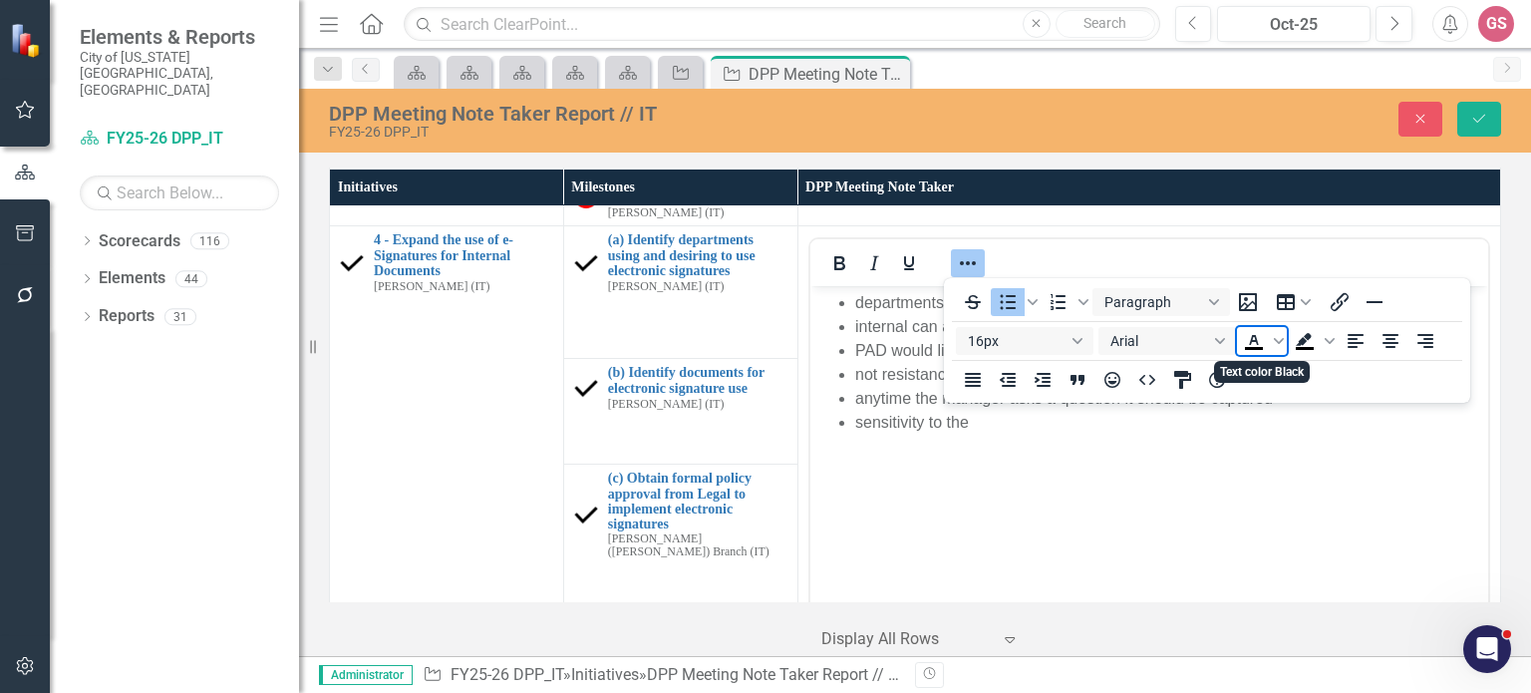
click at [1260, 347] on icon "Text color Black" at bounding box center [1254, 348] width 18 height 3
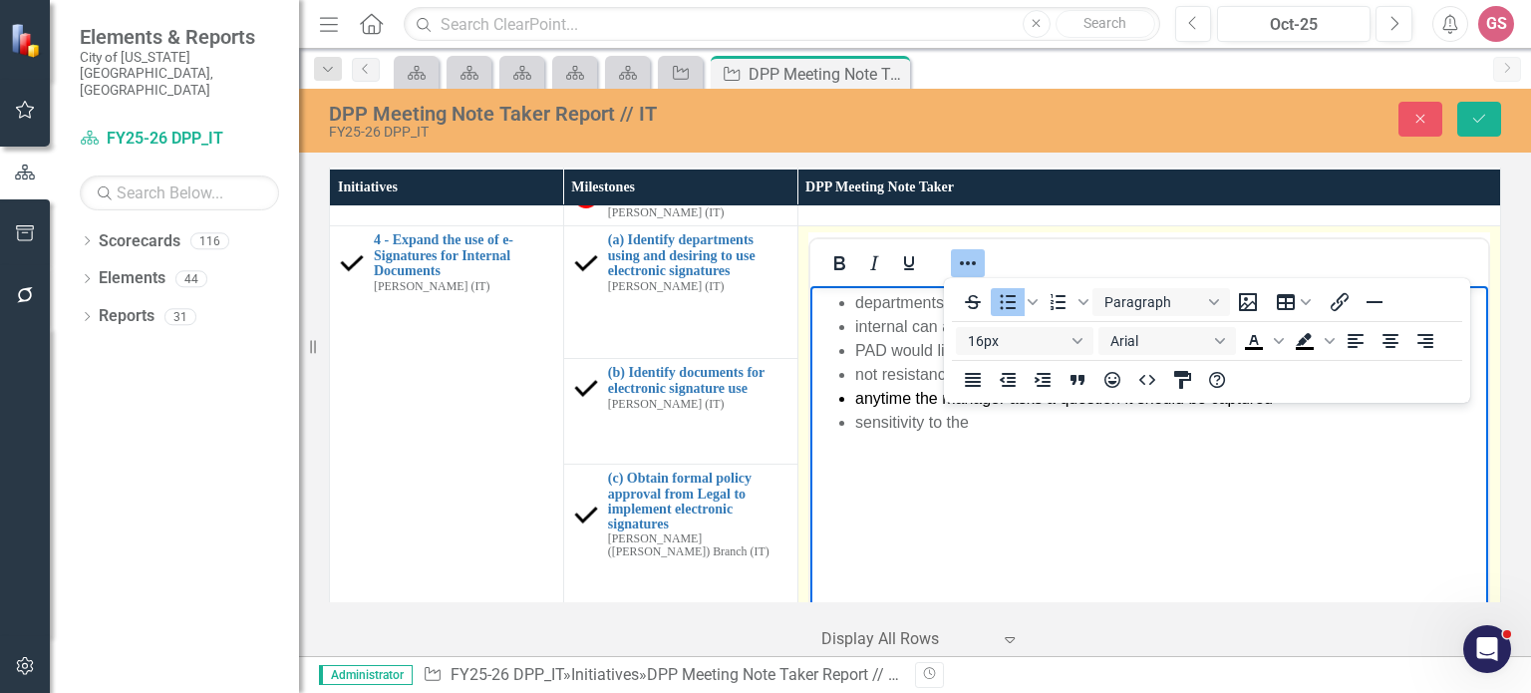
click at [1241, 497] on body "departments want to expand to external internal can adopt immediately - power u…" at bounding box center [1148, 435] width 678 height 299
drag, startPoint x: 852, startPoint y: 400, endPoint x: 1269, endPoint y: 415, distance: 417.0
click at [1269, 415] on ul "departments want to expand to external internal can adopt immediately - power u…" at bounding box center [1148, 363] width 668 height 144
click at [1115, 478] on body "departments want to expand to external internal can adopt immediately - power u…" at bounding box center [1148, 435] width 678 height 299
drag, startPoint x: 2086, startPoint y: 684, endPoint x: 1087, endPoint y: 423, distance: 1032.5
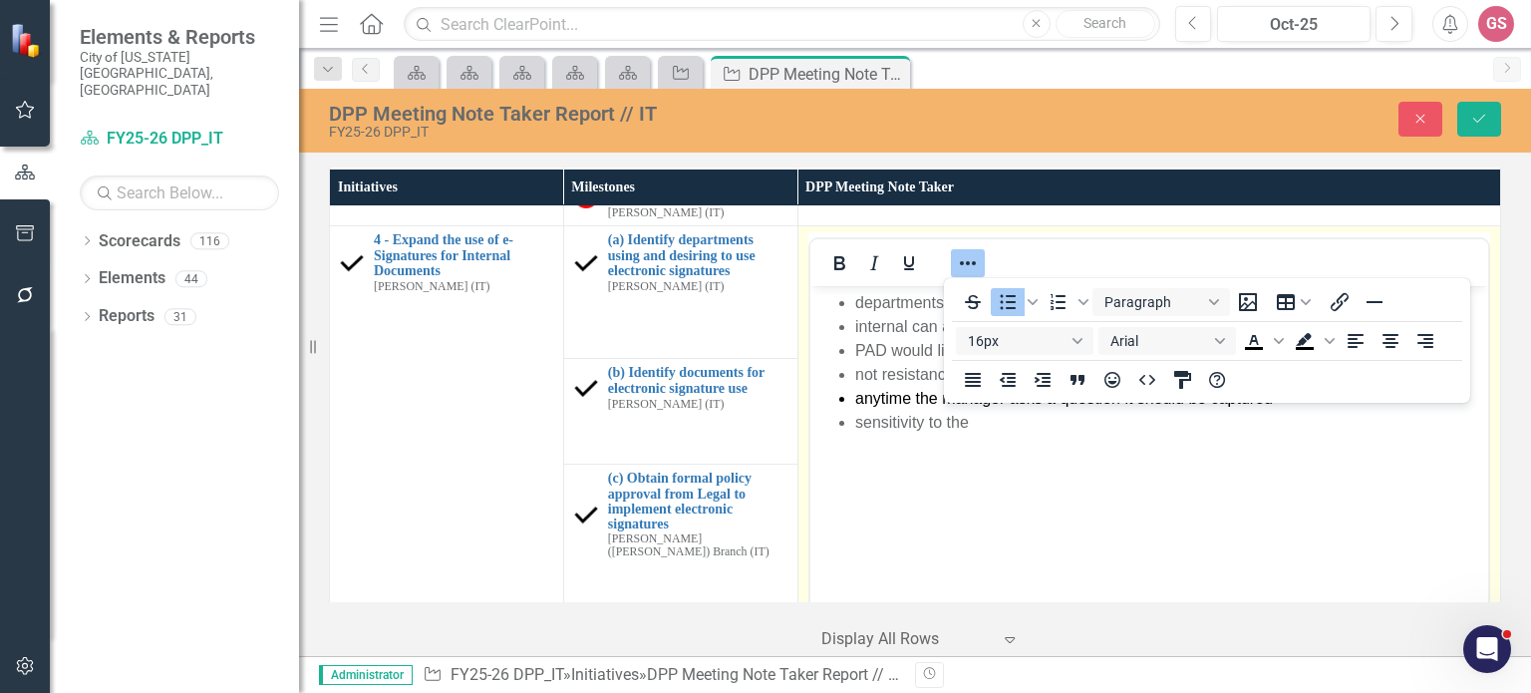
click at [965, 258] on icon "Reveal or hide additional toolbar items" at bounding box center [968, 263] width 24 height 24
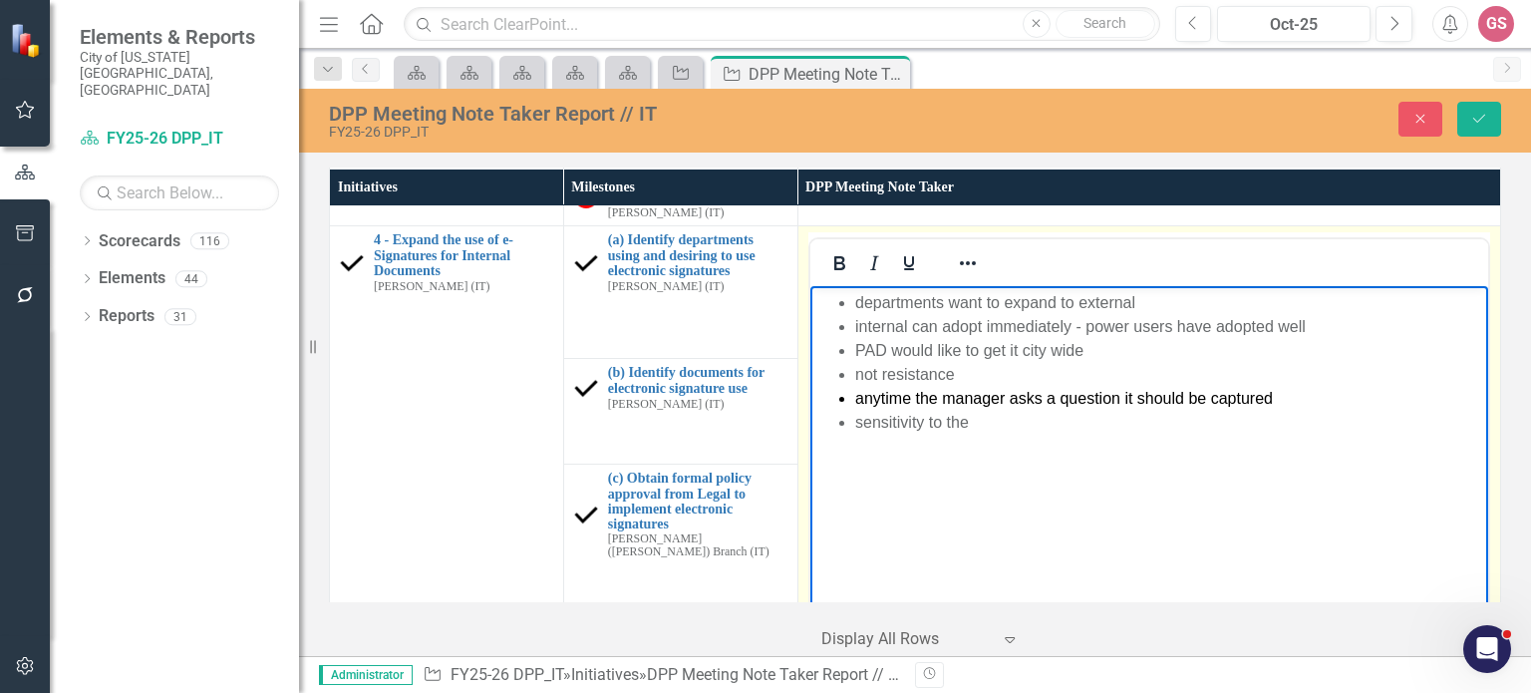
click at [986, 430] on li "sensitivity to the" at bounding box center [1168, 423] width 628 height 24
click at [1100, 421] on li "PAD wants an understanding of scaleability" at bounding box center [1168, 423] width 628 height 24
click at [1169, 432] on li "PAD wants an understanding of scalability" at bounding box center [1168, 423] width 628 height 24
click at [1089, 451] on li "hang up on how to verify the signautres" at bounding box center [1168, 447] width 628 height 24
click at [875, 475] on li "Rich Text Area. Press ALT-0 for help." at bounding box center [1168, 471] width 628 height 24
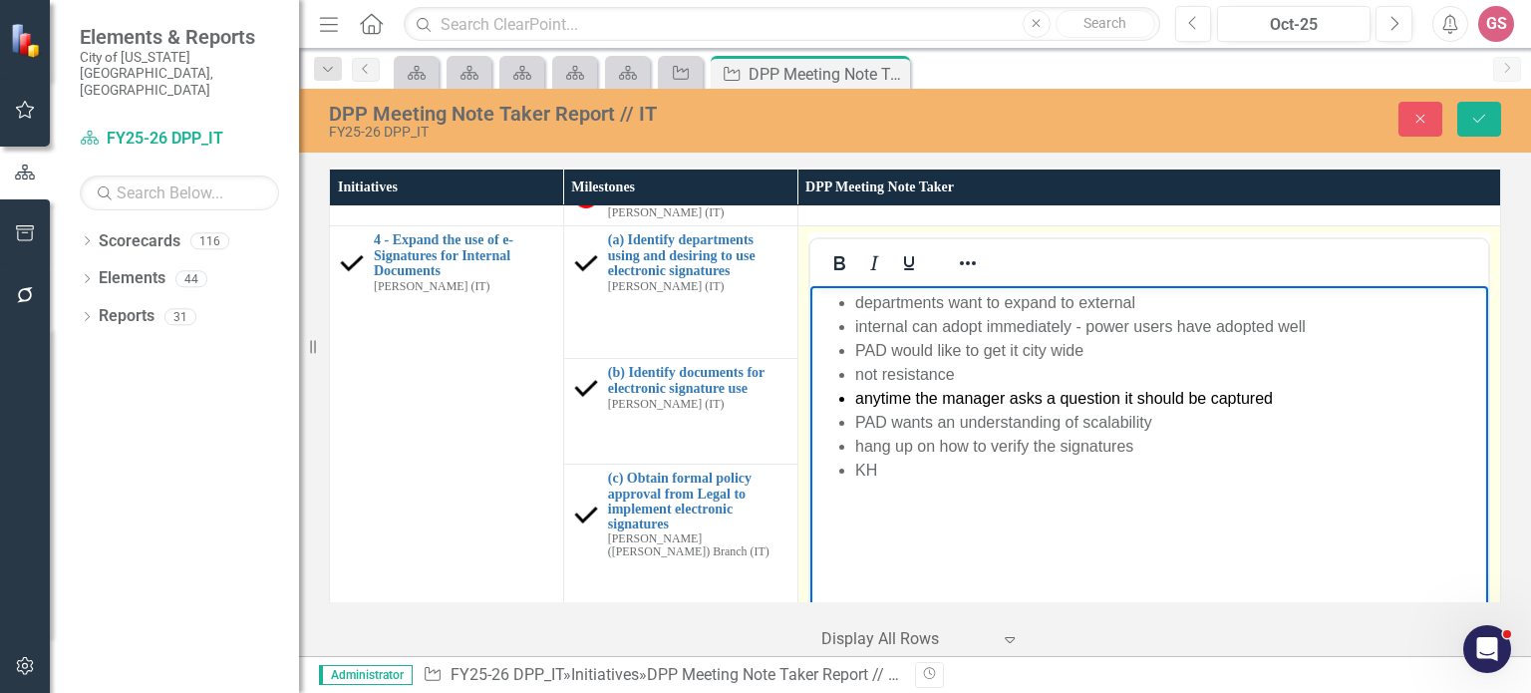
click at [1159, 445] on li "hang up on how to verify the signatures" at bounding box center [1168, 447] width 628 height 24
click at [913, 485] on li "KH" at bounding box center [1168, 494] width 628 height 24
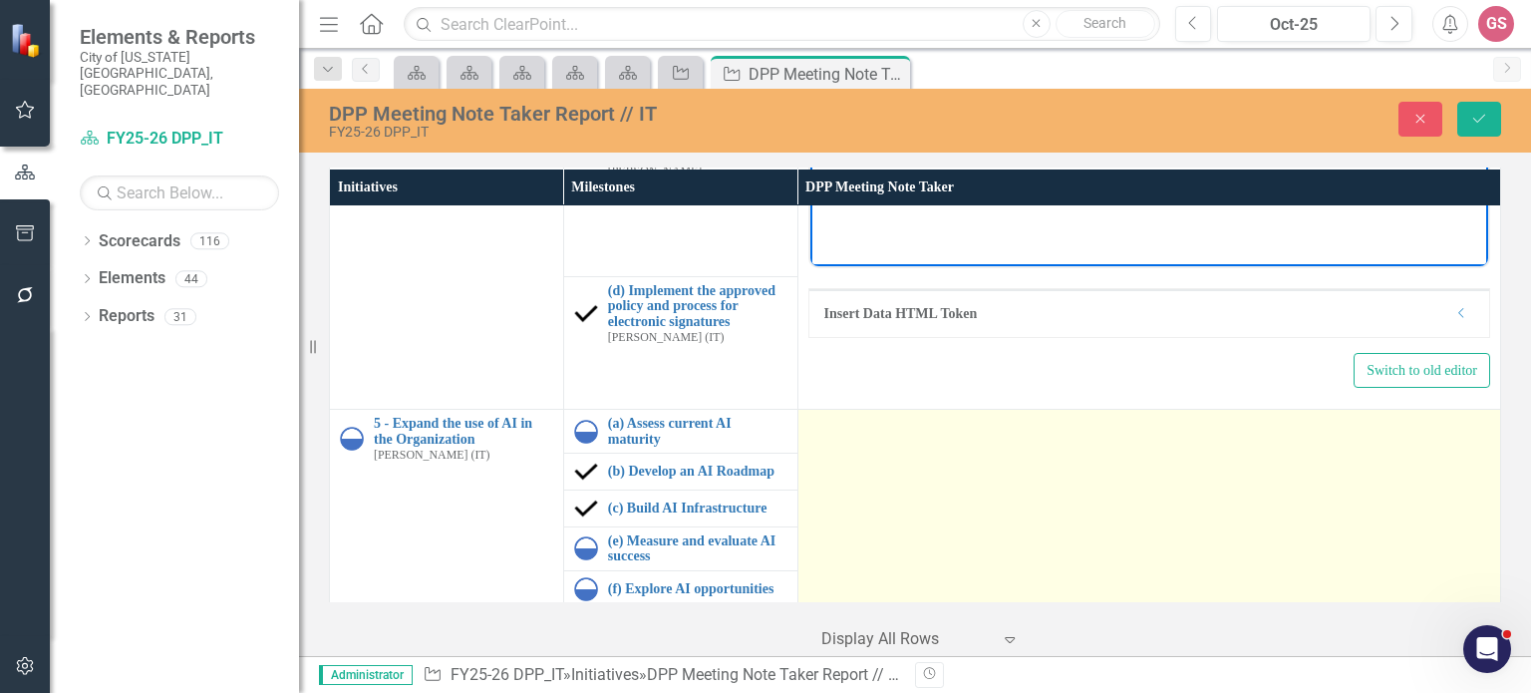
scroll to position [1396, 0]
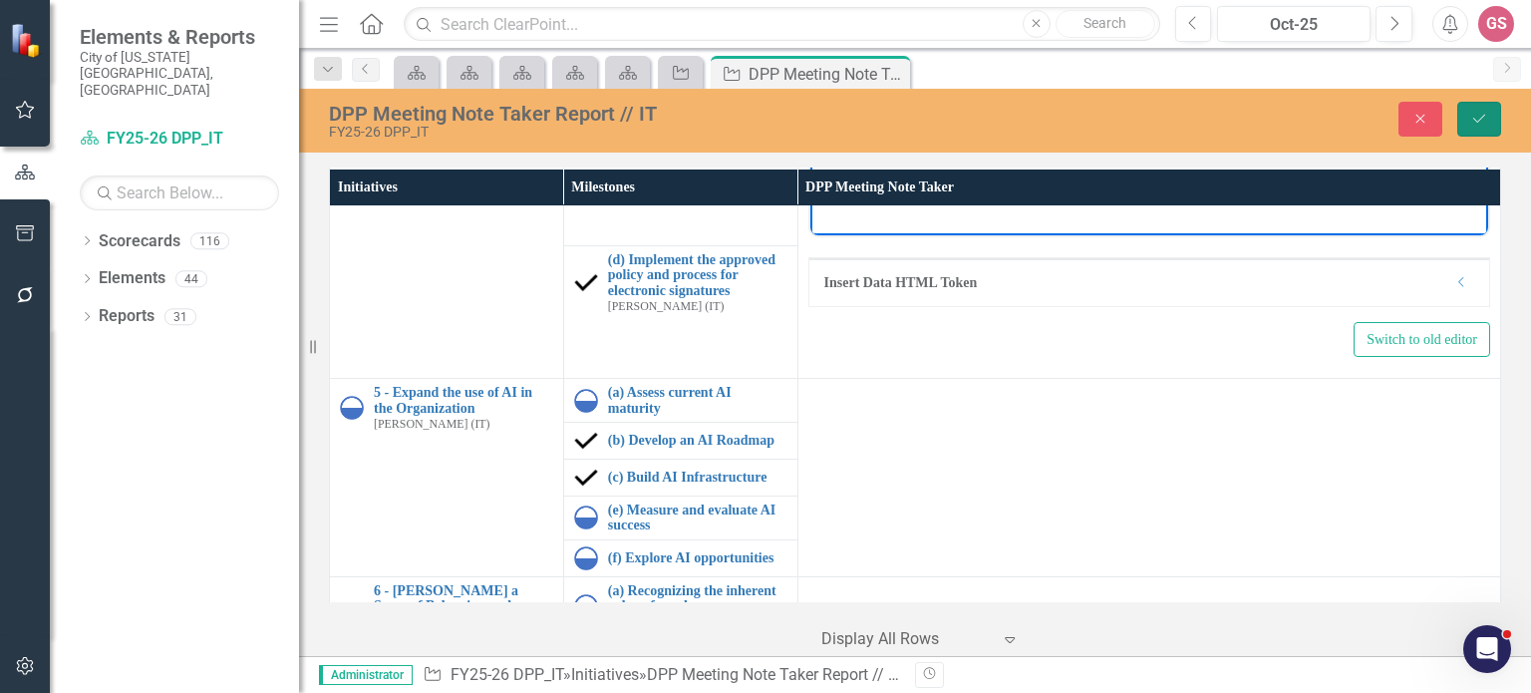
click at [1478, 115] on icon "Save" at bounding box center [1479, 119] width 18 height 14
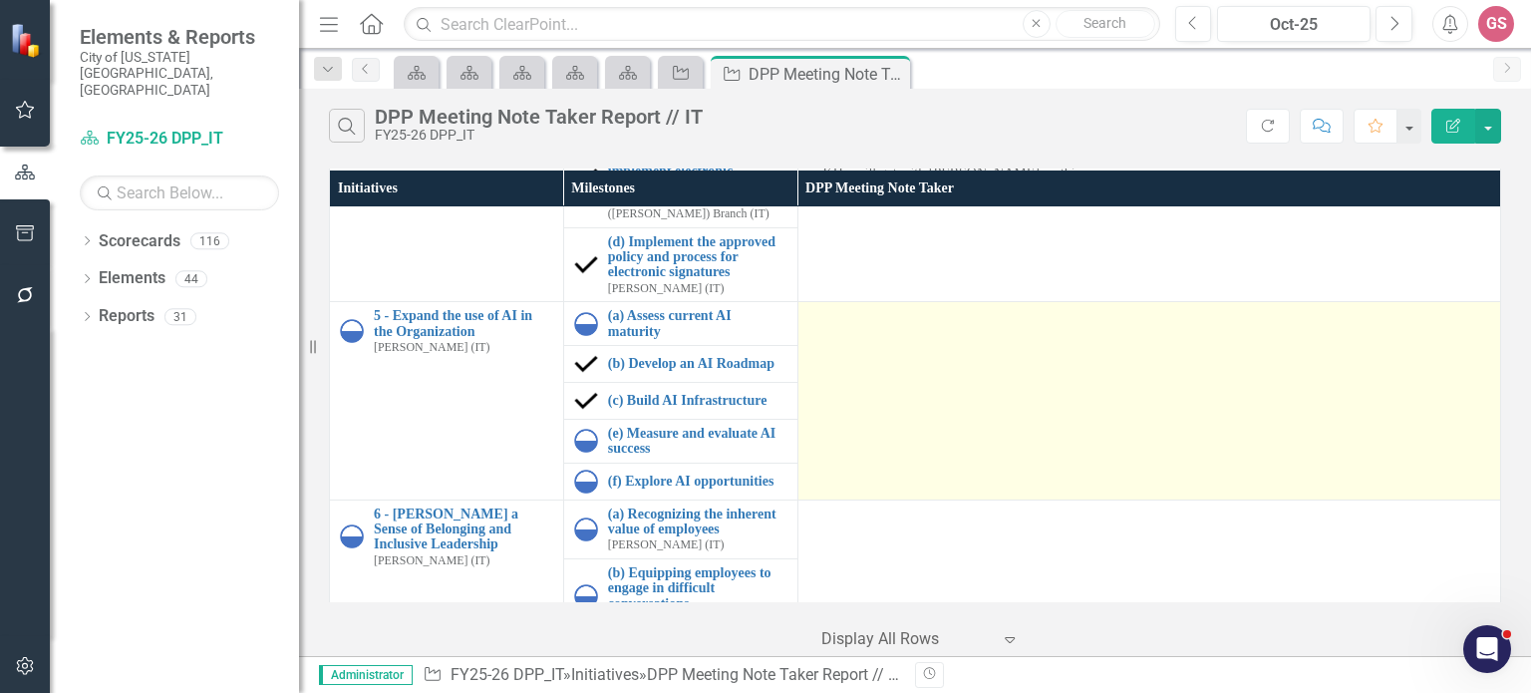
scroll to position [1248, 0]
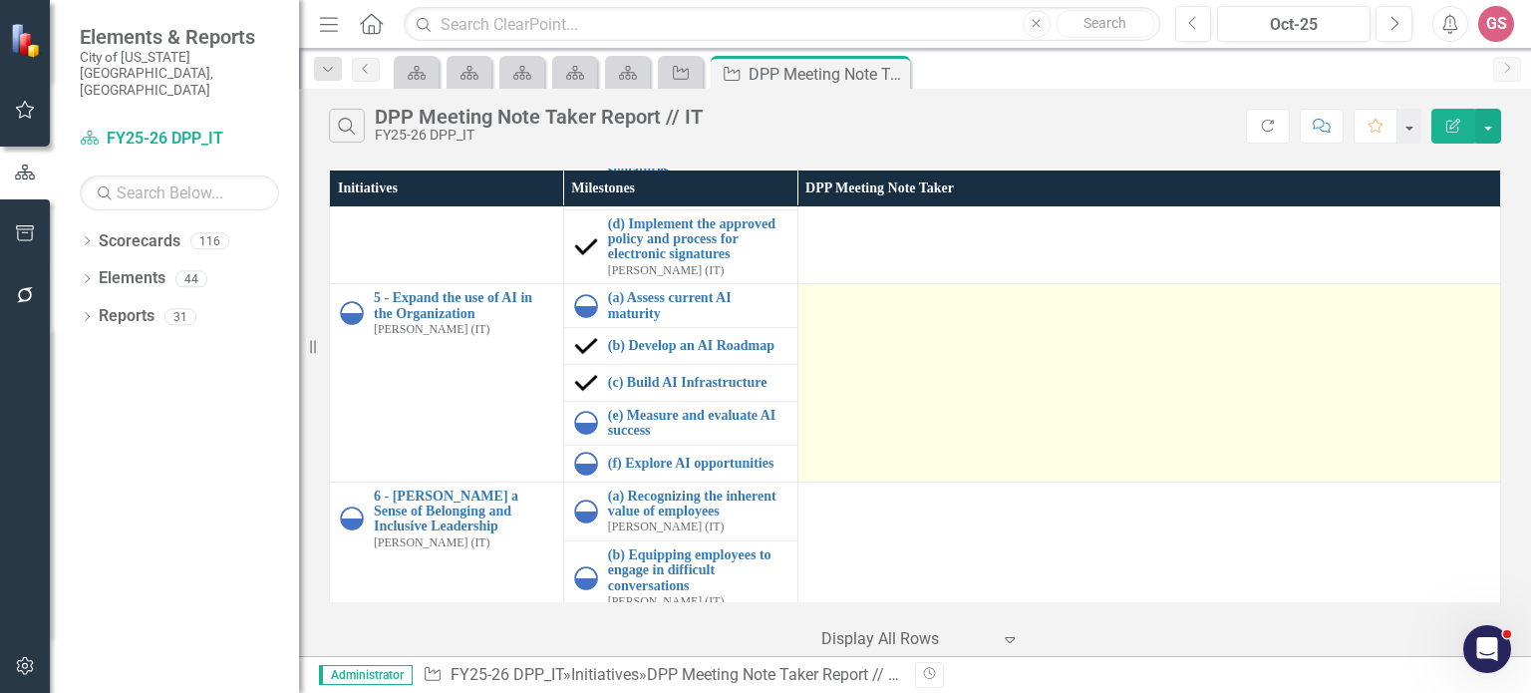
click at [880, 322] on td at bounding box center [1149, 383] width 703 height 198
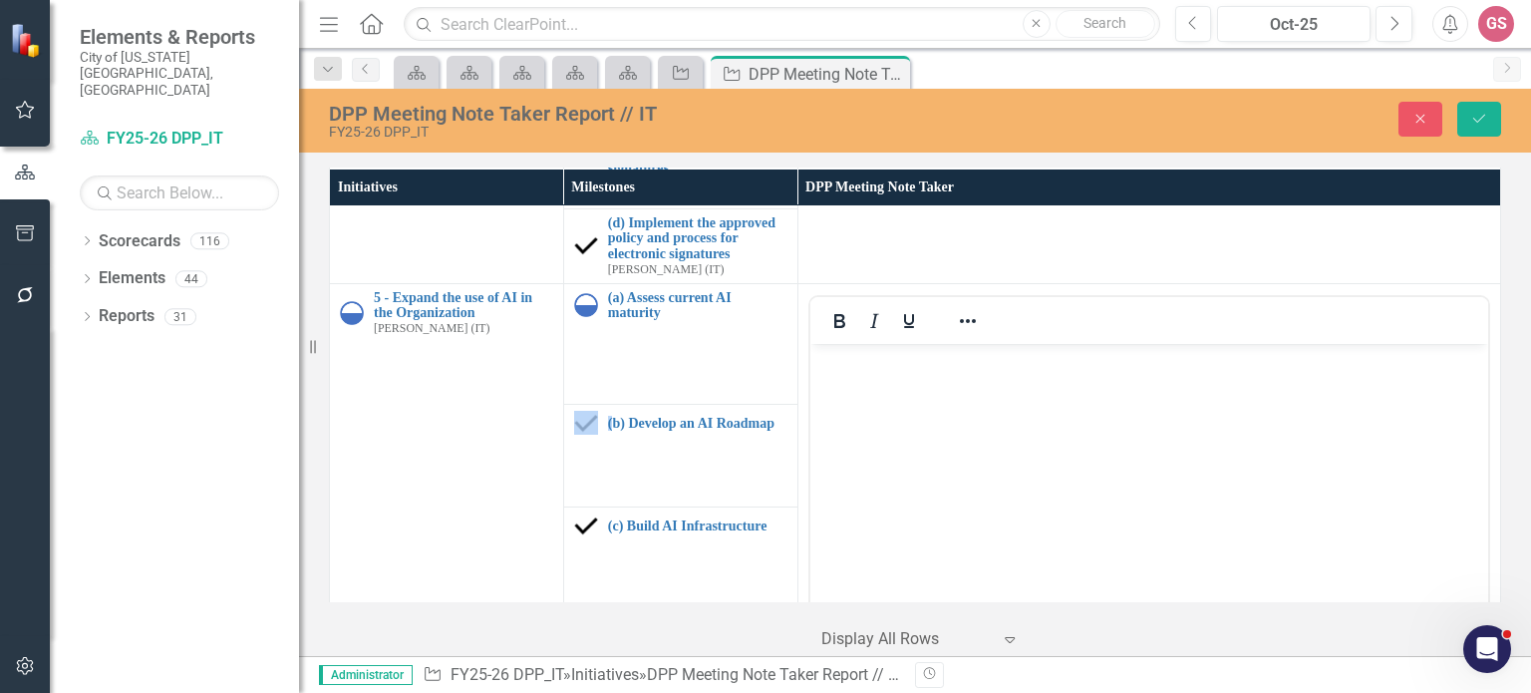
scroll to position [0, 0]
drag, startPoint x: 865, startPoint y: 403, endPoint x: 927, endPoint y: 377, distance: 67.0
click at [865, 401] on body "Rich Text Area. Press ALT-0 for help." at bounding box center [1148, 492] width 678 height 299
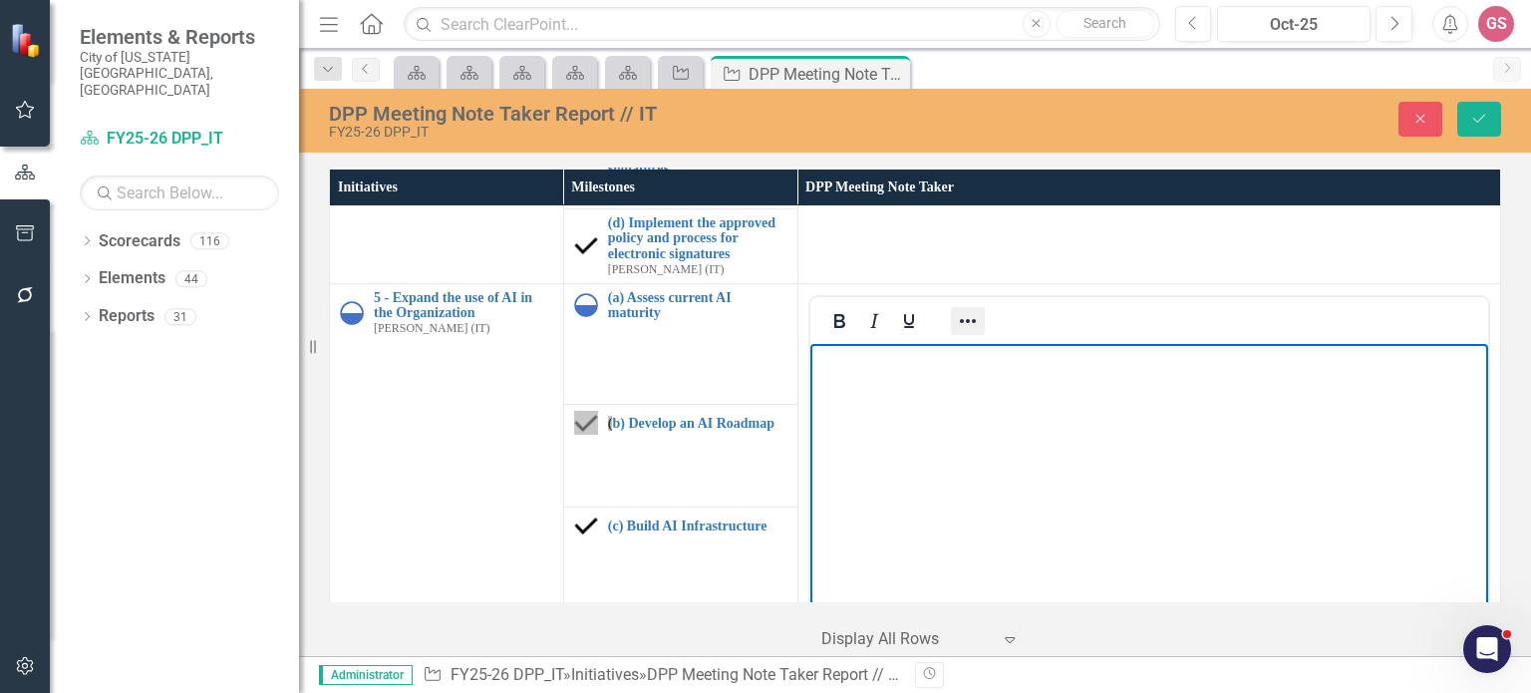
click at [960, 319] on icon "Reveal or hide additional toolbar items" at bounding box center [968, 321] width 16 height 4
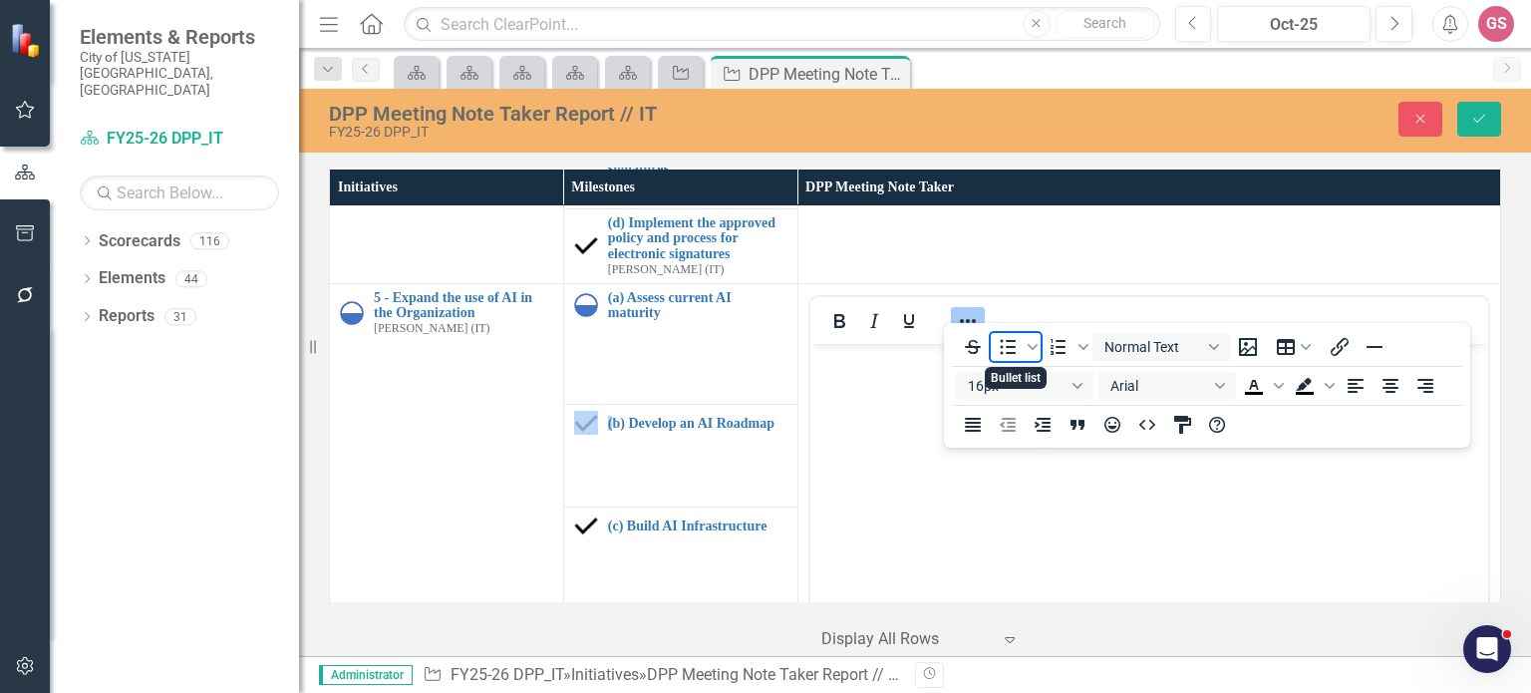
click at [1013, 349] on icon "Bullet list" at bounding box center [1008, 347] width 24 height 24
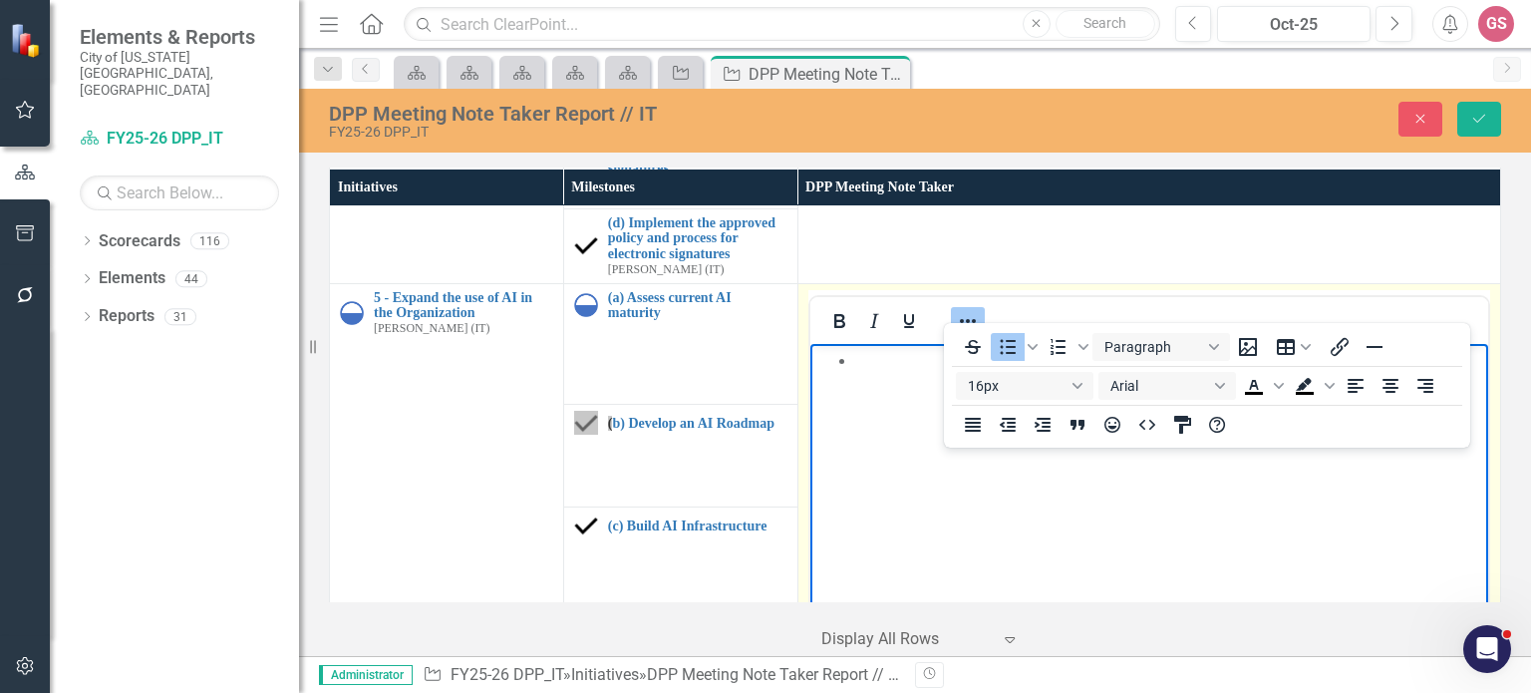
click at [965, 309] on icon "Reveal or hide additional toolbar items" at bounding box center [968, 321] width 24 height 24
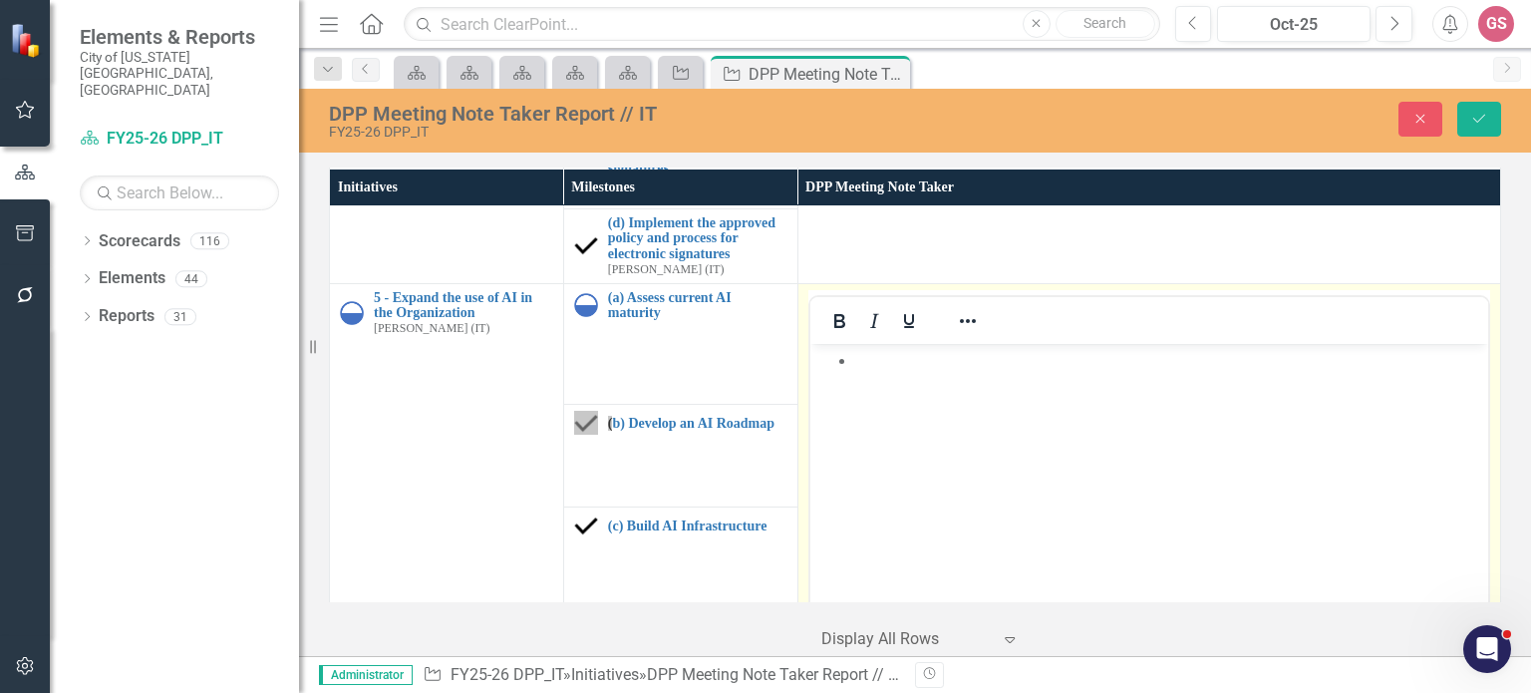
click at [888, 365] on li "Rich Text Area. Press ALT-0 for help." at bounding box center [1168, 360] width 628 height 24
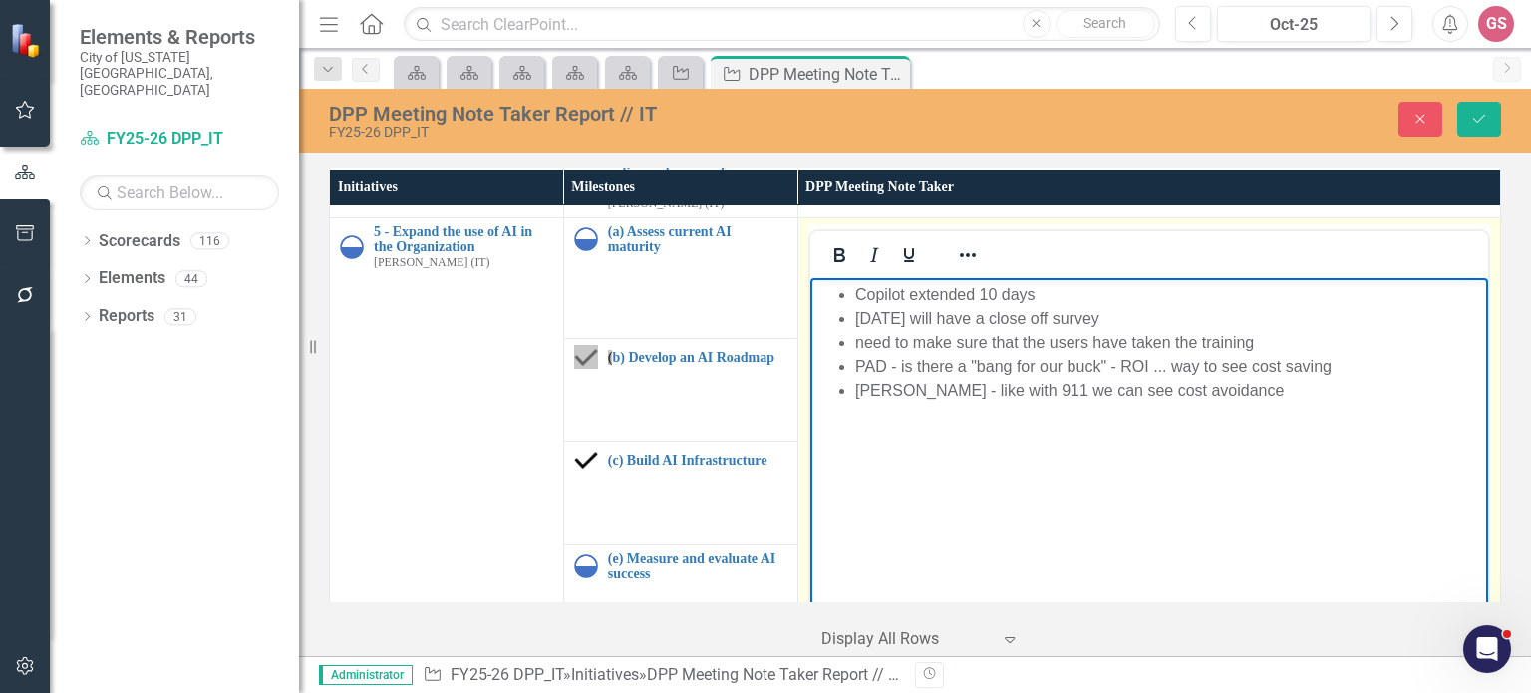
scroll to position [1348, 0]
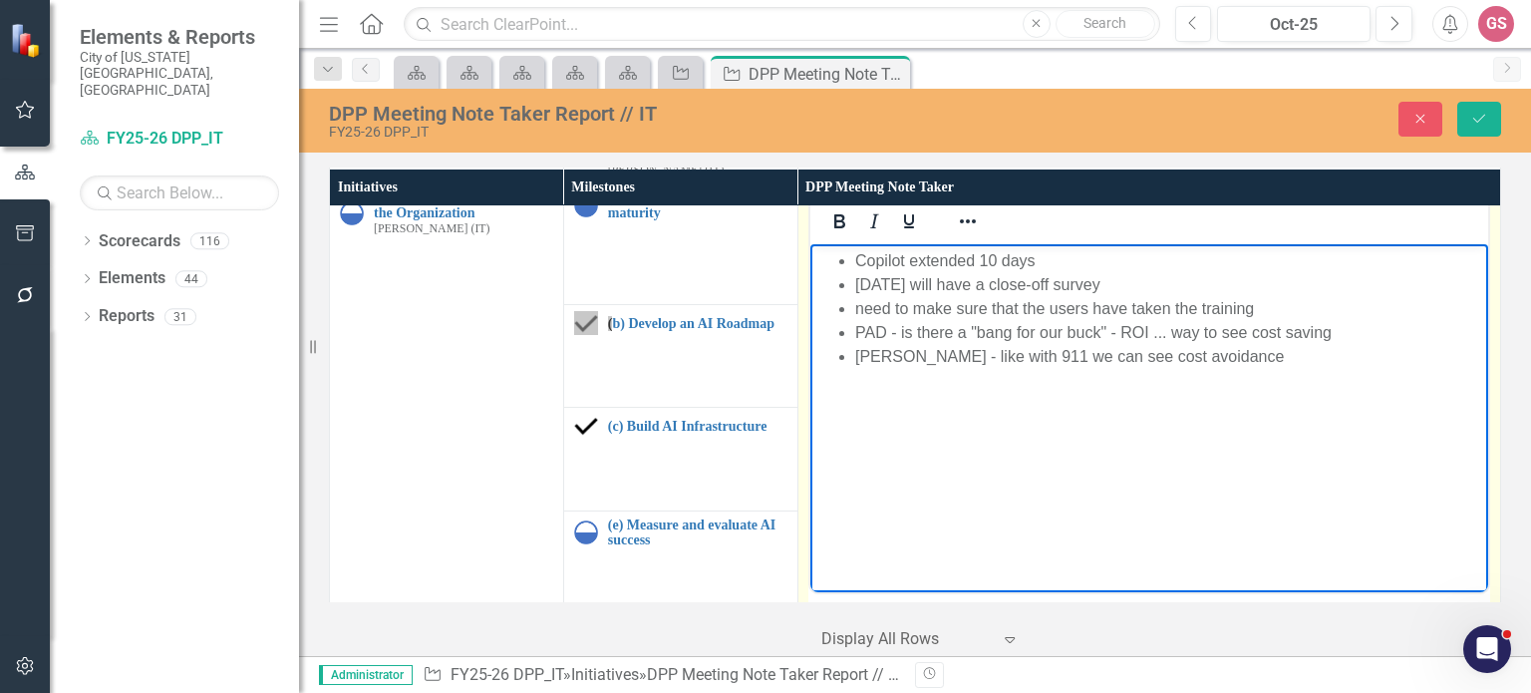
click at [1204, 363] on li "[PERSON_NAME] - like with 911 we can see cost avoidance" at bounding box center [1168, 356] width 628 height 24
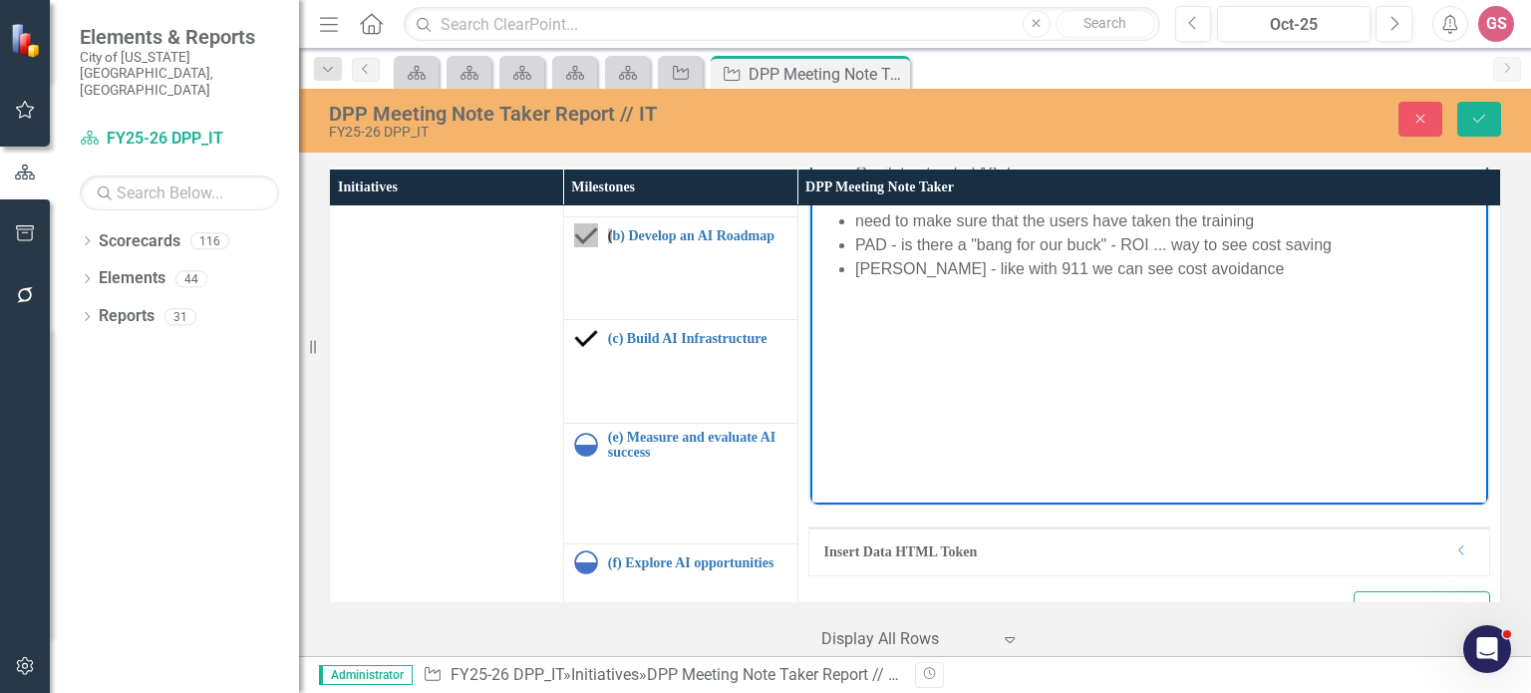
scroll to position [1203, 0]
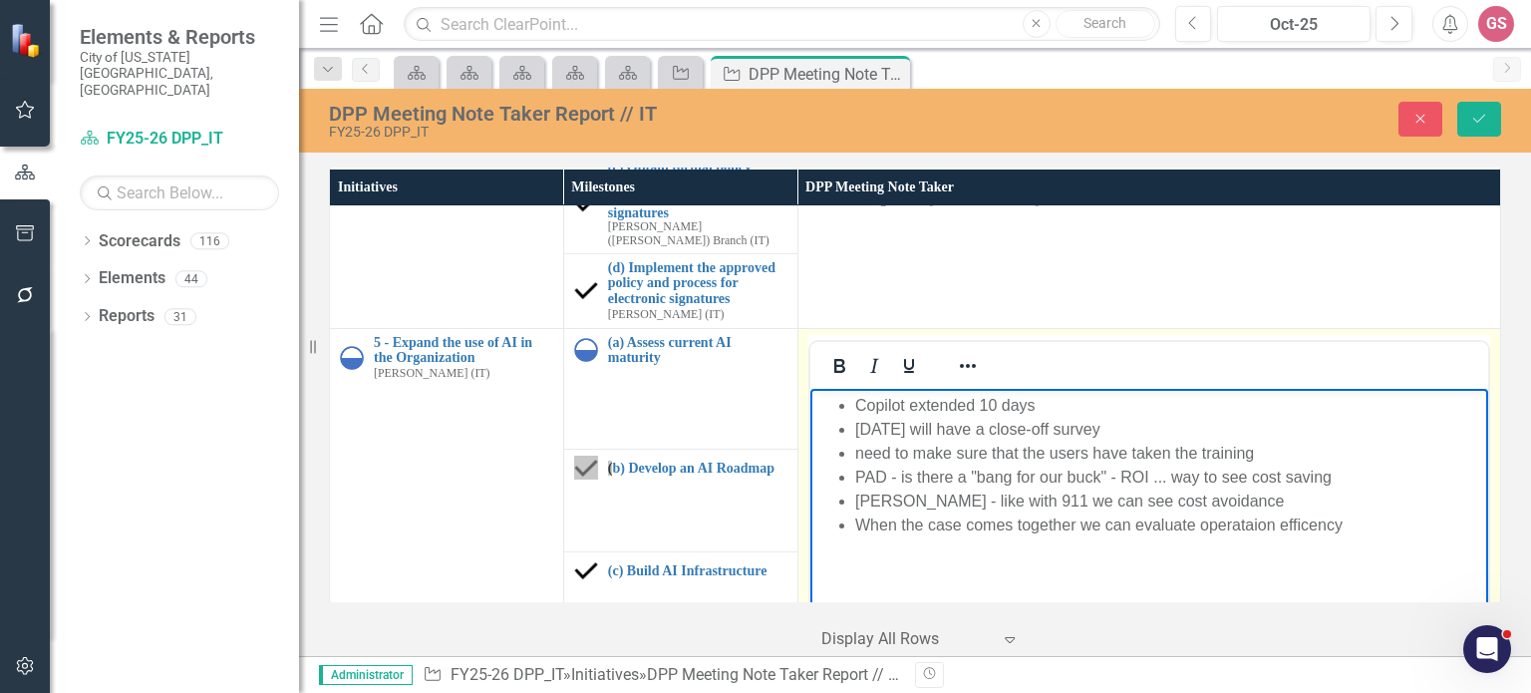
click at [1231, 524] on li "When the case comes together we can evaluate operataion efficency" at bounding box center [1168, 524] width 628 height 24
click at [1301, 530] on li "When the case comes together we can evaluate operation efficency" at bounding box center [1168, 524] width 628 height 24
click at [1358, 529] on li "When the case comes together we can evaluate operation efficiency" at bounding box center [1168, 524] width 628 height 24
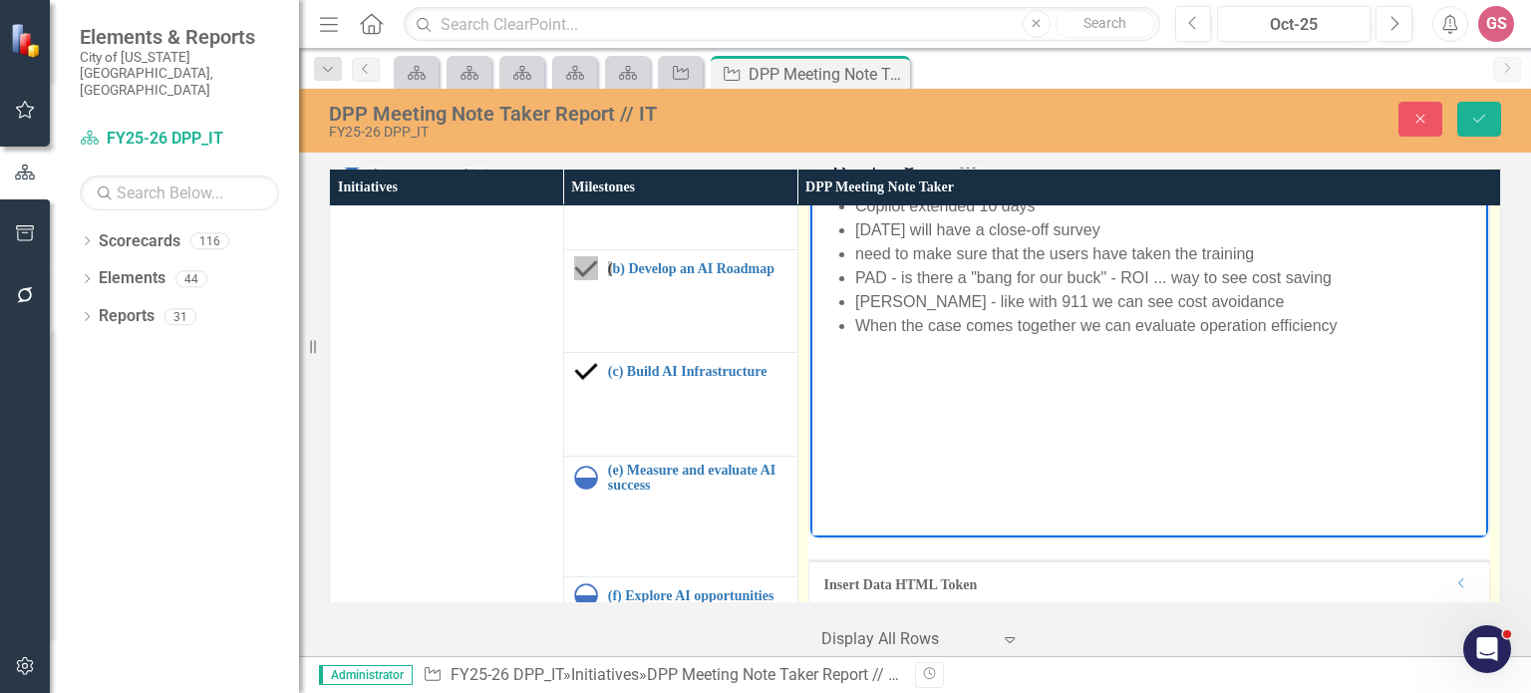
scroll to position [1303, 0]
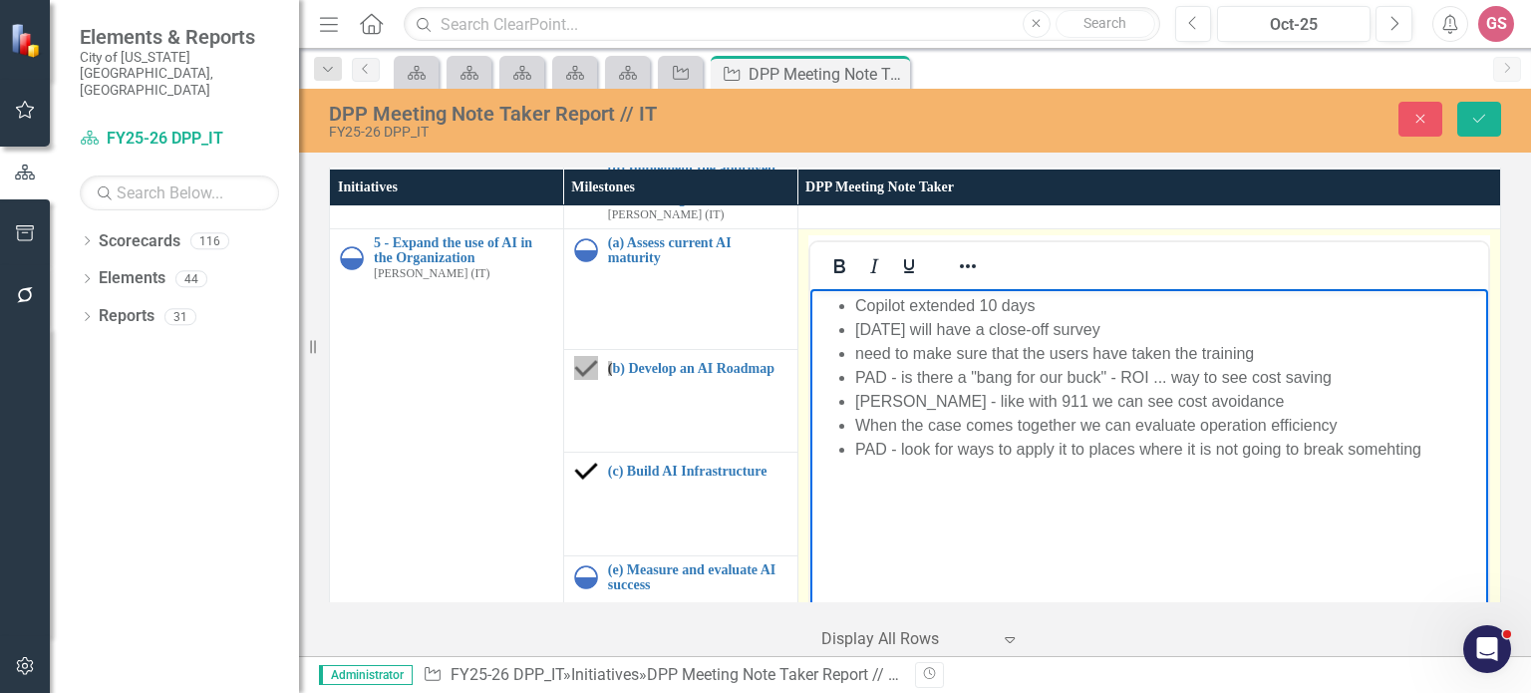
click at [1388, 456] on li "PAD - look for ways to apply it to places where it is not going to break someht…" at bounding box center [1168, 449] width 628 height 24
click at [1428, 451] on li "PAD - look for ways to apply it to places where it is not going to break someth…" at bounding box center [1168, 449] width 628 height 24
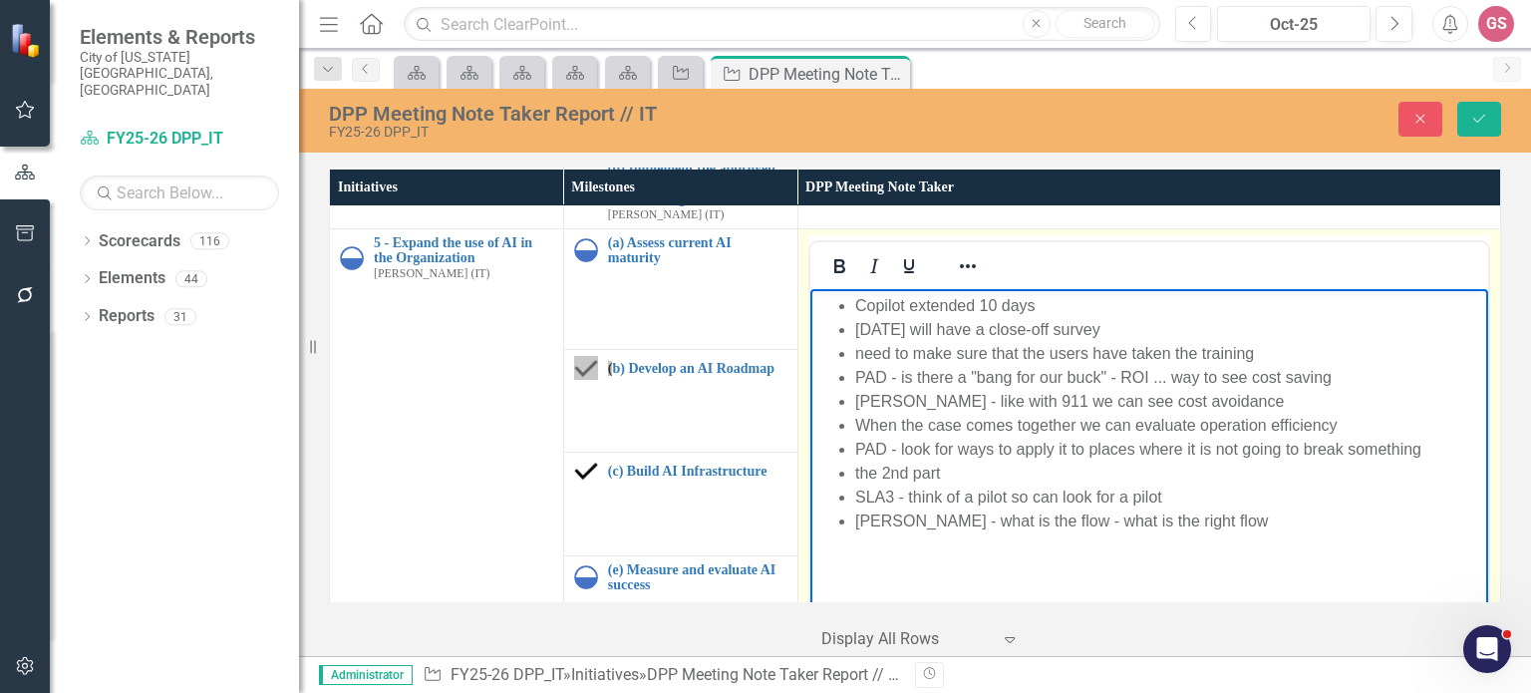
click at [963, 476] on li "the 2nd part" at bounding box center [1168, 473] width 628 height 24
click at [1097, 476] on li "the 2nd part from IT will be the anaylst" at bounding box center [1168, 473] width 628 height 24
click at [1206, 527] on li "[PERSON_NAME] - what is the flow - what is the right flow" at bounding box center [1168, 520] width 628 height 24
click at [856, 547] on li "Plan review with AI was" at bounding box center [1168, 544] width 628 height 24
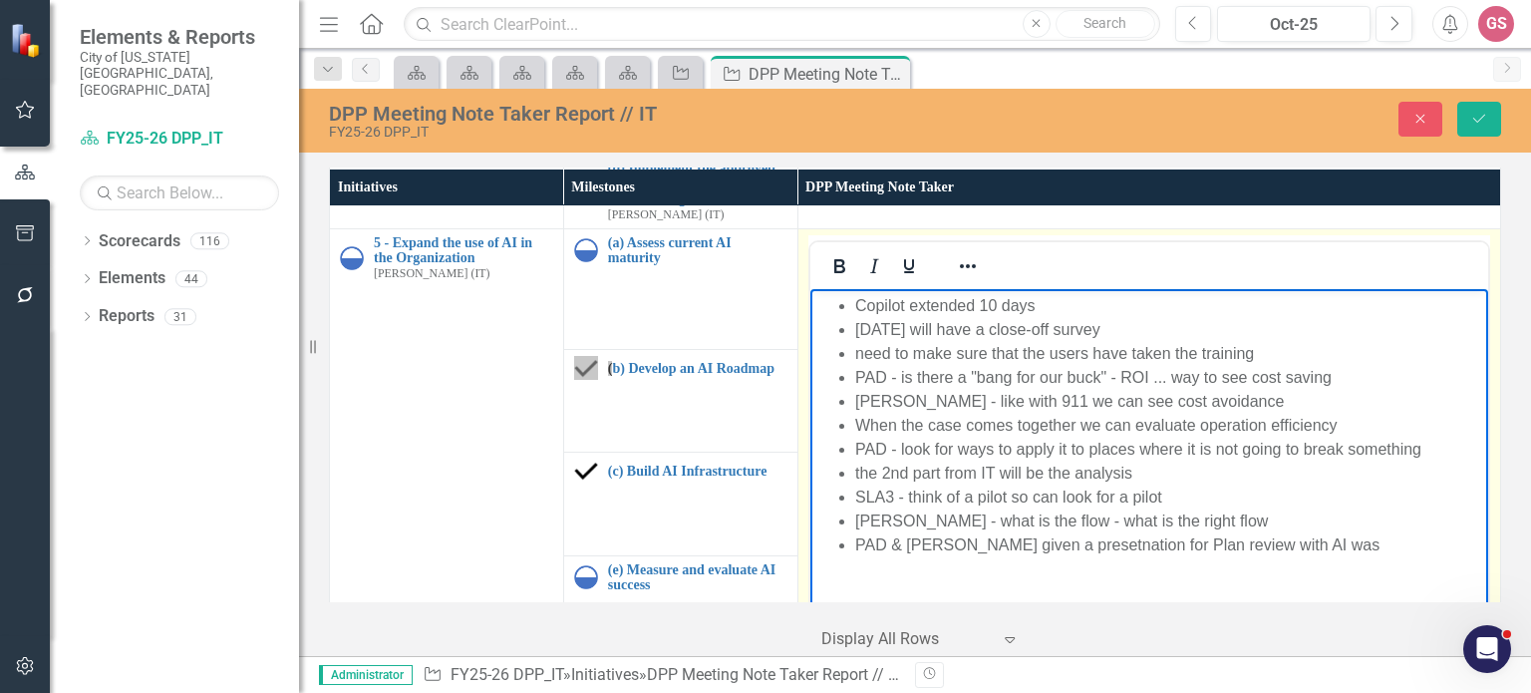
click at [1047, 550] on li "PAD & [PERSON_NAME] given a presetnation for Plan review with AI was" at bounding box center [1168, 544] width 628 height 24
click at [1304, 547] on li "PAD & [PERSON_NAME] given a presentation for Plan review with AI was" at bounding box center [1168, 544] width 628 height 24
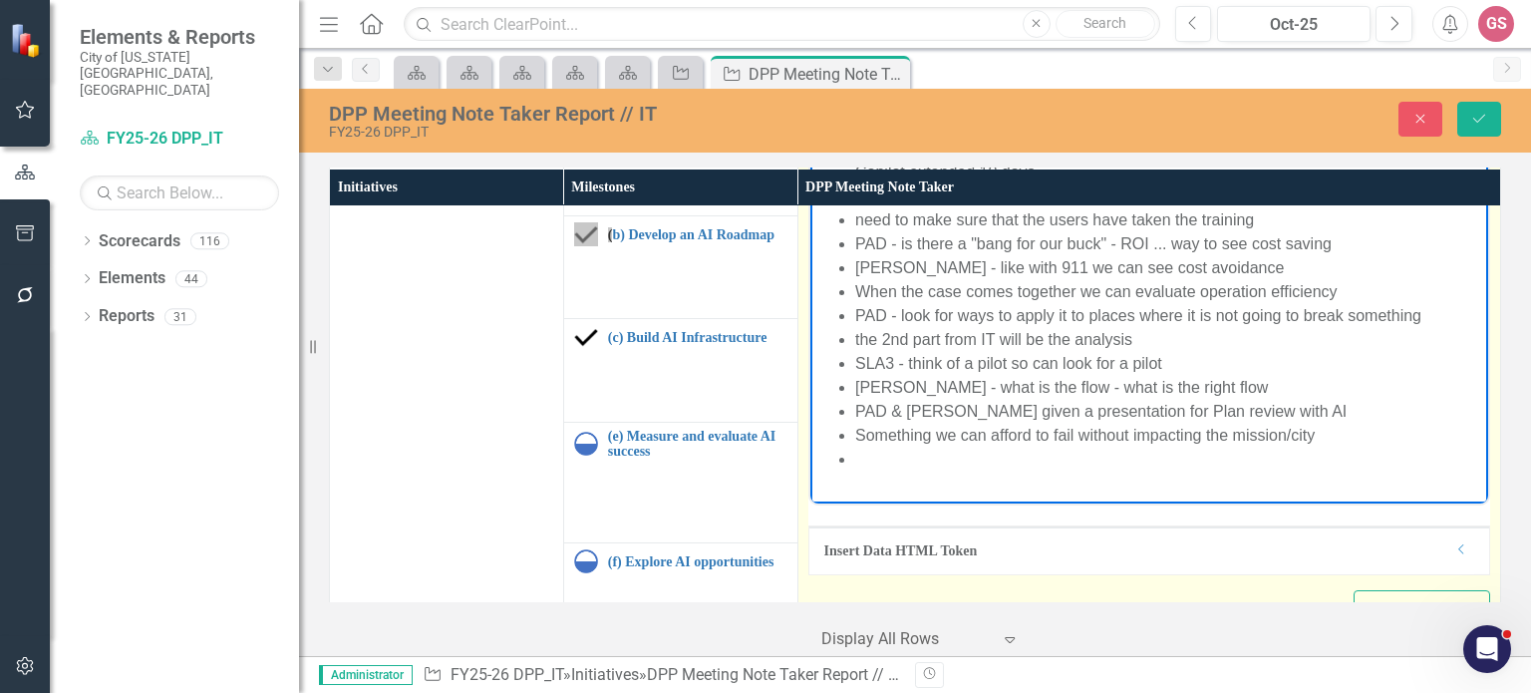
scroll to position [1403, 0]
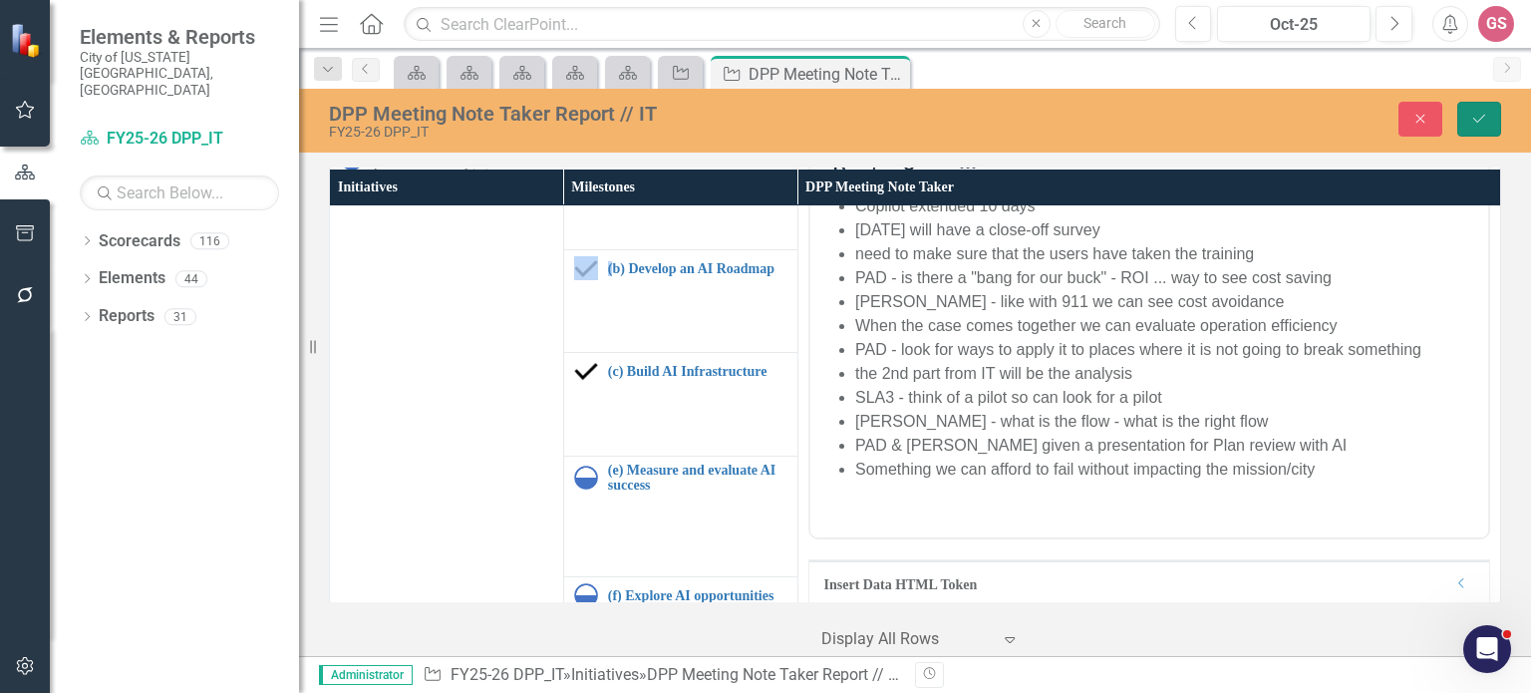
click at [1483, 118] on icon "Save" at bounding box center [1479, 119] width 18 height 14
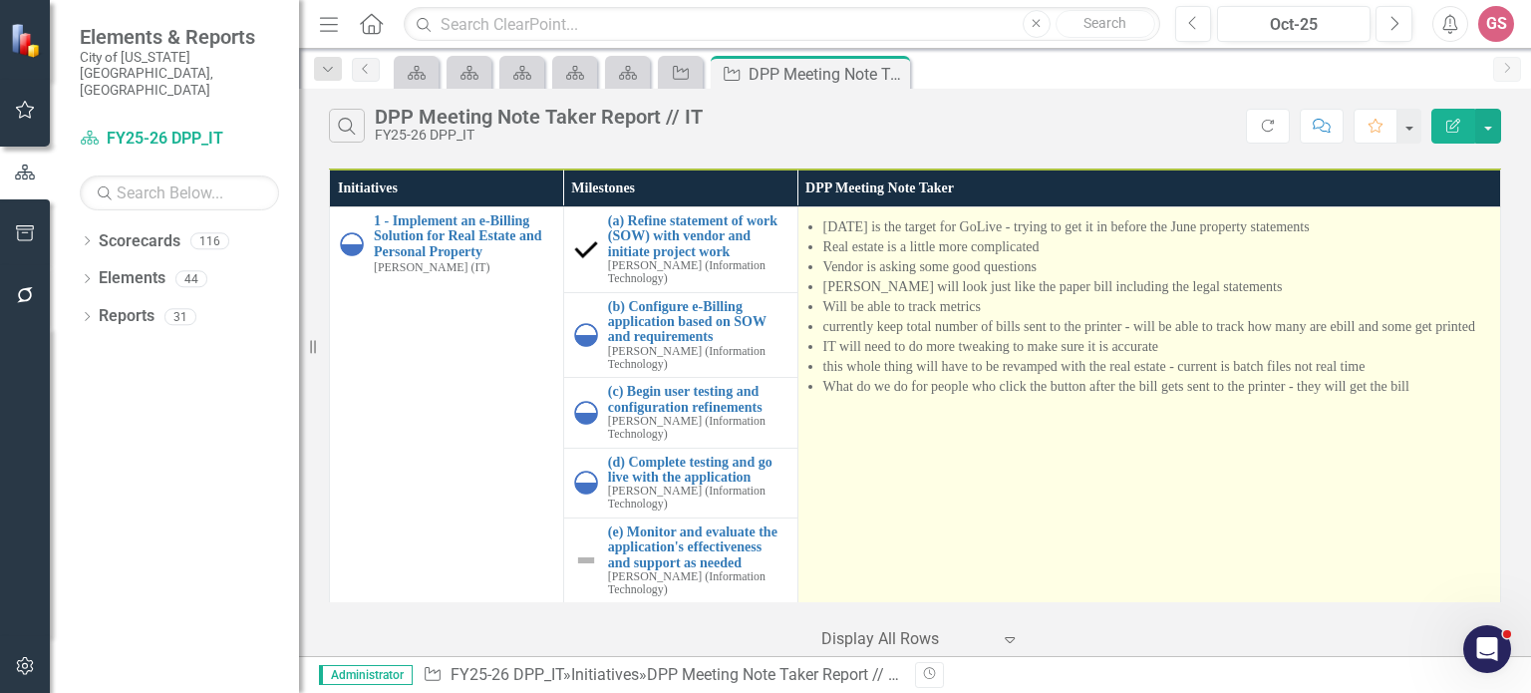
scroll to position [0, 0]
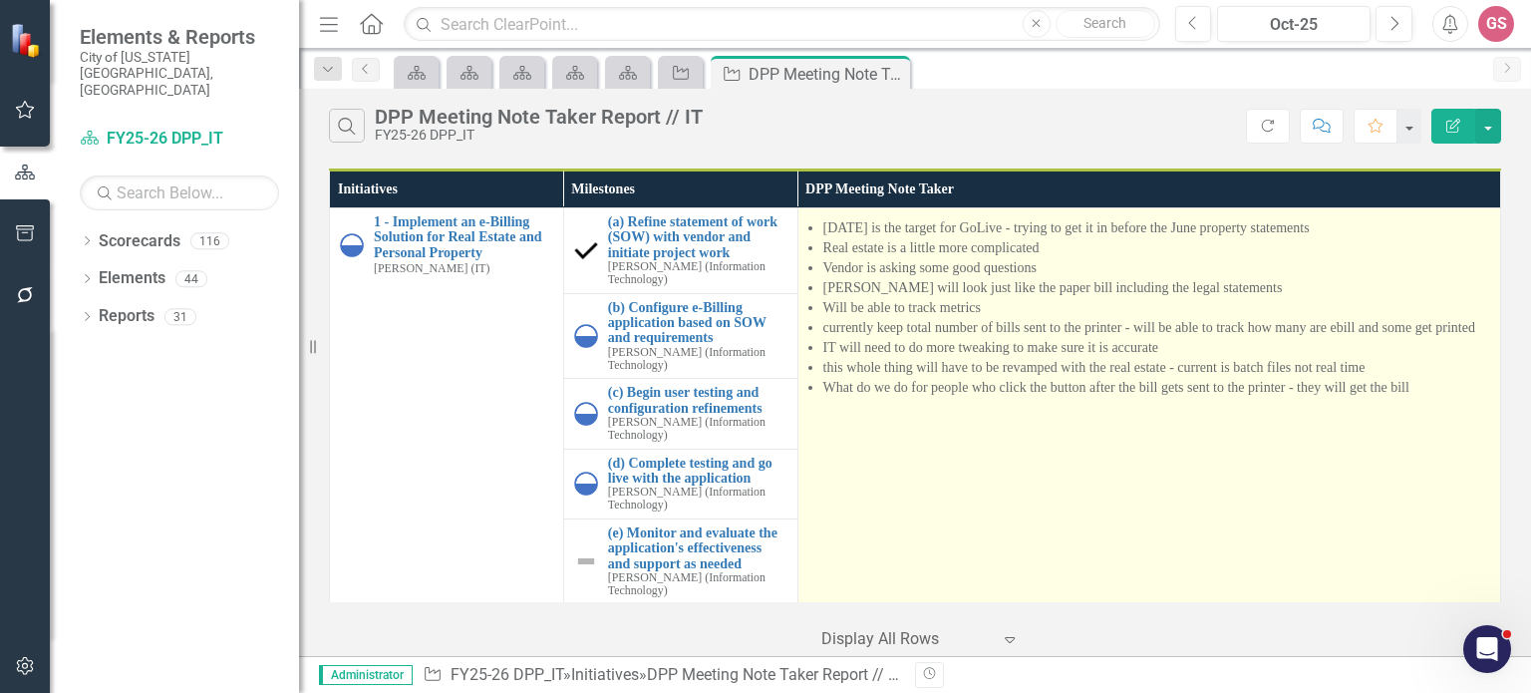
click at [913, 464] on td "[DATE] is the target for GoLive - trying to get it in before the June property …" at bounding box center [1149, 406] width 703 height 397
click at [1152, 482] on td "[DATE] is the target for GoLive - trying to get it in before the June property …" at bounding box center [1149, 406] width 703 height 397
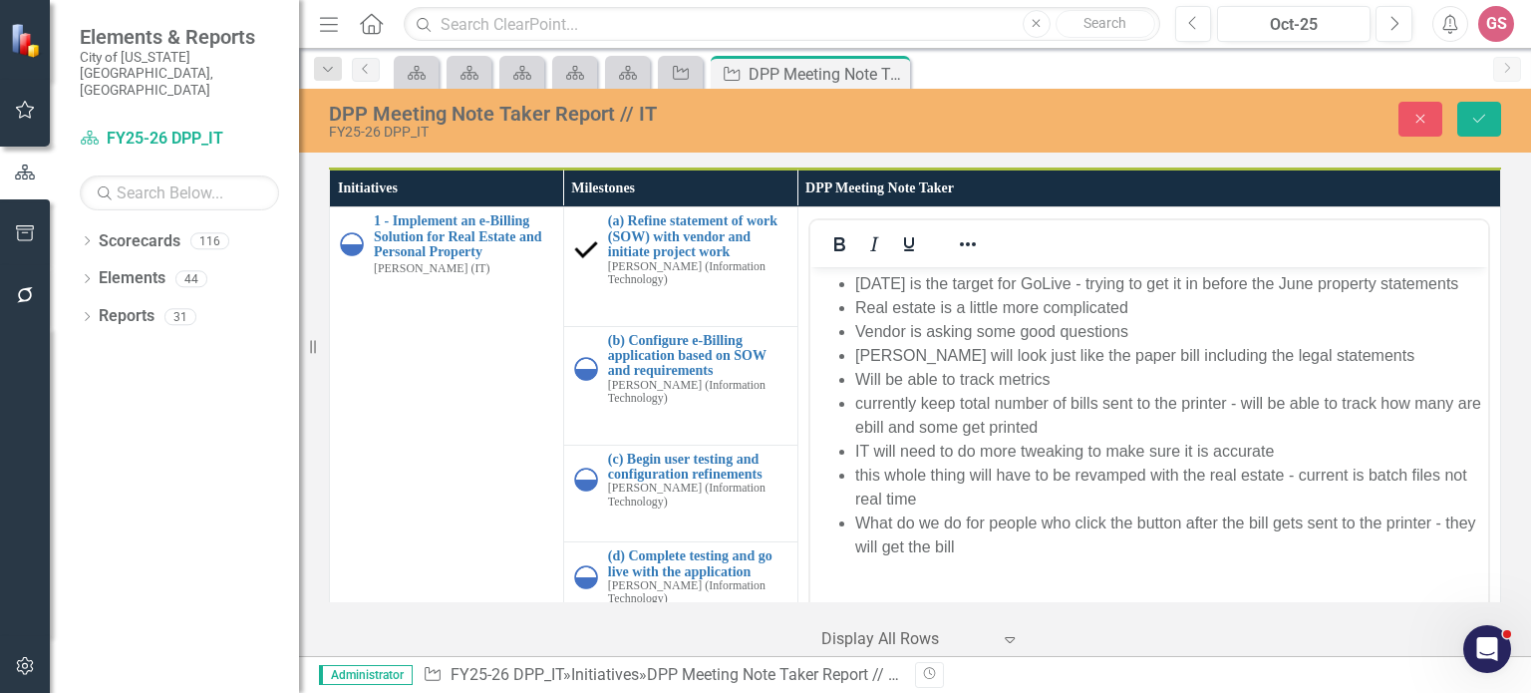
scroll to position [199, 0]
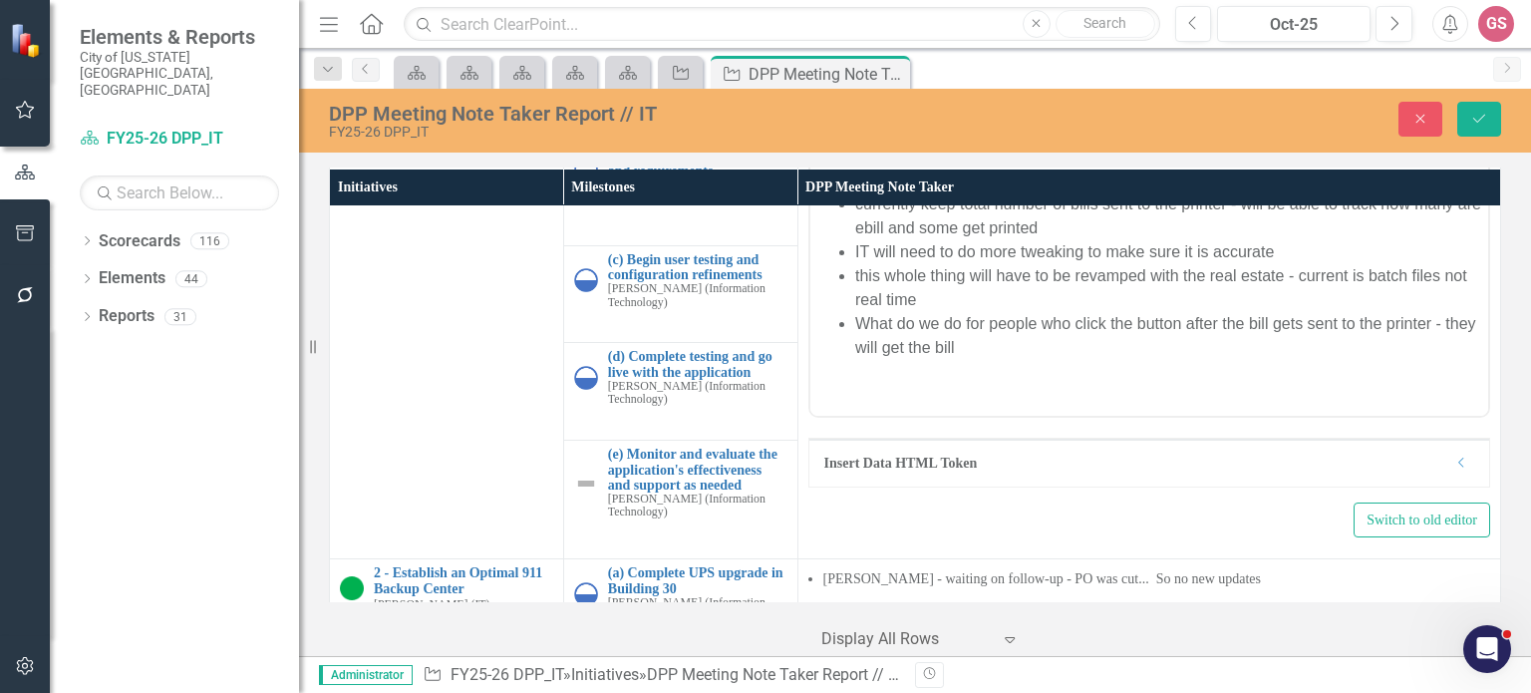
click at [970, 360] on li "What do we do for people who click the button after the bill gets sent to the p…" at bounding box center [1168, 336] width 628 height 48
click at [1487, 112] on icon "Save" at bounding box center [1479, 119] width 18 height 14
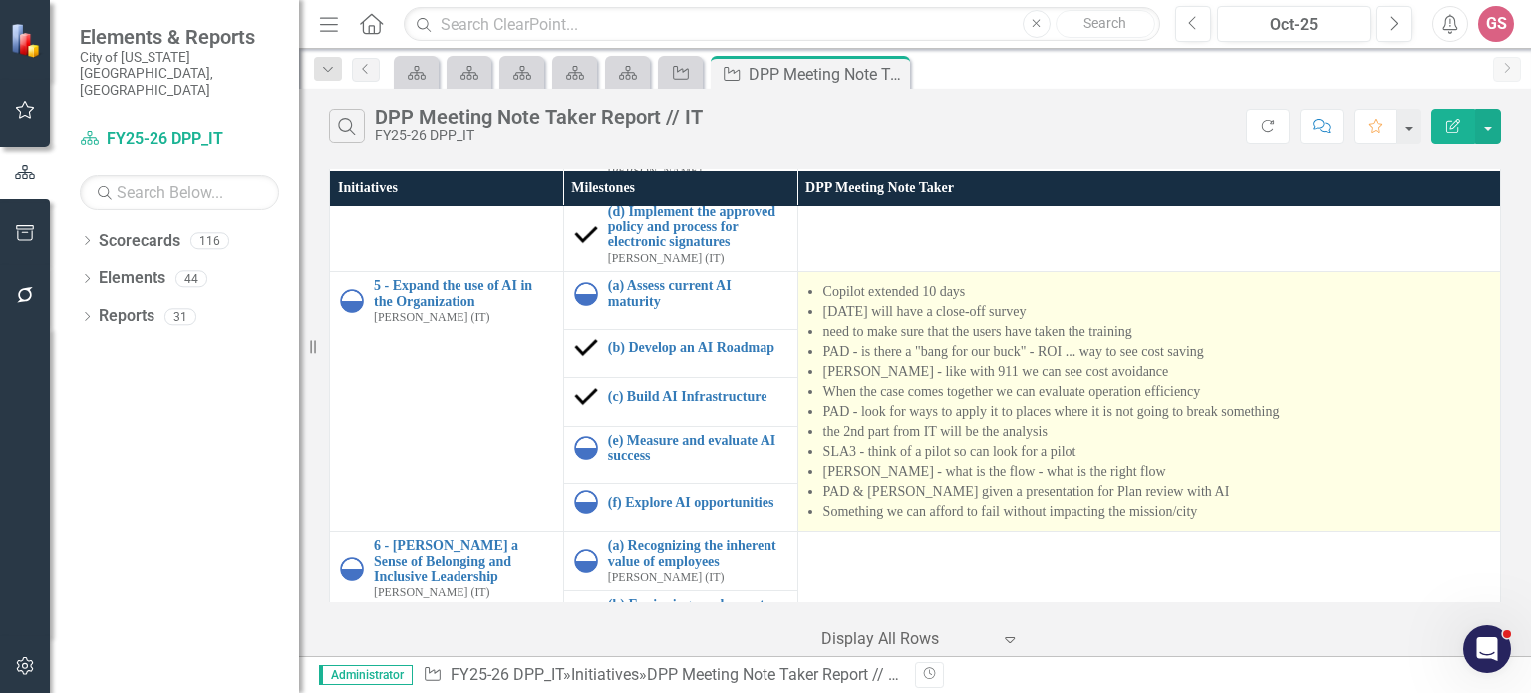
scroll to position [1312, 0]
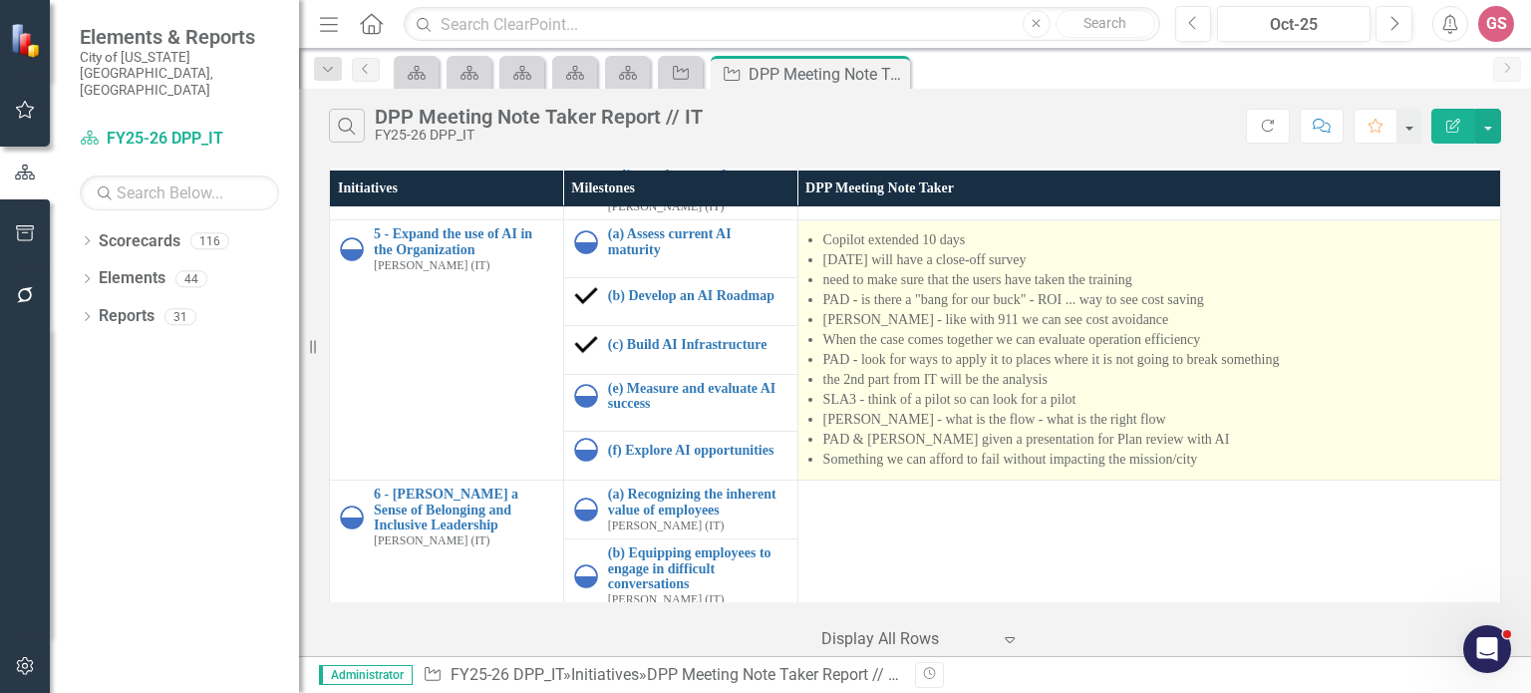
click at [1318, 450] on li "Something we can afford to fail without impacting the mission/city" at bounding box center [1156, 460] width 667 height 20
click at [1255, 450] on li "Something we can afford to fail without impacting the mission/city" at bounding box center [1156, 460] width 667 height 20
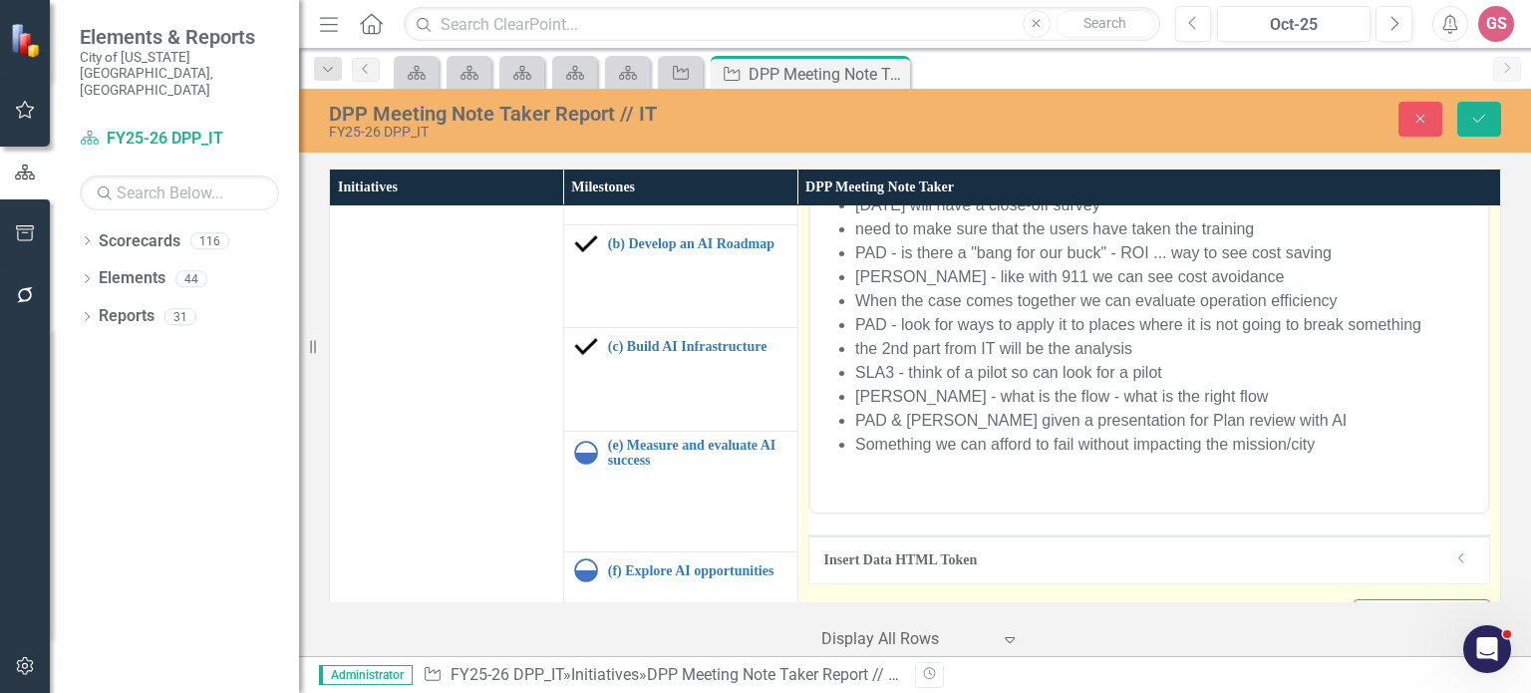
scroll to position [1602, 0]
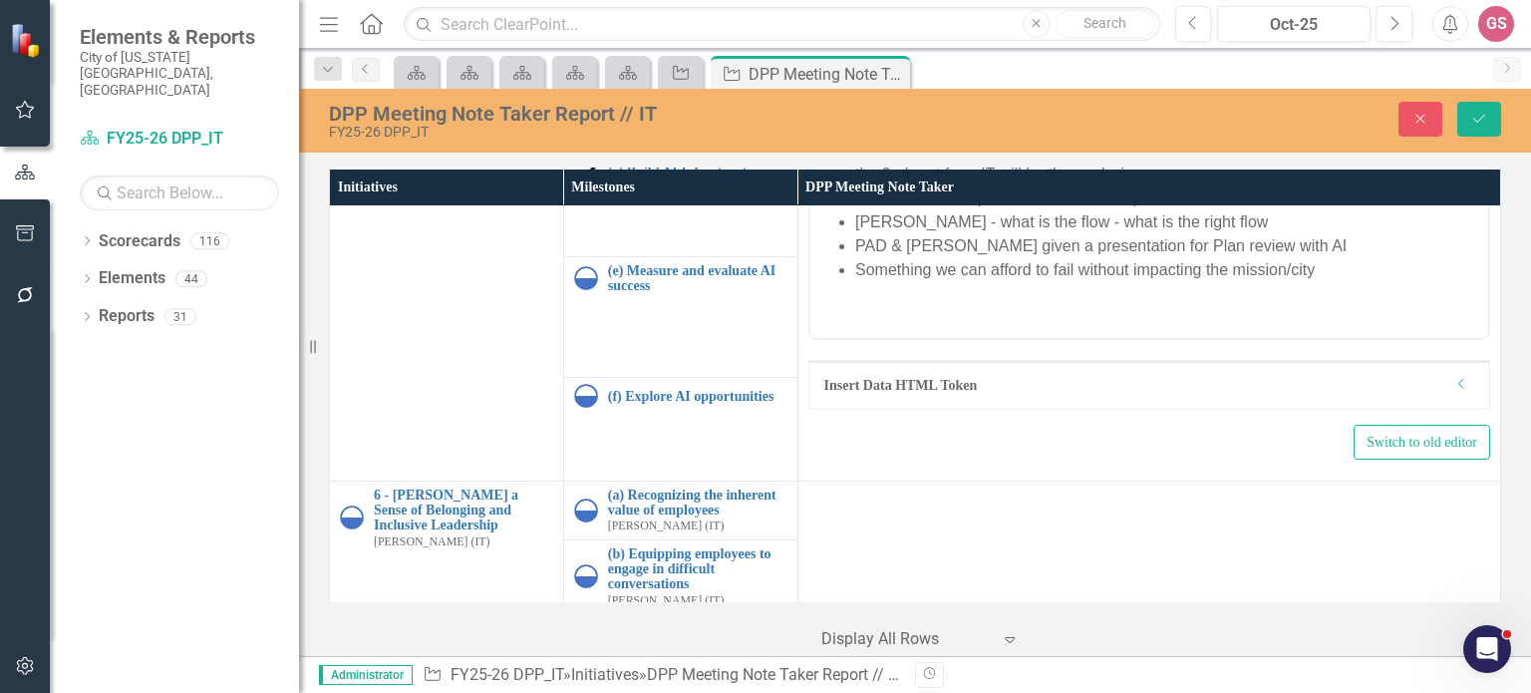
click at [1344, 277] on li "Something we can afford to fail without impacting the mission/city" at bounding box center [1168, 270] width 628 height 24
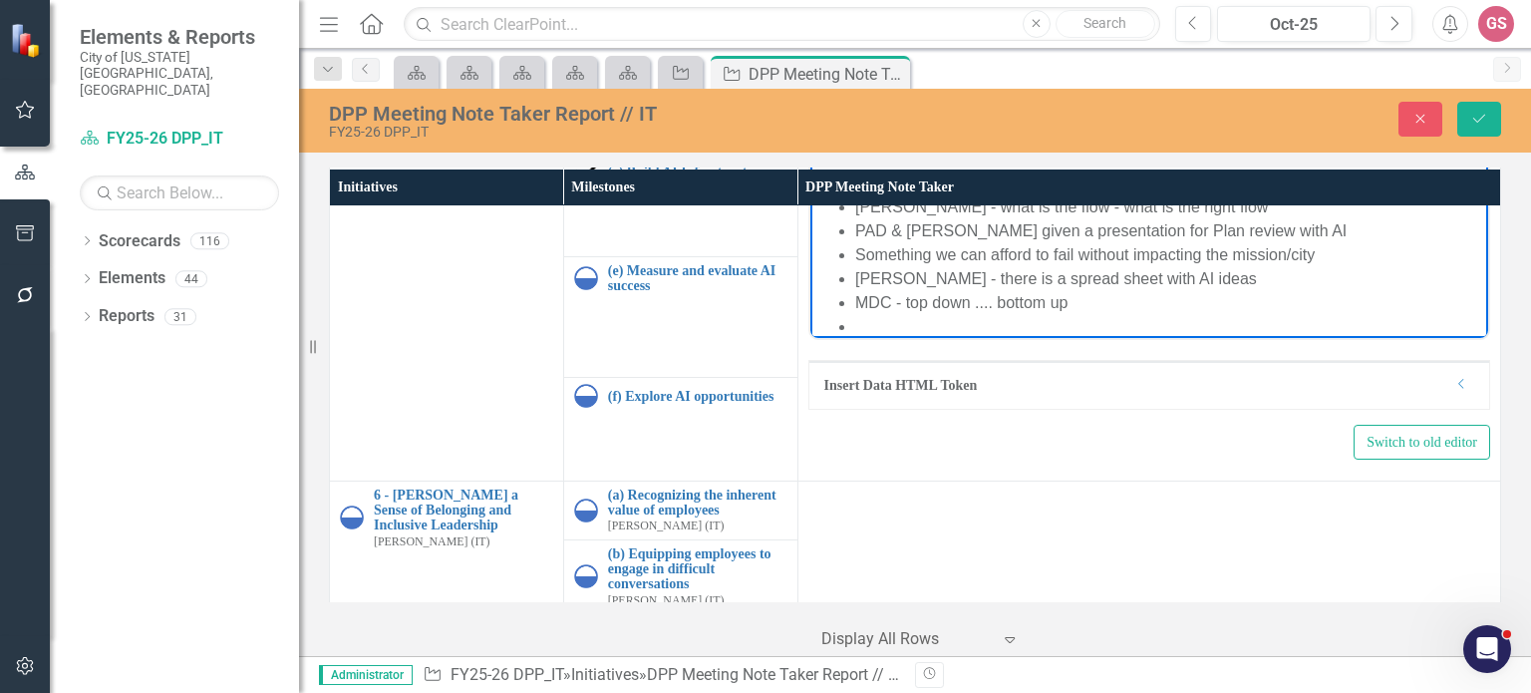
scroll to position [12, 0]
click at [1486, 115] on icon "Save" at bounding box center [1479, 119] width 18 height 14
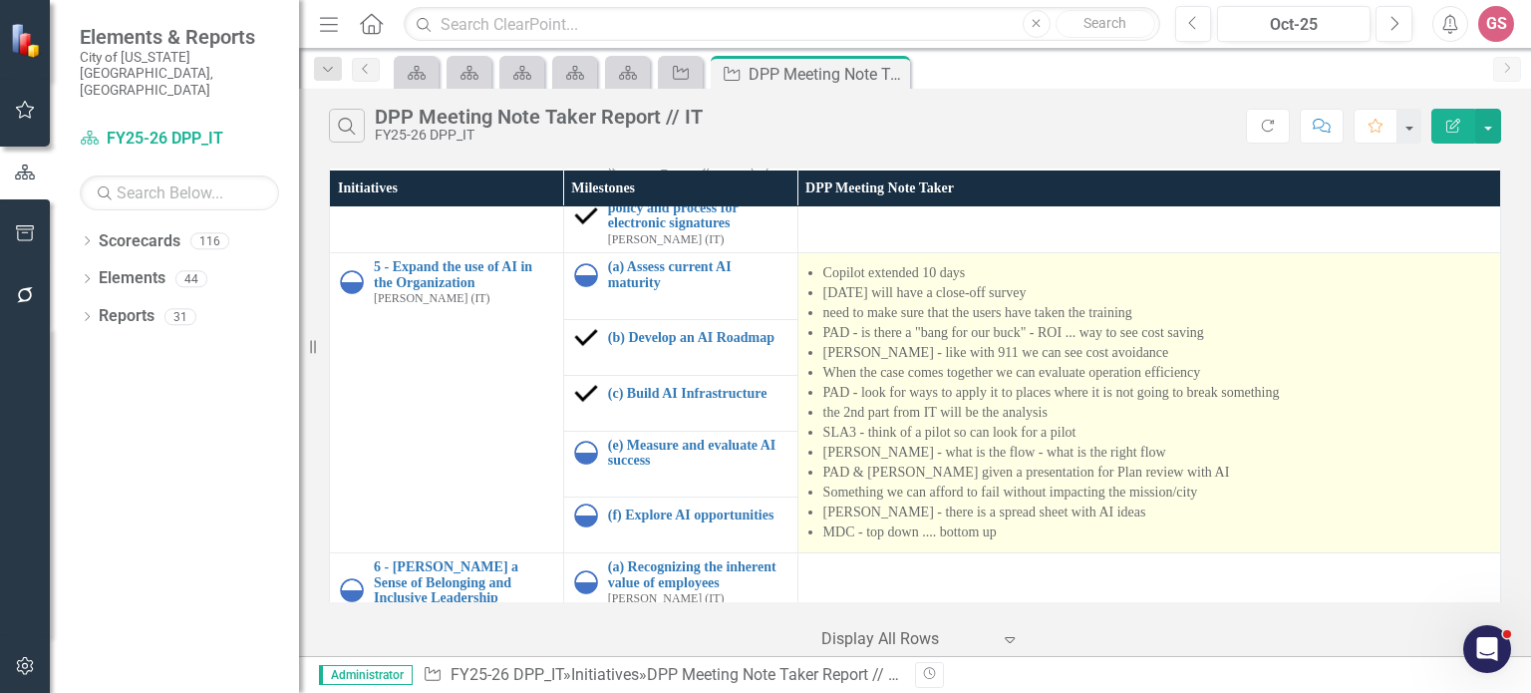
scroll to position [1352, 0]
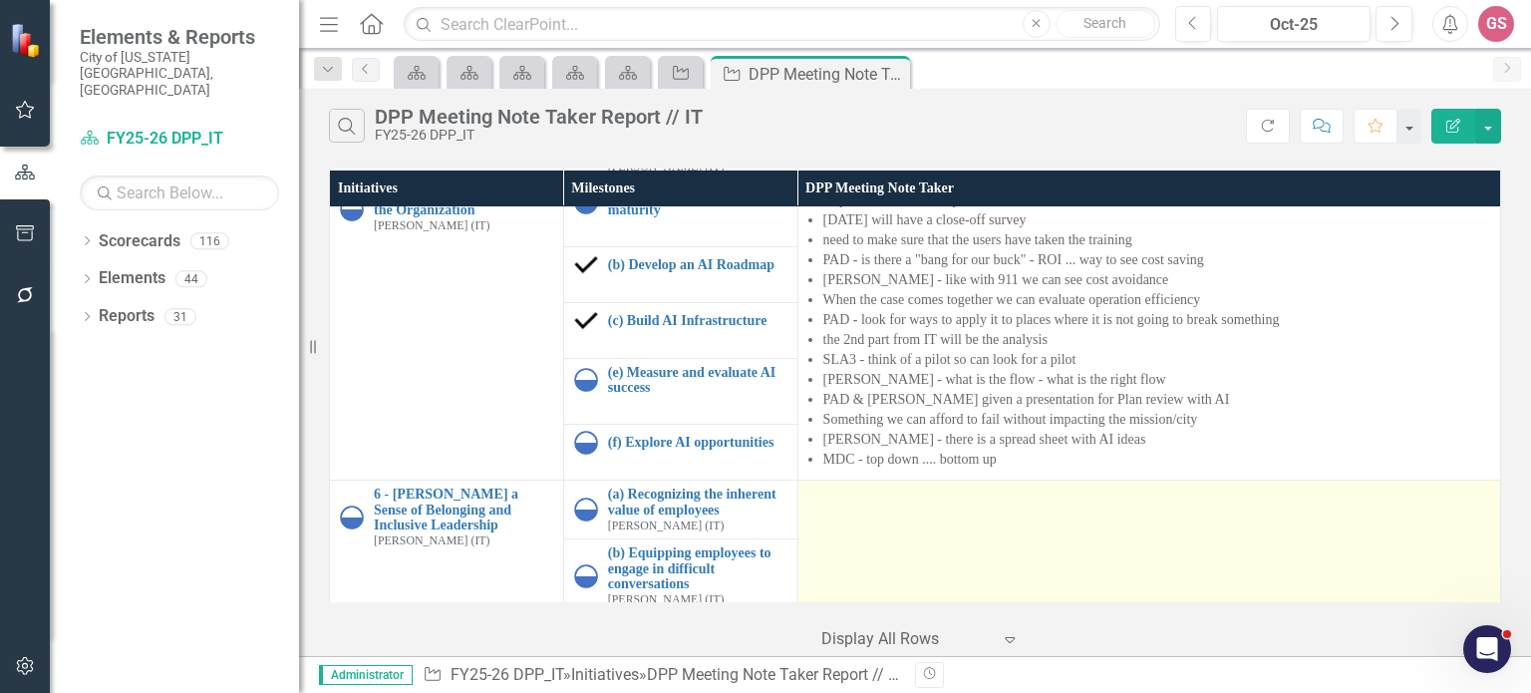
click at [830, 497] on div at bounding box center [1149, 498] width 682 height 24
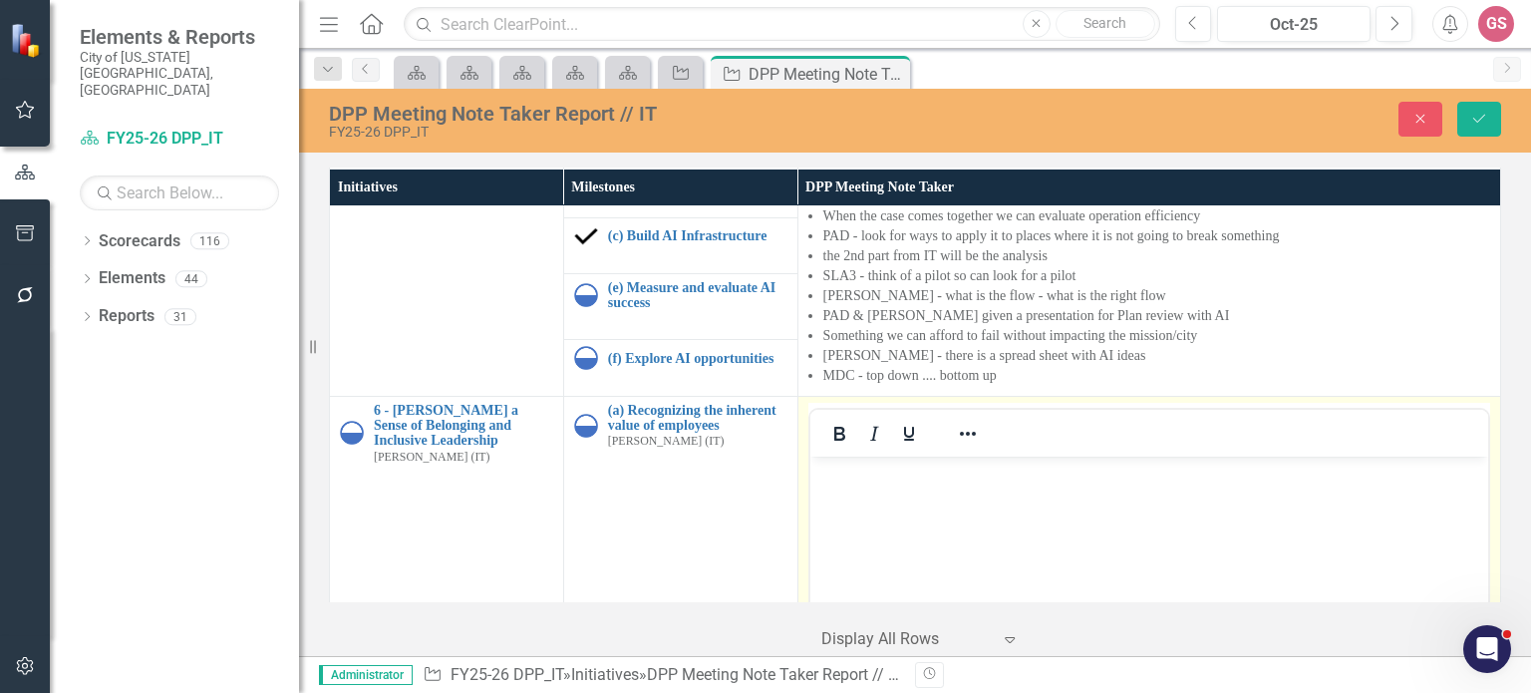
scroll to position [1551, 0]
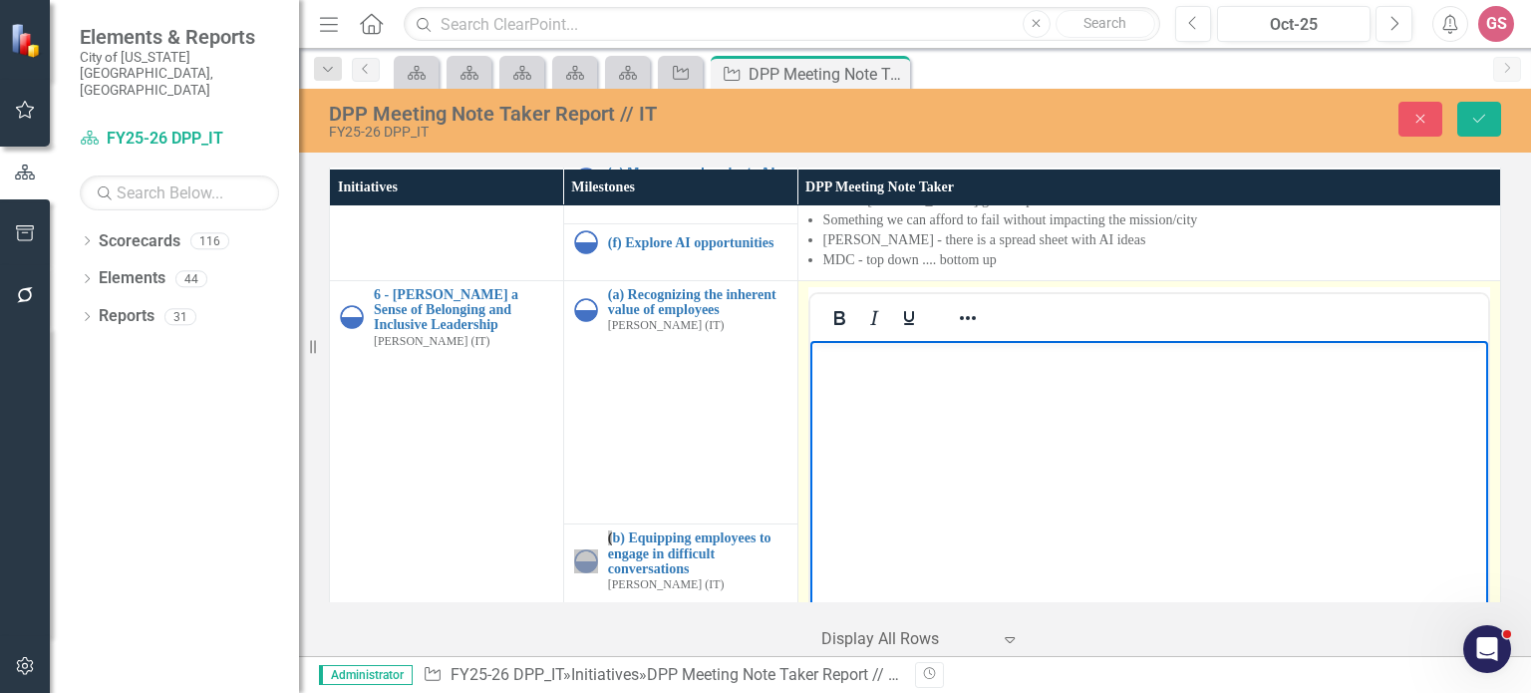
click at [865, 370] on body "Rich Text Area. Press ALT-0 for help." at bounding box center [1148, 489] width 678 height 299
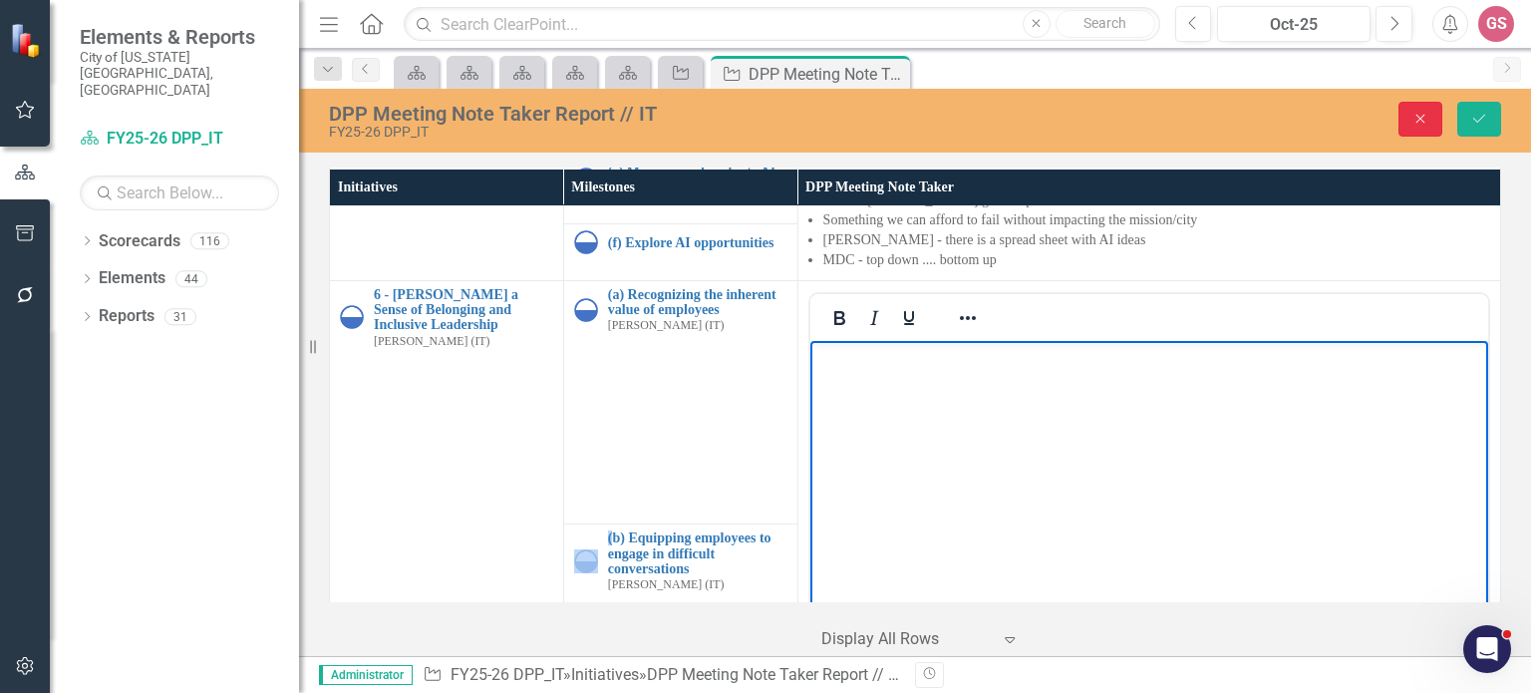
click at [1427, 122] on icon "Close" at bounding box center [1421, 119] width 18 height 14
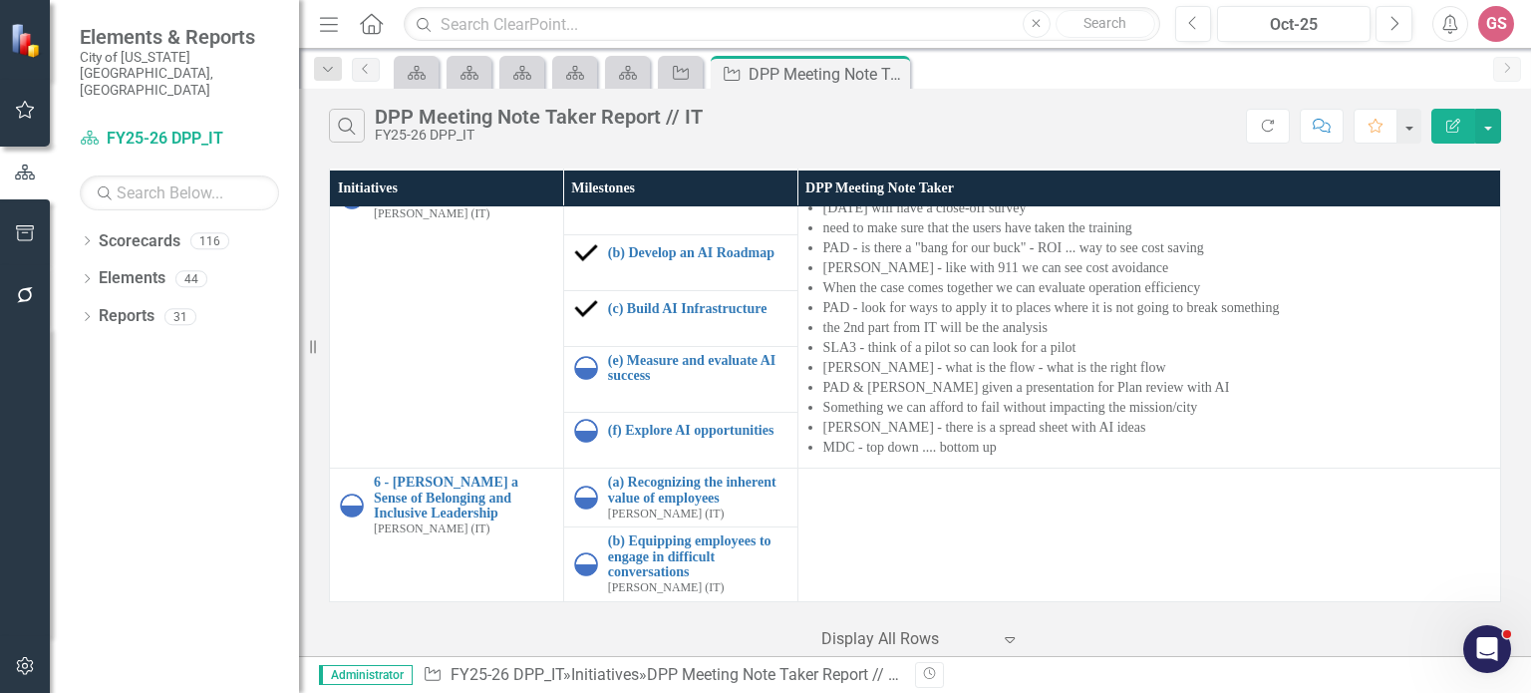
scroll to position [1352, 0]
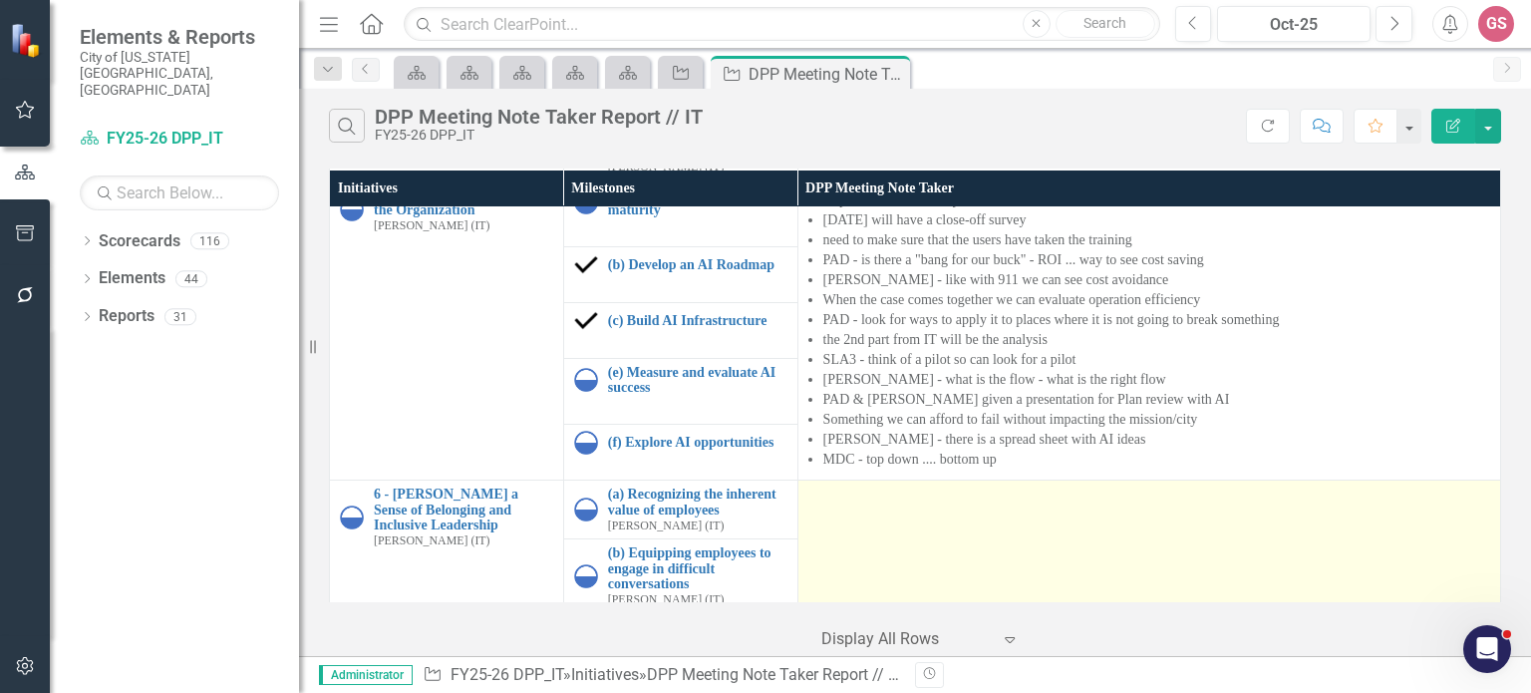
click at [888, 505] on td at bounding box center [1149, 548] width 703 height 134
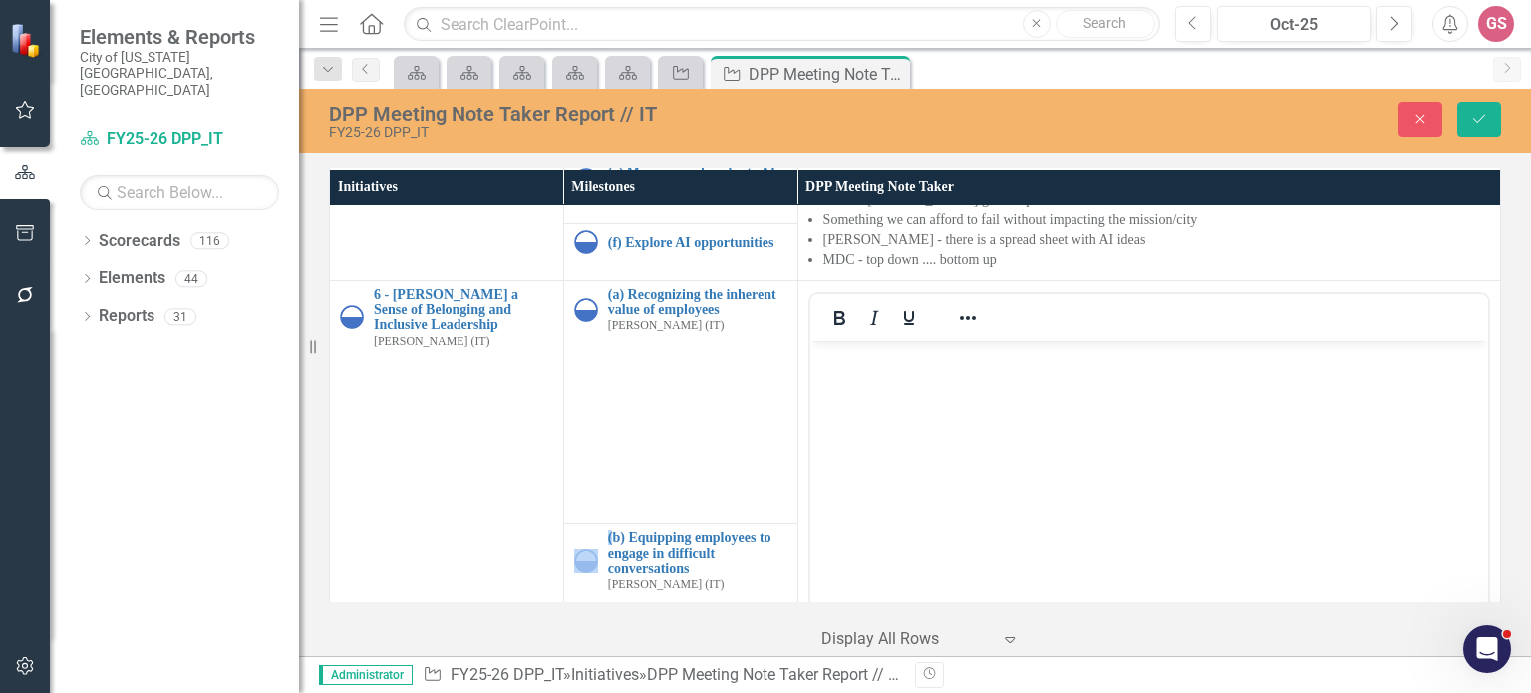
scroll to position [0, 0]
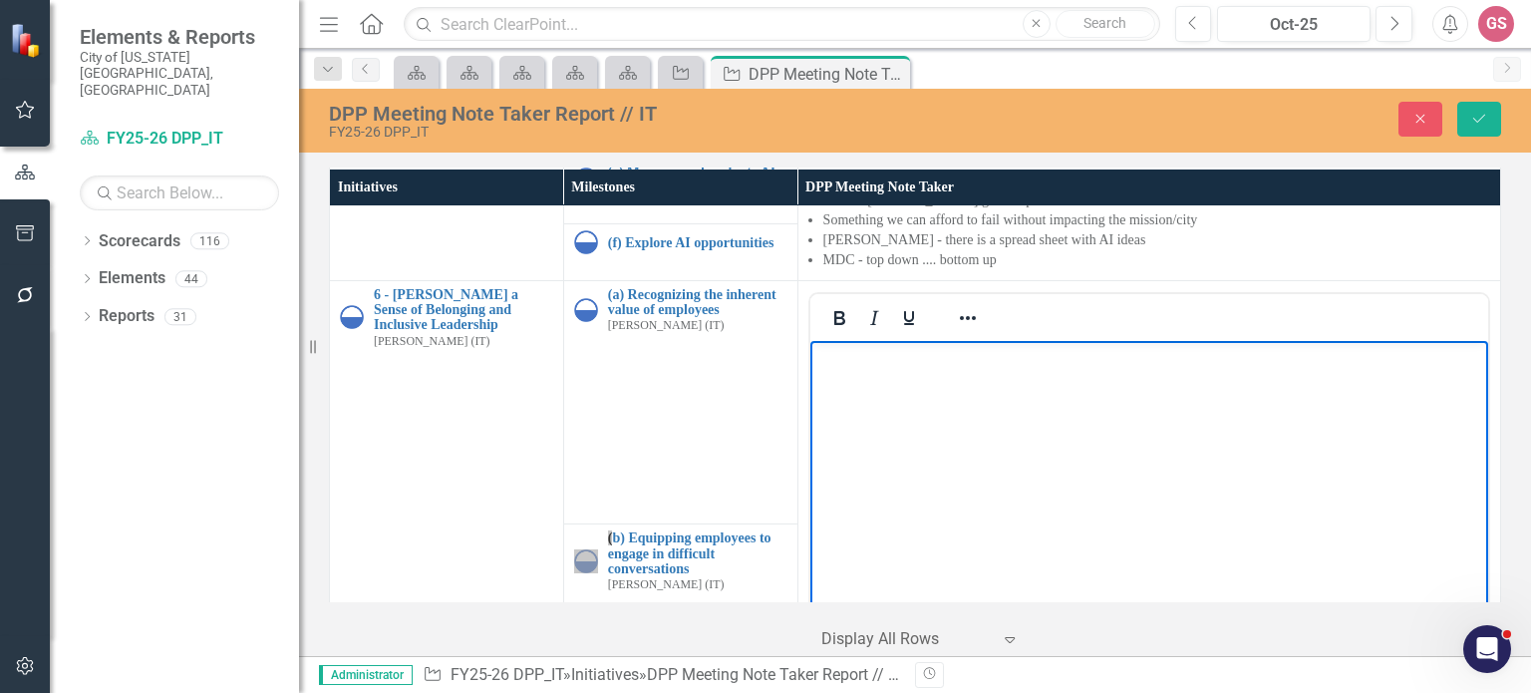
click at [879, 515] on body "Rich Text Area. Press ALT-0 for help." at bounding box center [1148, 489] width 678 height 299
click at [956, 306] on icon "Reveal or hide additional toolbar items" at bounding box center [968, 318] width 24 height 24
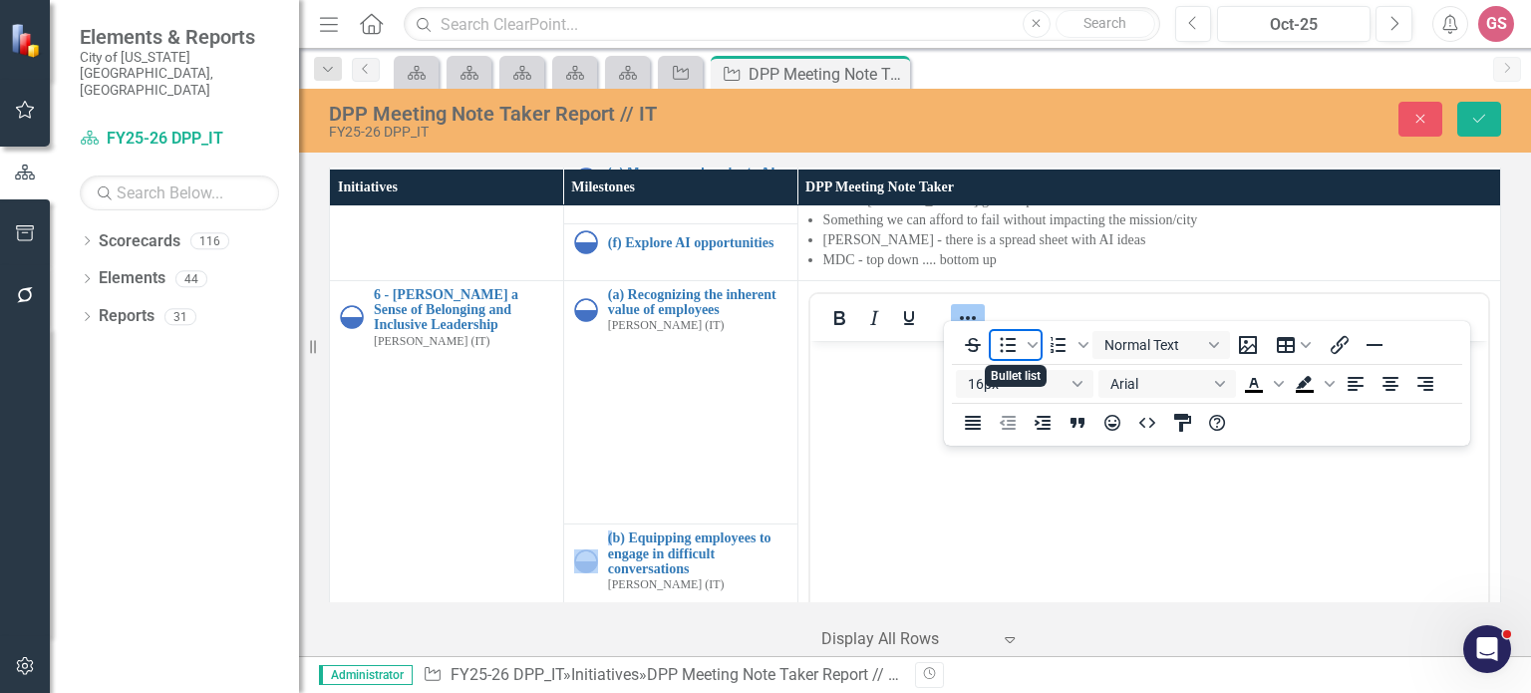
click at [1015, 338] on icon "Bullet list" at bounding box center [1009, 344] width 16 height 15
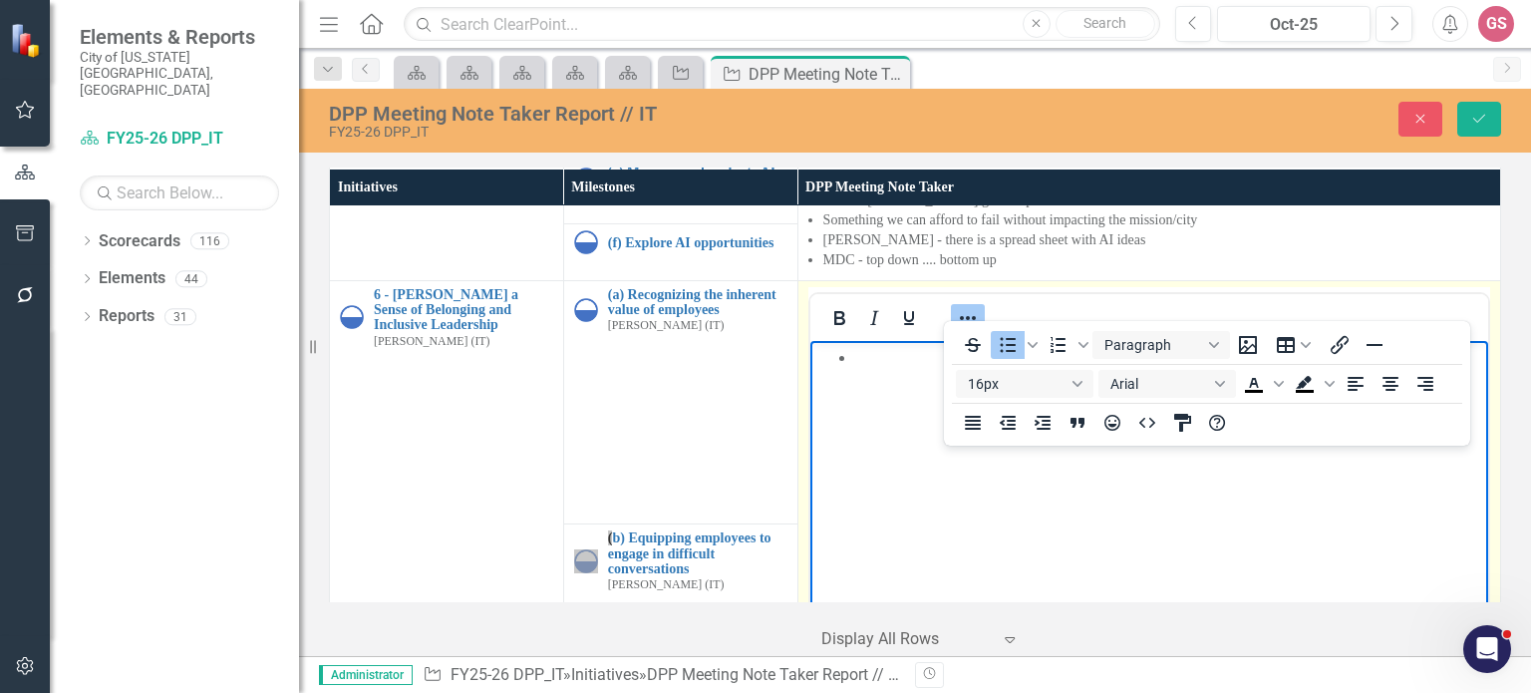
click at [973, 306] on icon "Reveal or hide additional toolbar items" at bounding box center [968, 318] width 24 height 24
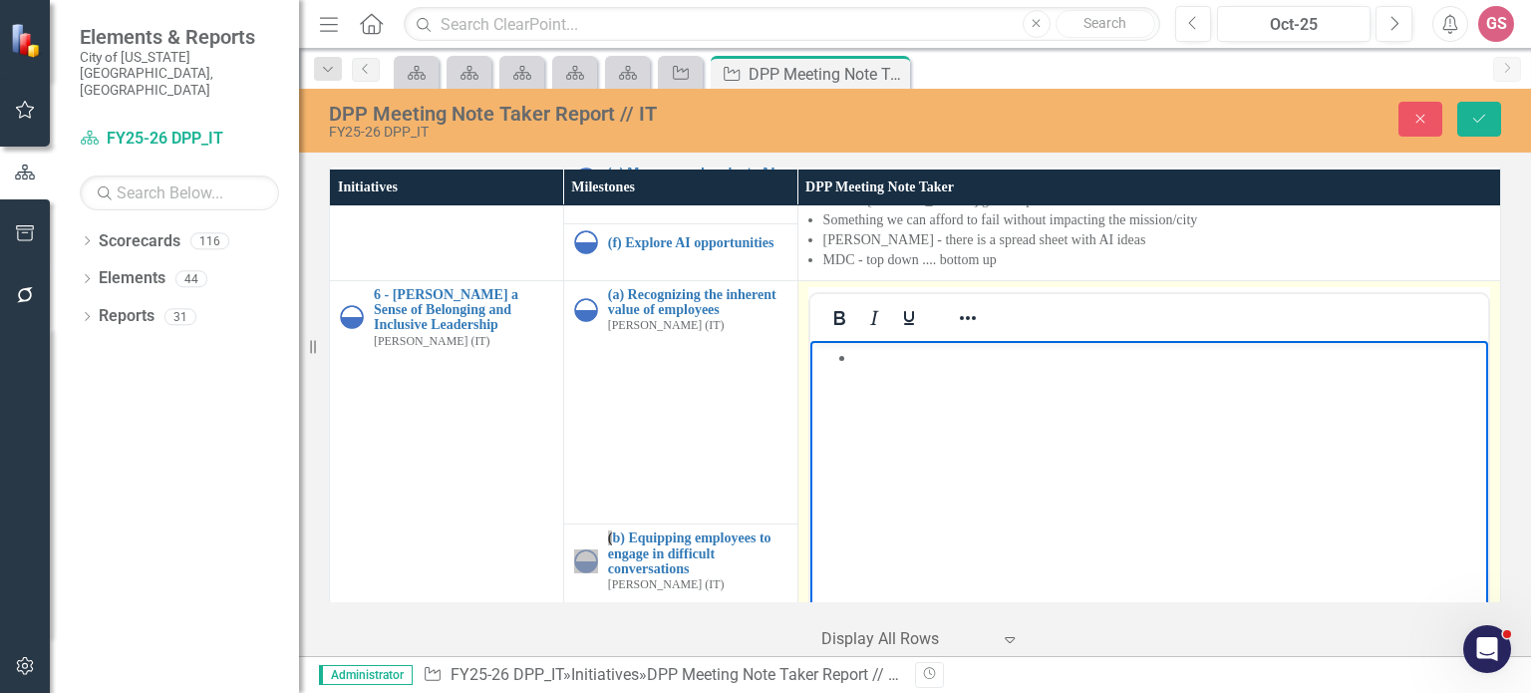
click at [868, 345] on li "Rich Text Area. Press ALT-0 for help." at bounding box center [1168, 357] width 628 height 24
drag, startPoint x: 850, startPoint y: 355, endPoint x: 893, endPoint y: 353, distance: 42.9
click at [850, 355] on ul "Mobile device policy - centralizing control over cell phones" at bounding box center [1148, 357] width 668 height 24
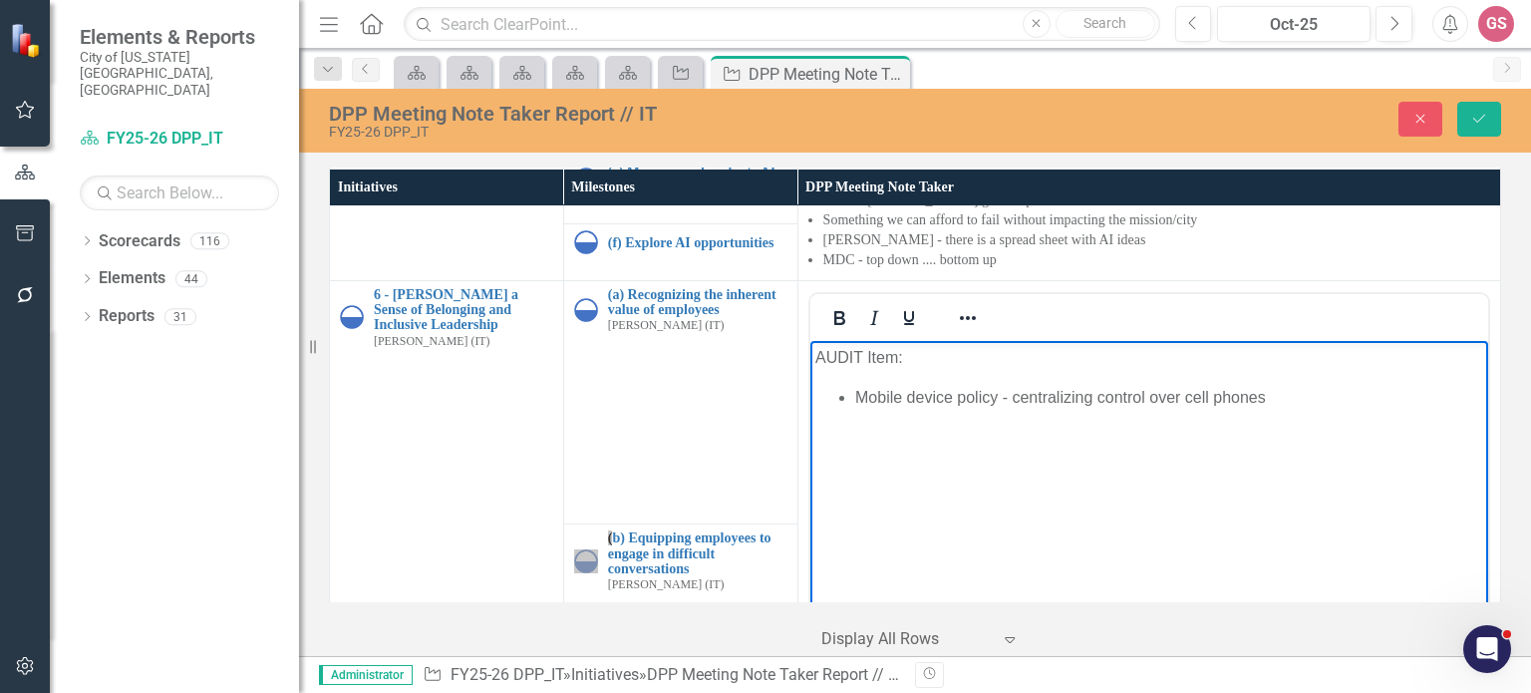
click at [1289, 399] on li "Mobile device policy - centralizing control over cell phones" at bounding box center [1168, 397] width 628 height 24
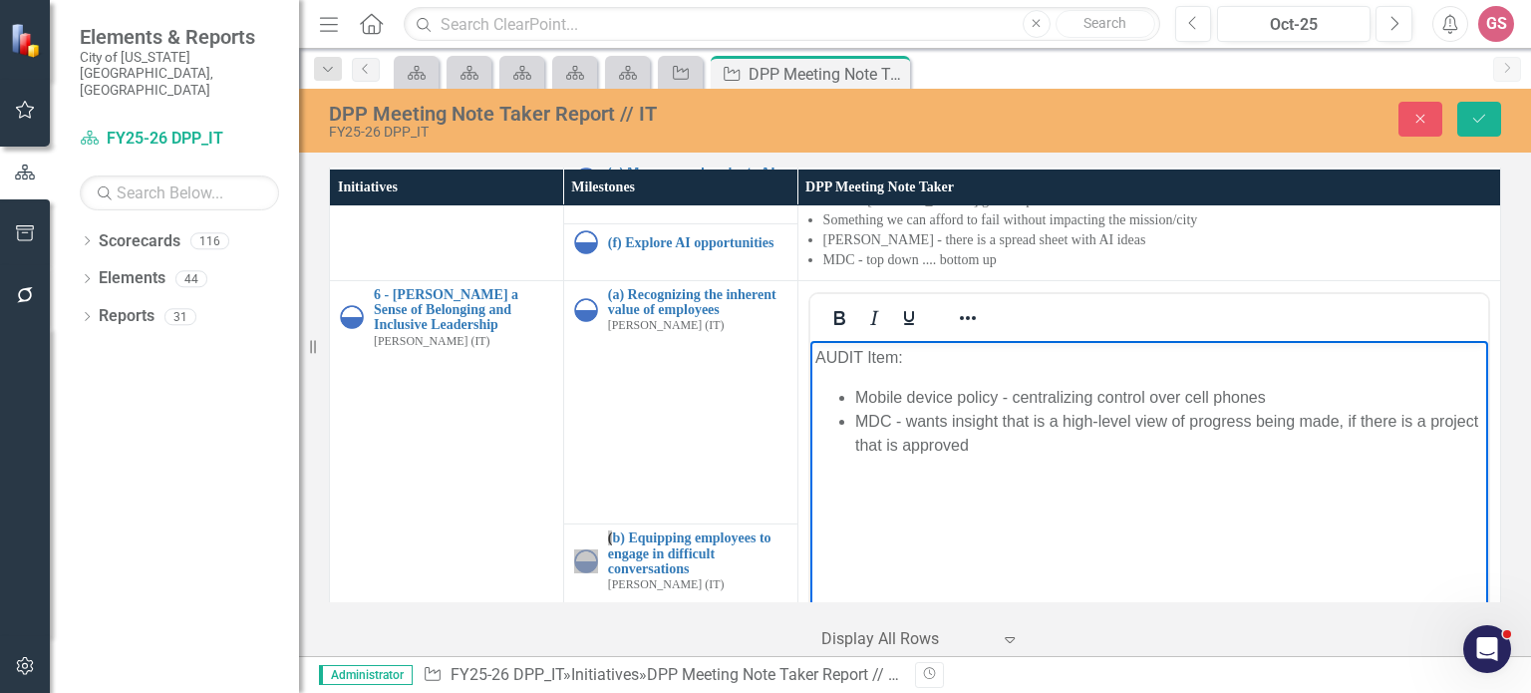
click at [1039, 462] on body "AUDIT Item: Mobile device policy - centralizing control over cell phones MDC - …" at bounding box center [1148, 489] width 678 height 299
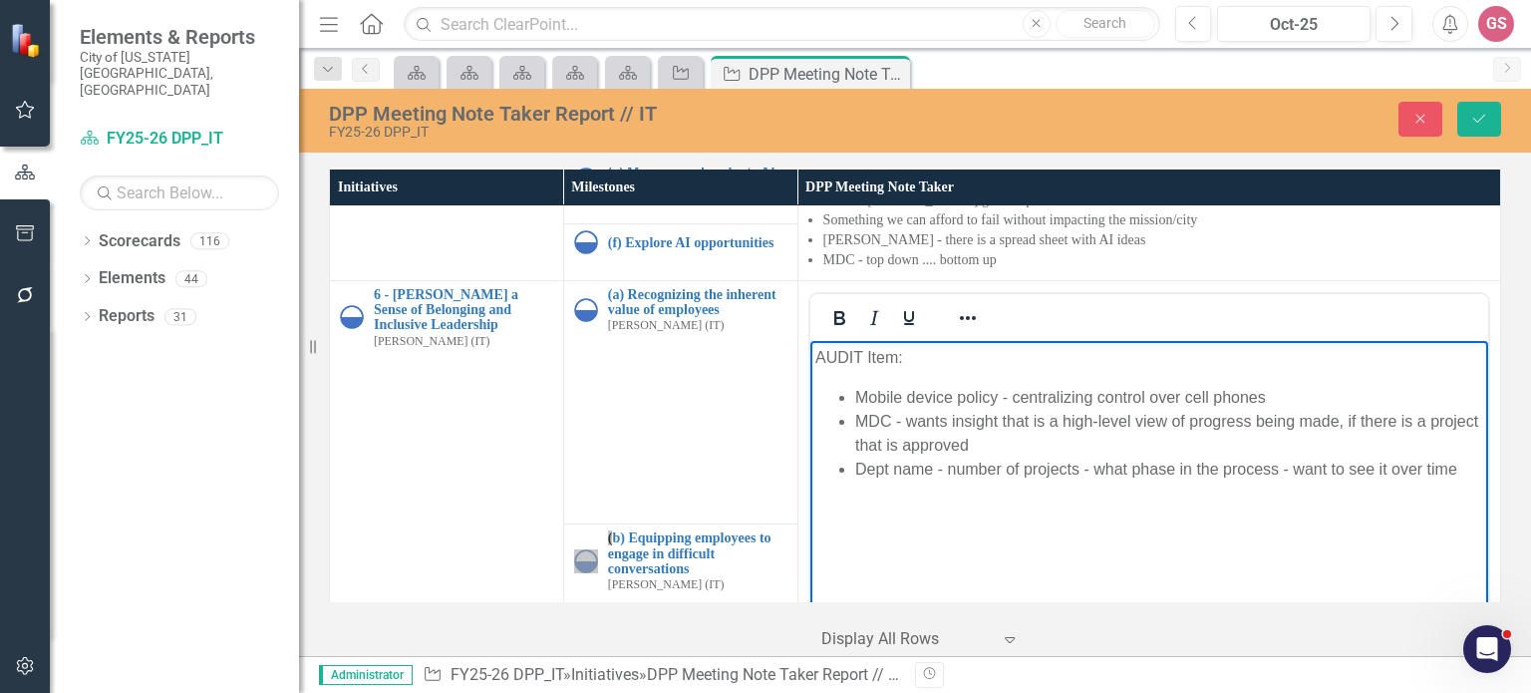
click at [850, 472] on ul "Mobile device policy - centralizing control over cell phones MDC - wants insigh…" at bounding box center [1148, 433] width 668 height 96
click at [956, 490] on li "want a table: Dept name - number of projects - what phase in the process - want…" at bounding box center [1168, 481] width 628 height 48
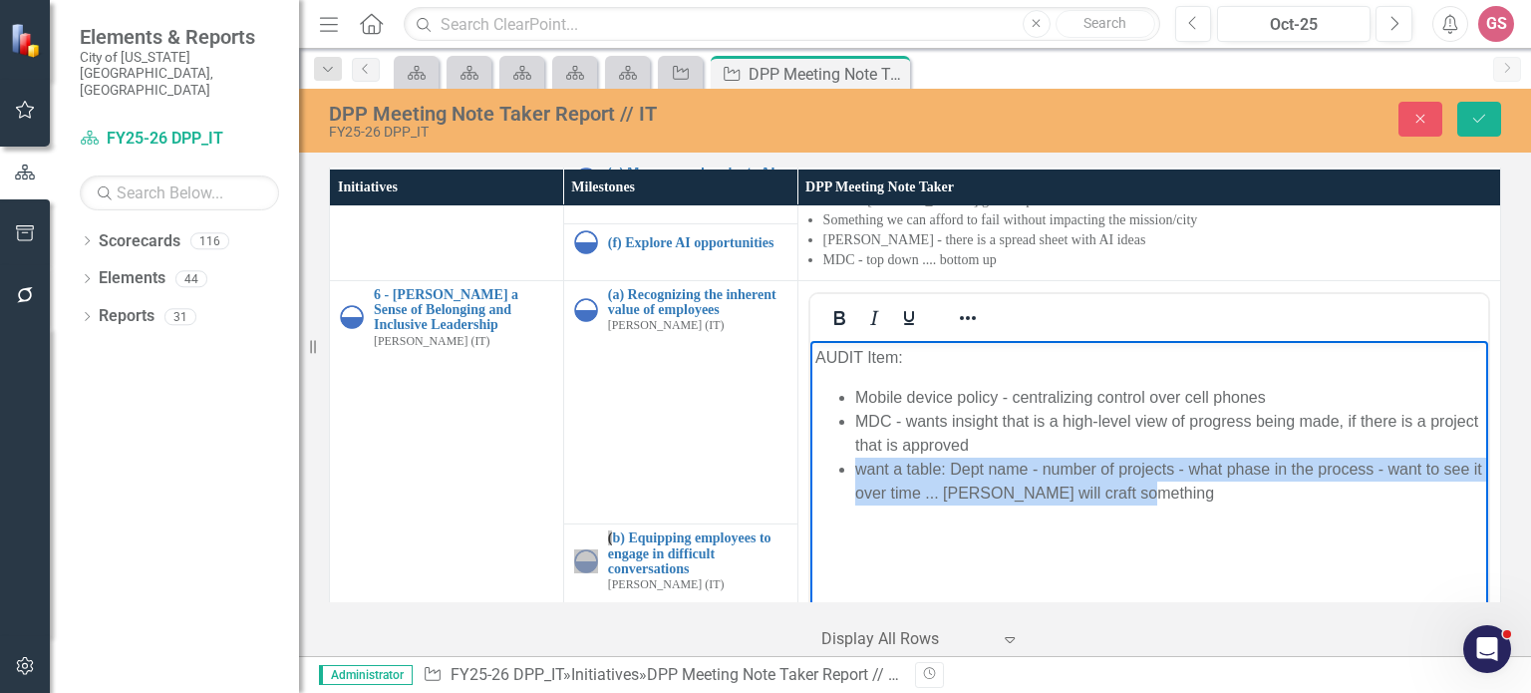
drag, startPoint x: 1136, startPoint y: 491, endPoint x: 850, endPoint y: 473, distance: 286.7
click at [850, 473] on ul "Mobile device policy - centralizing control over cell phones MDC - wants insigh…" at bounding box center [1148, 445] width 668 height 120
click at [956, 306] on icon "Reveal or hide additional toolbar items" at bounding box center [968, 318] width 24 height 24
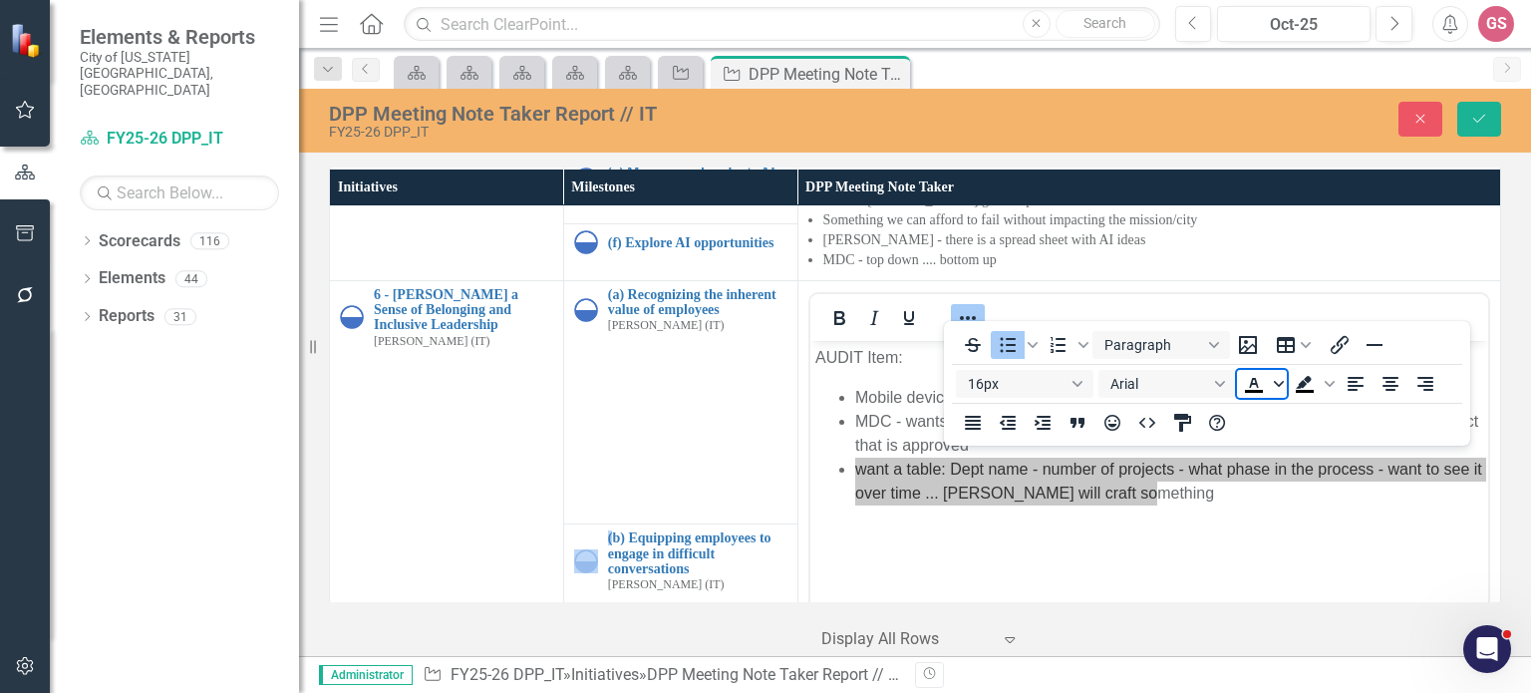
click at [1278, 386] on icon "Text color Black" at bounding box center [1279, 384] width 10 height 6
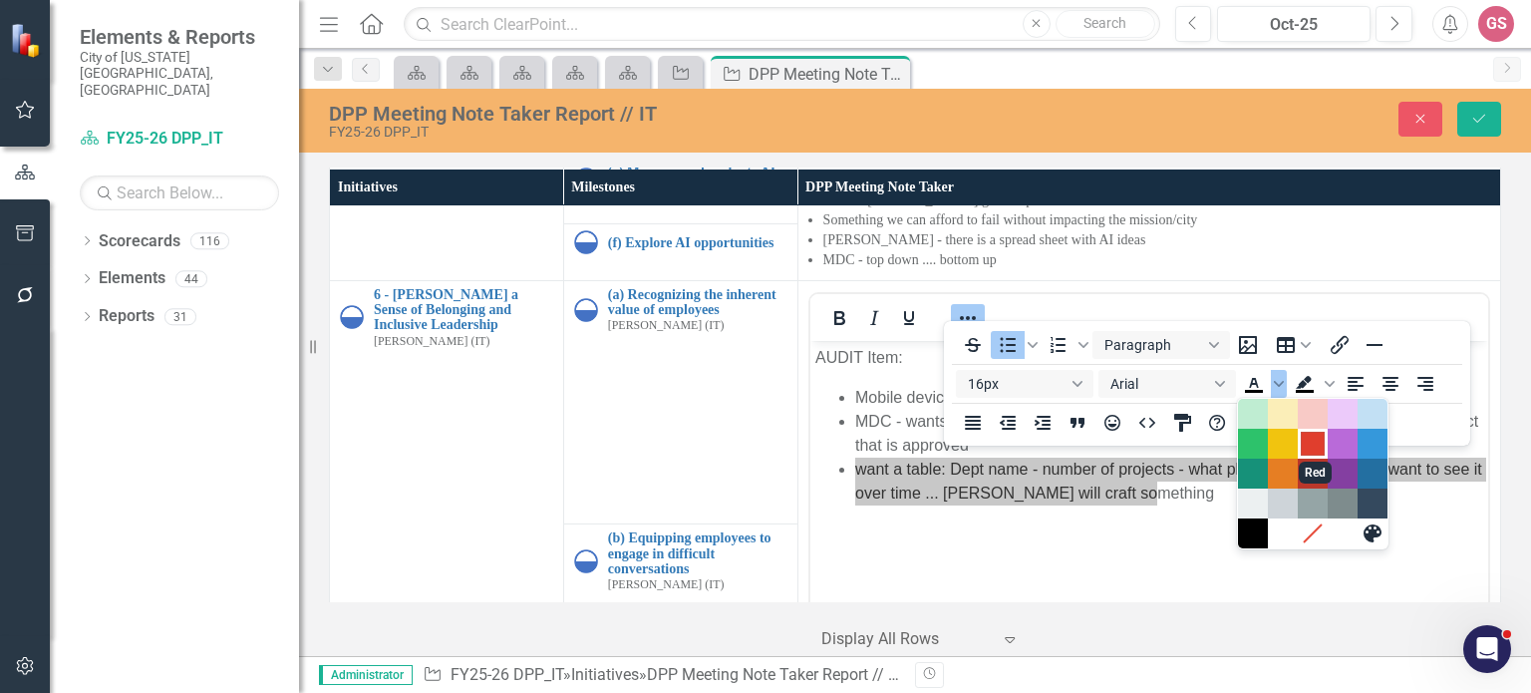
click at [1319, 449] on div "Red" at bounding box center [1313, 444] width 24 height 24
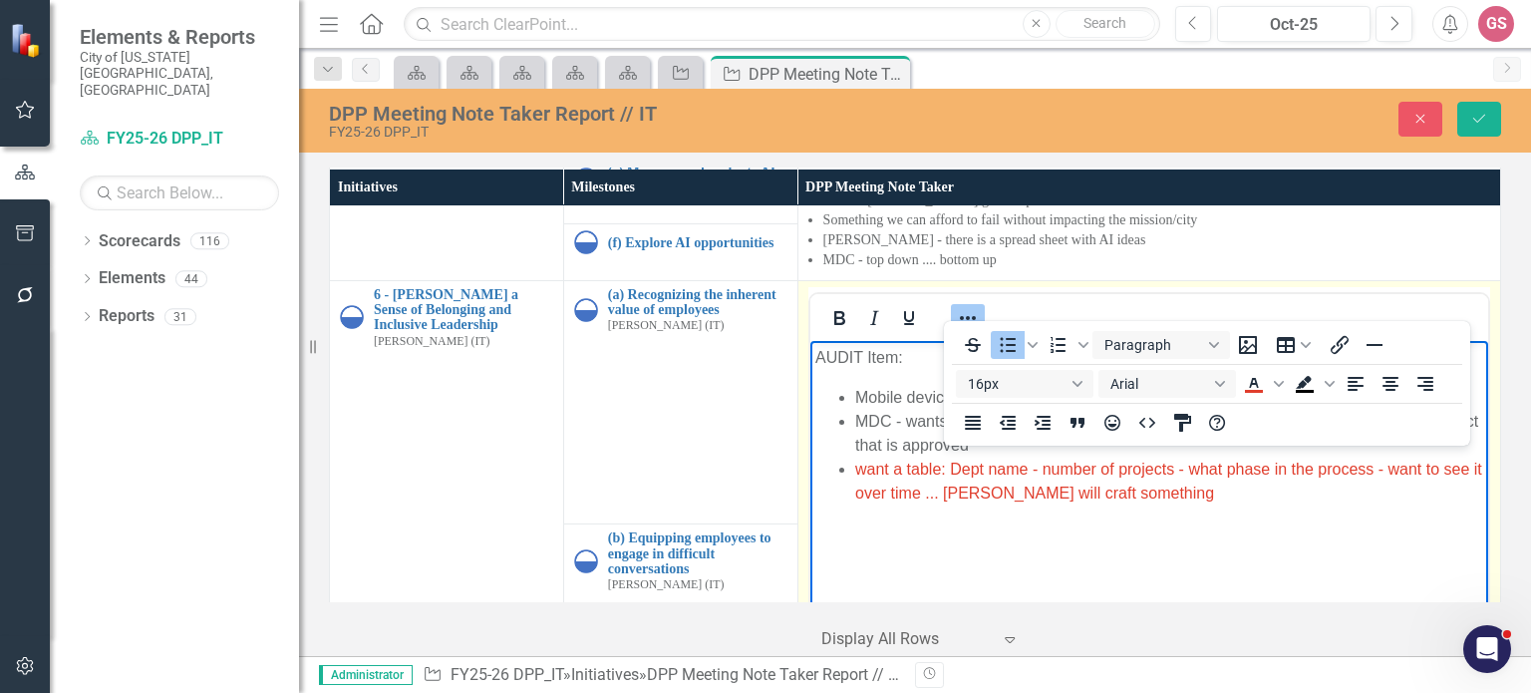
click at [1184, 523] on body "AUDIT Item: Mobile device policy - centralizing control over cell phones MDC - …" at bounding box center [1148, 489] width 678 height 299
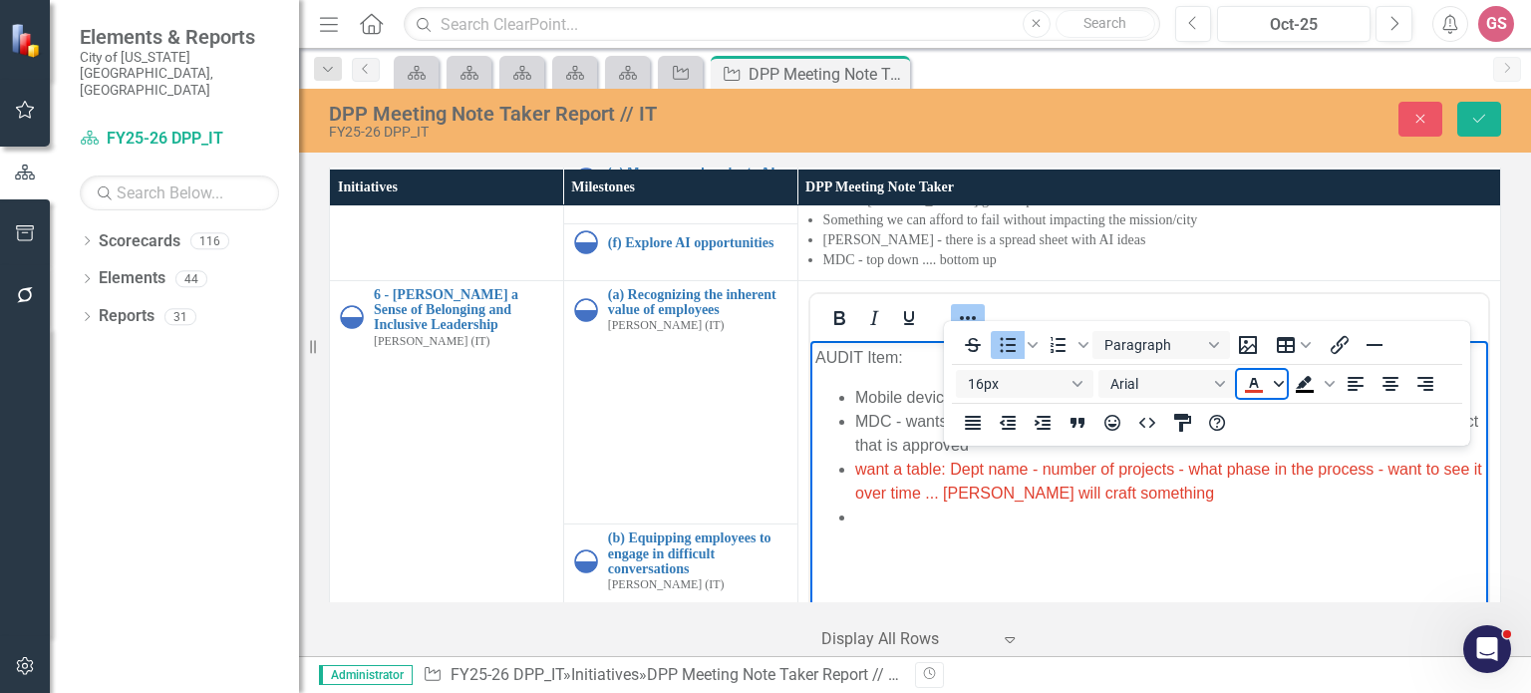
click at [1280, 390] on span "Text color Red" at bounding box center [1279, 384] width 16 height 28
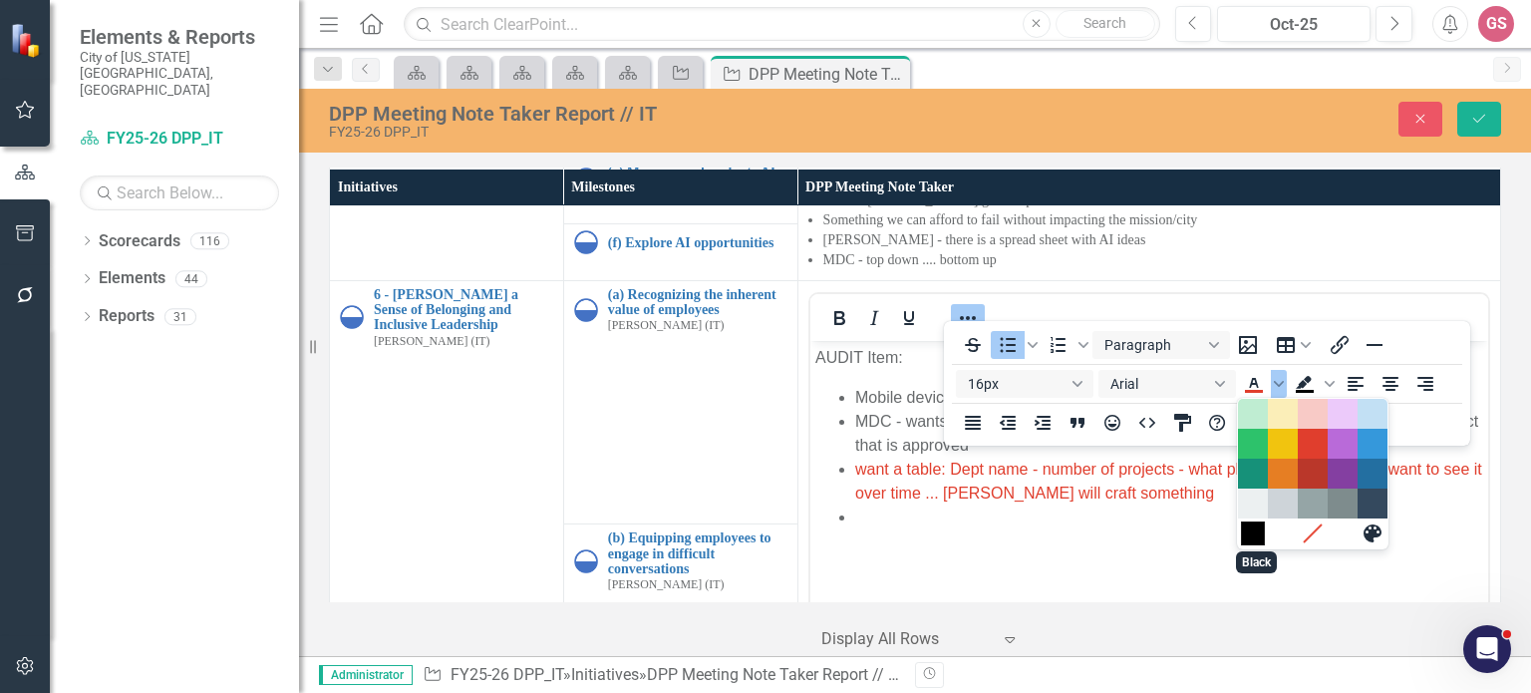
click at [1260, 538] on div "Black" at bounding box center [1253, 533] width 24 height 24
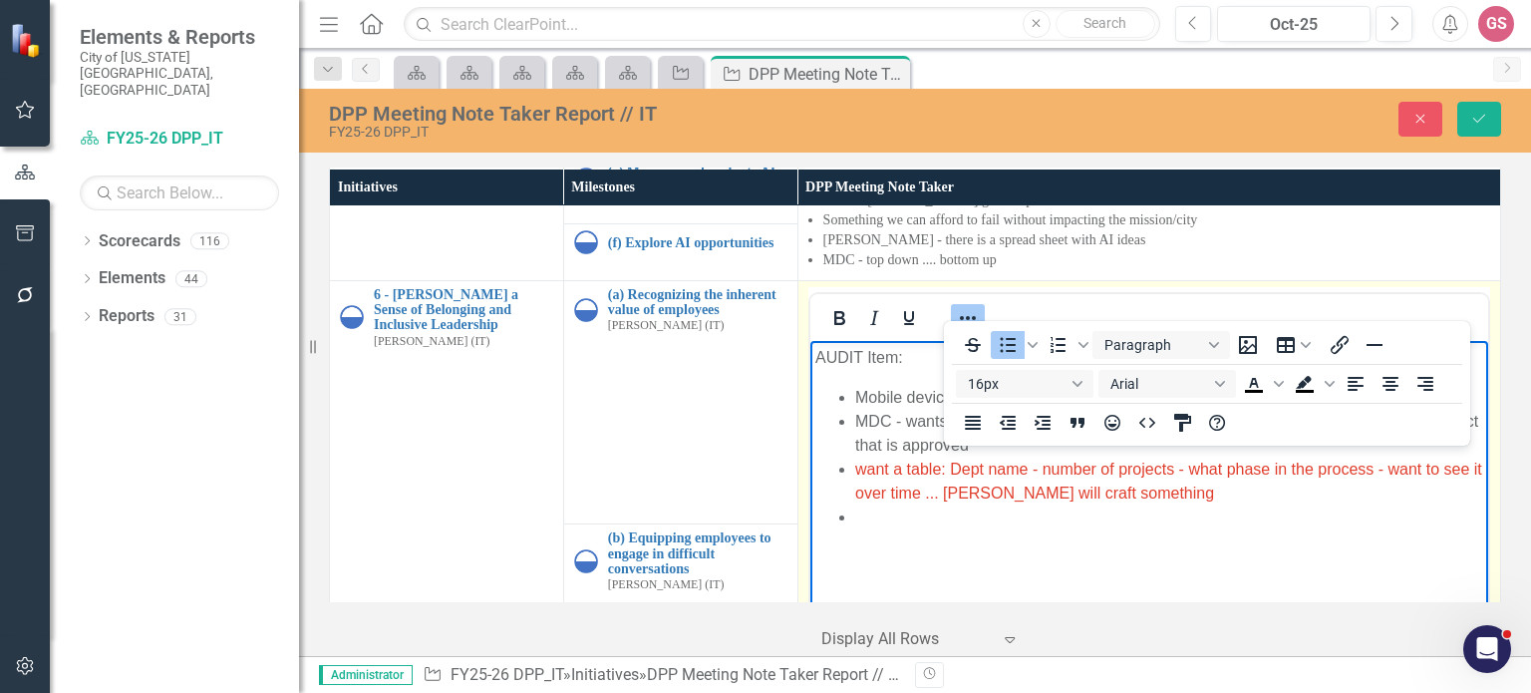
click at [893, 531] on body "AUDIT Item: Mobile device policy - centralizing control over cell phones MDC - …" at bounding box center [1148, 489] width 678 height 299
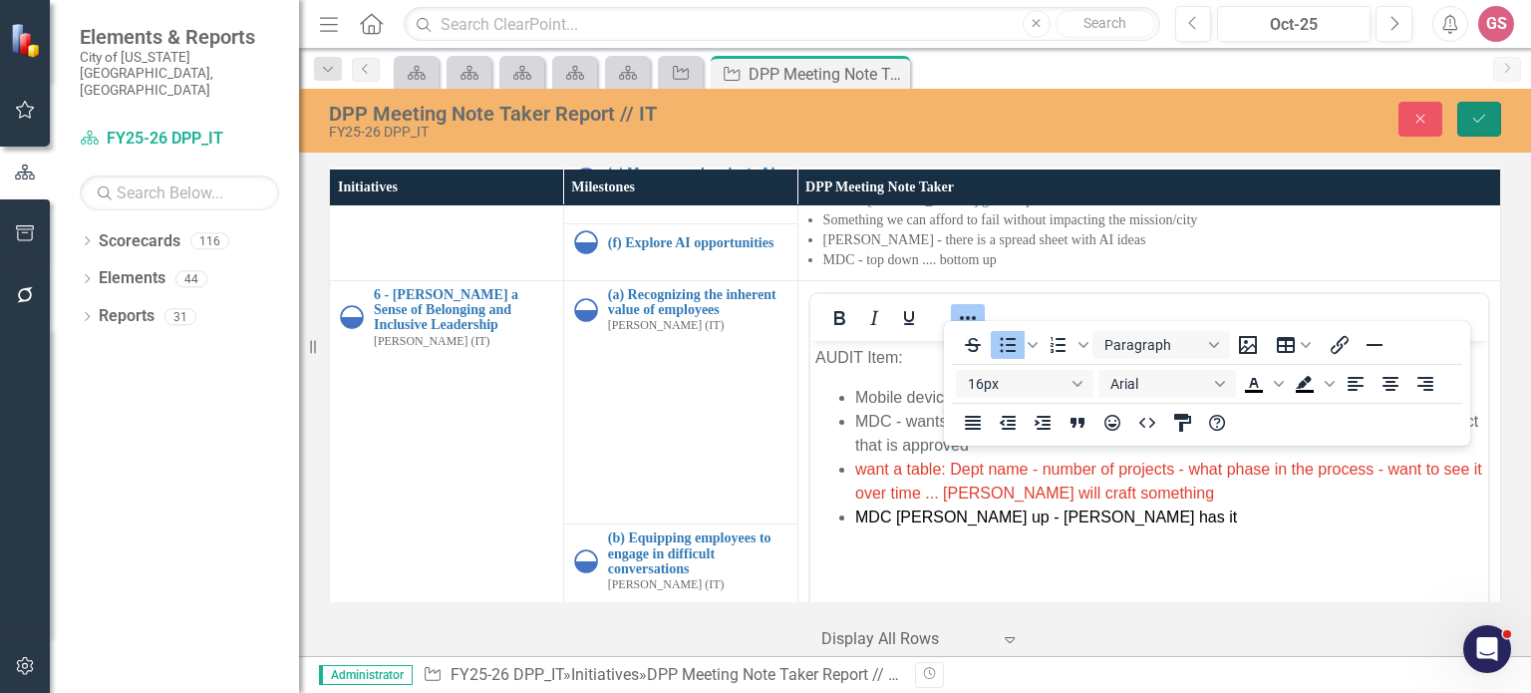
click at [1488, 115] on button "Save" at bounding box center [1479, 119] width 44 height 35
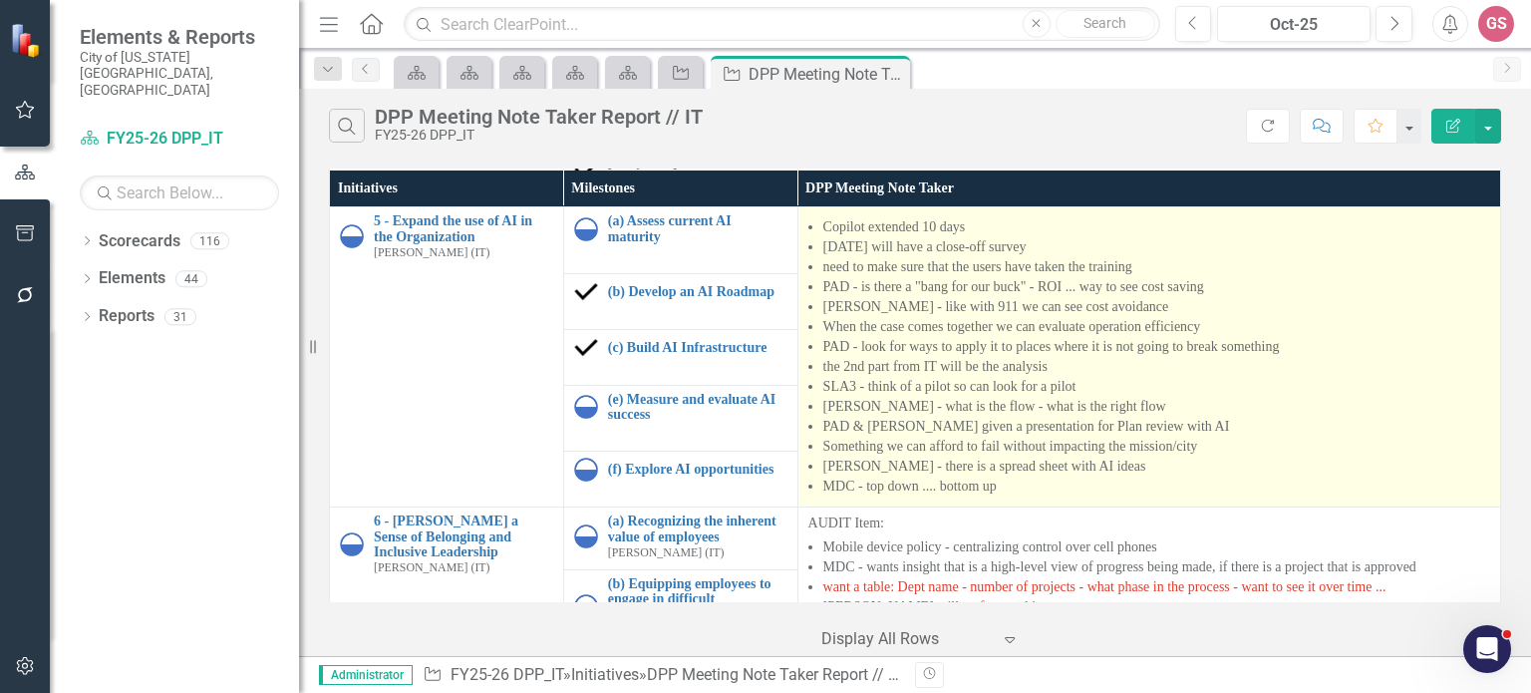
scroll to position [1359, 0]
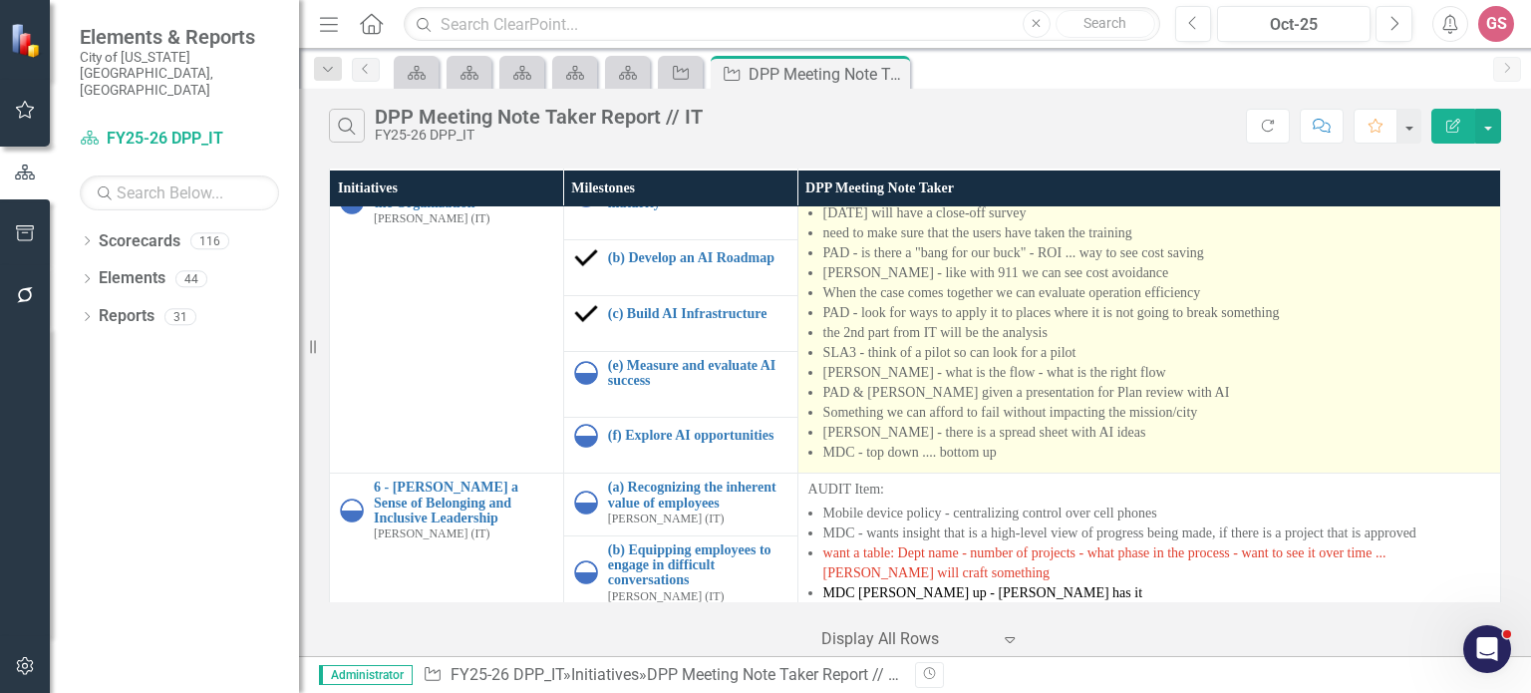
click at [1093, 445] on li "MDC - top down .... bottom up" at bounding box center [1156, 453] width 667 height 20
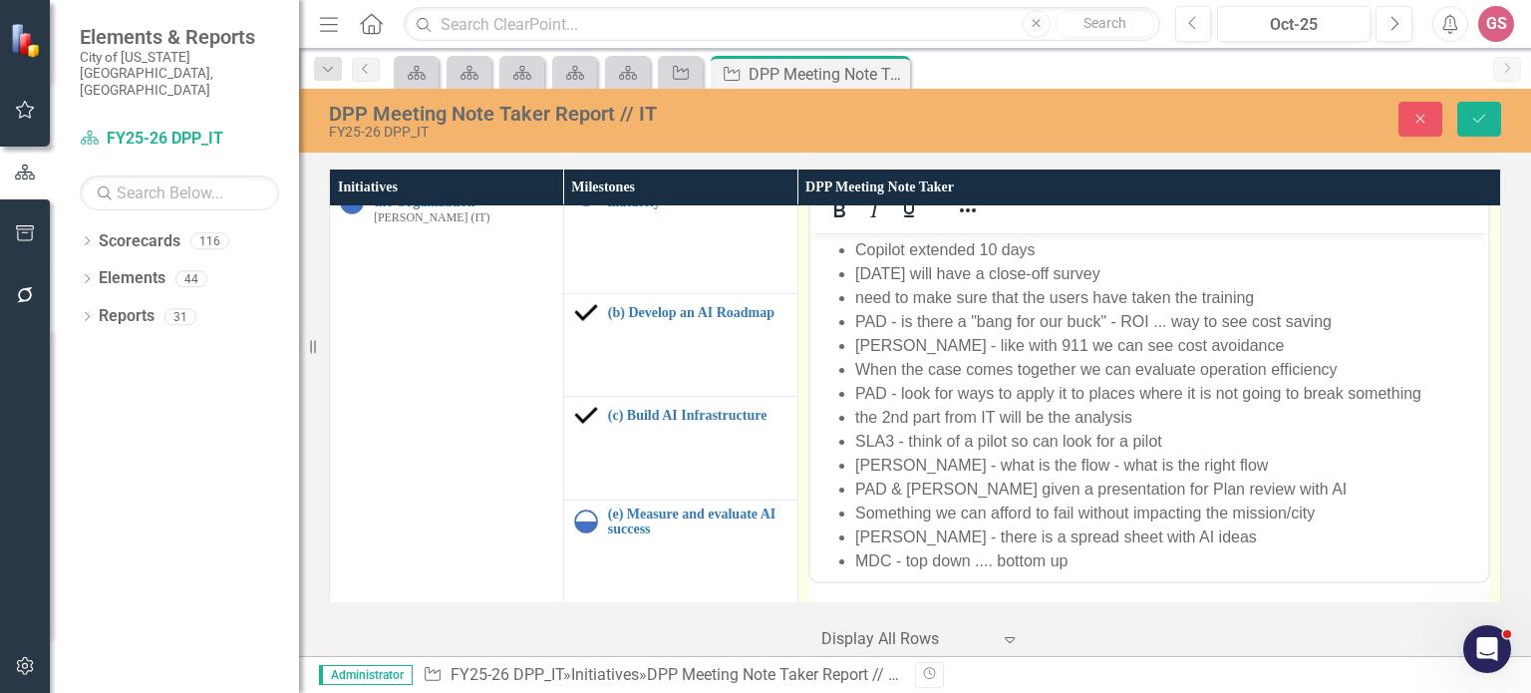
scroll to position [0, 0]
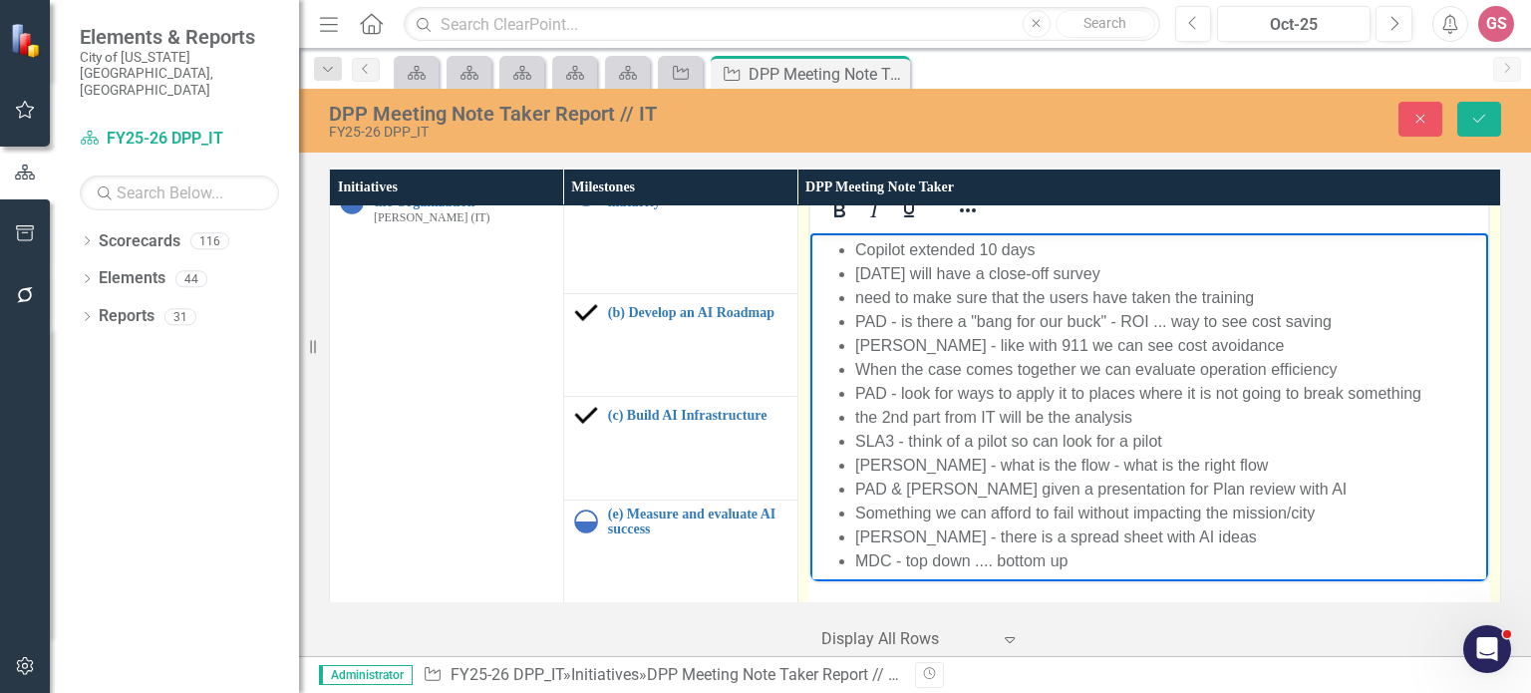
click at [1121, 551] on li "MDC - top down .... bottom up" at bounding box center [1168, 560] width 628 height 24
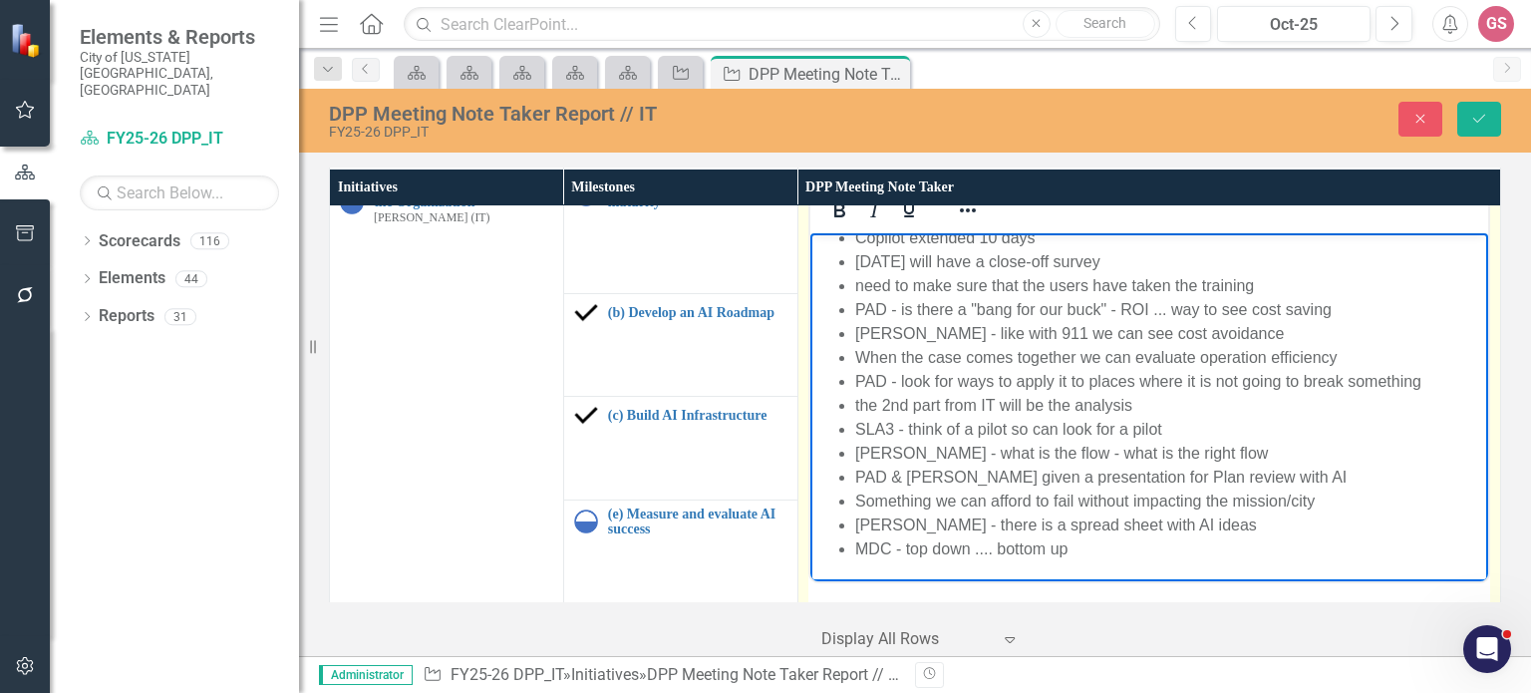
scroll to position [15, 0]
click at [958, 567] on li "PAD - city manger meeting" at bounding box center [1168, 569] width 628 height 24
click at [1074, 570] on li "PAD - city manager meeting" at bounding box center [1168, 569] width 628 height 24
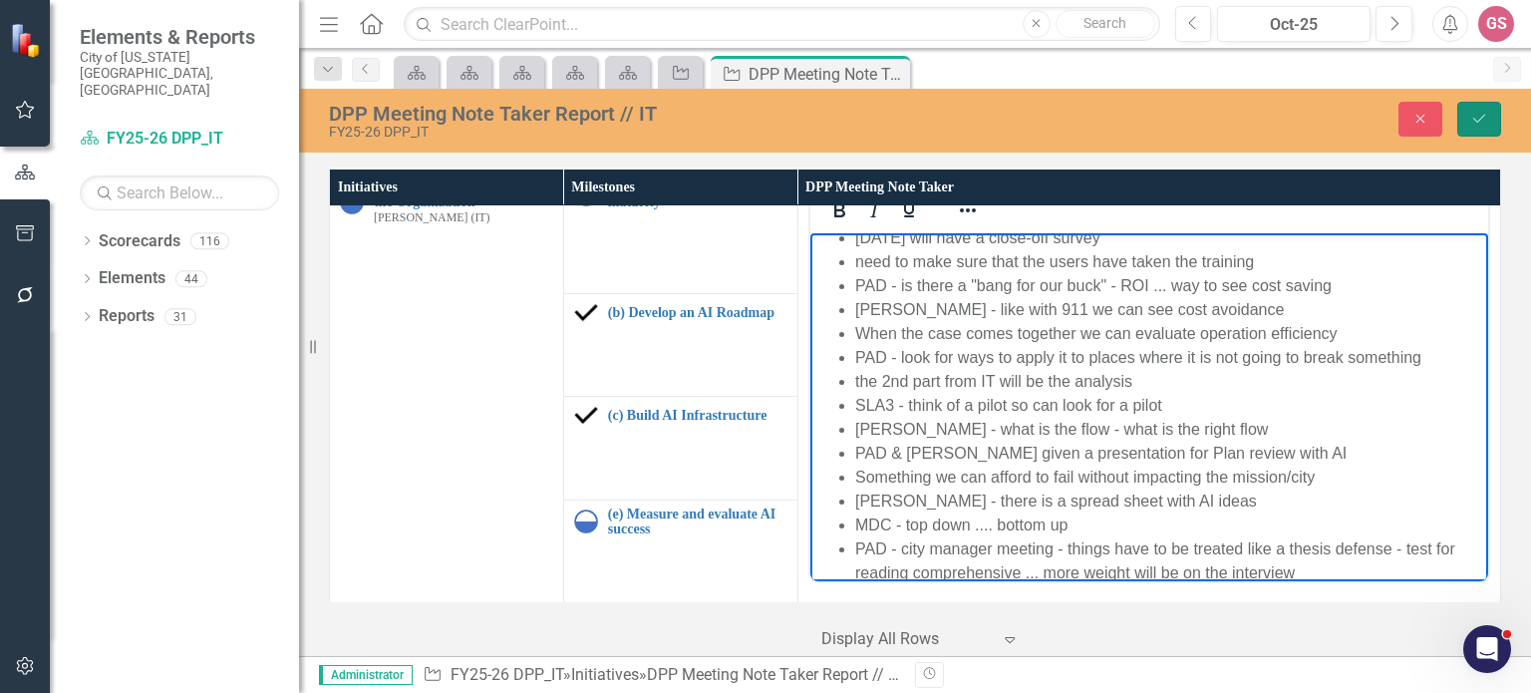
click at [1475, 123] on icon "Save" at bounding box center [1479, 119] width 18 height 14
